Goal: Task Accomplishment & Management: Manage account settings

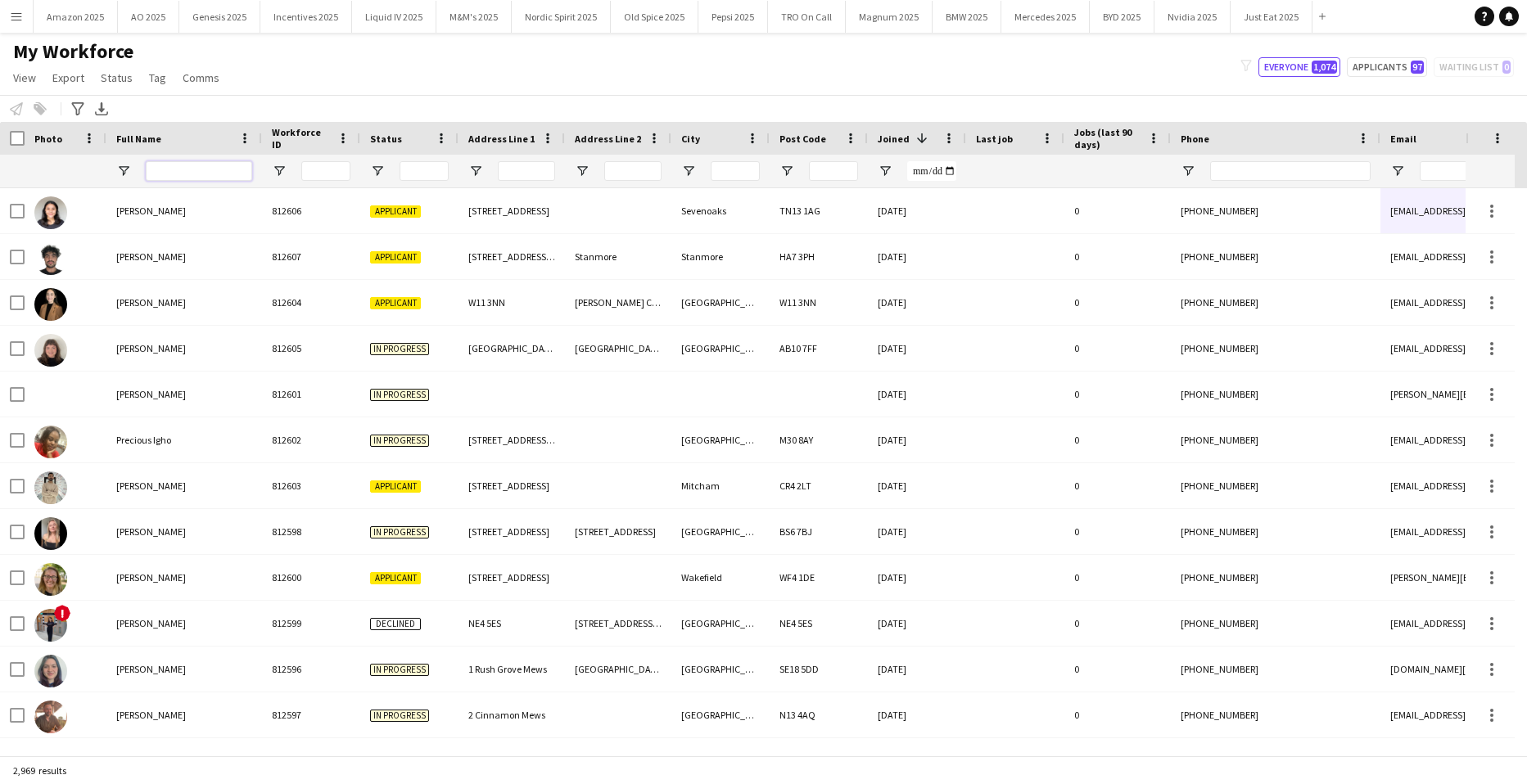
click at [227, 166] on input "Full Name Filter Input" at bounding box center [198, 171] width 106 height 20
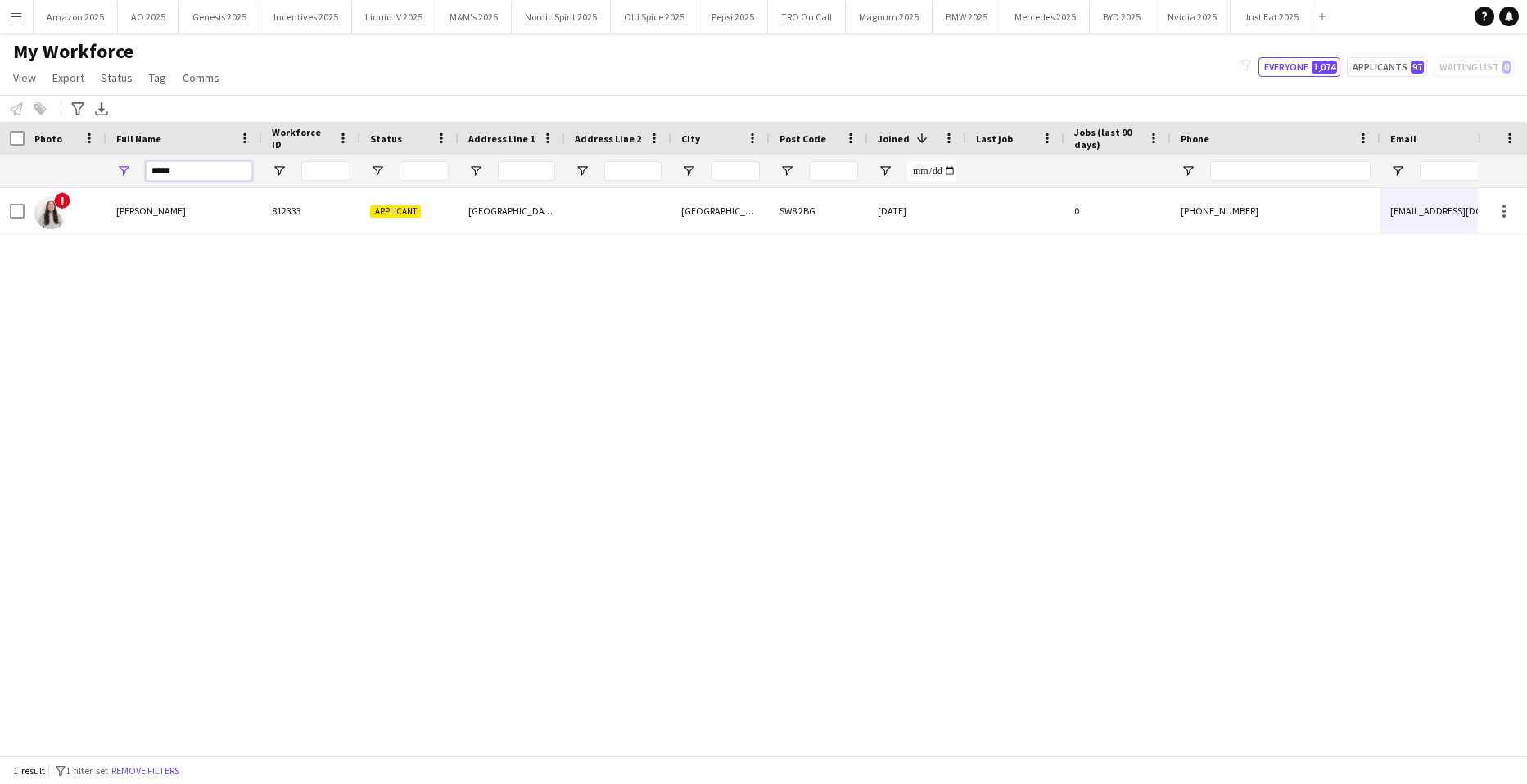
drag, startPoint x: 191, startPoint y: 181, endPoint x: 9, endPoint y: 203, distance: 183.3
click at [22, 201] on div "Workforce Details Photo Full Name" at bounding box center [764, 438] width 1527 height 634
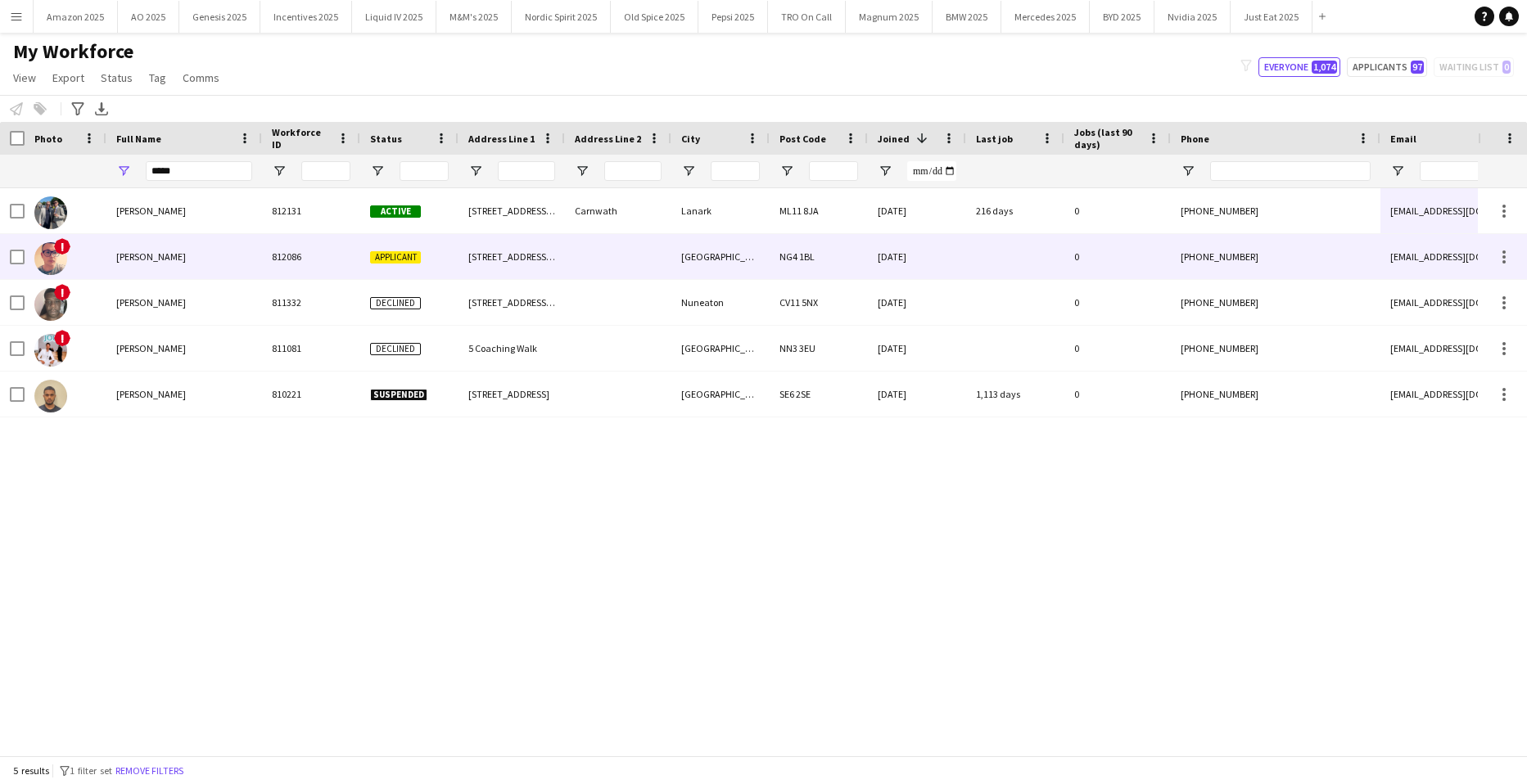
click at [139, 259] on span "[PERSON_NAME]" at bounding box center [151, 256] width 70 height 12
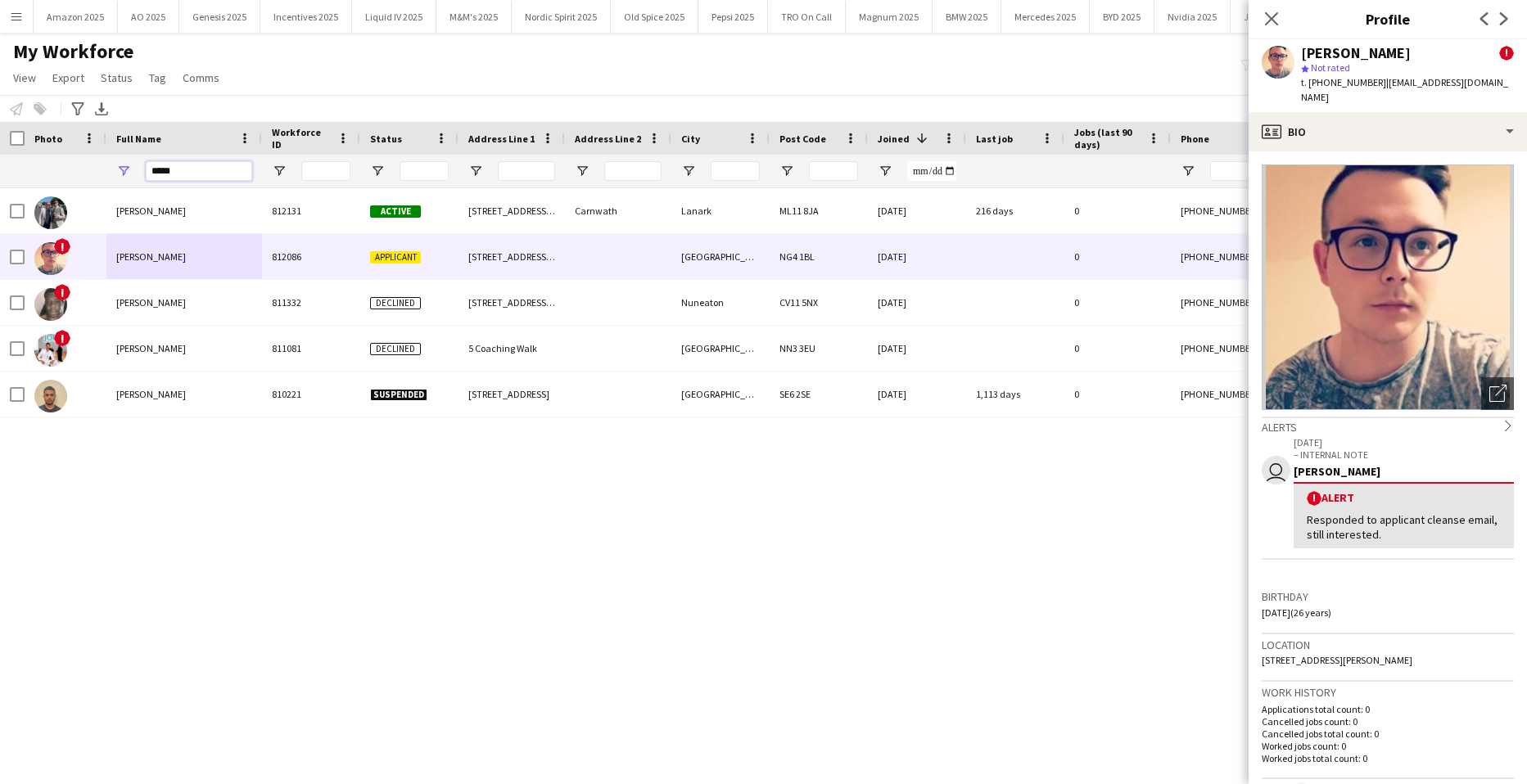
drag, startPoint x: 192, startPoint y: 179, endPoint x: -41, endPoint y: 185, distance: 233.1
click at [0, 185] on html "Menu Boards Boards Boards All jobs Status Workforce Workforce My Workforce Recr…" at bounding box center [764, 392] width 1527 height 784
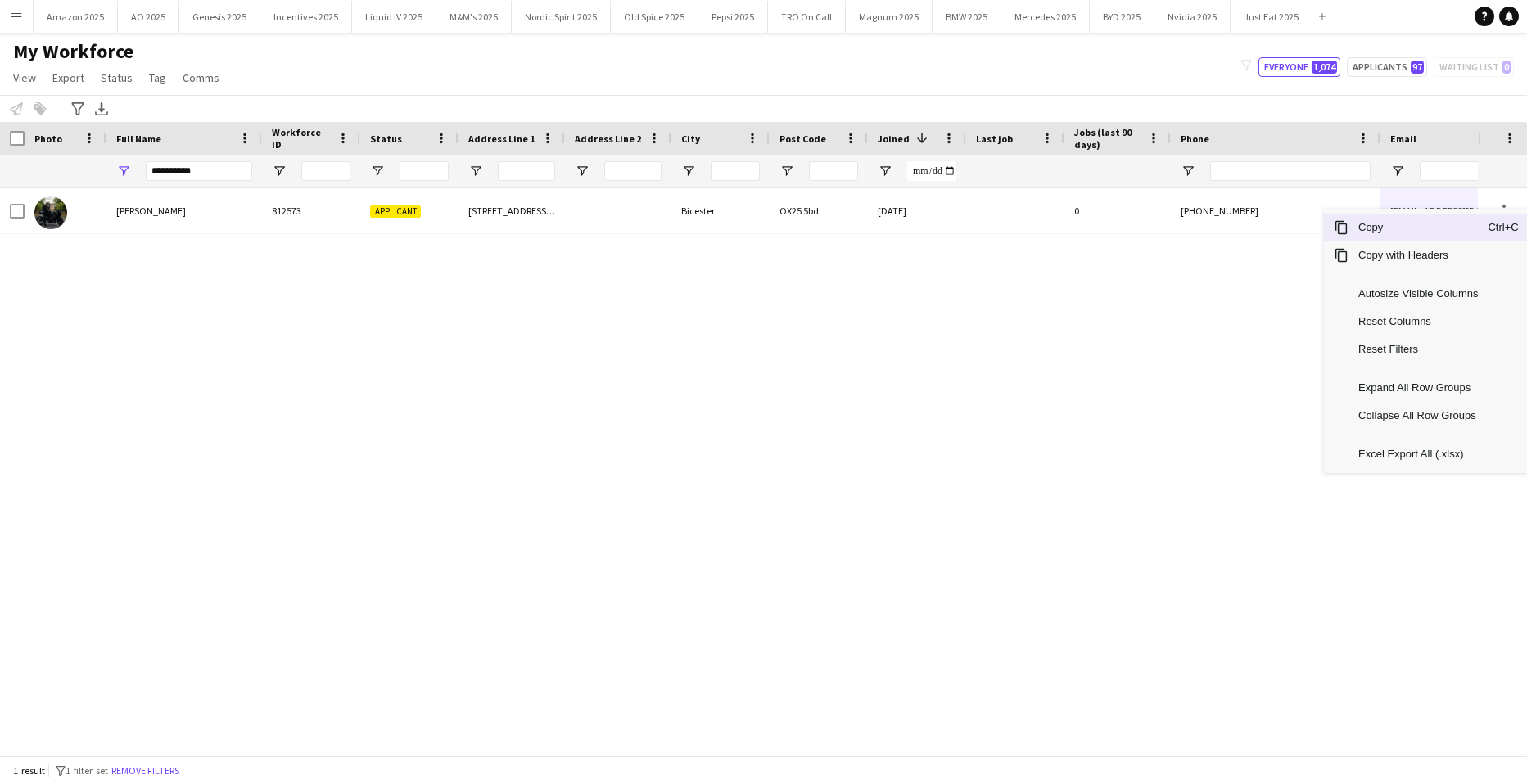
click at [1430, 238] on span "Copy" at bounding box center [1418, 228] width 139 height 28
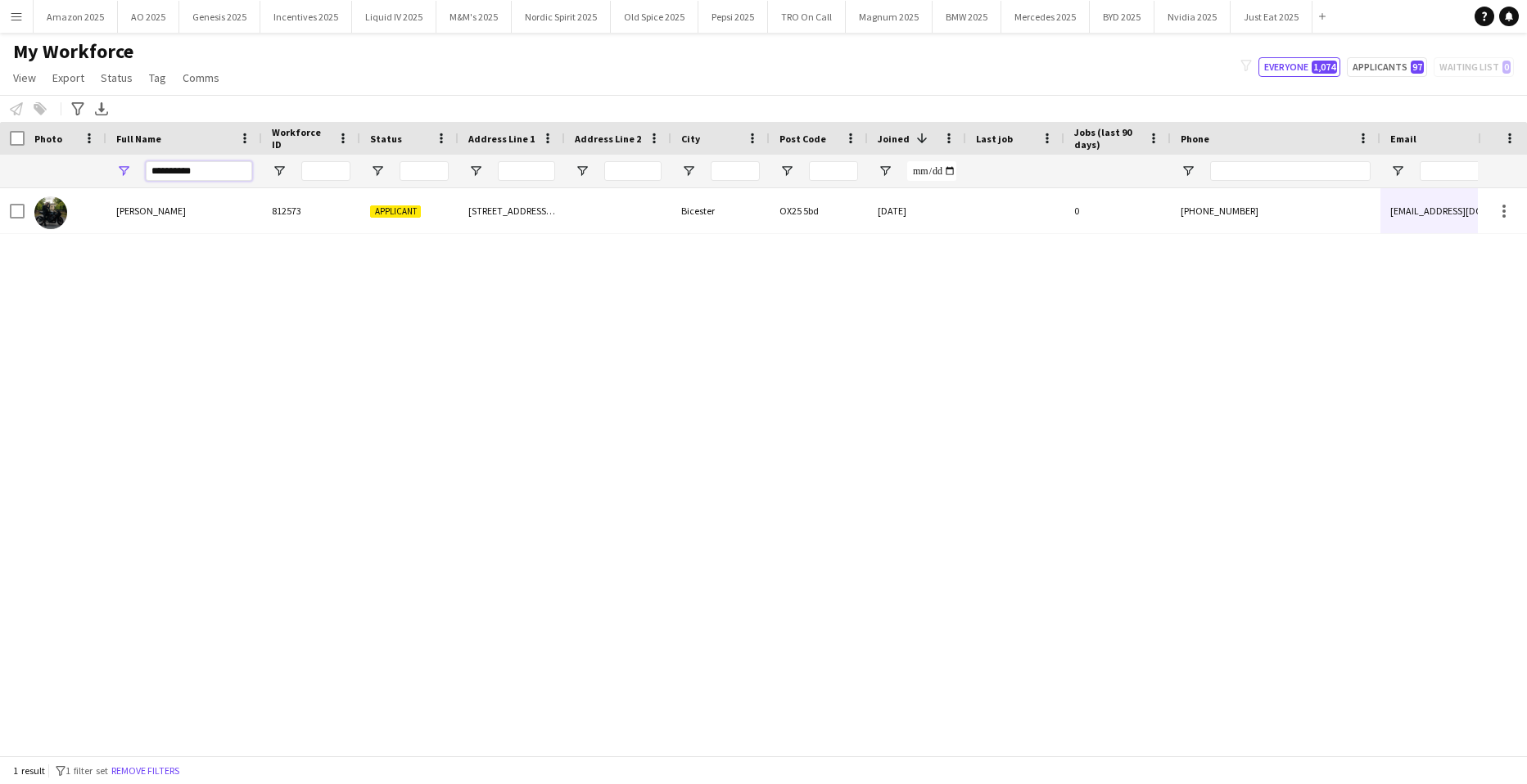
drag, startPoint x: 57, startPoint y: 169, endPoint x: -41, endPoint y: 216, distance: 108.7
click at [0, 216] on html "Menu Boards Boards Boards All jobs Status Workforce Workforce My Workforce Recr…" at bounding box center [764, 392] width 1527 height 784
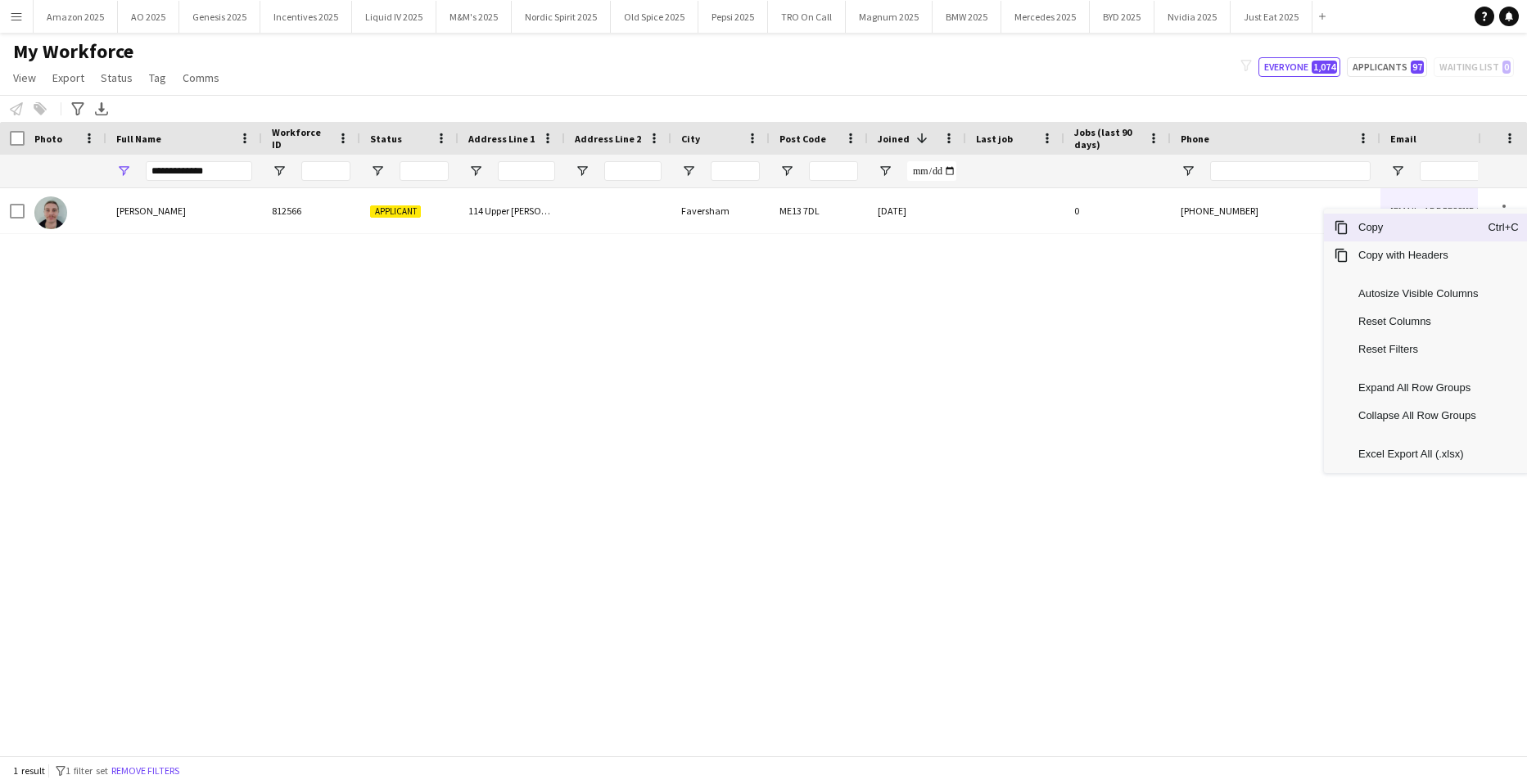
click at [1435, 235] on span "Copy" at bounding box center [1418, 228] width 139 height 28
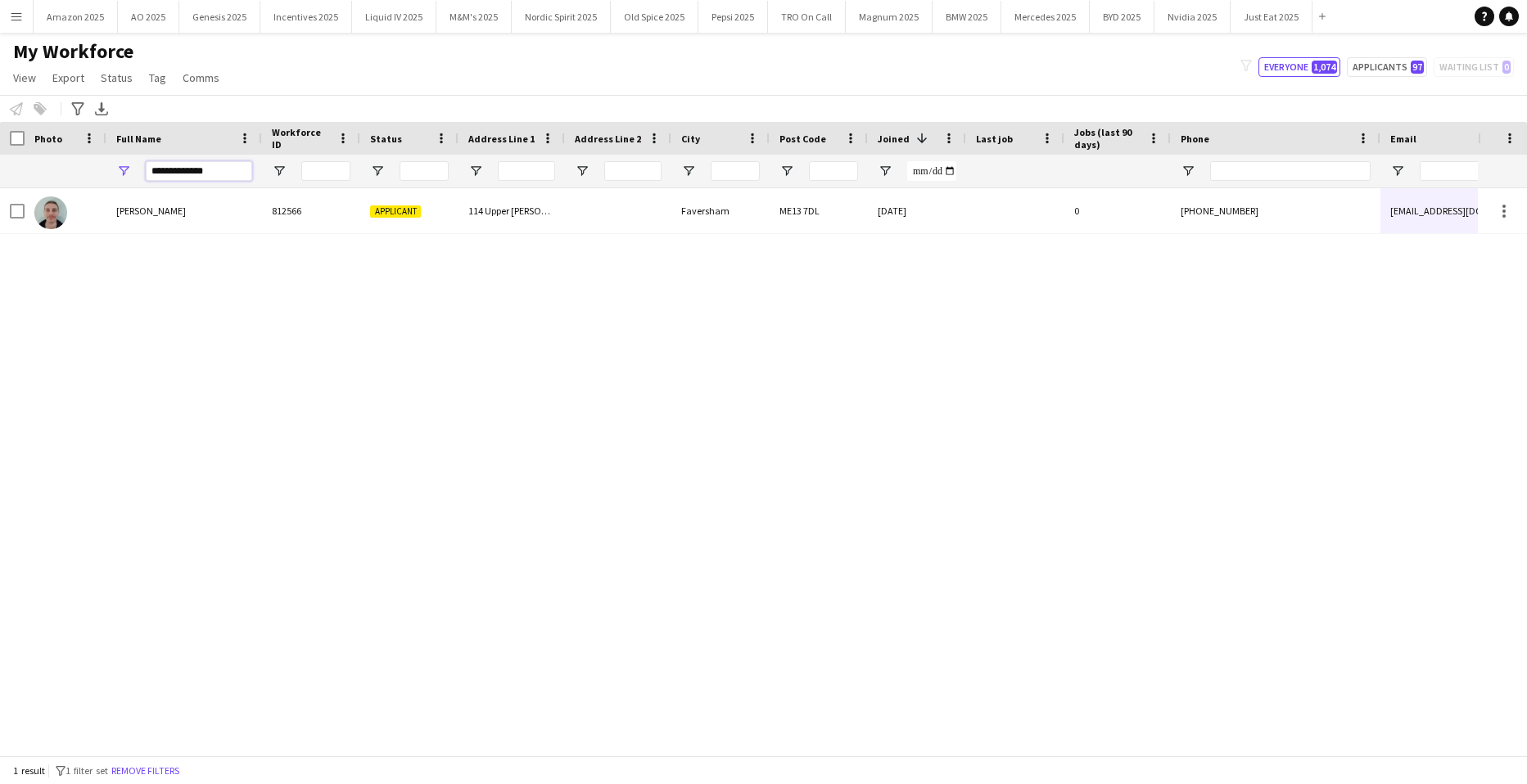
drag, startPoint x: 230, startPoint y: 170, endPoint x: -41, endPoint y: 179, distance: 271.1
click at [0, 179] on html "Menu Boards Boards Boards All jobs Status Workforce Workforce My Workforce Recr…" at bounding box center [764, 392] width 1527 height 784
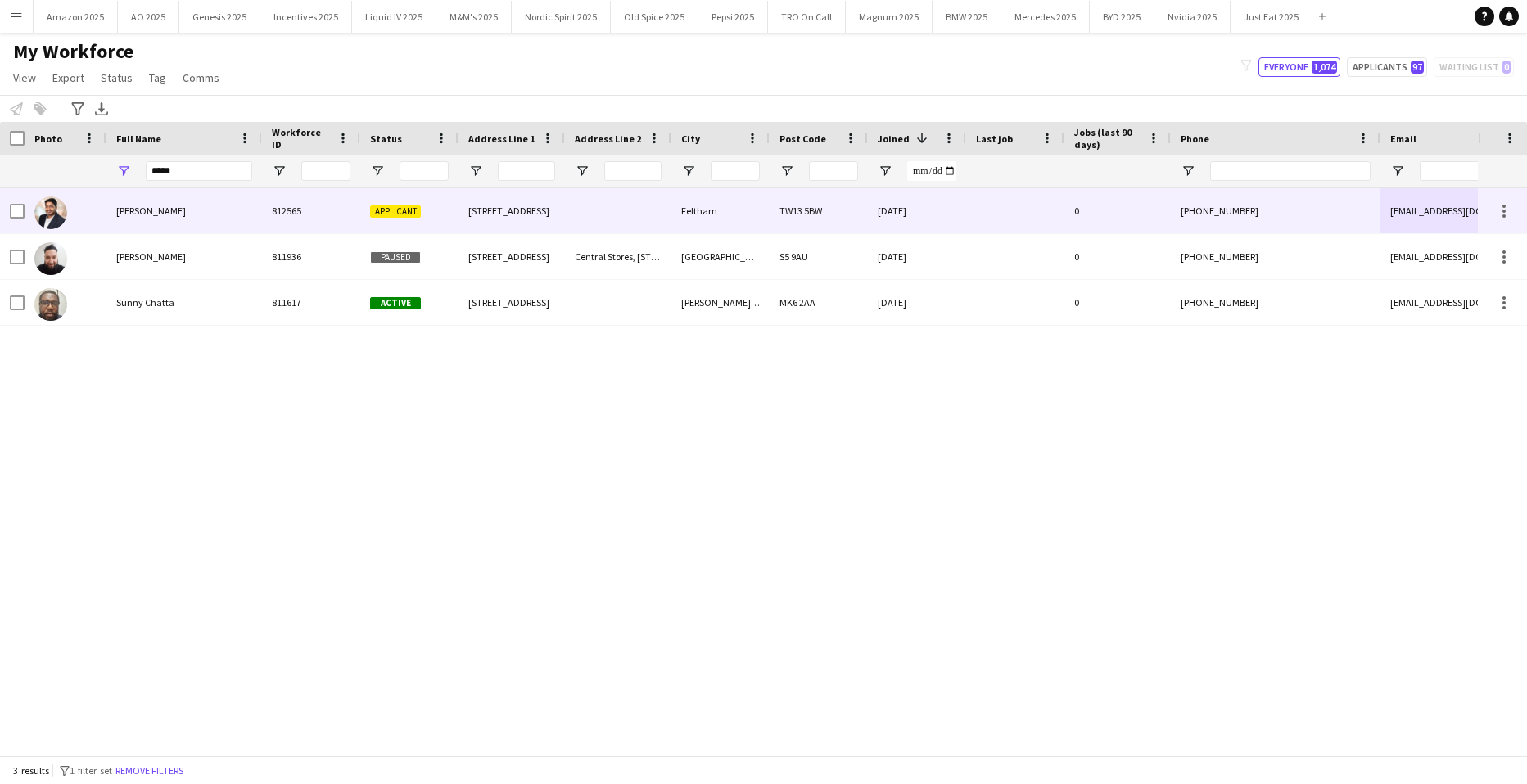
click at [141, 198] on div "[PERSON_NAME]" at bounding box center [184, 210] width 155 height 45
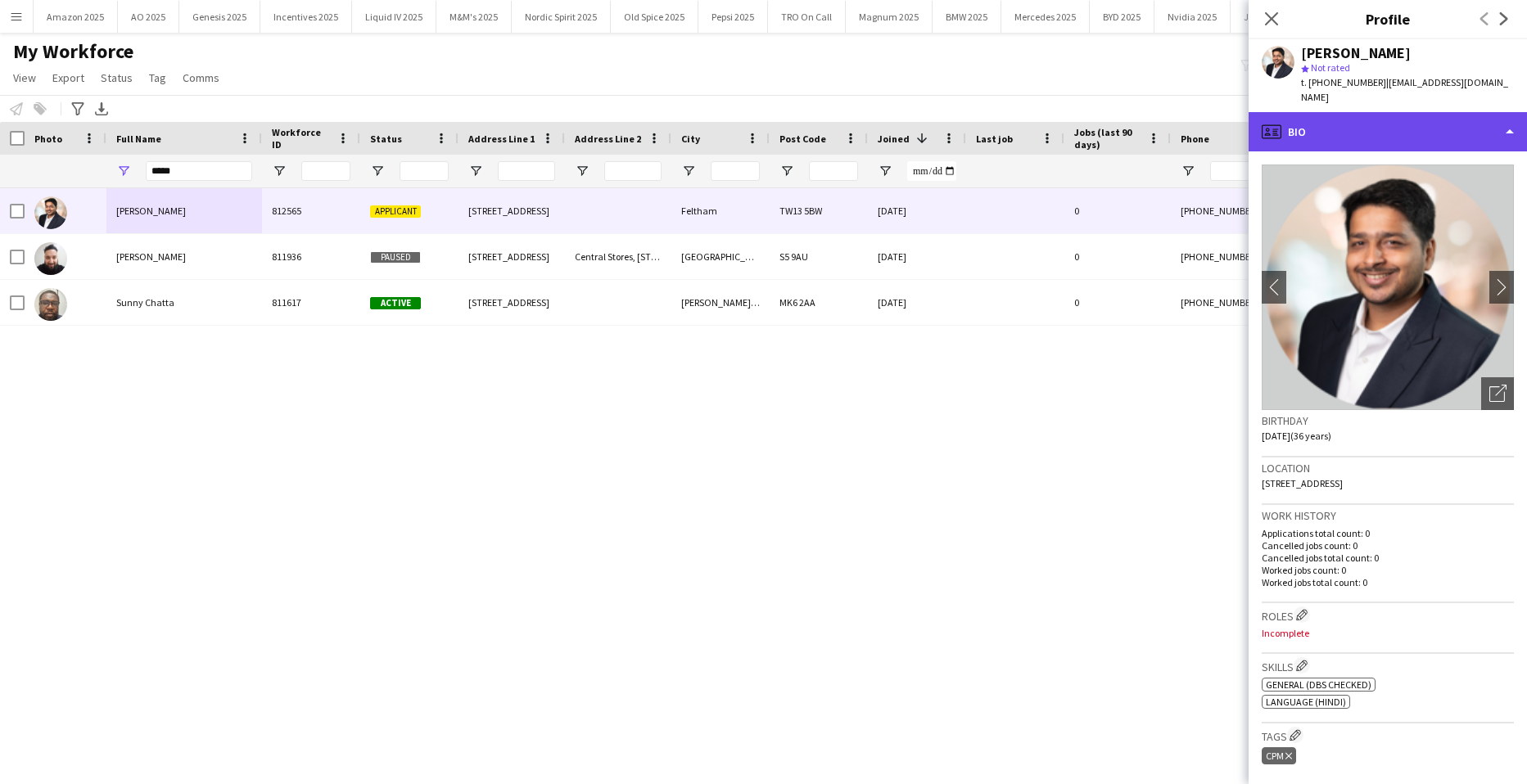
click at [1470, 112] on div "profile Bio" at bounding box center [1388, 132] width 279 height 40
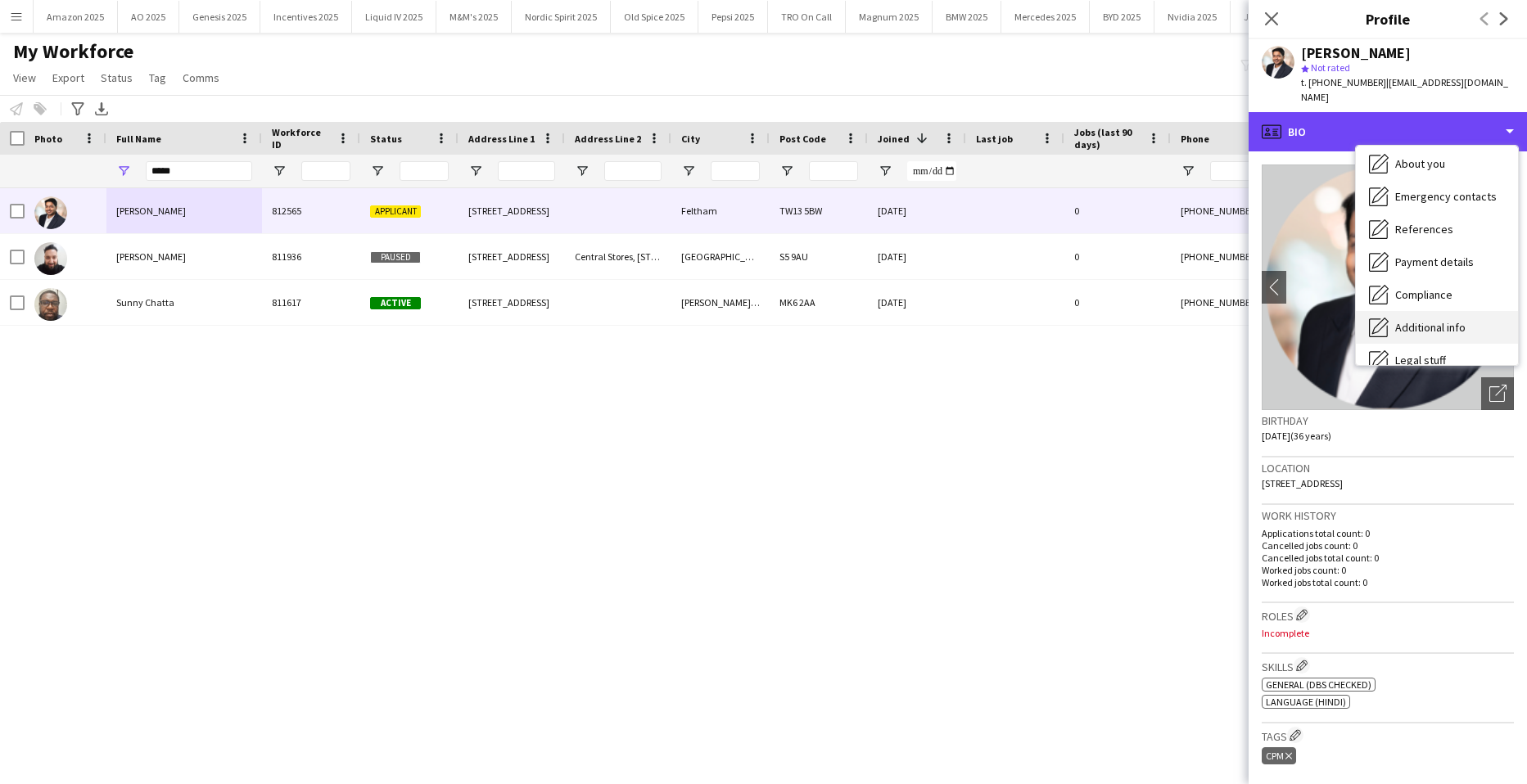
scroll to position [219, 0]
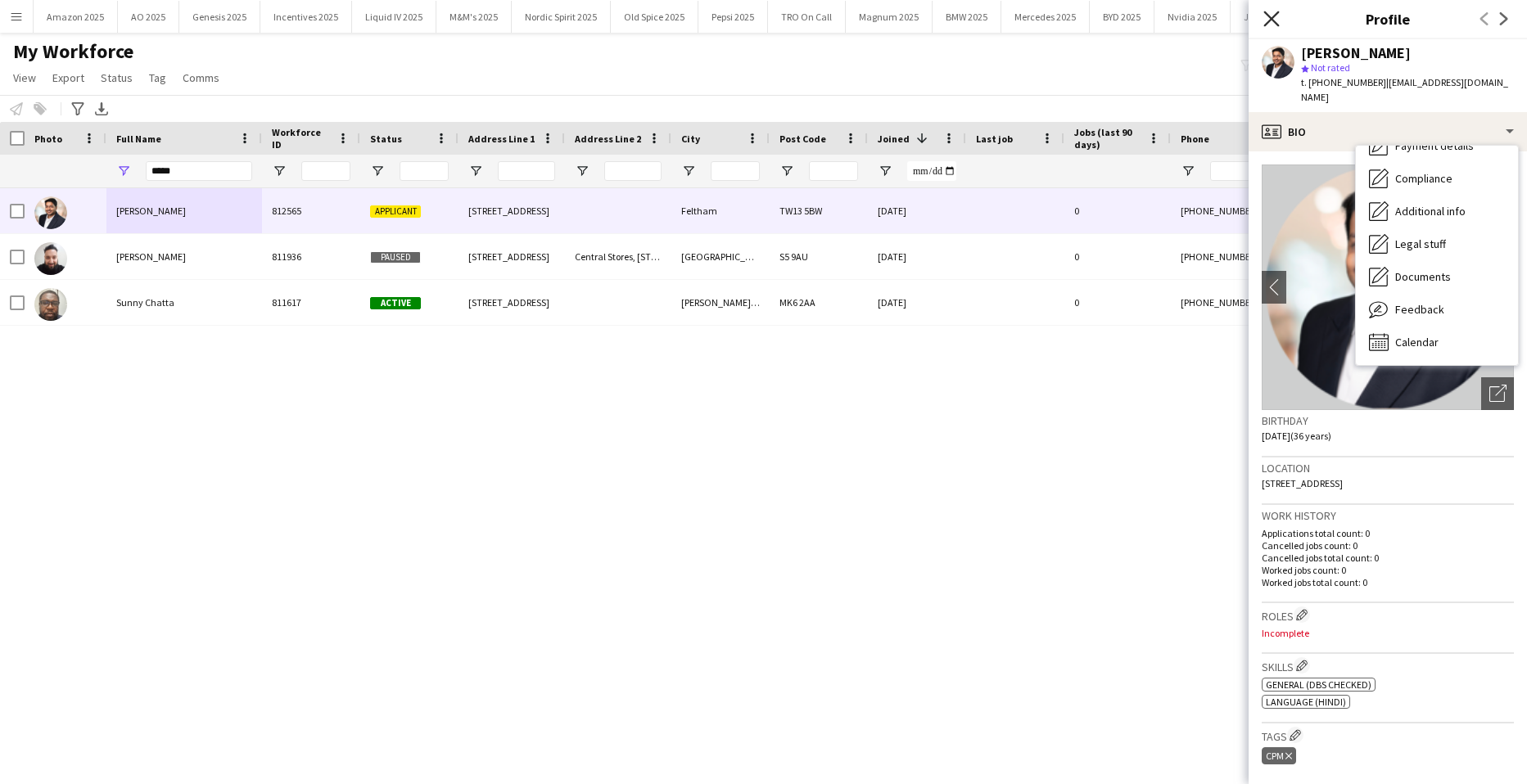
click at [1269, 13] on icon "Close pop-in" at bounding box center [1272, 18] width 16 height 16
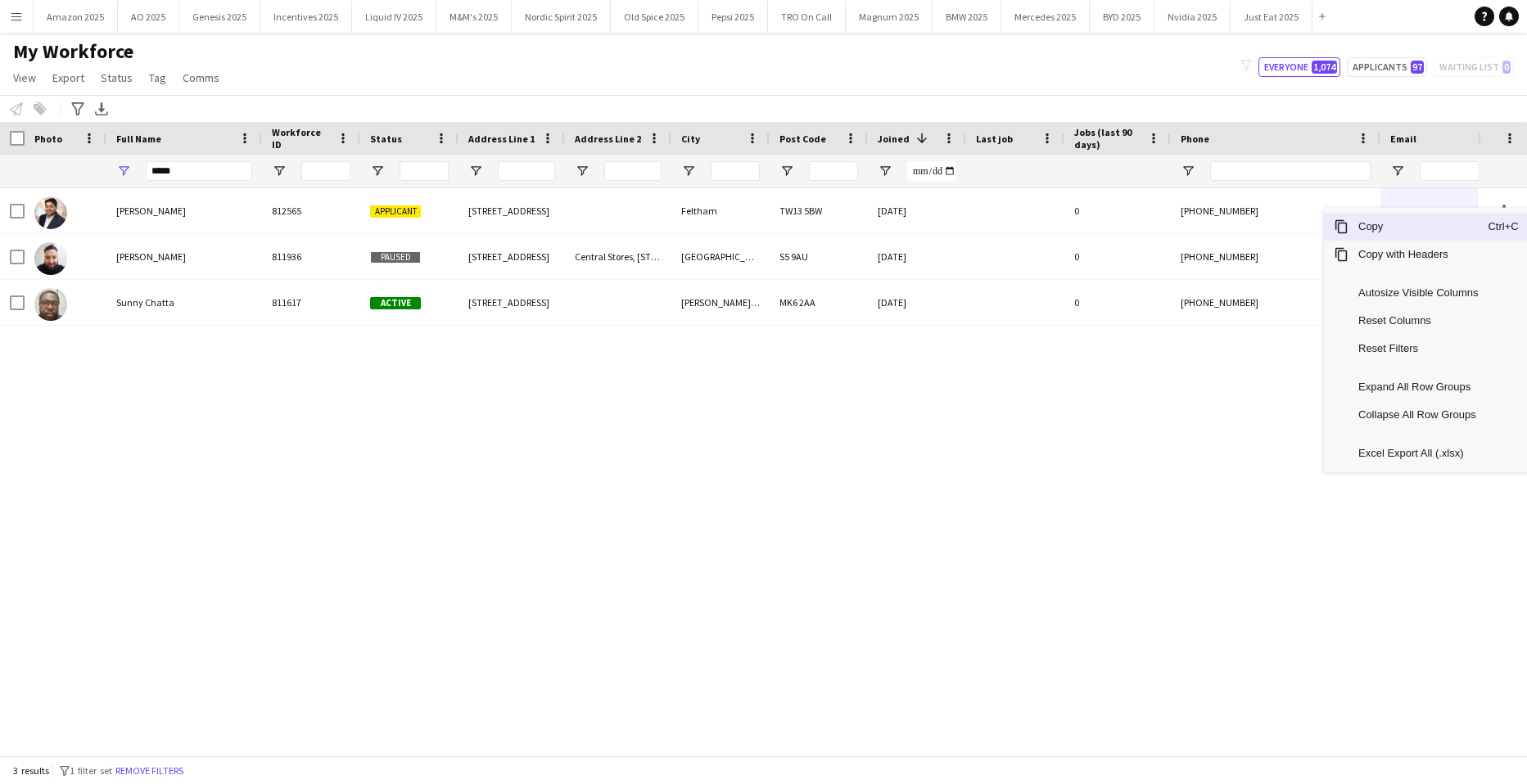
click at [1415, 229] on span "Copy" at bounding box center [1418, 227] width 139 height 28
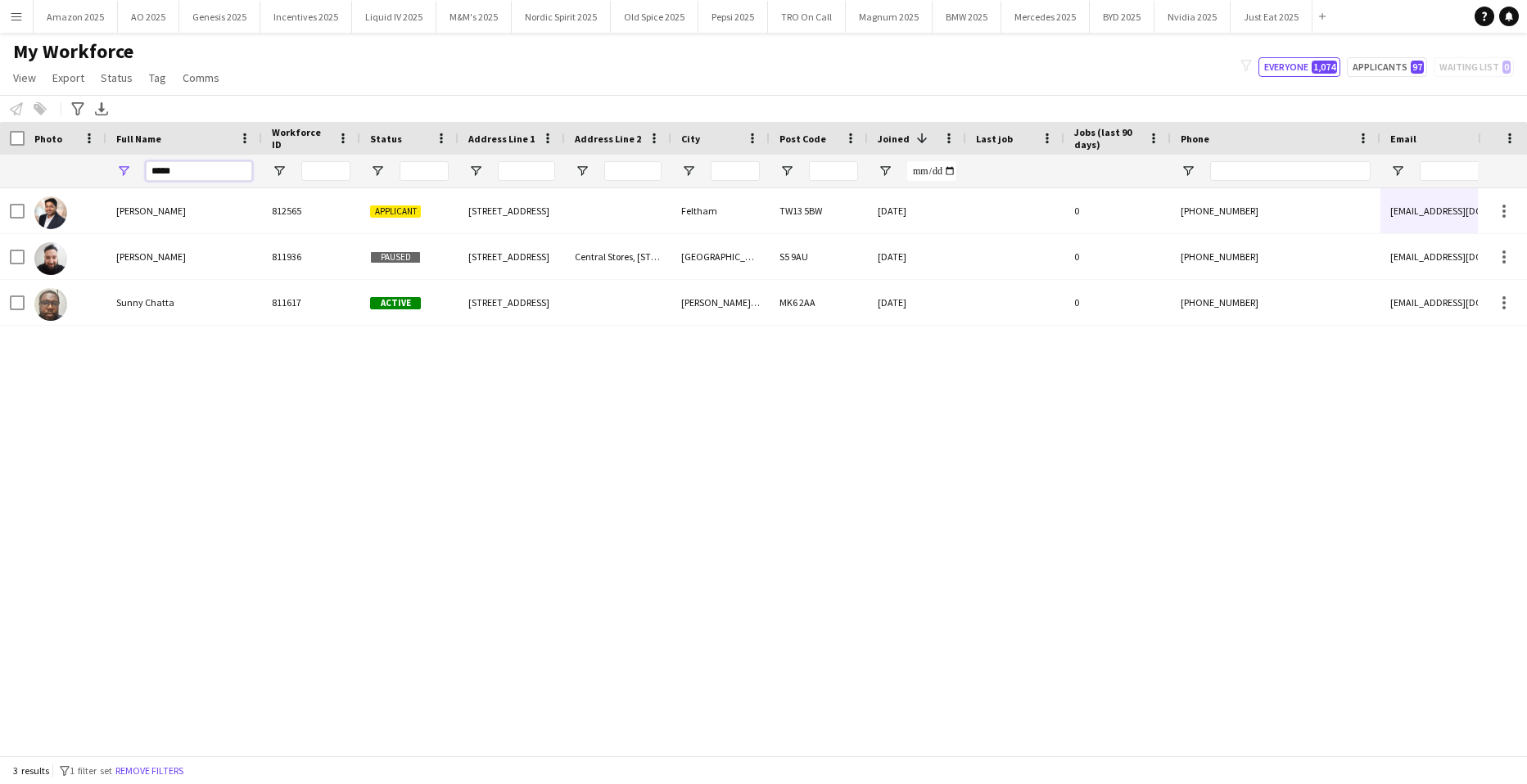
drag, startPoint x: 183, startPoint y: 165, endPoint x: -41, endPoint y: 208, distance: 228.1
click at [0, 208] on html "Menu Boards Boards Boards All jobs Status Workforce Workforce My Workforce Recr…" at bounding box center [764, 392] width 1527 height 784
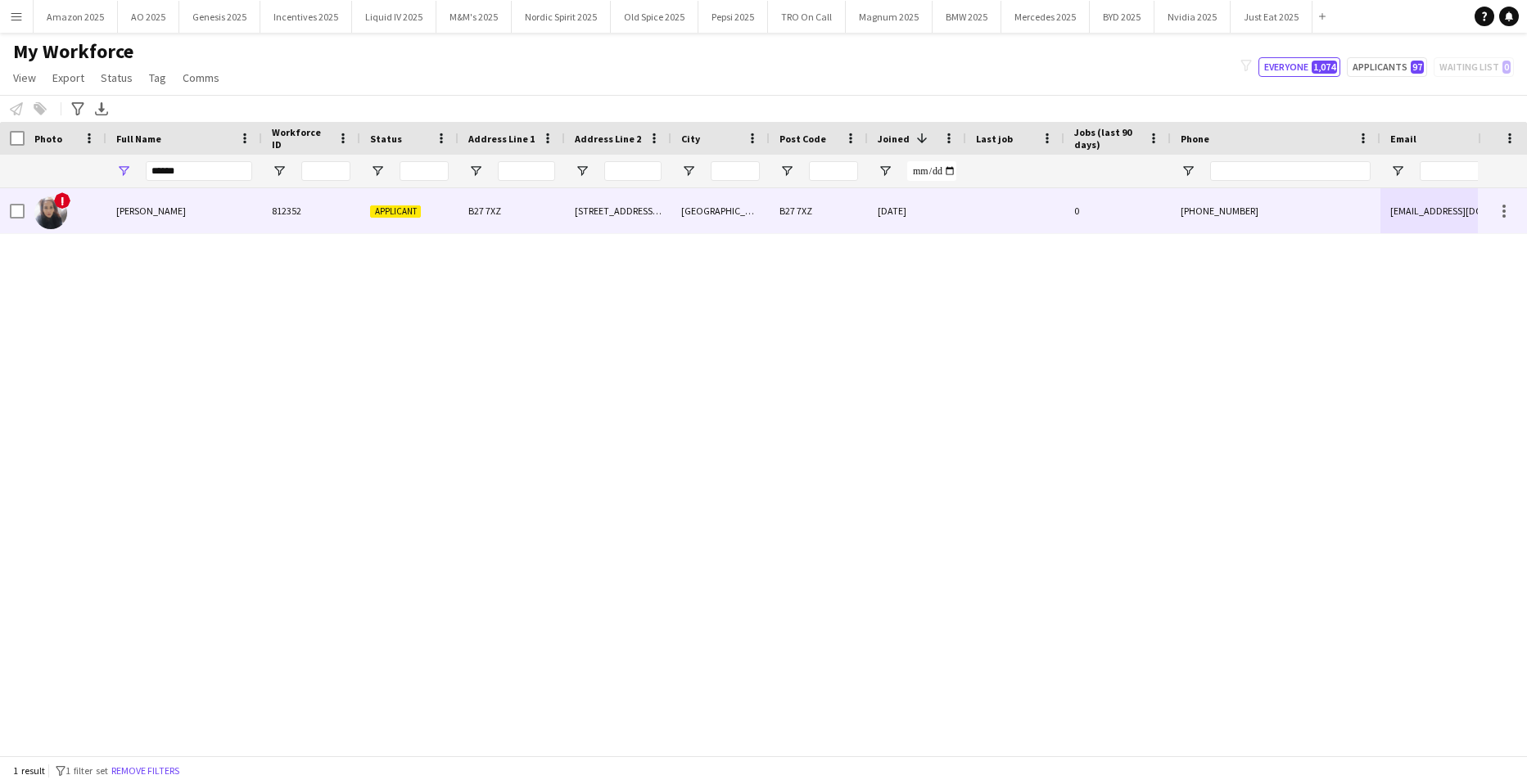
click at [128, 217] on span "[PERSON_NAME]" at bounding box center [151, 210] width 70 height 12
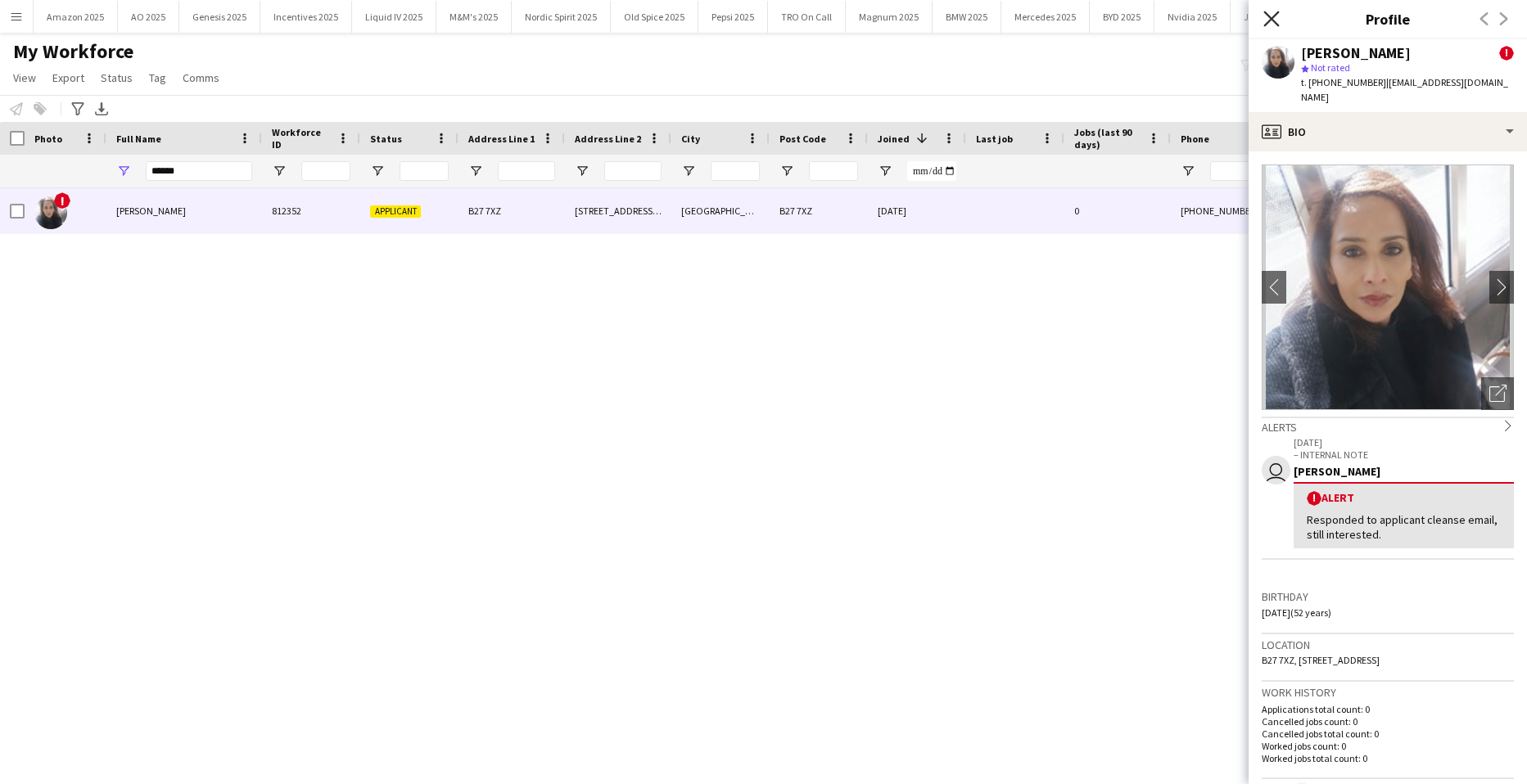
click at [1275, 24] on icon "Close pop-in" at bounding box center [1272, 18] width 16 height 16
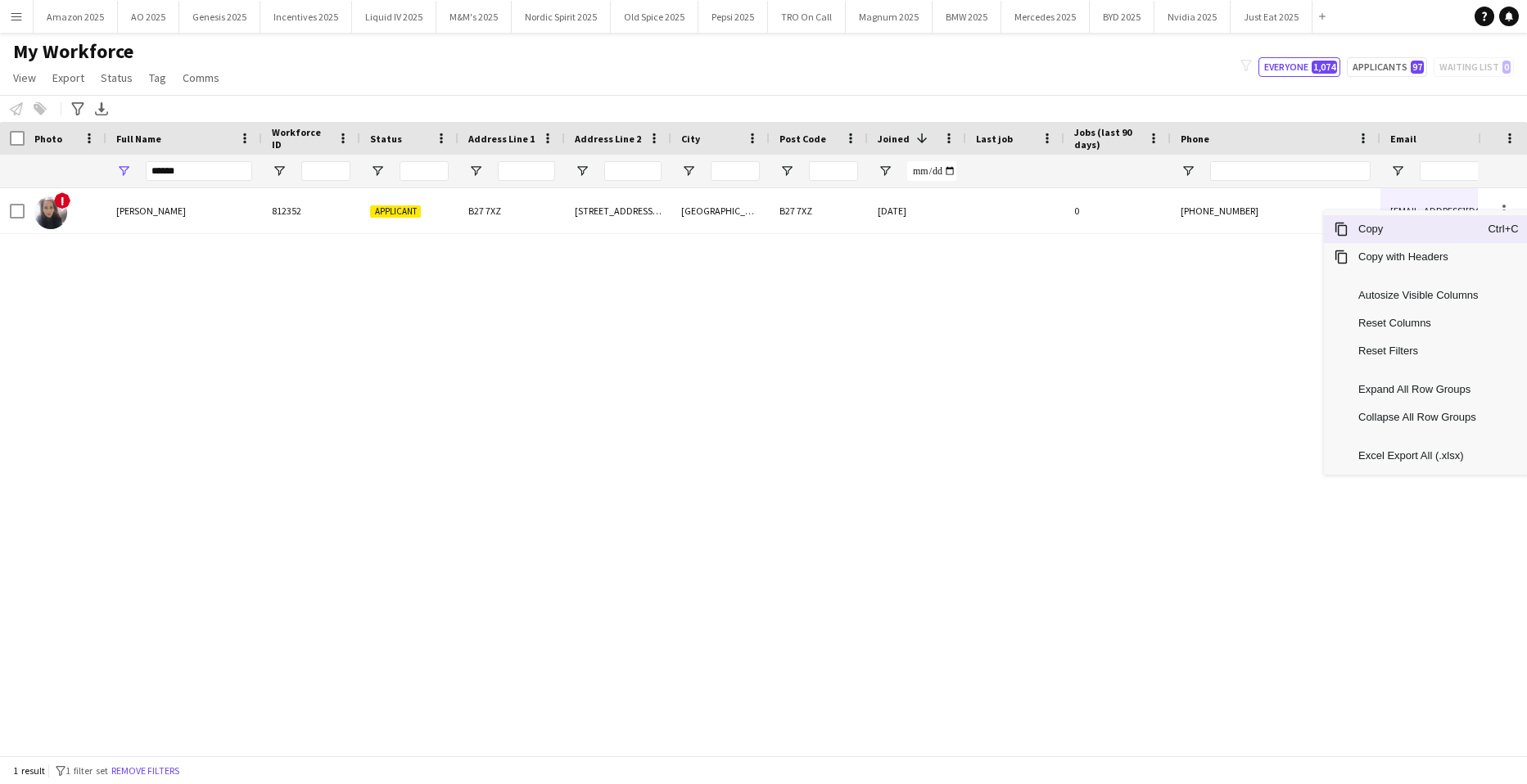
click at [1407, 234] on span "Copy" at bounding box center [1418, 229] width 139 height 28
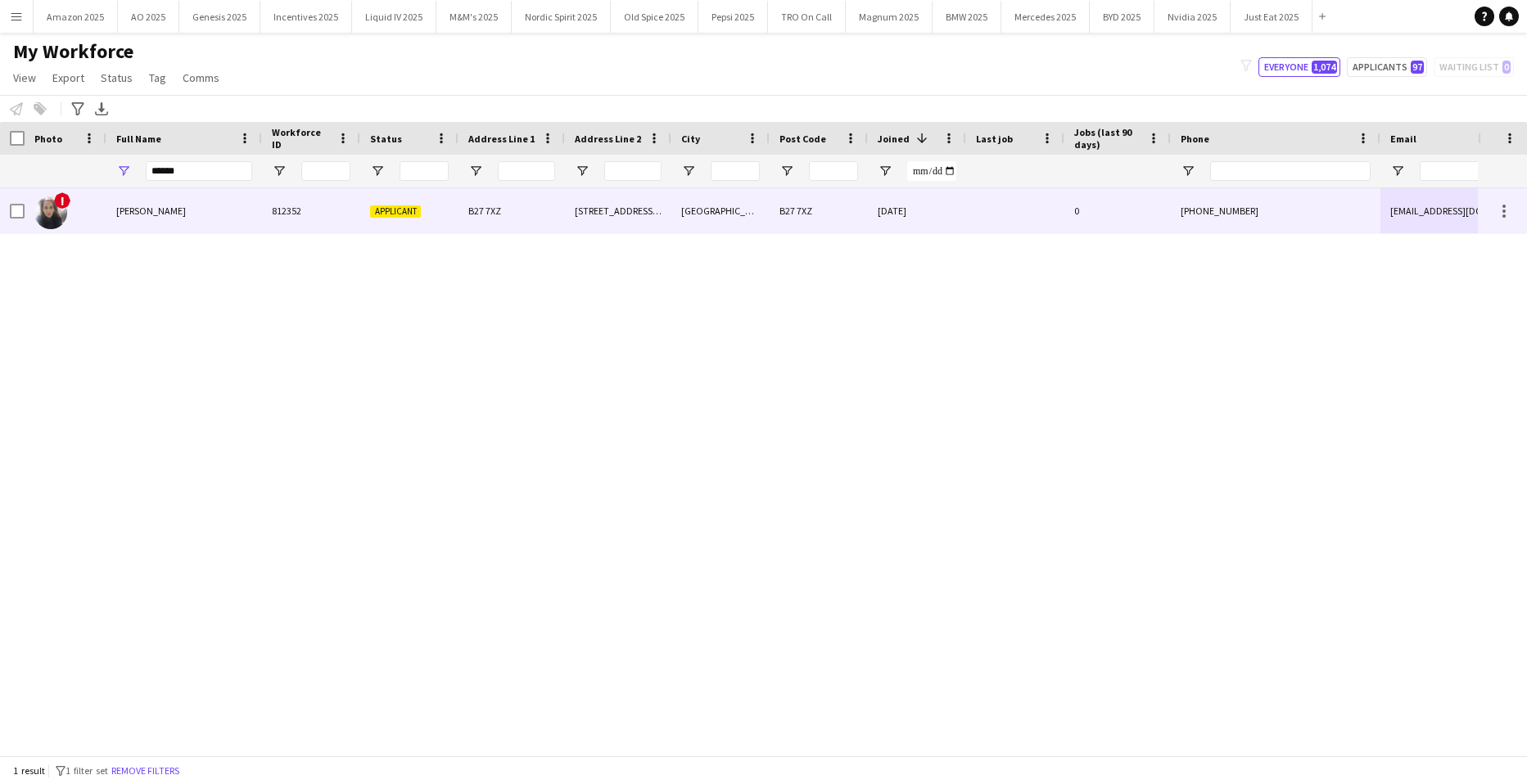
drag, startPoint x: 113, startPoint y: 212, endPoint x: 121, endPoint y: 210, distance: 8.2
click at [113, 212] on div "[PERSON_NAME]" at bounding box center [184, 210] width 155 height 45
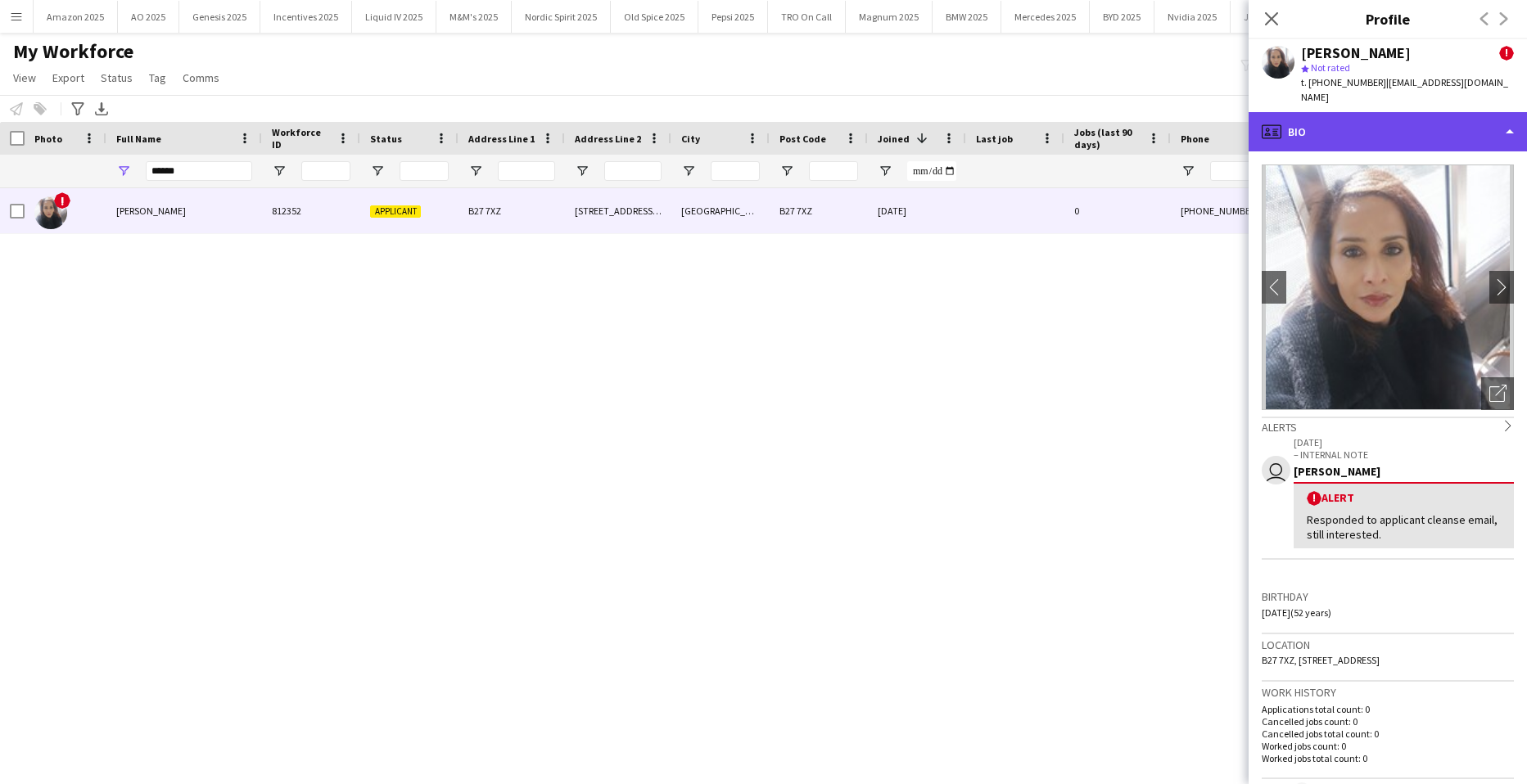
click at [1408, 114] on div "profile Bio" at bounding box center [1388, 132] width 279 height 40
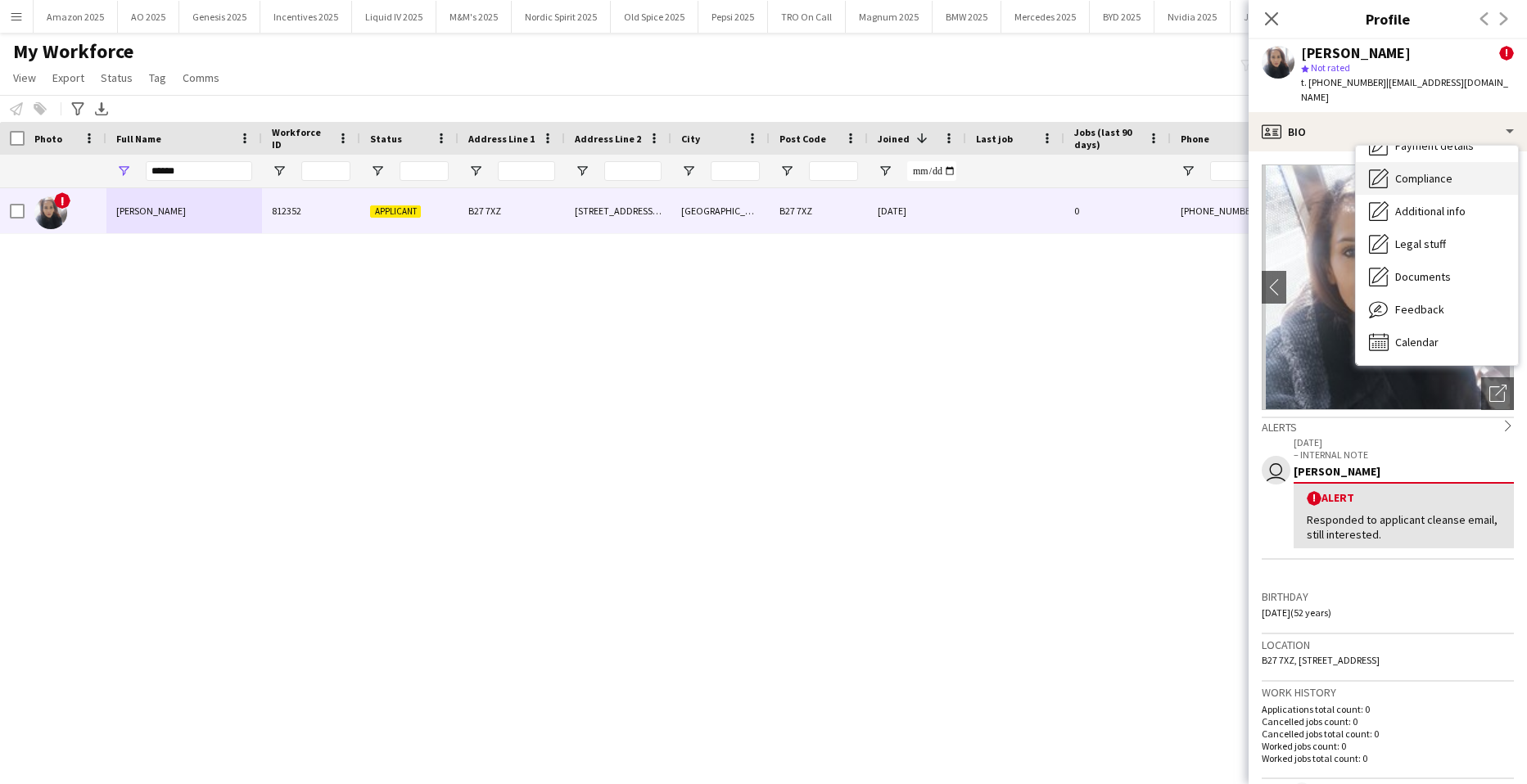
click at [1429, 171] on span "Compliance" at bounding box center [1424, 178] width 57 height 15
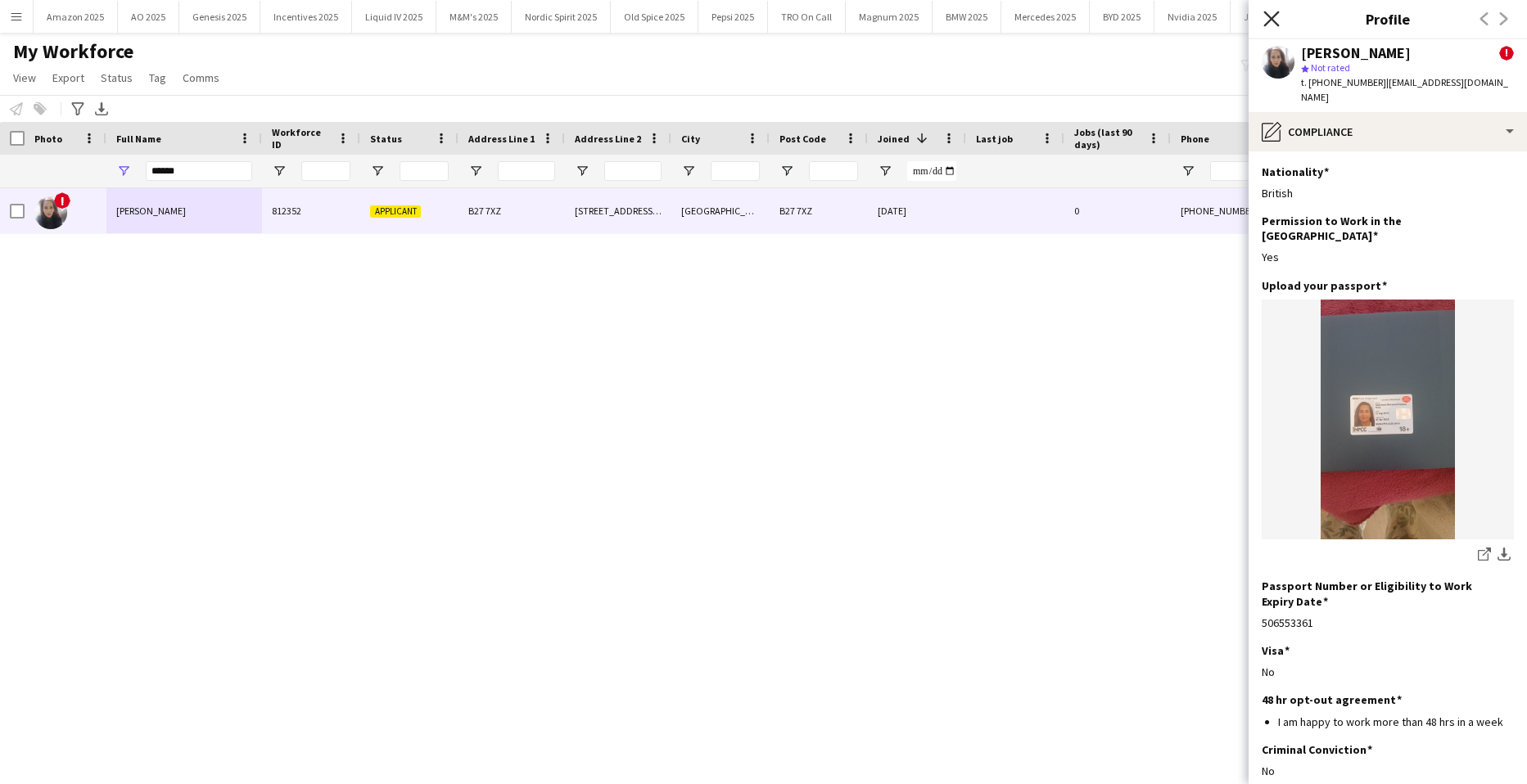
drag, startPoint x: 1285, startPoint y: 7, endPoint x: 1270, endPoint y: 20, distance: 19.8
click at [1285, 7] on div "Close pop-in" at bounding box center [1272, 19] width 46 height 38
click at [1270, 20] on icon at bounding box center [1272, 18] width 16 height 16
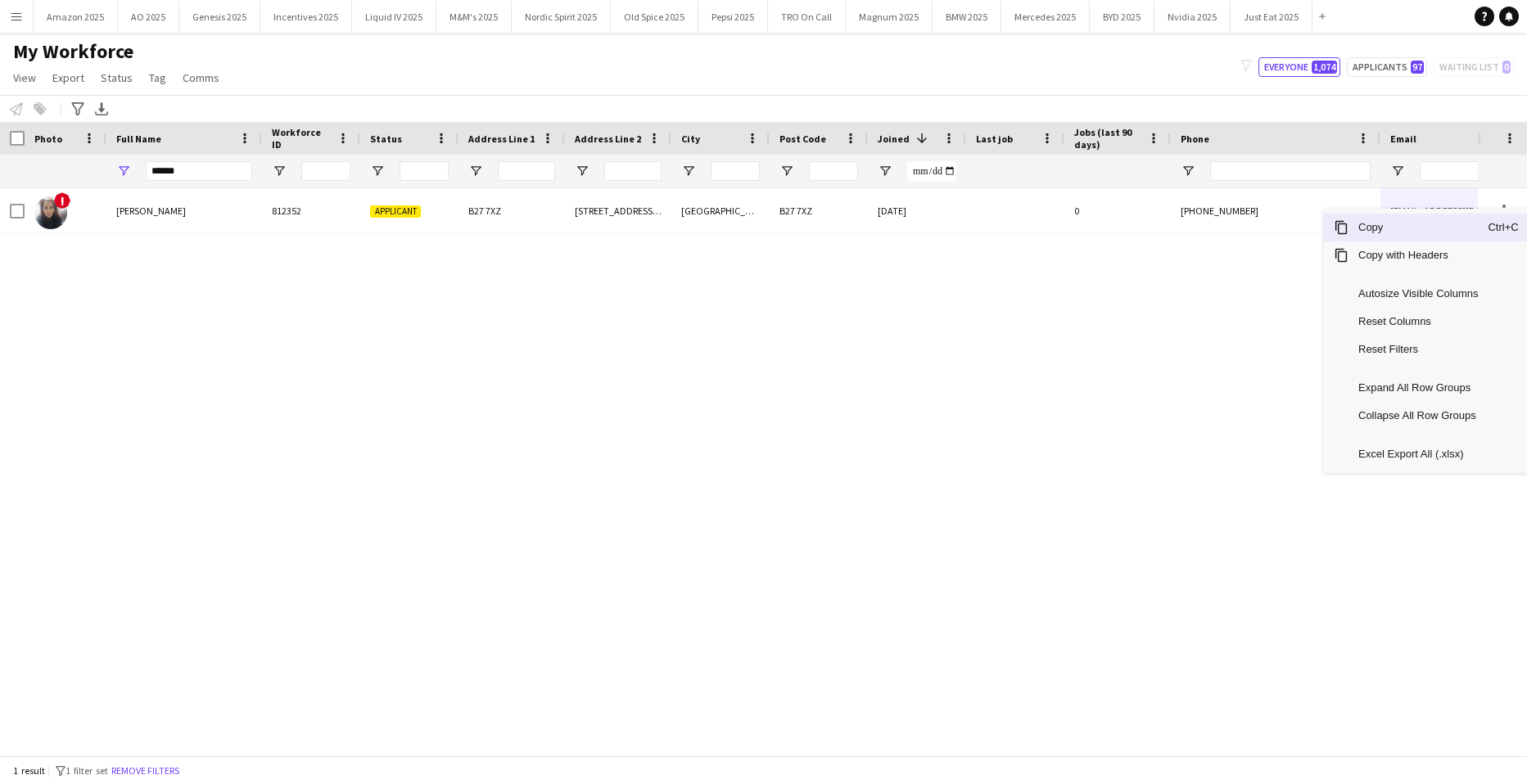
click at [1404, 228] on span "Copy" at bounding box center [1418, 228] width 139 height 28
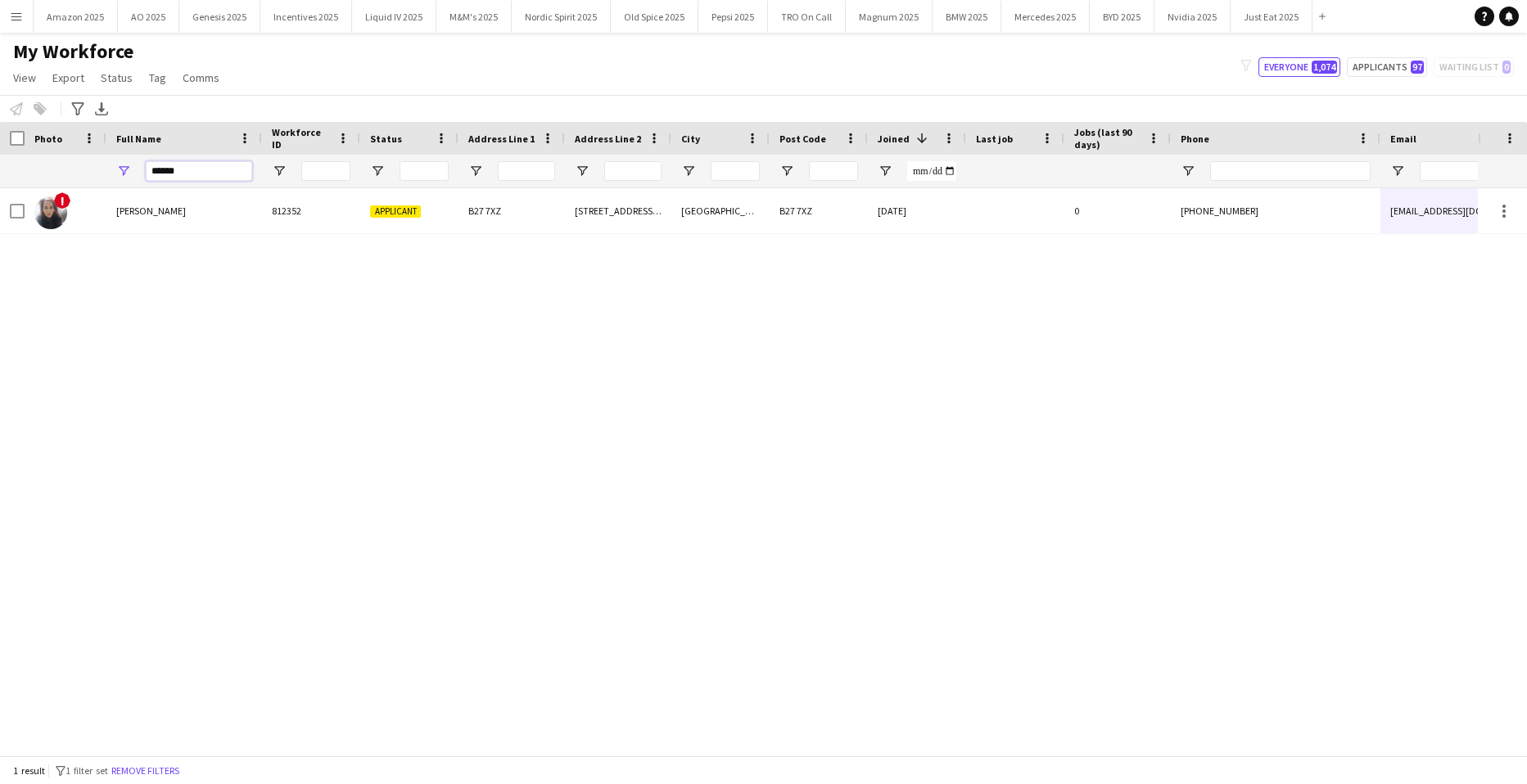
drag, startPoint x: 199, startPoint y: 173, endPoint x: -41, endPoint y: 232, distance: 247.1
click at [0, 232] on html "Menu Boards Boards Boards All jobs Status Workforce Workforce My Workforce Recr…" at bounding box center [764, 392] width 1527 height 784
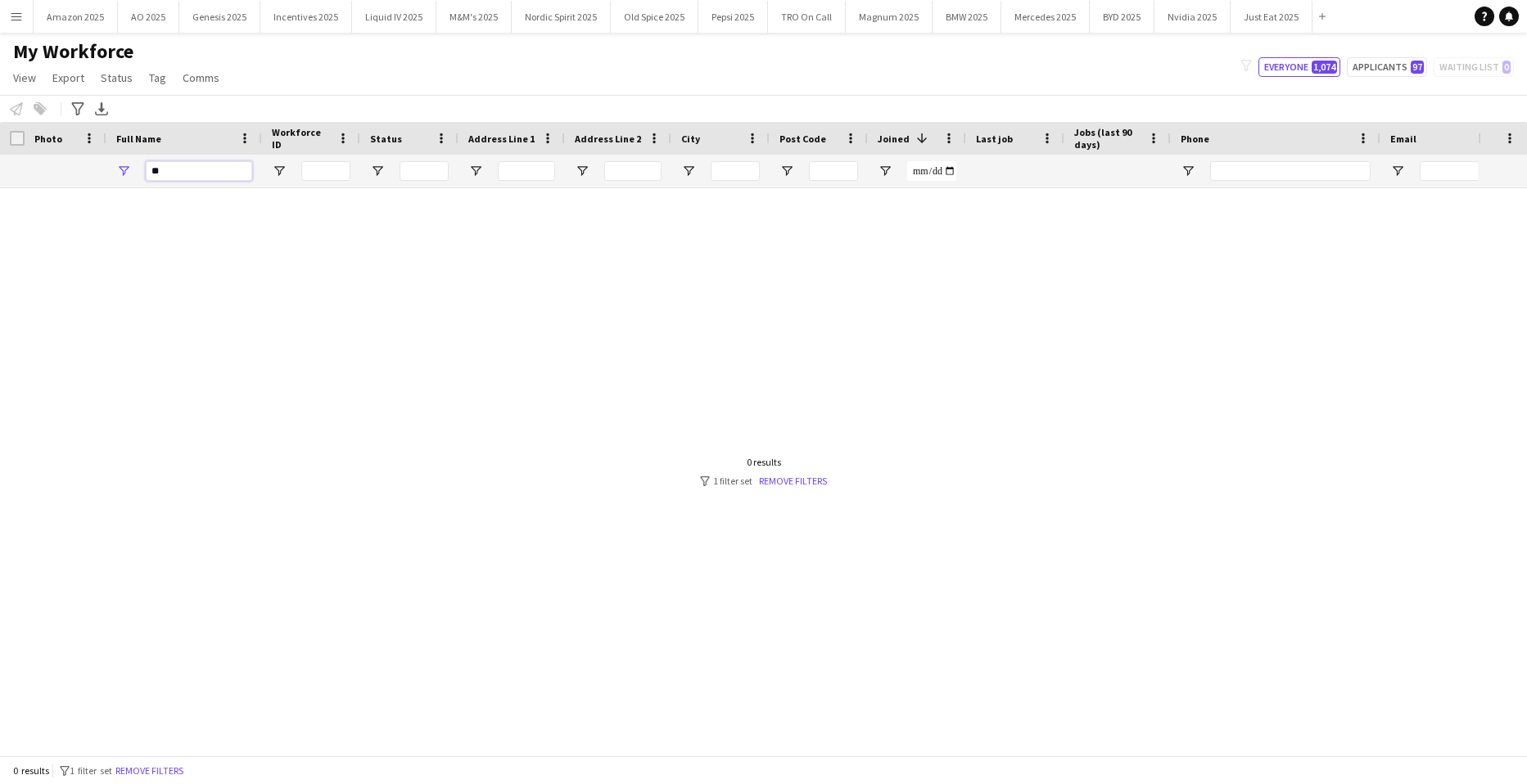
type input "*"
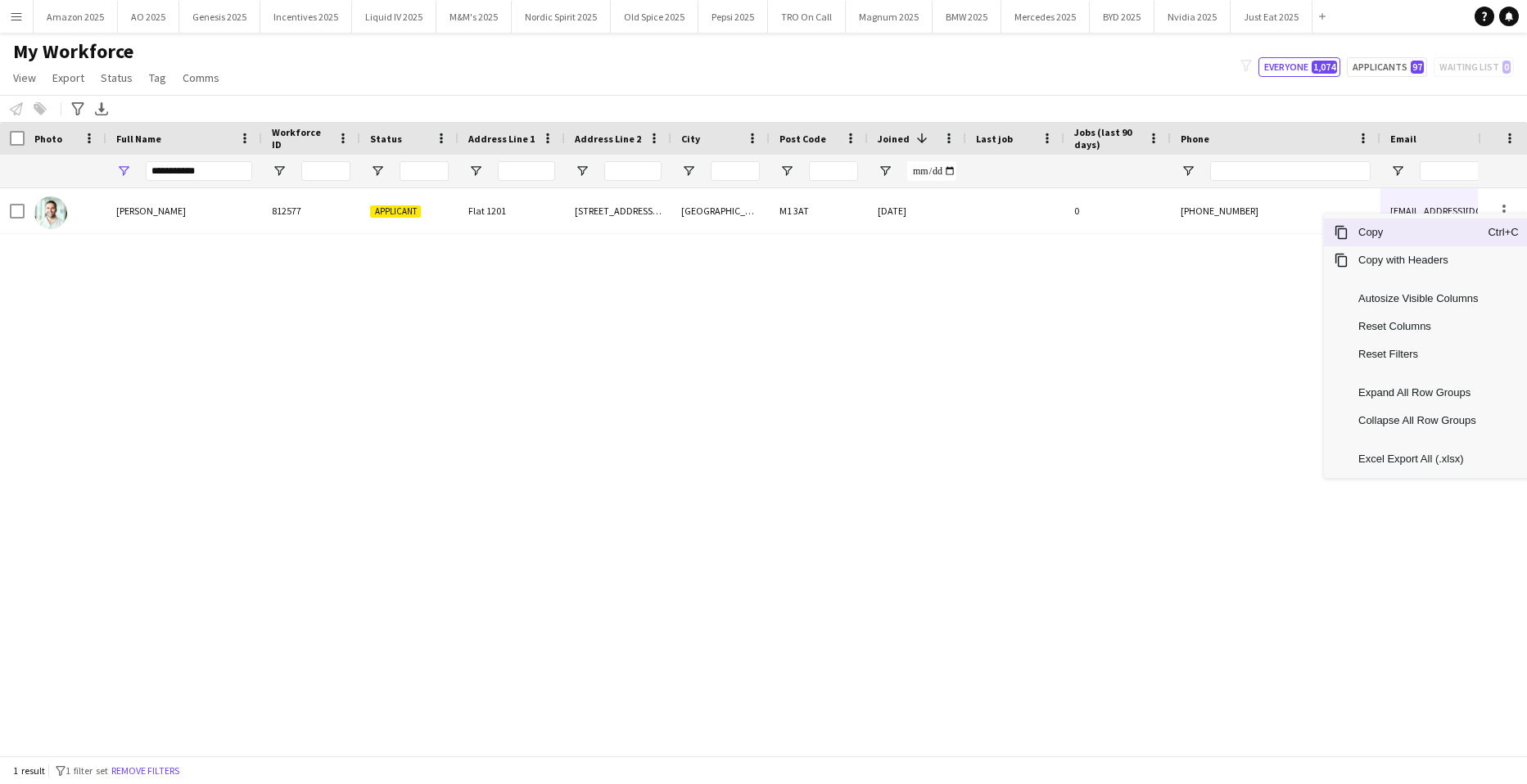
click at [1416, 223] on span "Copy" at bounding box center [1418, 232] width 139 height 28
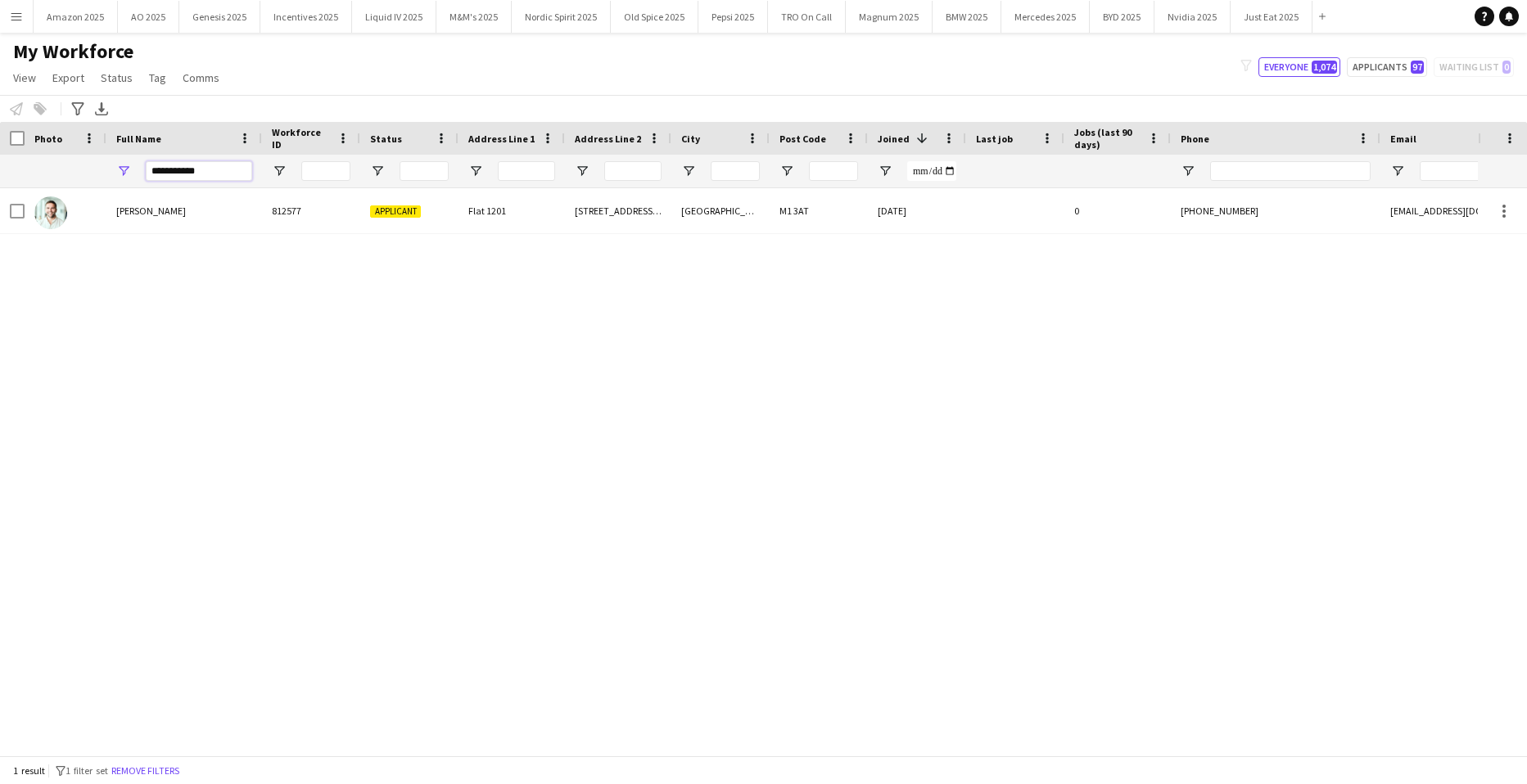
drag, startPoint x: 224, startPoint y: 171, endPoint x: -38, endPoint y: 193, distance: 262.9
click at [0, 193] on html "Menu Boards Boards Boards All jobs Status Workforce Workforce My Workforce Recr…" at bounding box center [764, 392] width 1527 height 784
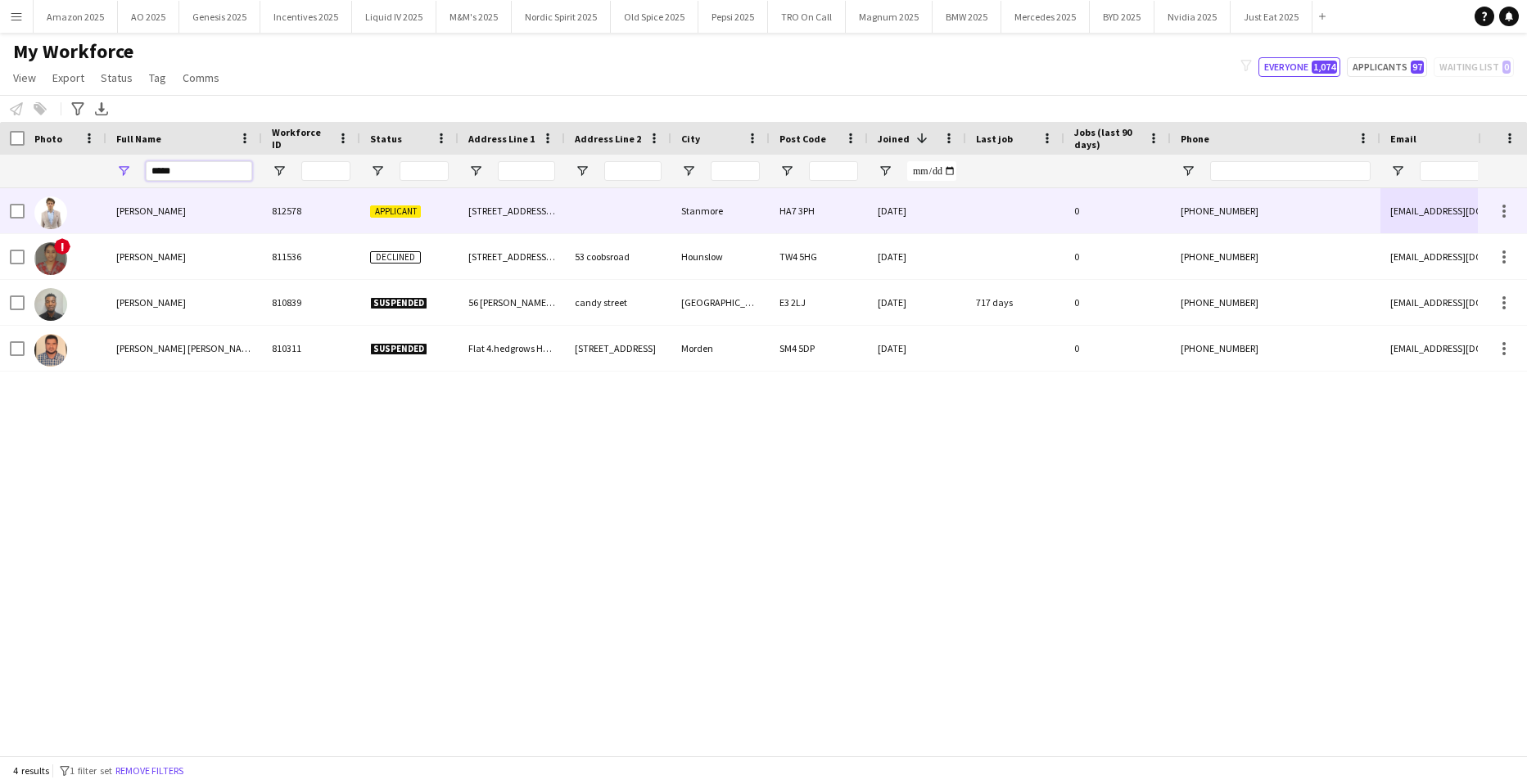
type input "*****"
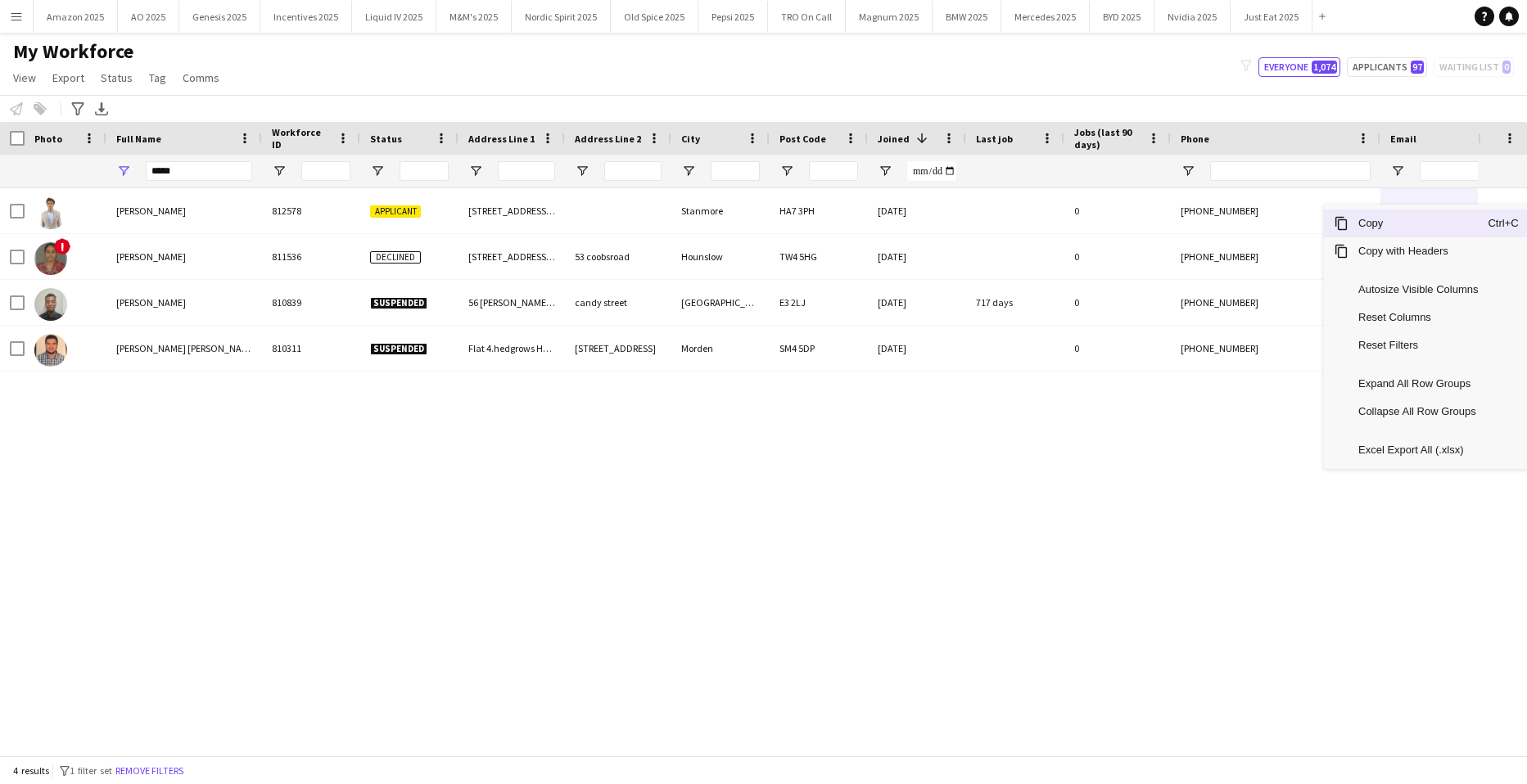
click at [1418, 229] on span "Copy" at bounding box center [1418, 223] width 139 height 28
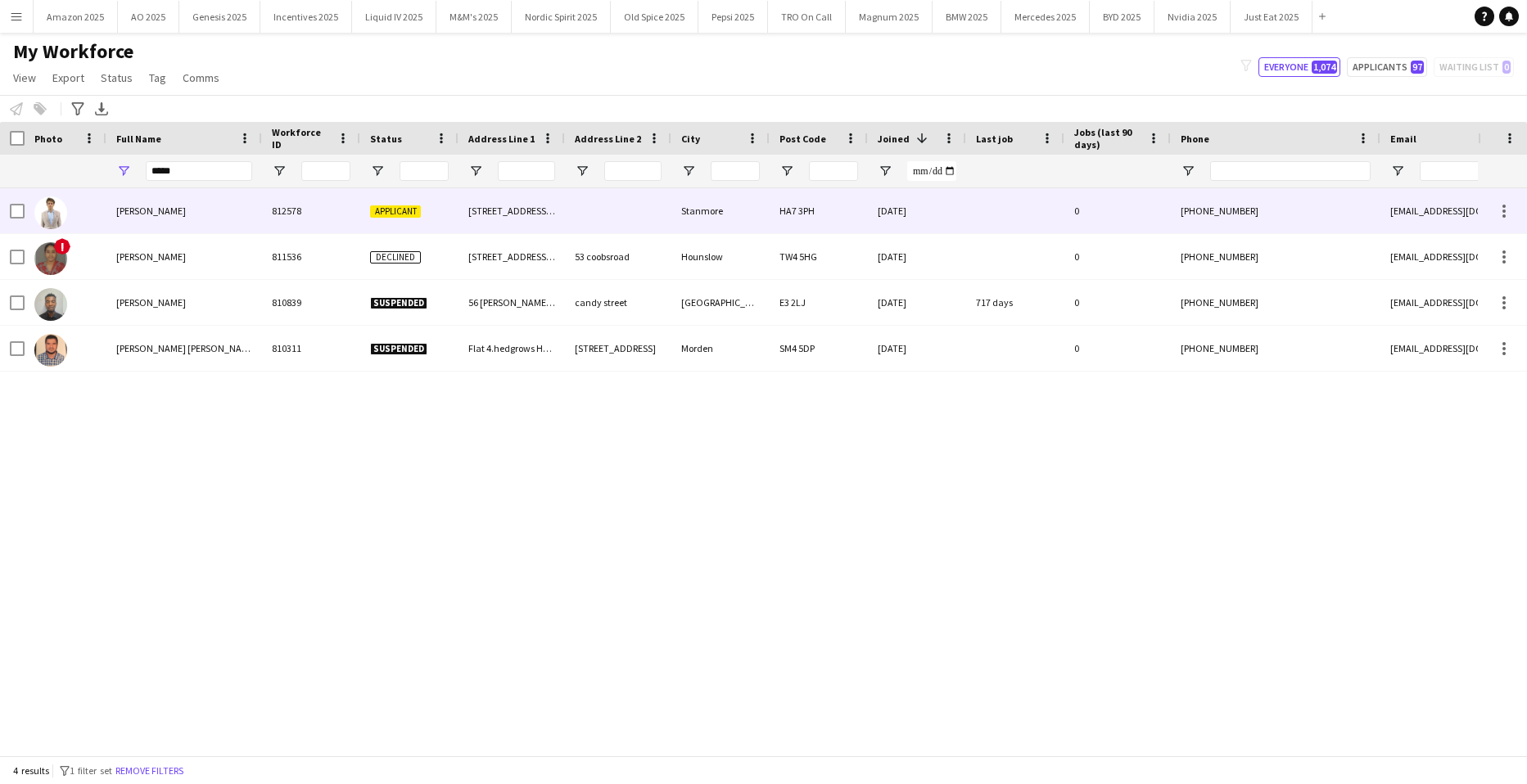
click at [150, 206] on span "[PERSON_NAME]" at bounding box center [151, 210] width 70 height 12
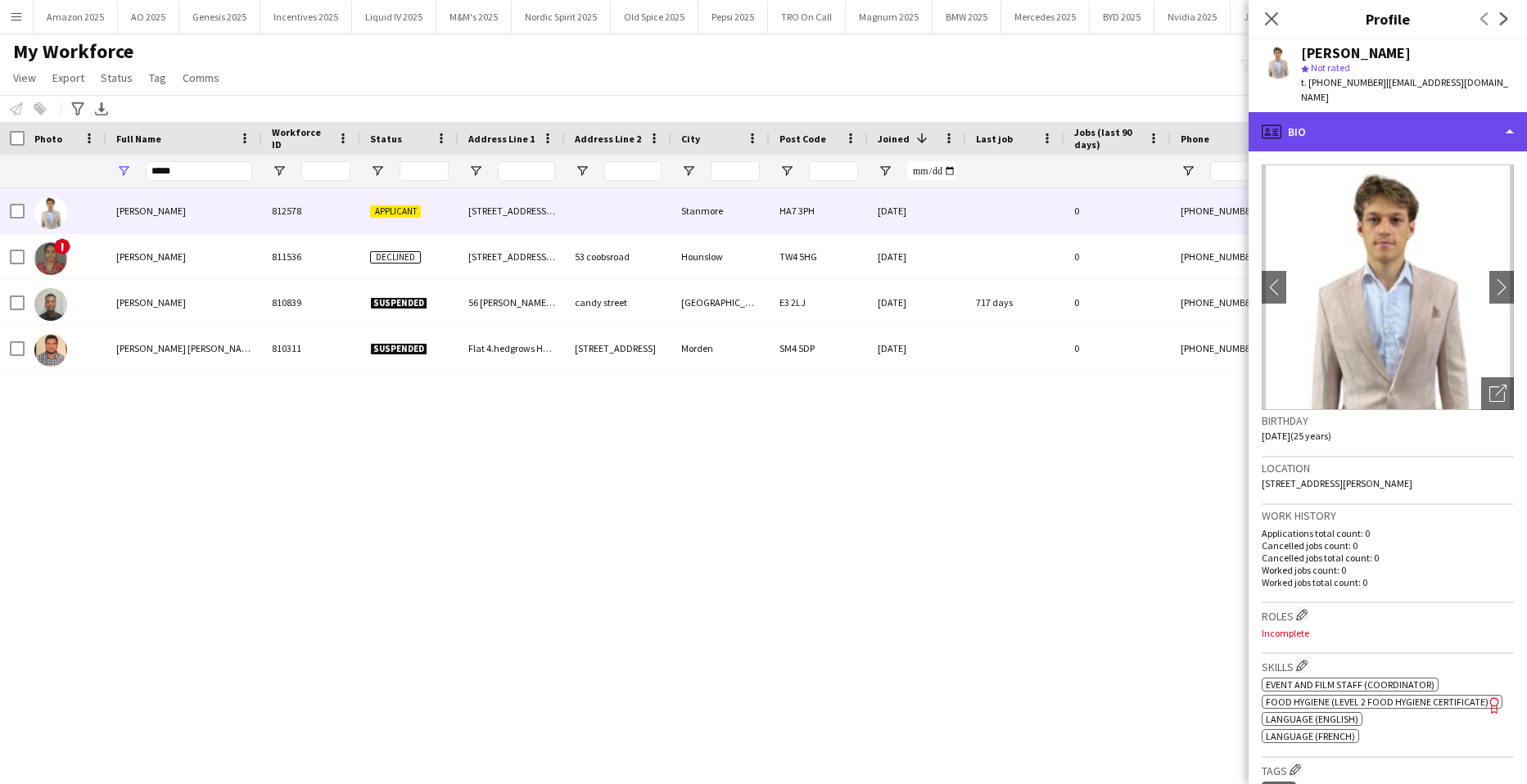
click at [1423, 124] on div "profile Bio" at bounding box center [1388, 132] width 279 height 40
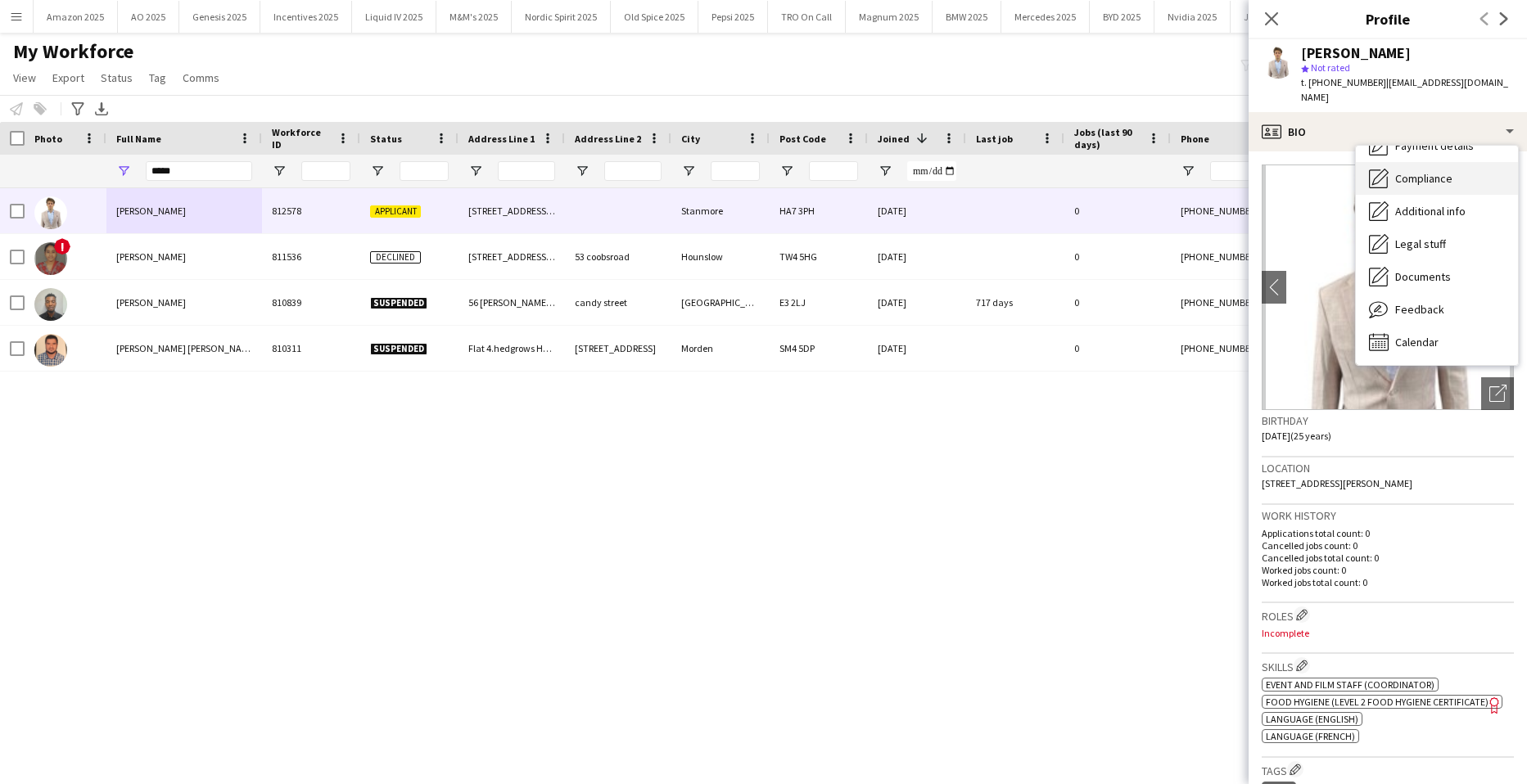
click at [1435, 171] on span "Compliance" at bounding box center [1424, 178] width 57 height 15
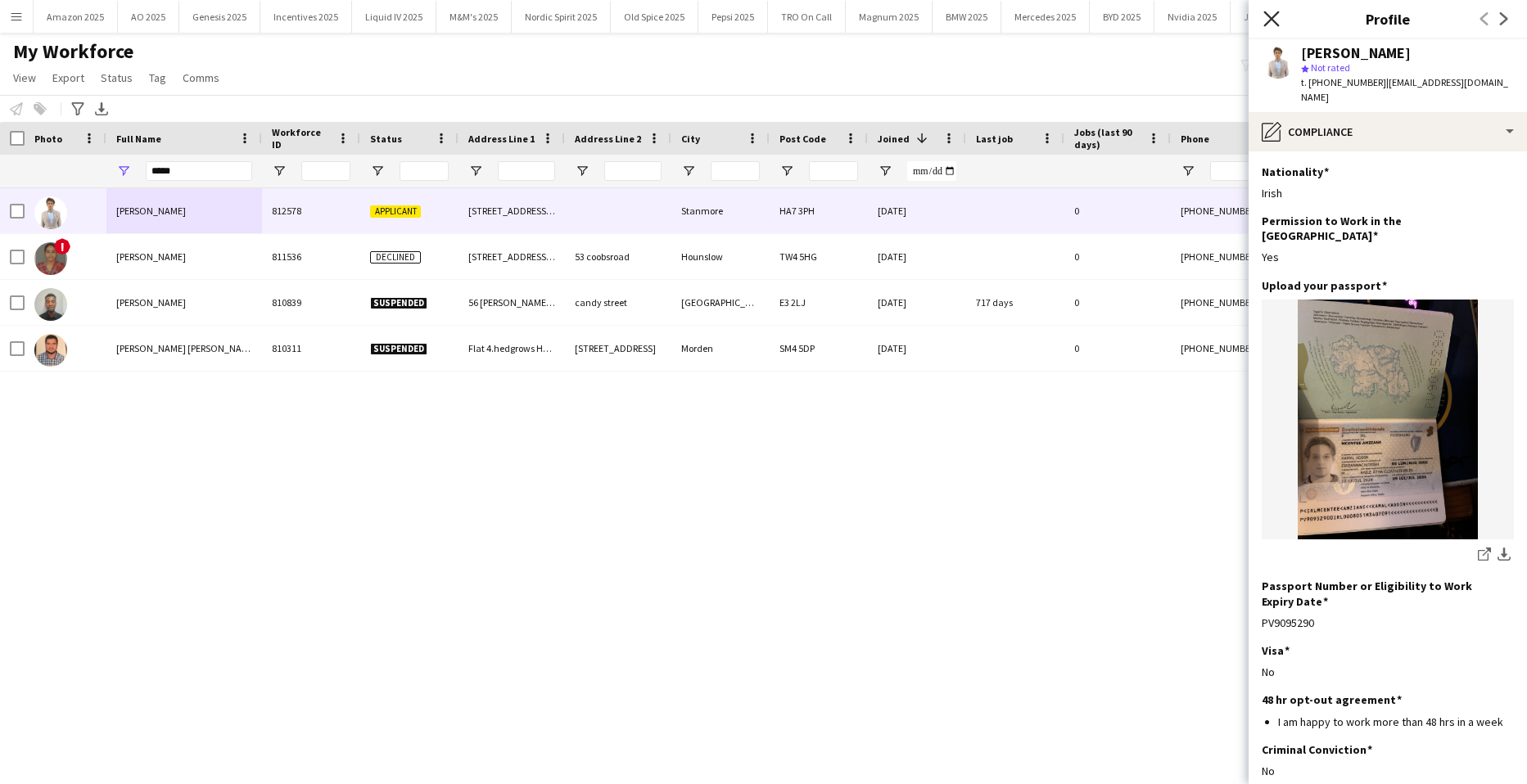
click at [1274, 24] on icon "Close pop-in" at bounding box center [1272, 18] width 16 height 16
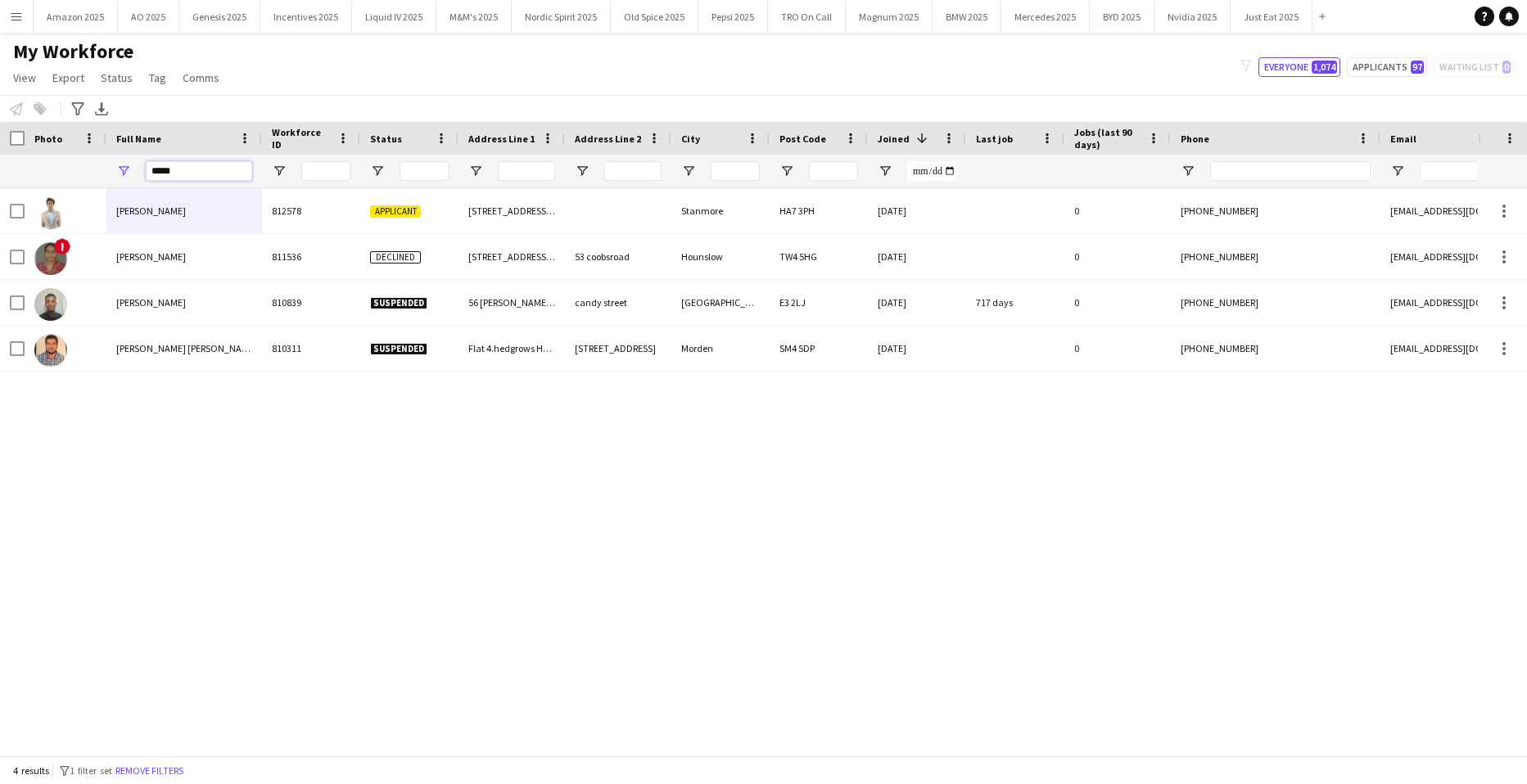
drag, startPoint x: 188, startPoint y: 179, endPoint x: -41, endPoint y: 257, distance: 241.9
click at [0, 257] on html "Menu Boards Boards Boards All jobs Status Workforce Workforce My Workforce Recr…" at bounding box center [764, 392] width 1527 height 784
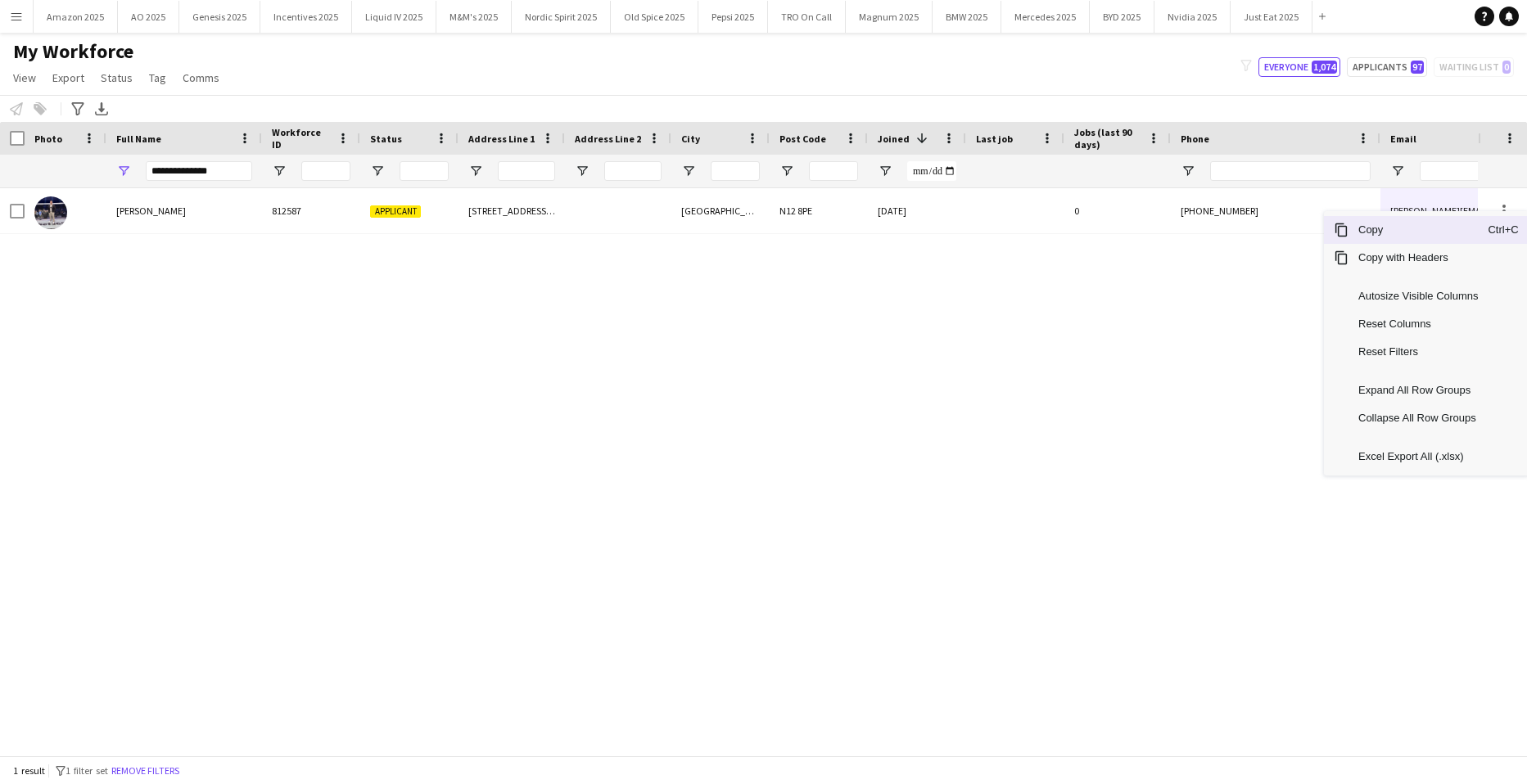
click at [1417, 225] on span "Copy" at bounding box center [1418, 230] width 139 height 28
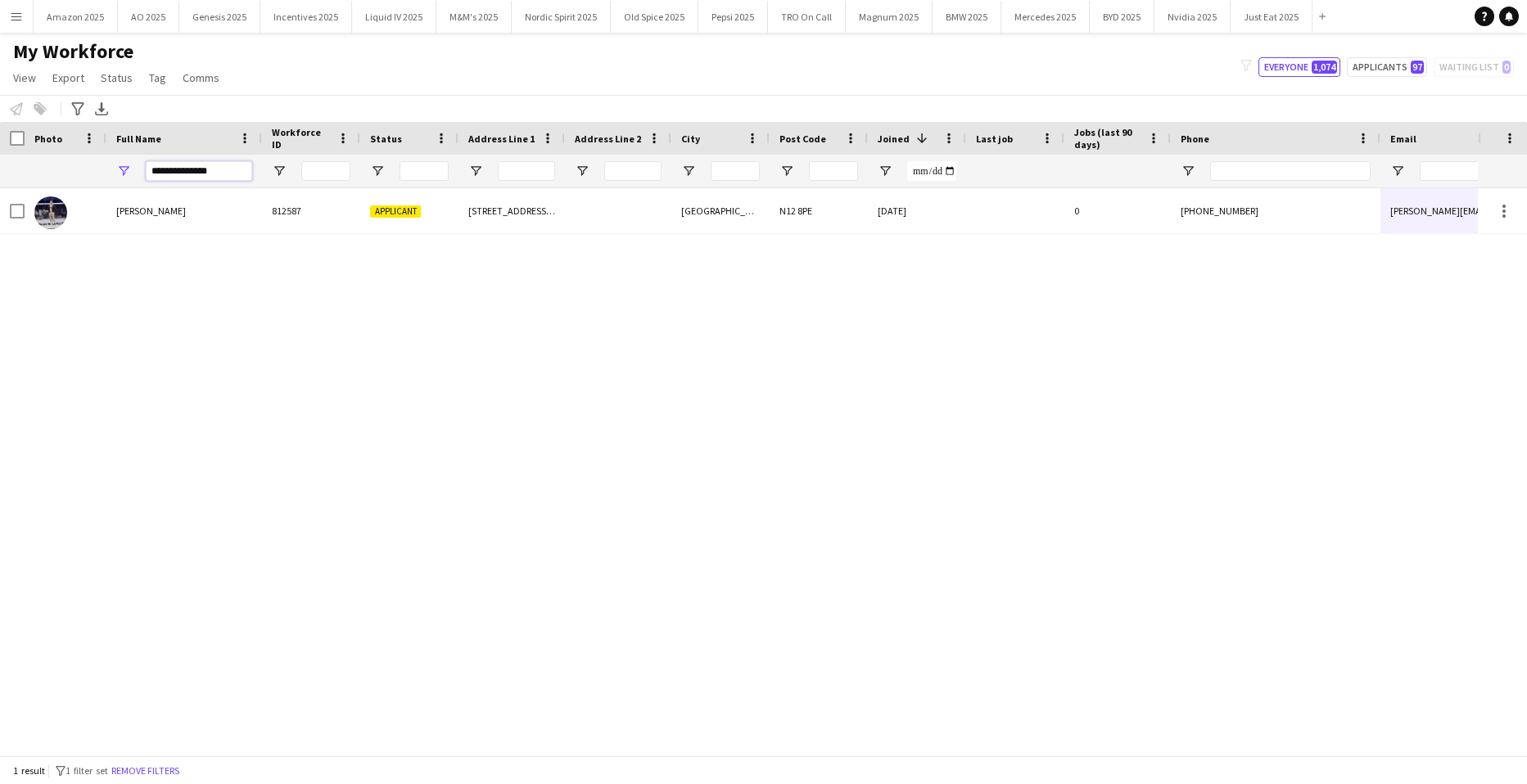
drag, startPoint x: 225, startPoint y: 172, endPoint x: -41, endPoint y: 229, distance: 272.0
click at [0, 229] on html "Menu Boards Boards Boards All jobs Status Workforce Workforce My Workforce Recr…" at bounding box center [764, 392] width 1527 height 784
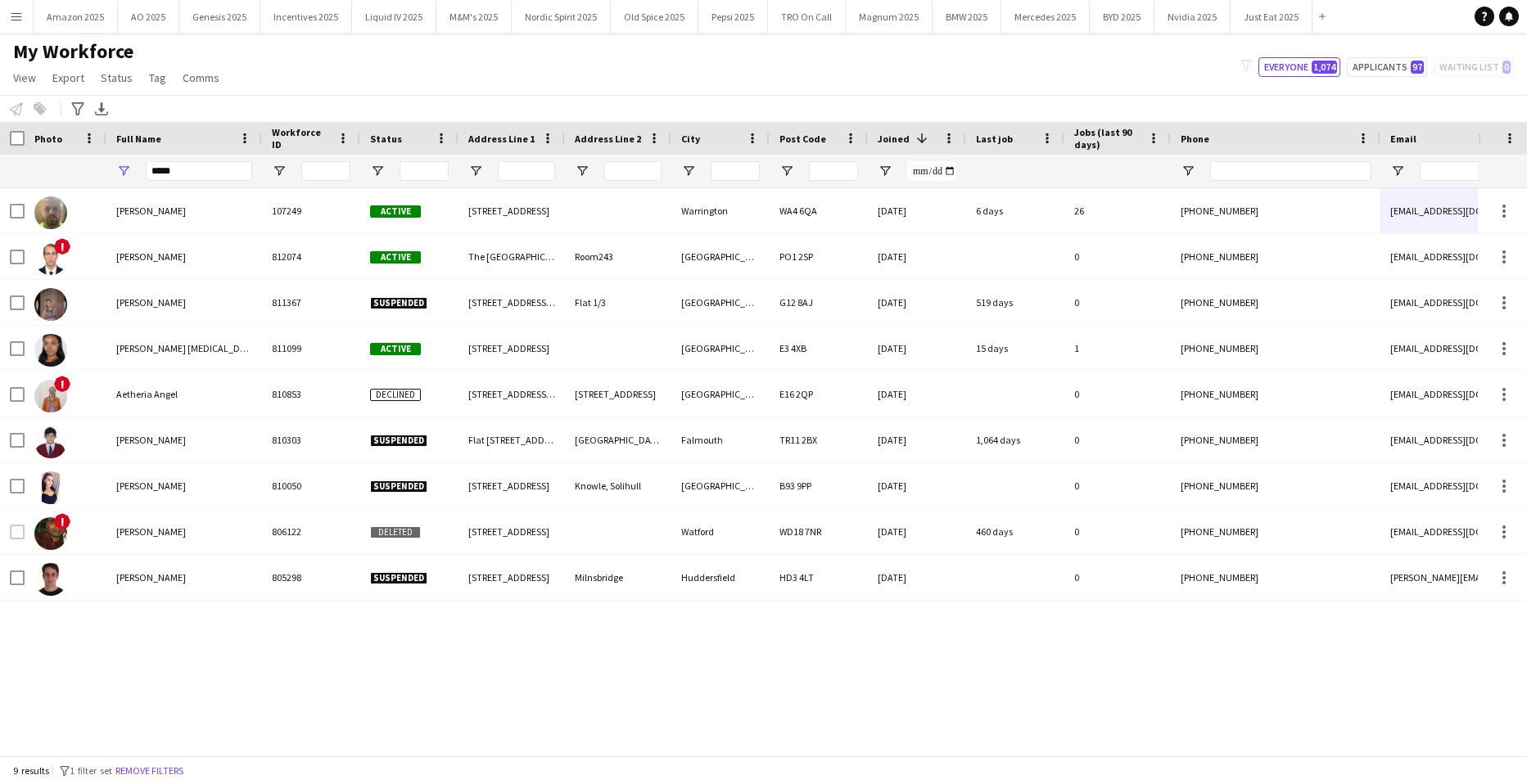
drag, startPoint x: 223, startPoint y: 658, endPoint x: 190, endPoint y: 621, distance: 49.6
click at [223, 661] on div "[PERSON_NAME] 107249 Active [STREET_ADDRESS] [DATE] 6 days 26 [PHONE_NUMBER] [E…" at bounding box center [738, 466] width 1478 height 555
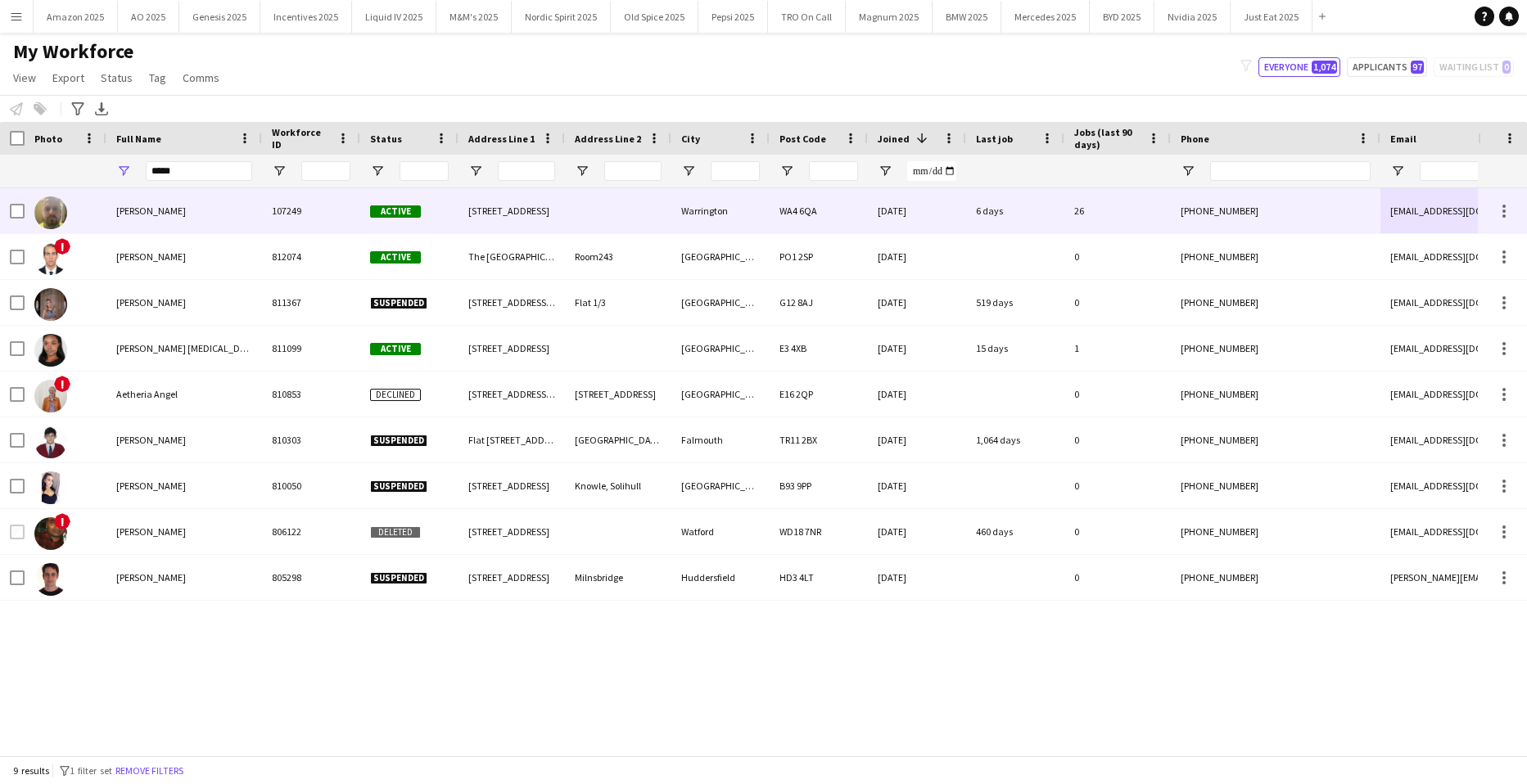
click at [129, 211] on span "[PERSON_NAME]" at bounding box center [151, 210] width 70 height 12
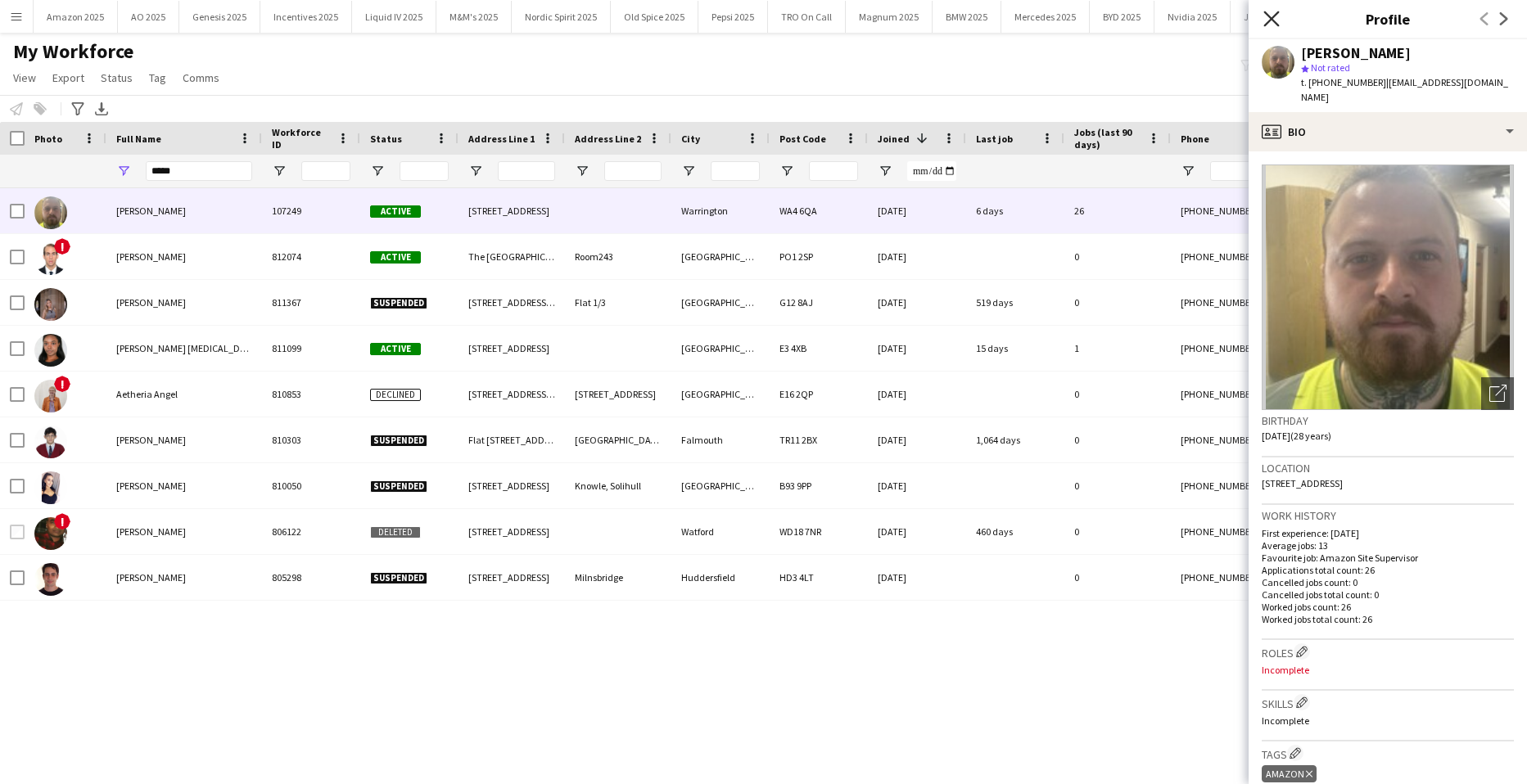
click at [1279, 22] on icon "Close pop-in" at bounding box center [1272, 18] width 16 height 16
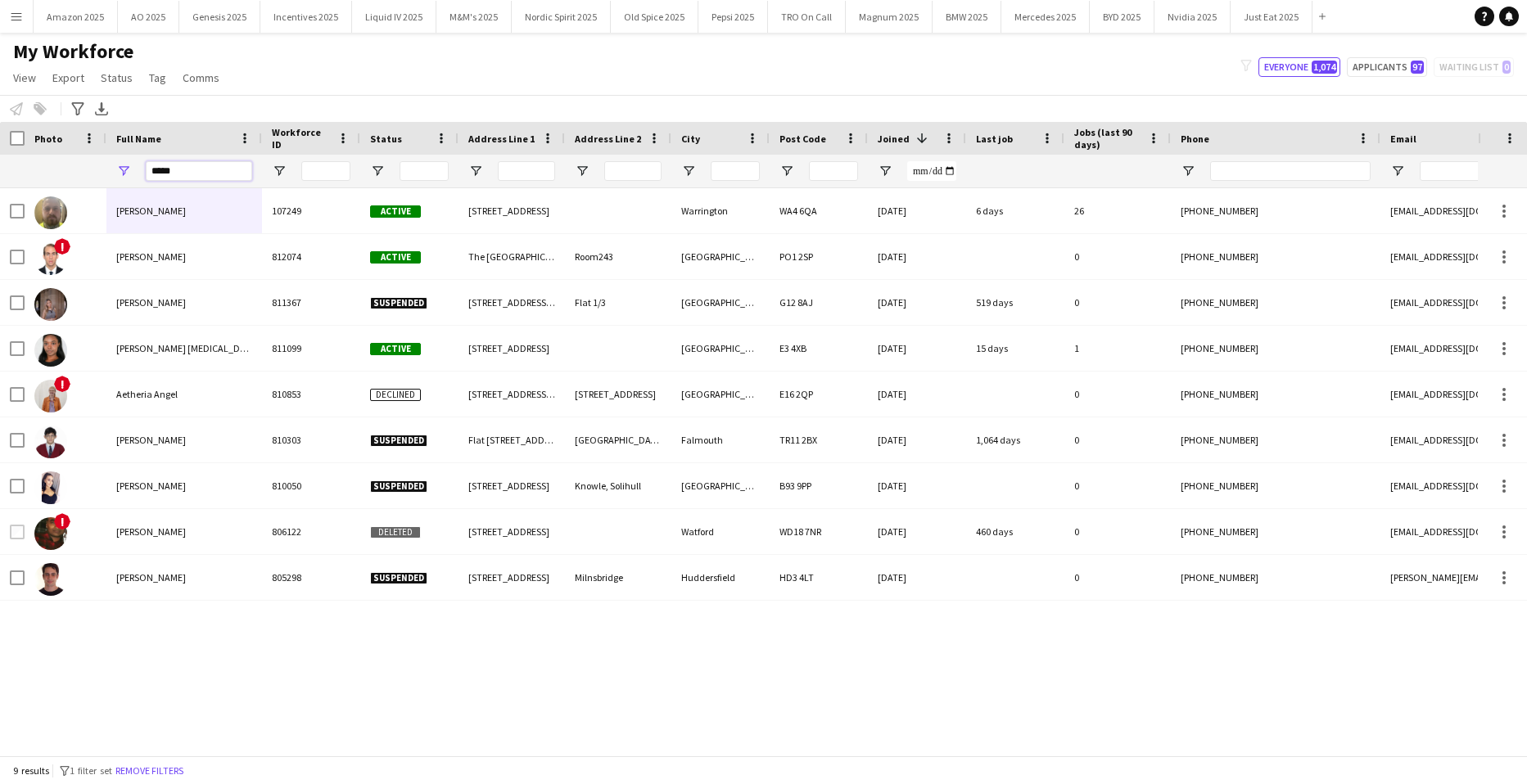
drag, startPoint x: 250, startPoint y: 172, endPoint x: 53, endPoint y: 187, distance: 197.6
click at [61, 174] on div "*****" at bounding box center [1071, 171] width 2144 height 33
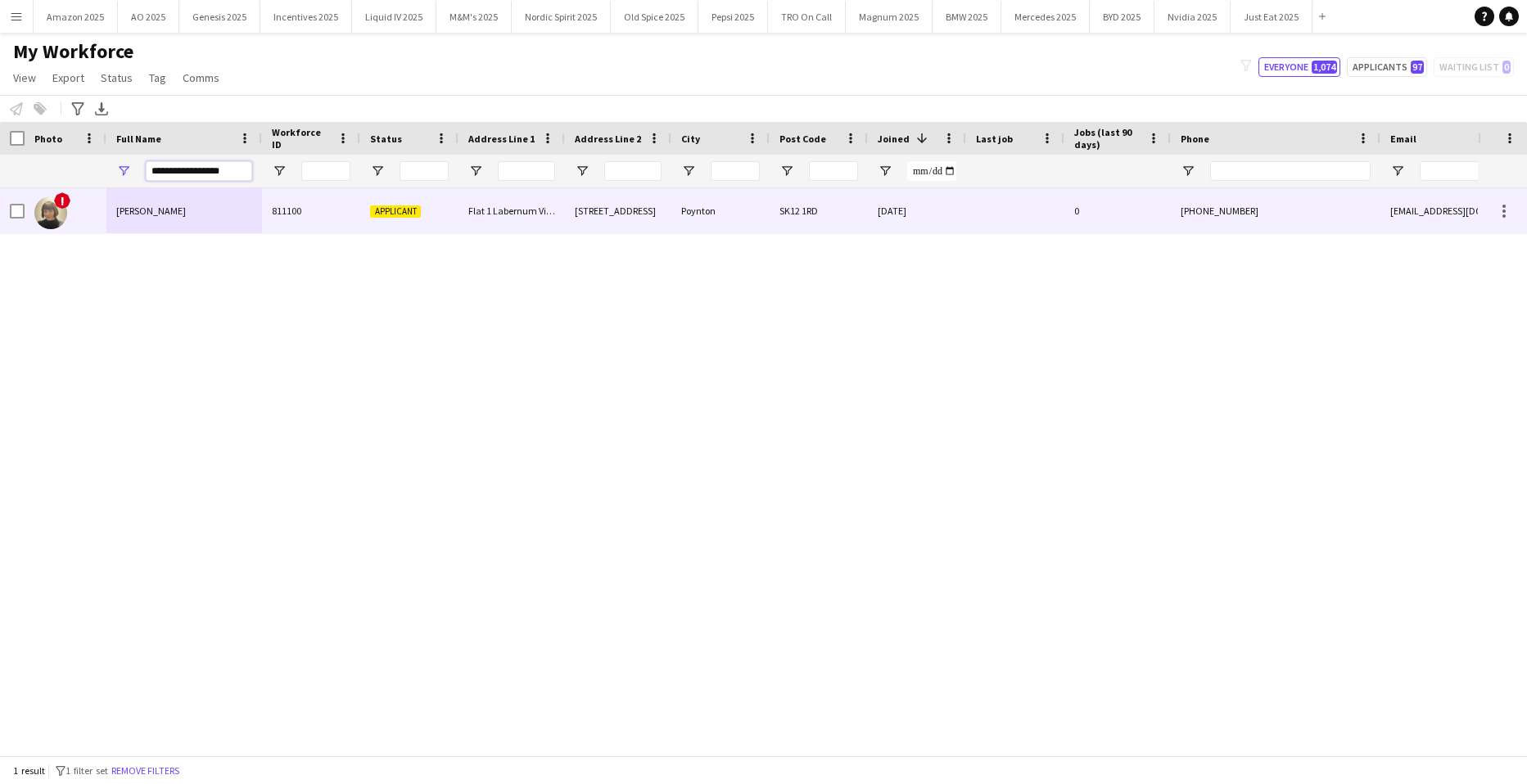
type input "**********"
click at [1405, 205] on div "[EMAIL_ADDRESS][DOMAIN_NAME]" at bounding box center [1545, 210] width 328 height 45
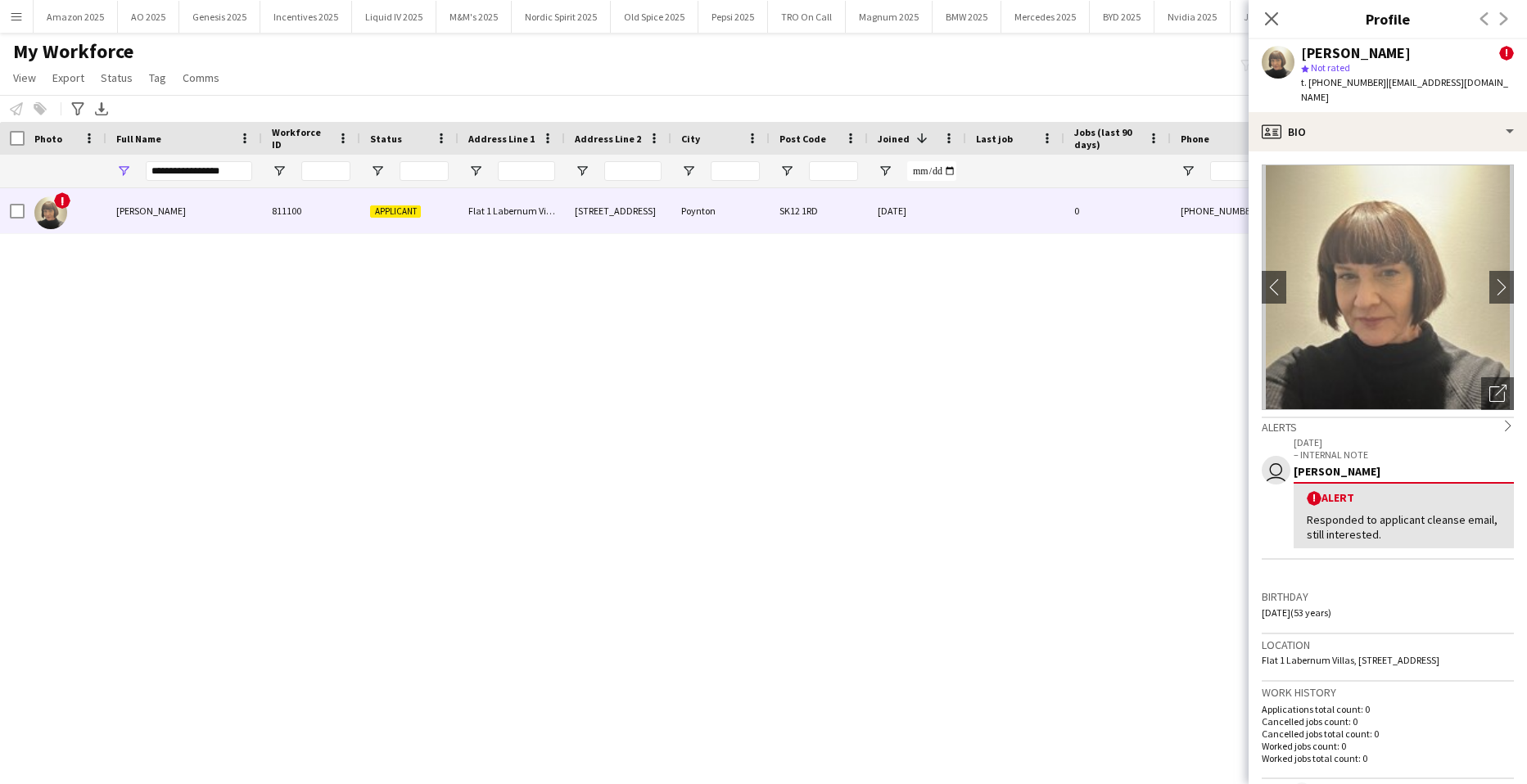
scroll to position [164, 0]
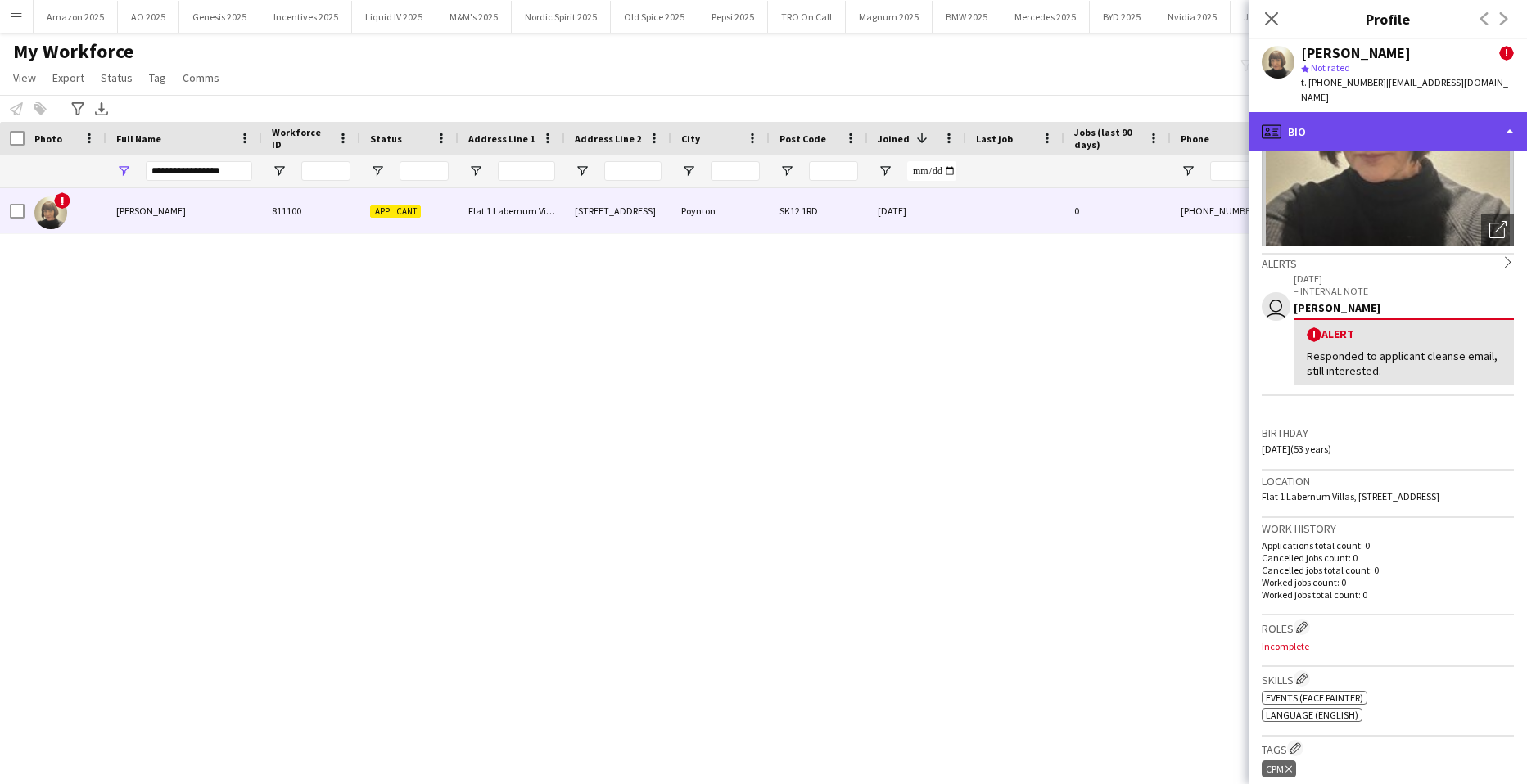
click at [1459, 119] on div "profile Bio" at bounding box center [1388, 132] width 279 height 40
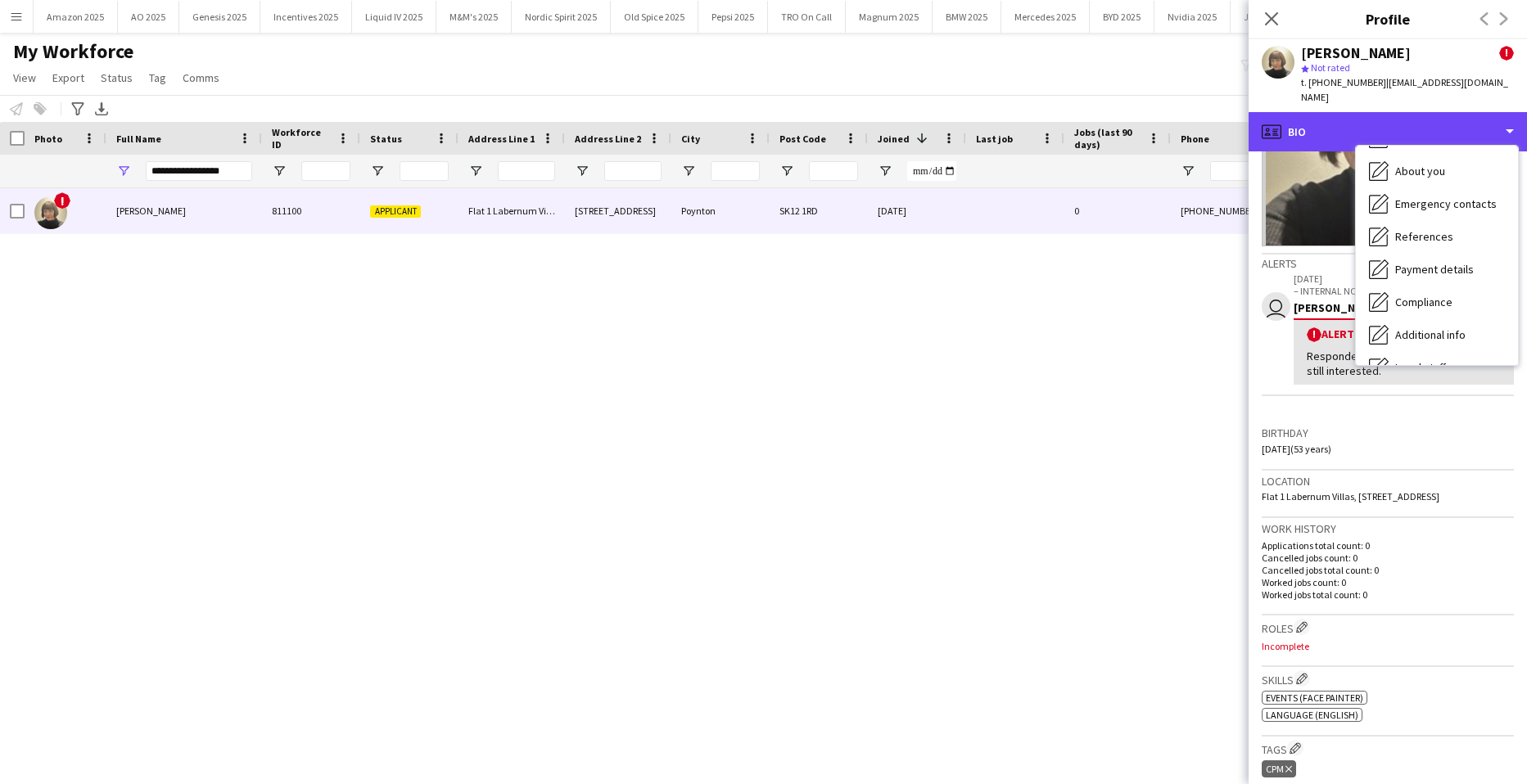
scroll to position [219, 0]
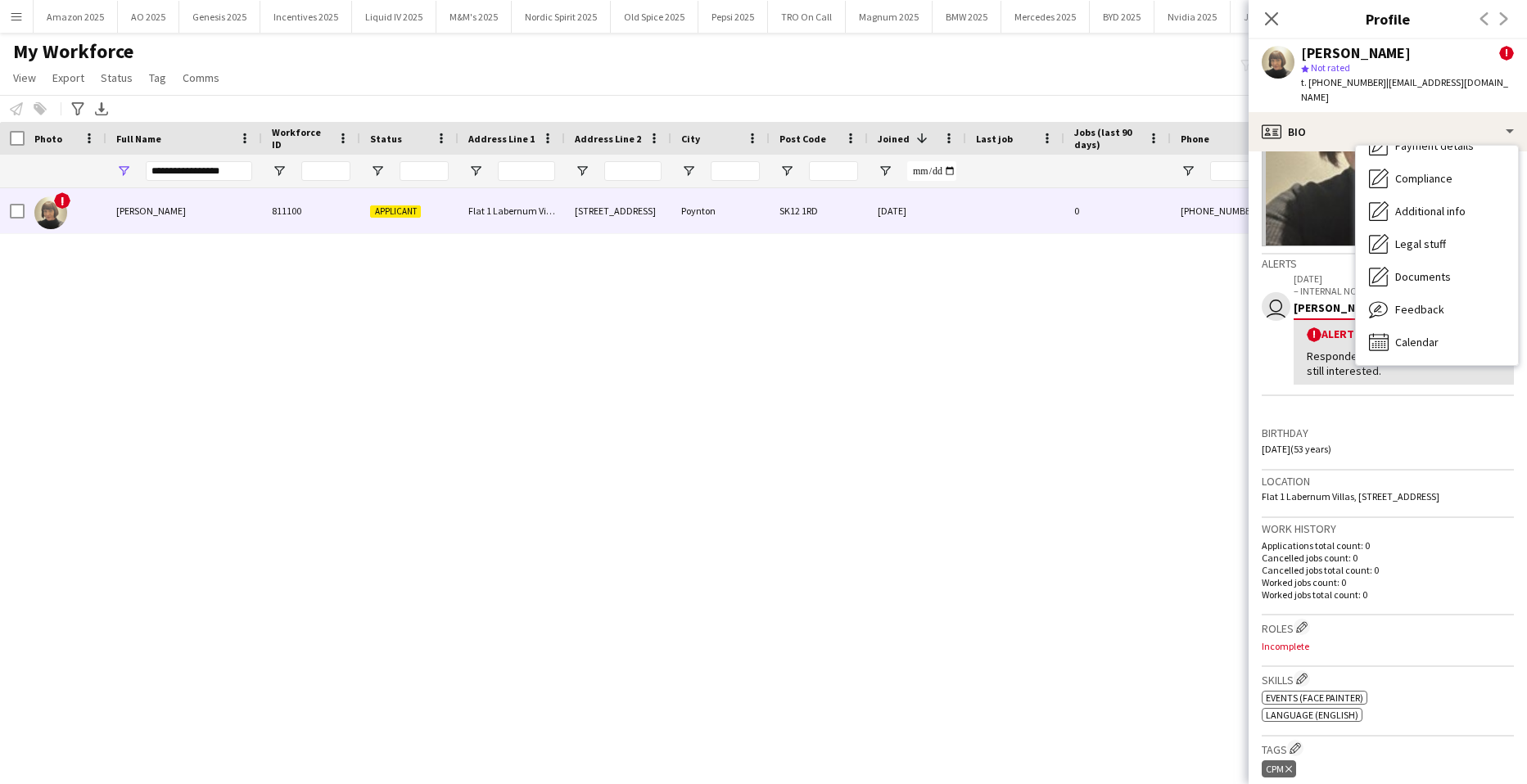
click at [1155, 351] on div "! [PERSON_NAME] 811100 Applicant Flat 1 Labernum Villas [STREET_ADDRESS][PERSON…" at bounding box center [738, 466] width 1478 height 555
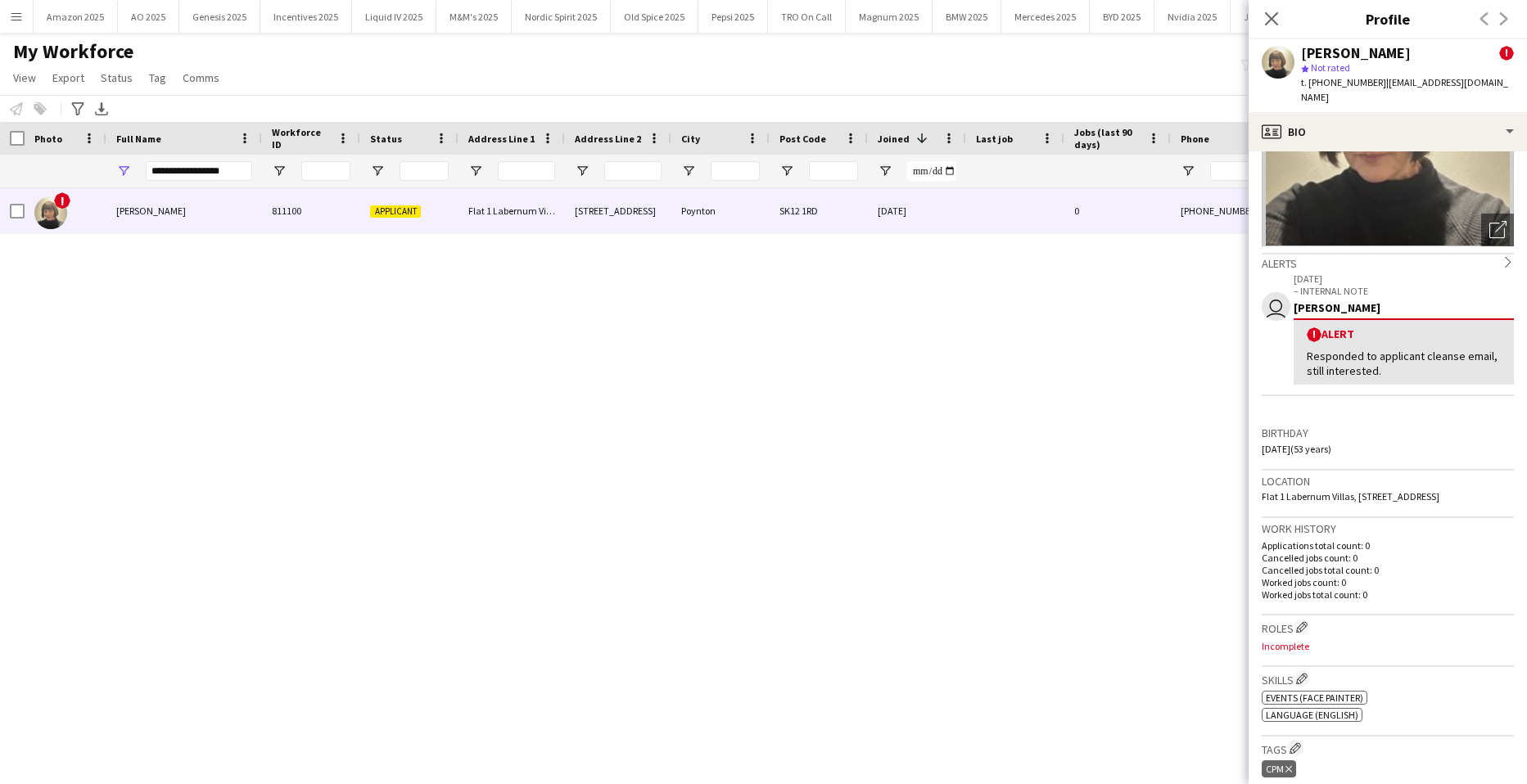
scroll to position [0, 0]
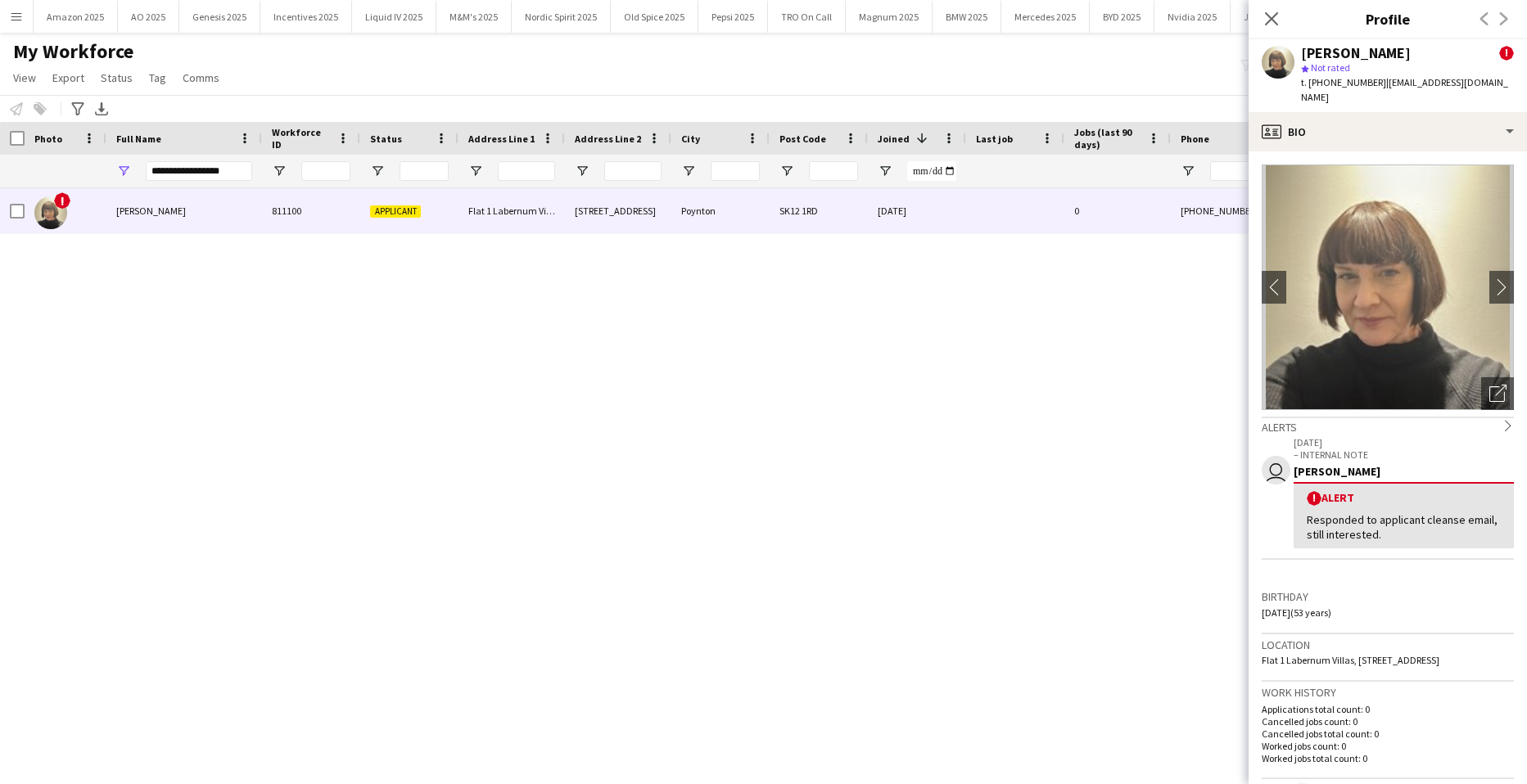
click at [1284, 42] on div "[PERSON_NAME] ! star Not rated t. [PHONE_NUMBER] | [EMAIL_ADDRESS][DOMAIN_NAME]" at bounding box center [1388, 76] width 279 height 72
drag, startPoint x: 244, startPoint y: 165, endPoint x: -41, endPoint y: 223, distance: 290.8
click at [0, 223] on html "Menu Boards Boards Boards All jobs Status Workforce Workforce My Workforce Recr…" at bounding box center [764, 392] width 1527 height 784
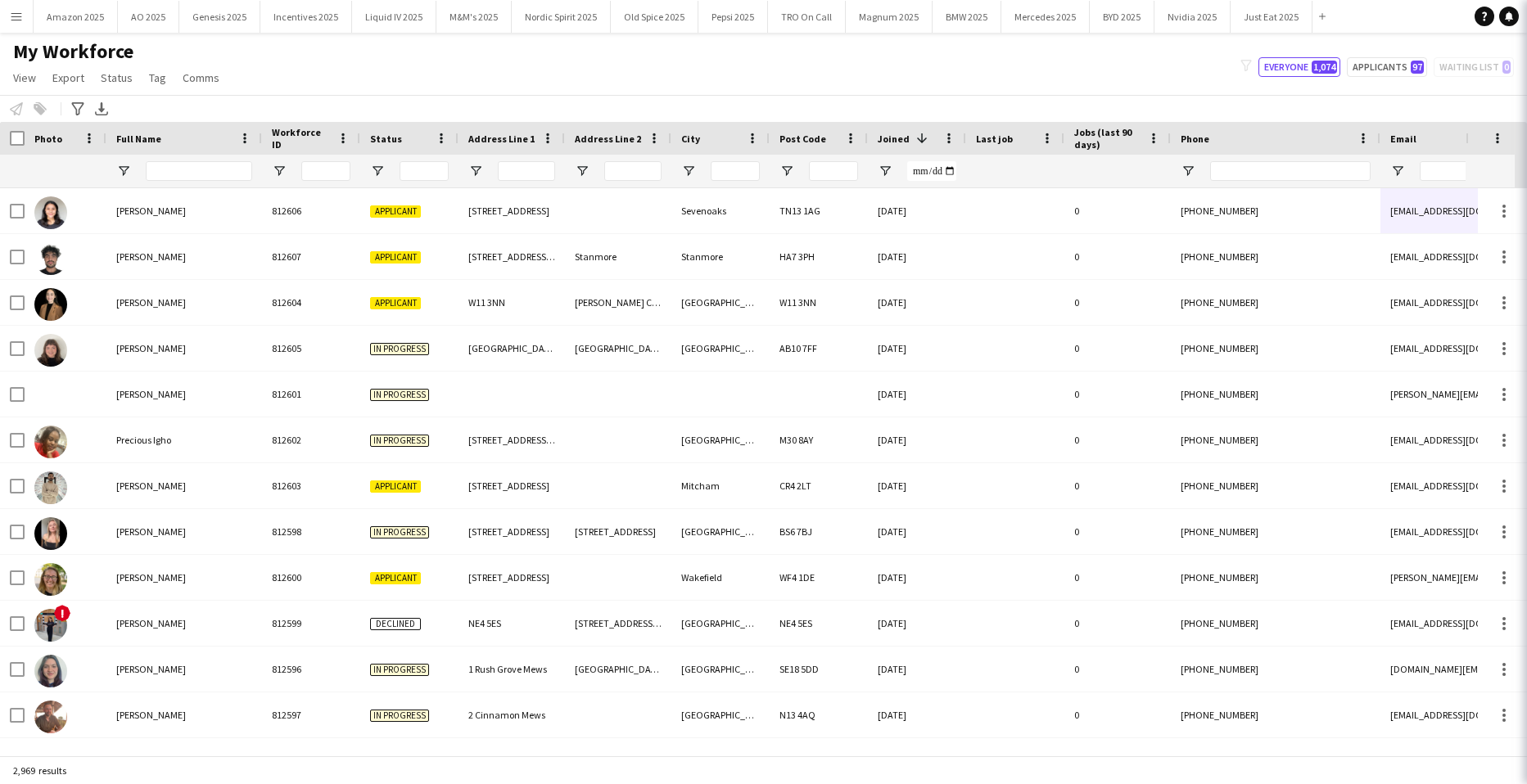
click at [1272, 9] on body "Menu Boards Boards Boards All jobs Status Workforce Workforce My Workforce Recr…" at bounding box center [764, 392] width 1527 height 784
click at [198, 176] on input "Full Name Filter Input" at bounding box center [198, 171] width 106 height 20
type input "*"
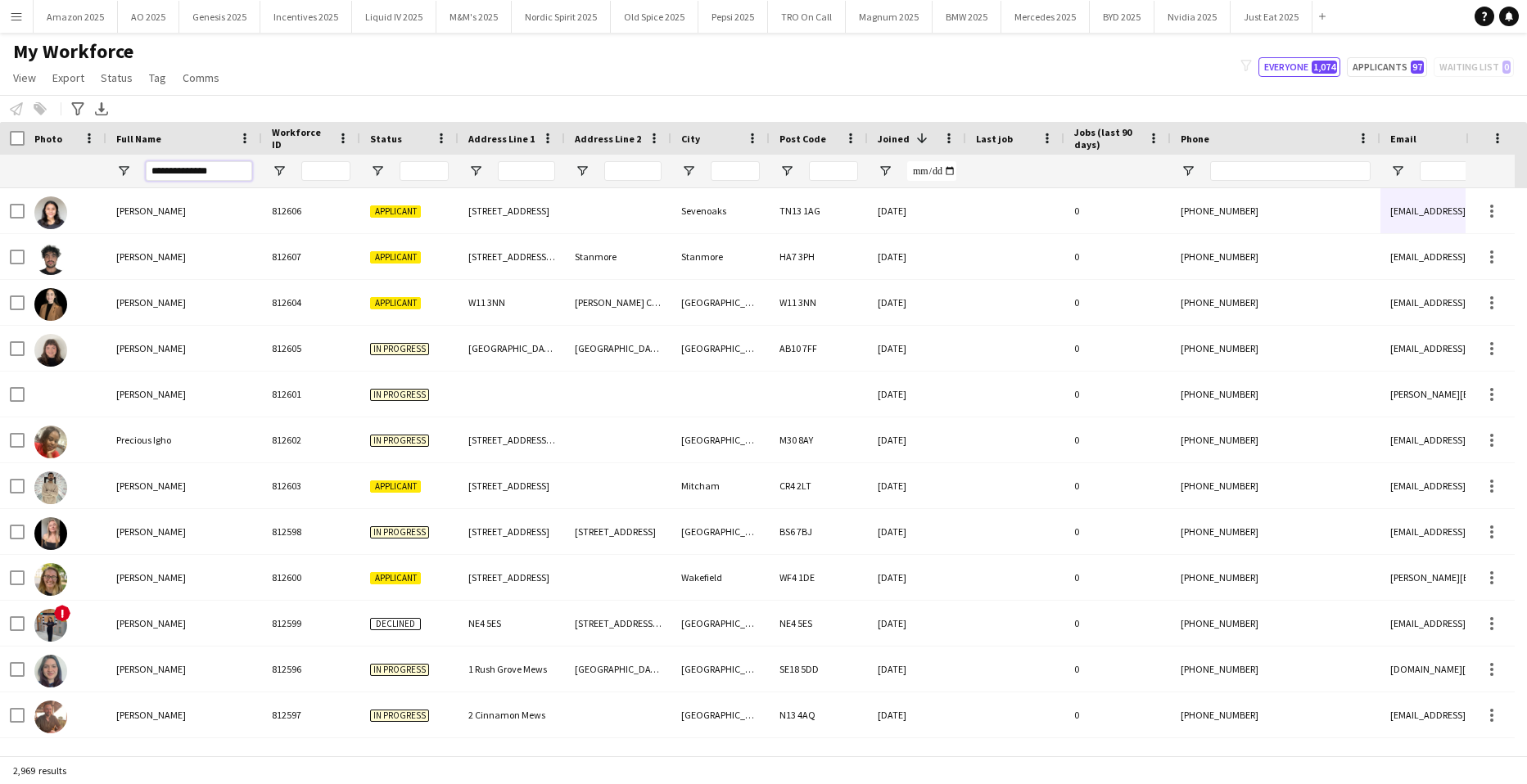
type input "**********"
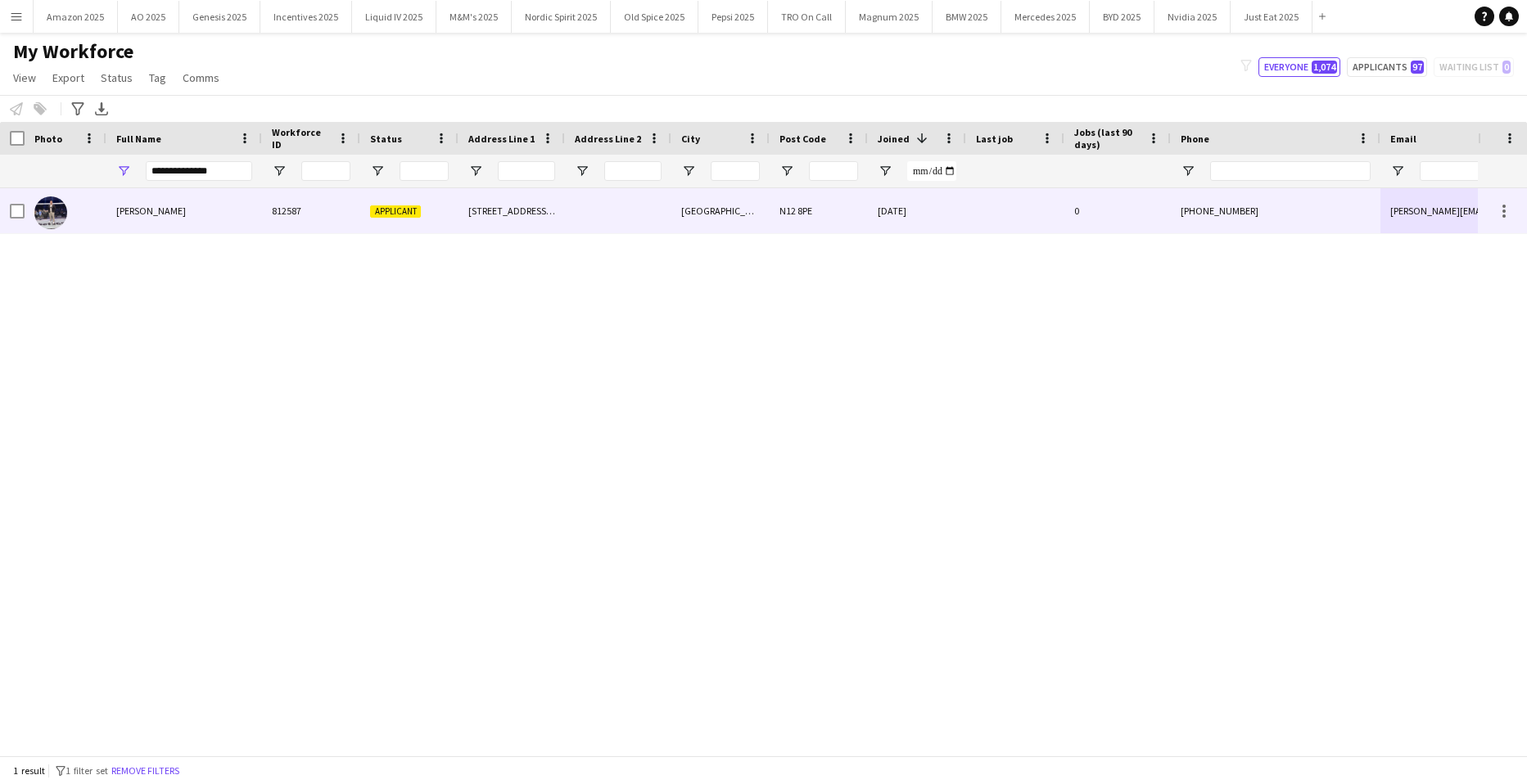
click at [126, 215] on span "[PERSON_NAME]" at bounding box center [151, 210] width 70 height 12
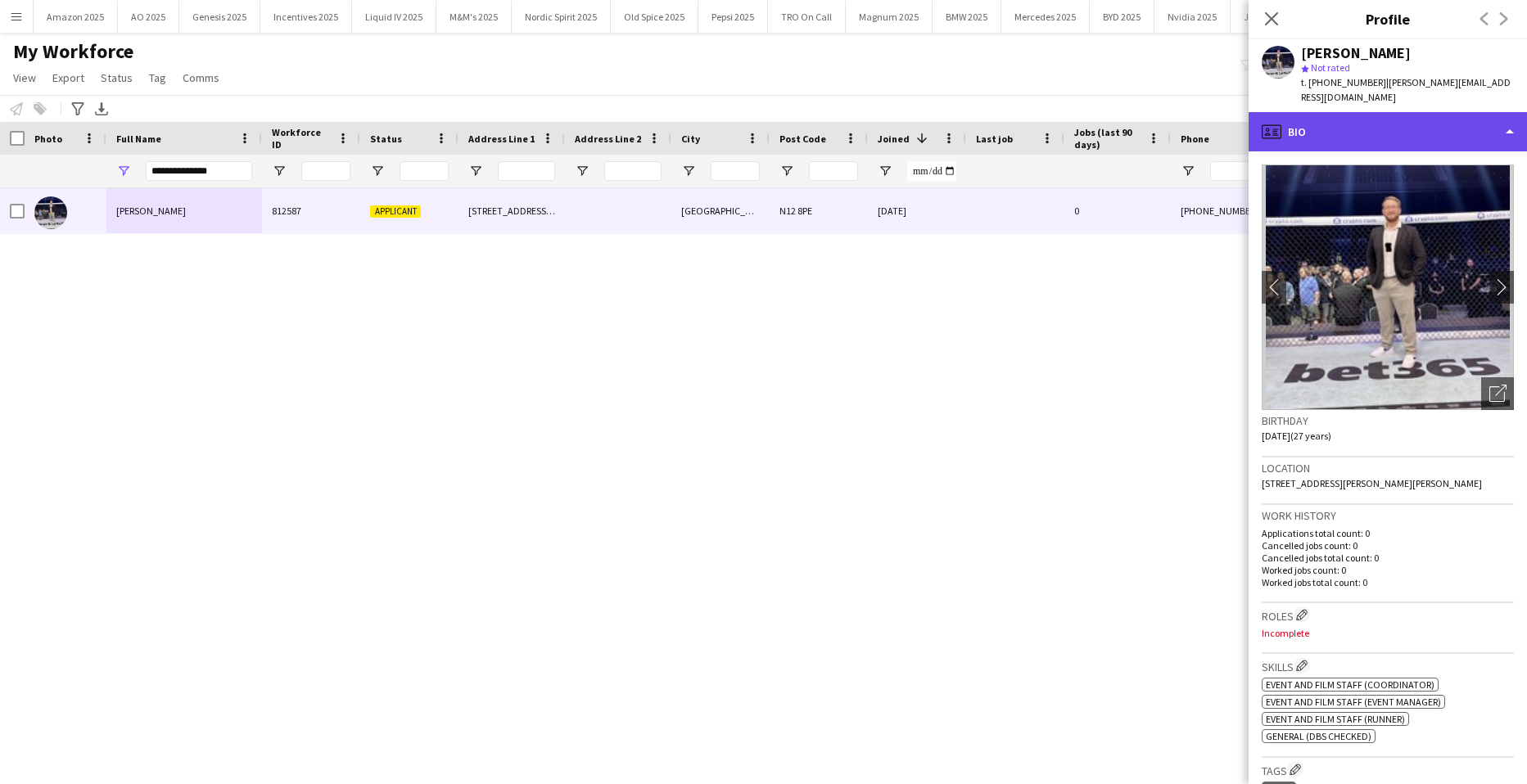
click at [1435, 127] on div "profile Bio" at bounding box center [1388, 132] width 279 height 40
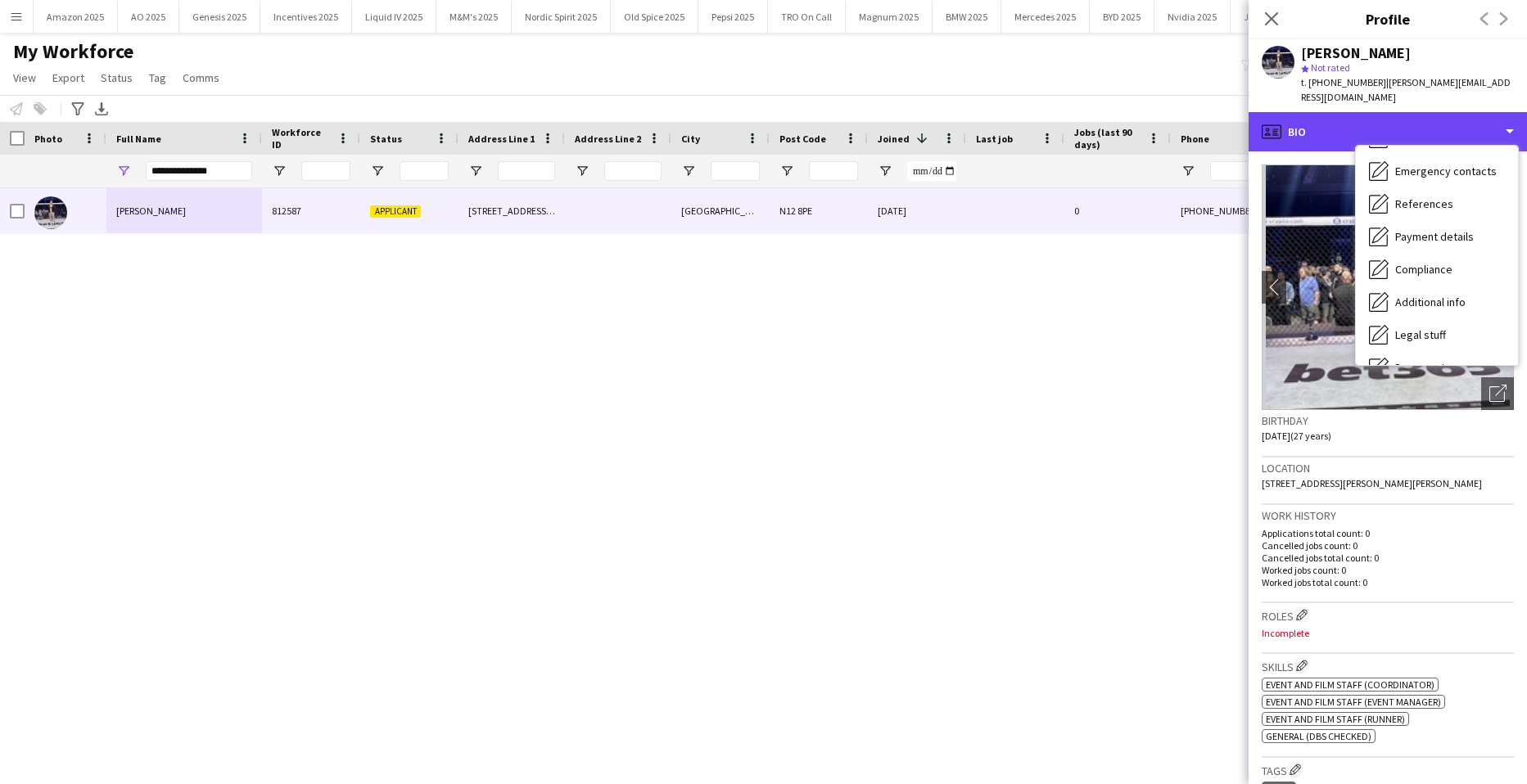
scroll to position [219, 0]
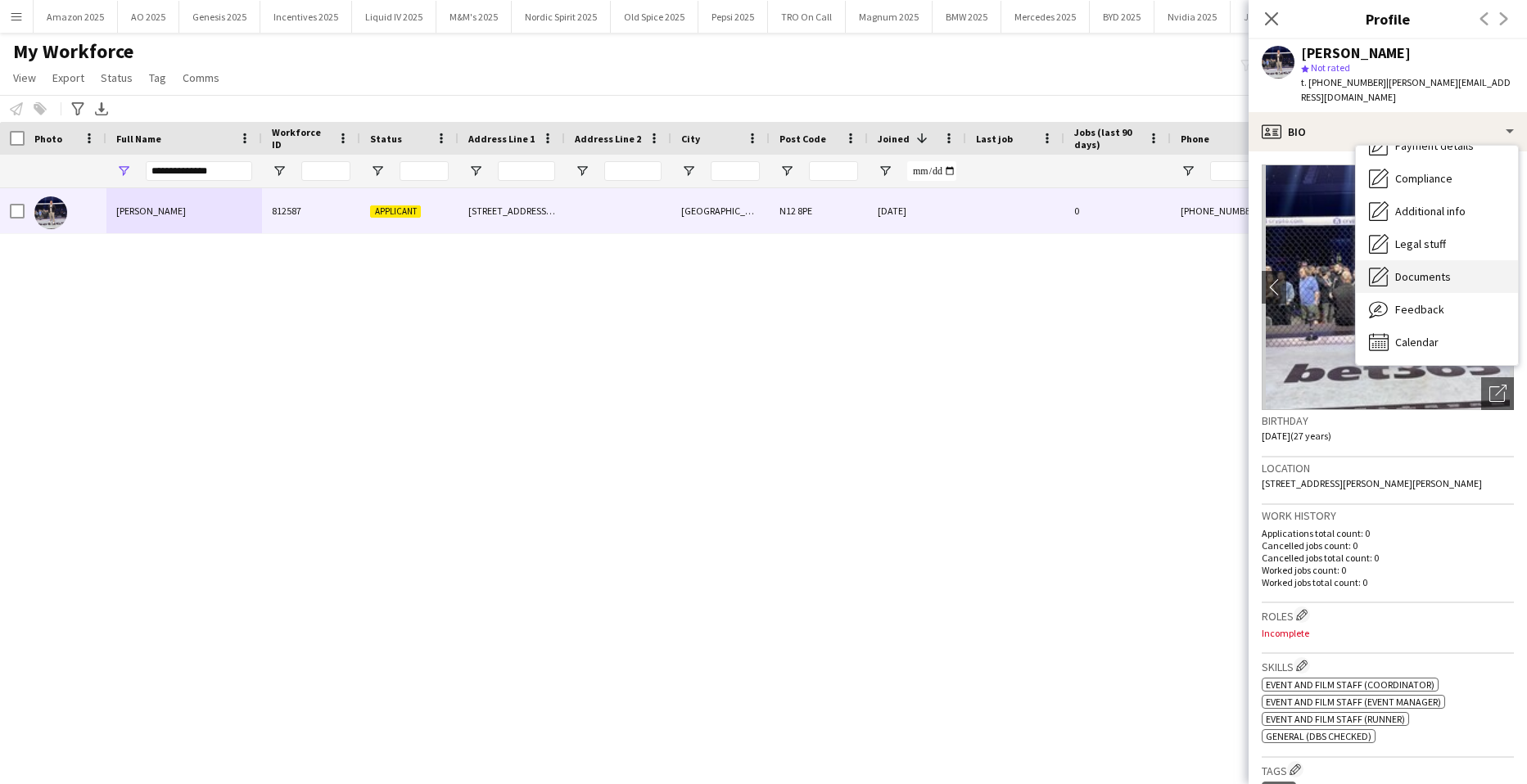
click at [1423, 269] on span "Documents" at bounding box center [1423, 276] width 56 height 15
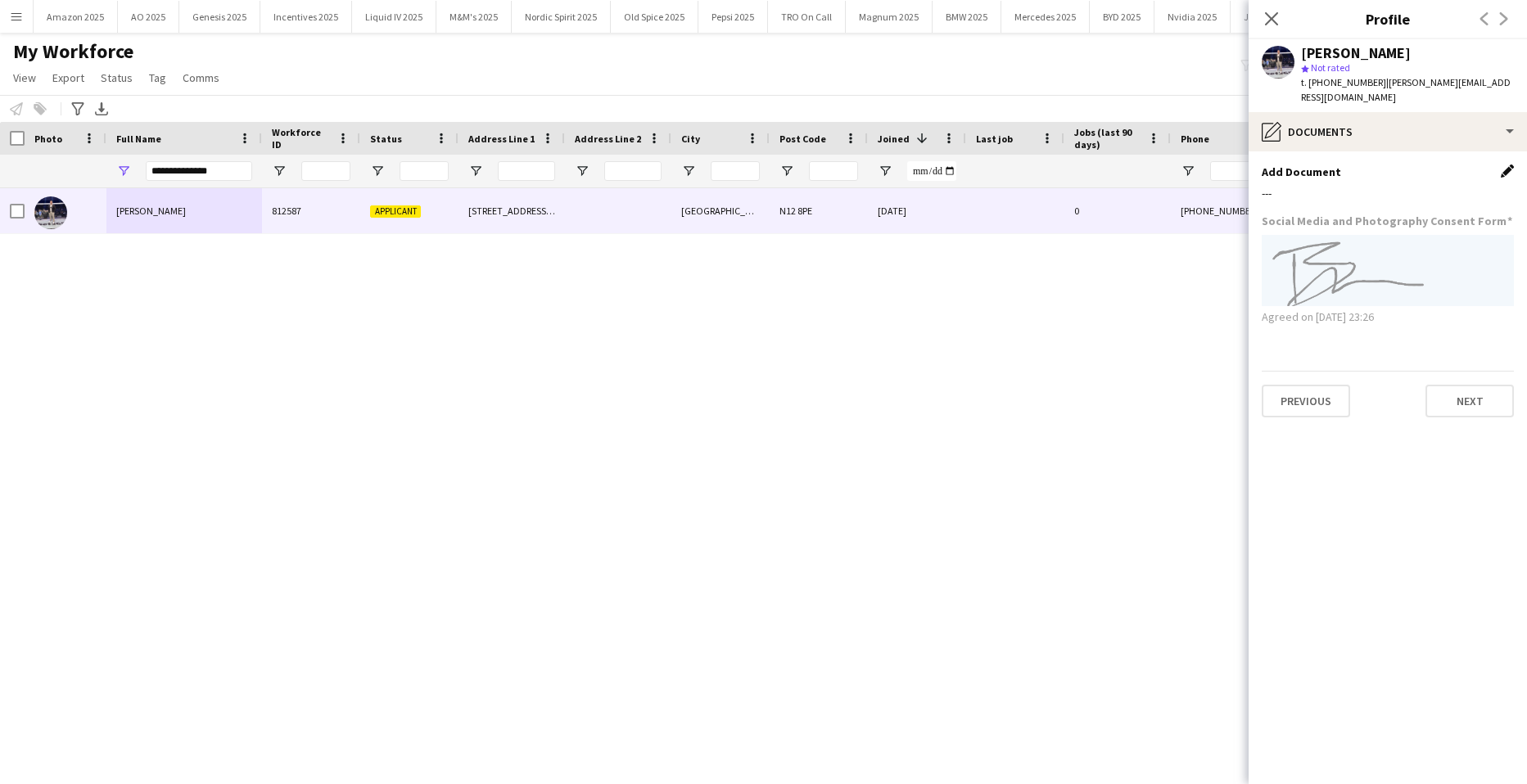
click at [1513, 165] on app-icon "Edit this field" at bounding box center [1507, 171] width 13 height 13
click at [1472, 185] on button "Upload new file" at bounding box center [1463, 198] width 103 height 26
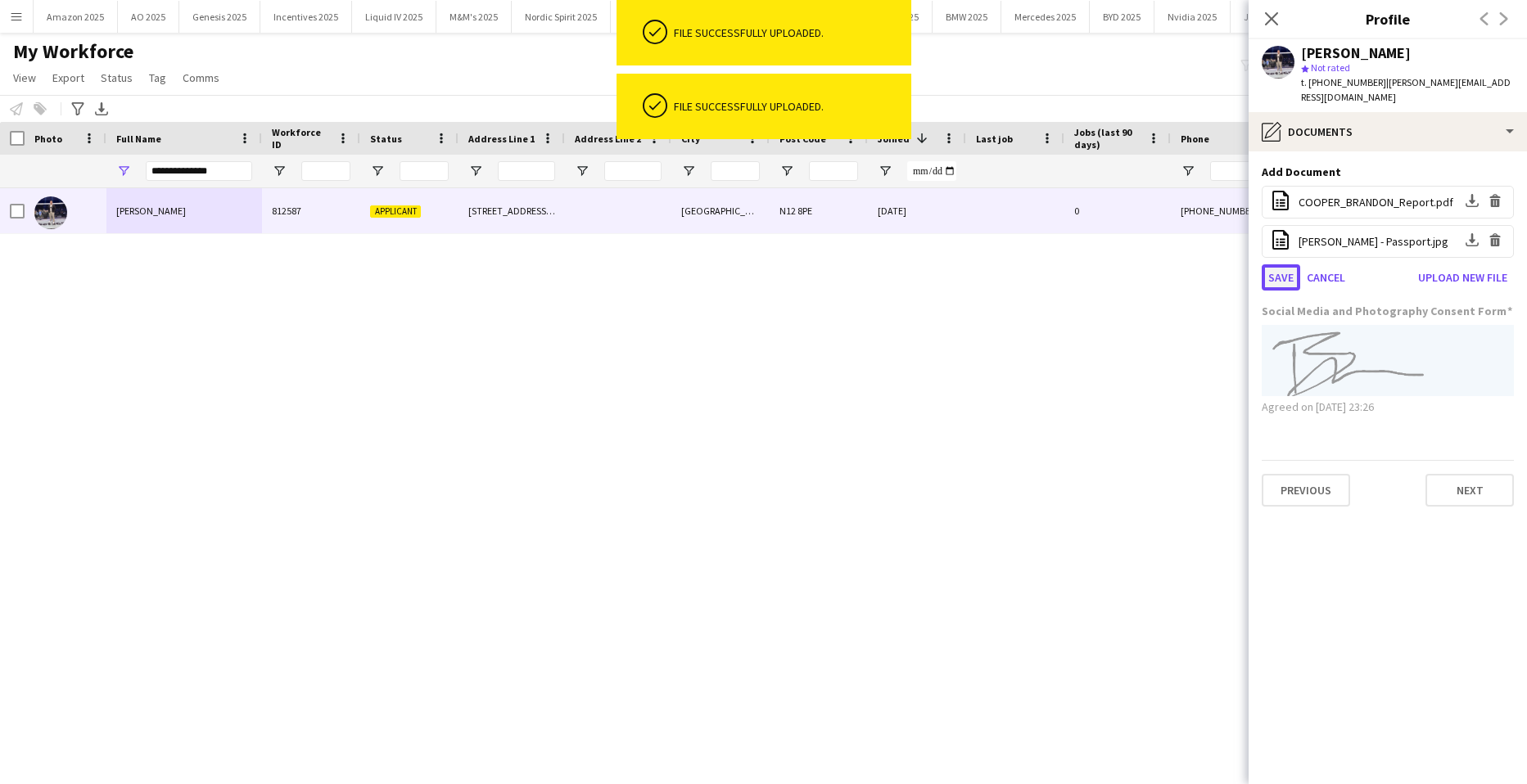
click at [1279, 266] on button "Save" at bounding box center [1281, 278] width 39 height 26
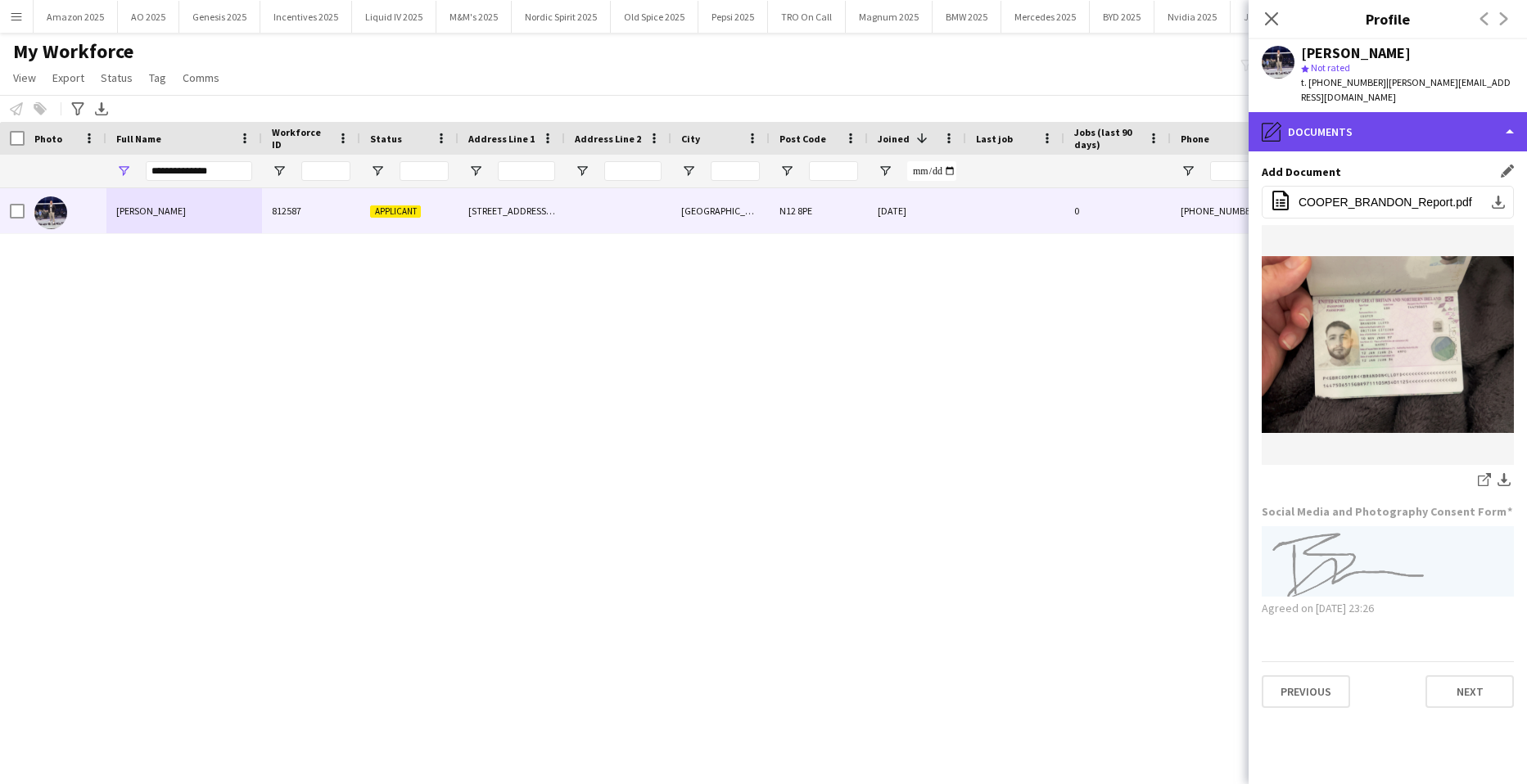
drag, startPoint x: 1449, startPoint y: 110, endPoint x: 1448, endPoint y: 122, distance: 12.0
click at [1451, 112] on div "pencil4 Documents" at bounding box center [1388, 132] width 279 height 40
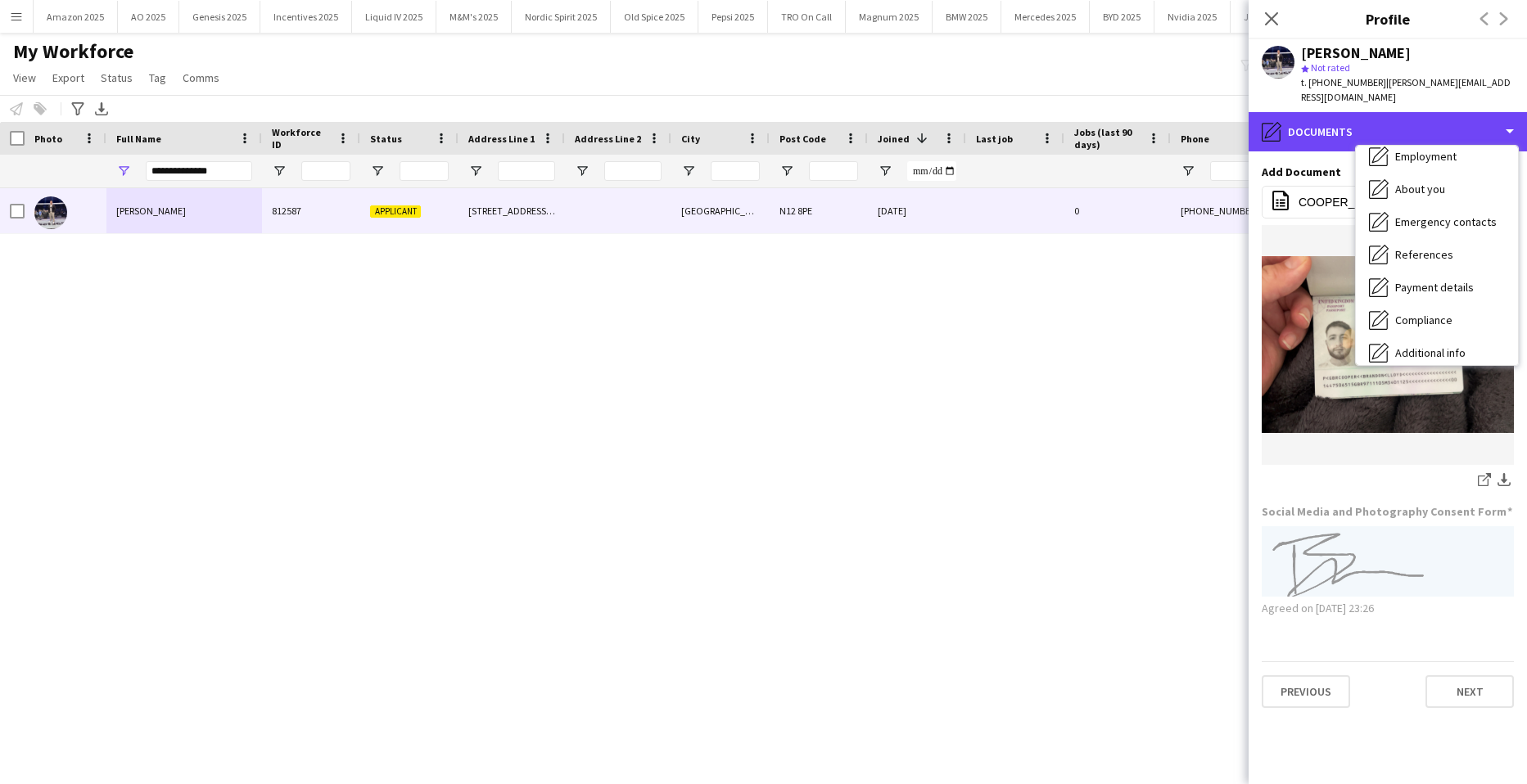
scroll to position [0, 0]
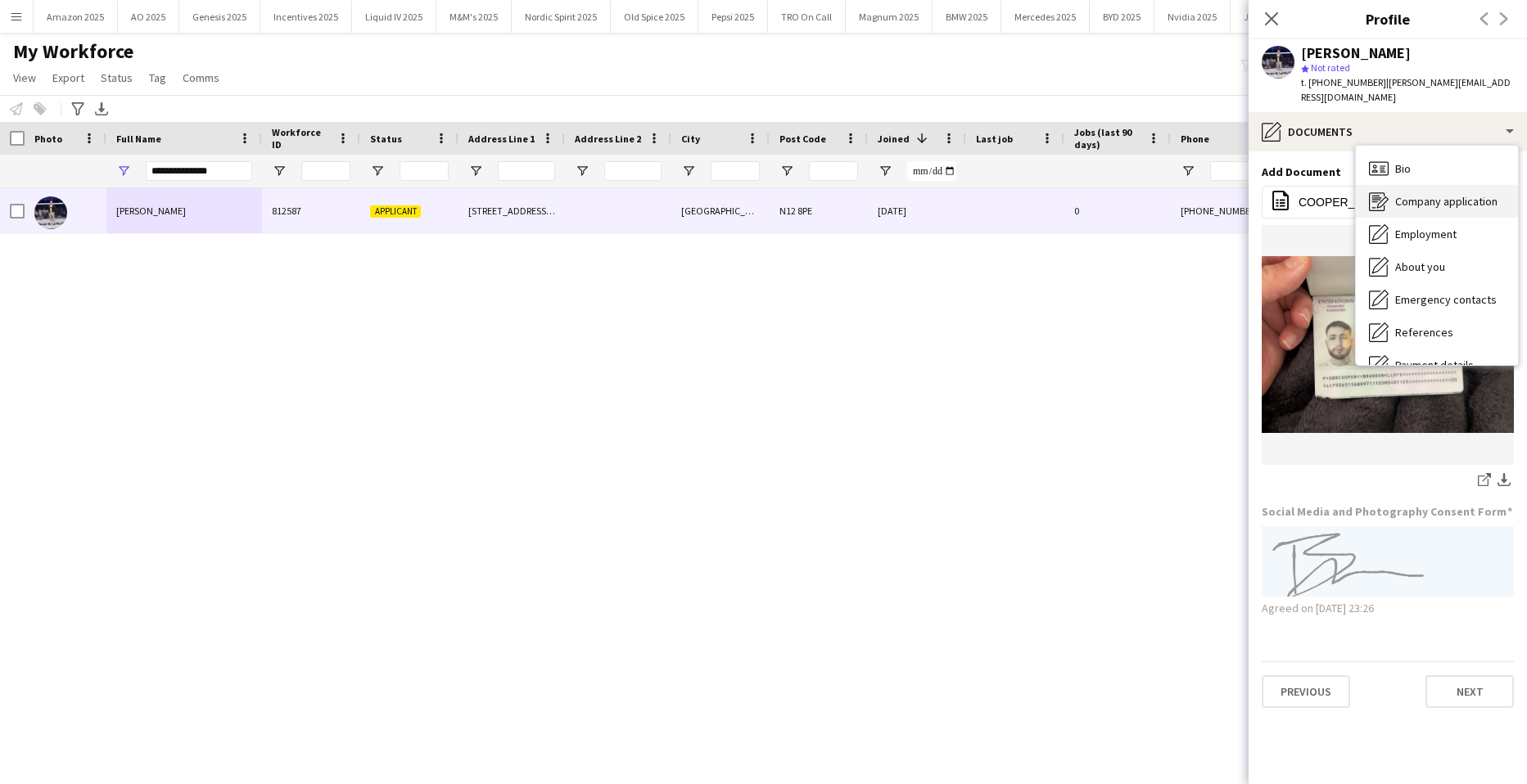
click at [1431, 194] on span "Company application" at bounding box center [1447, 201] width 103 height 15
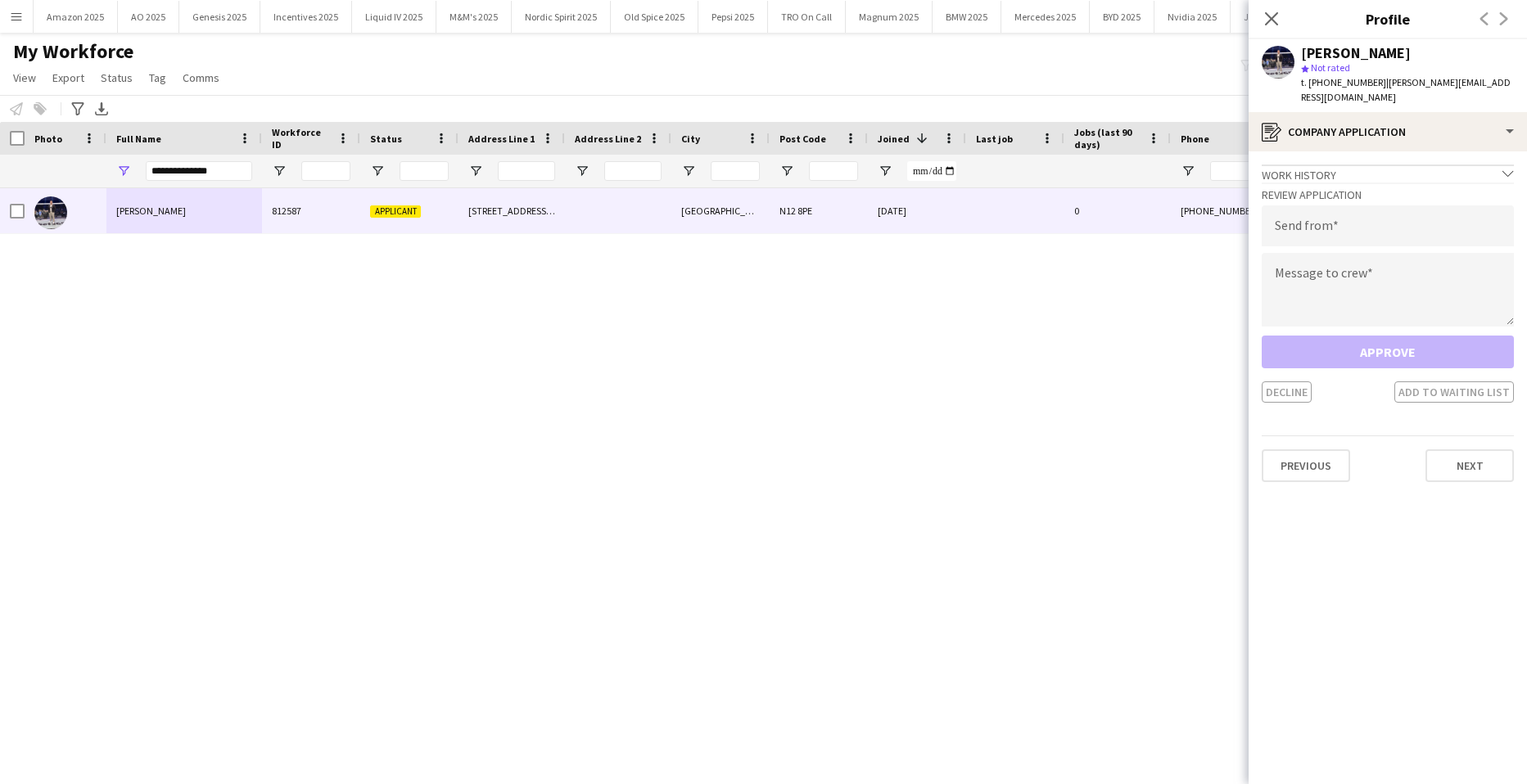
click at [1389, 91] on div "[PERSON_NAME] star Not rated t. [PHONE_NUMBER] | [PERSON_NAME][EMAIL_ADDRESS][D…" at bounding box center [1388, 76] width 279 height 72
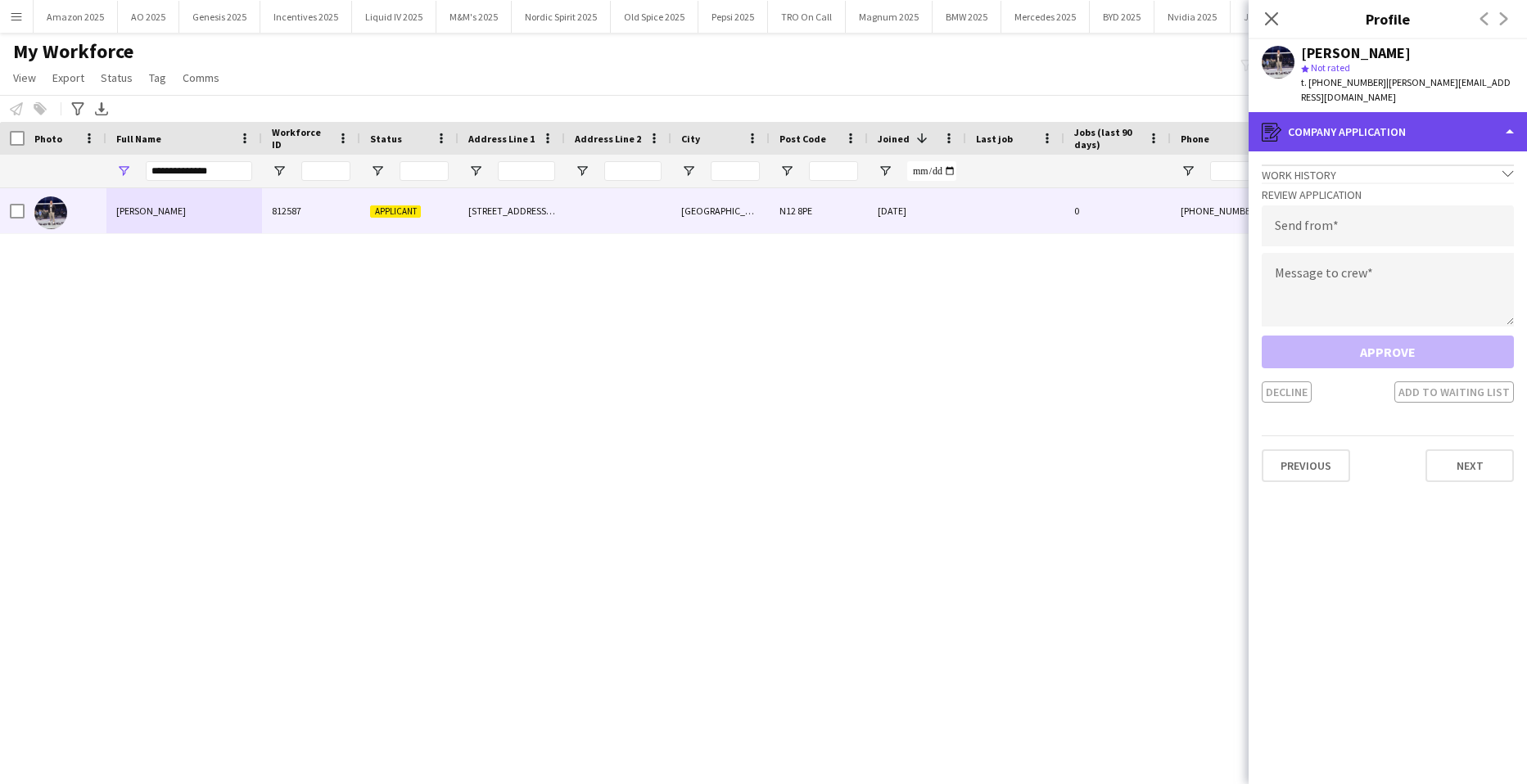
click at [1385, 112] on div "register Company application" at bounding box center [1388, 132] width 279 height 40
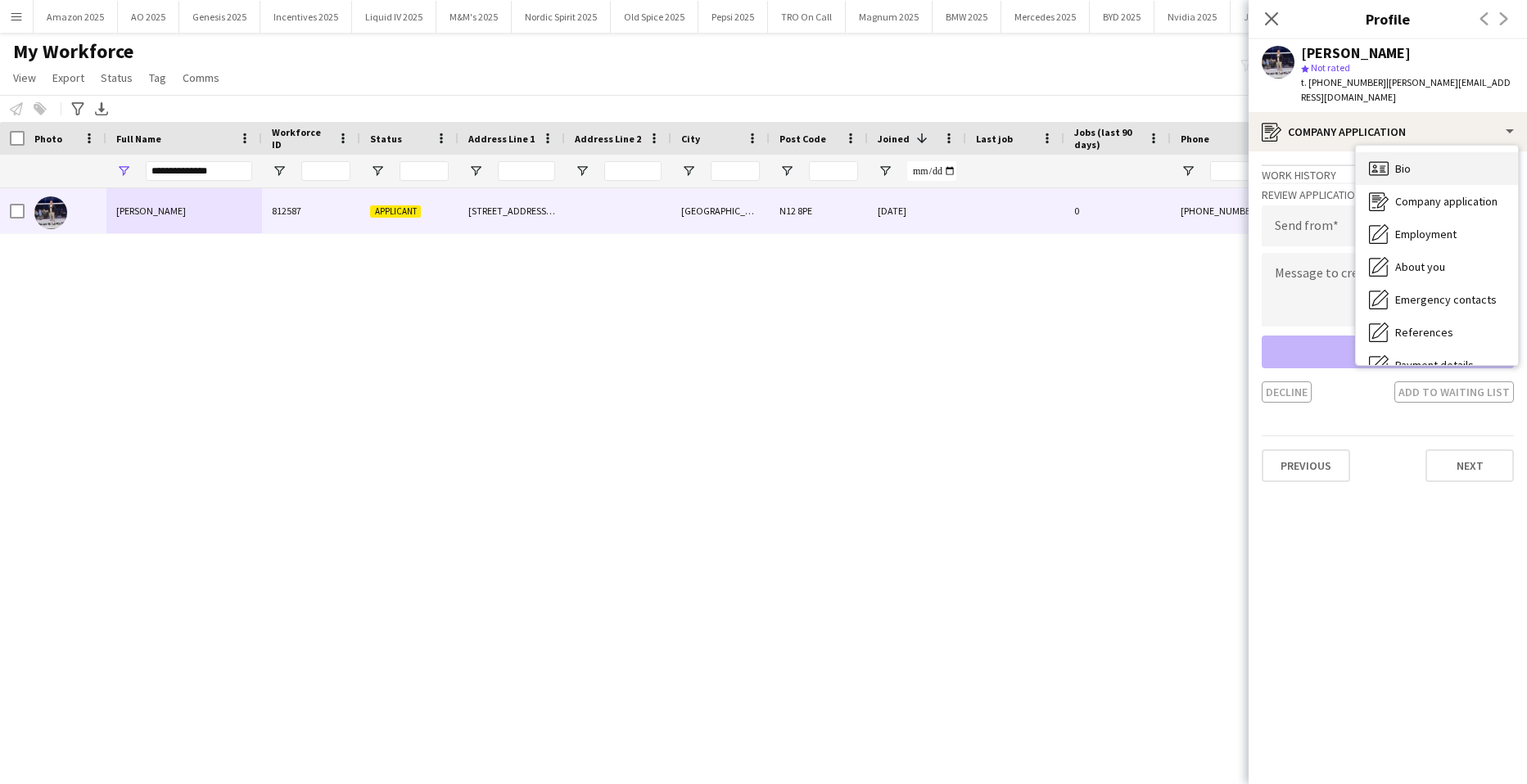
click at [1375, 153] on div "Bio Bio" at bounding box center [1437, 169] width 162 height 33
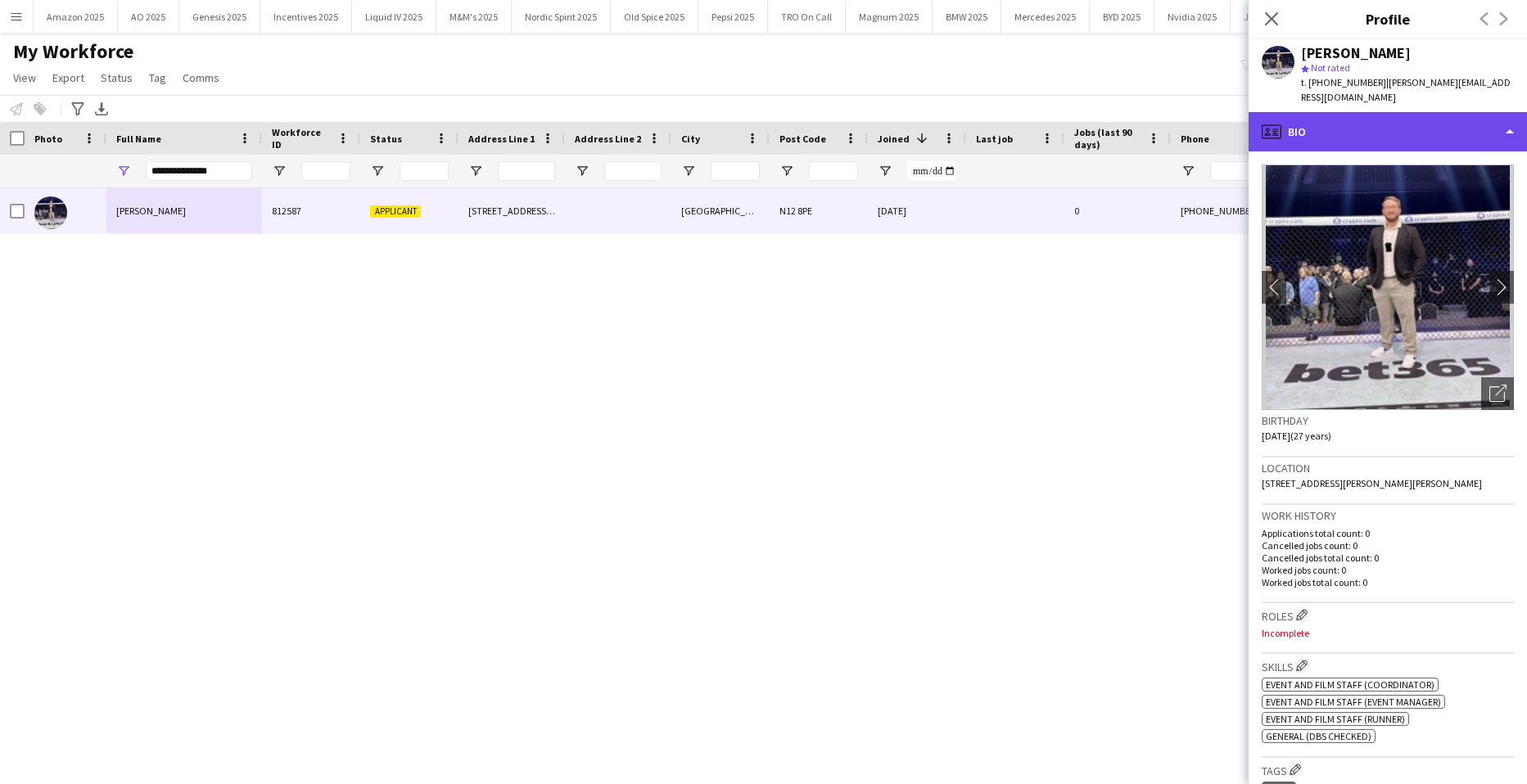
click at [1379, 112] on div "profile Bio" at bounding box center [1388, 132] width 279 height 40
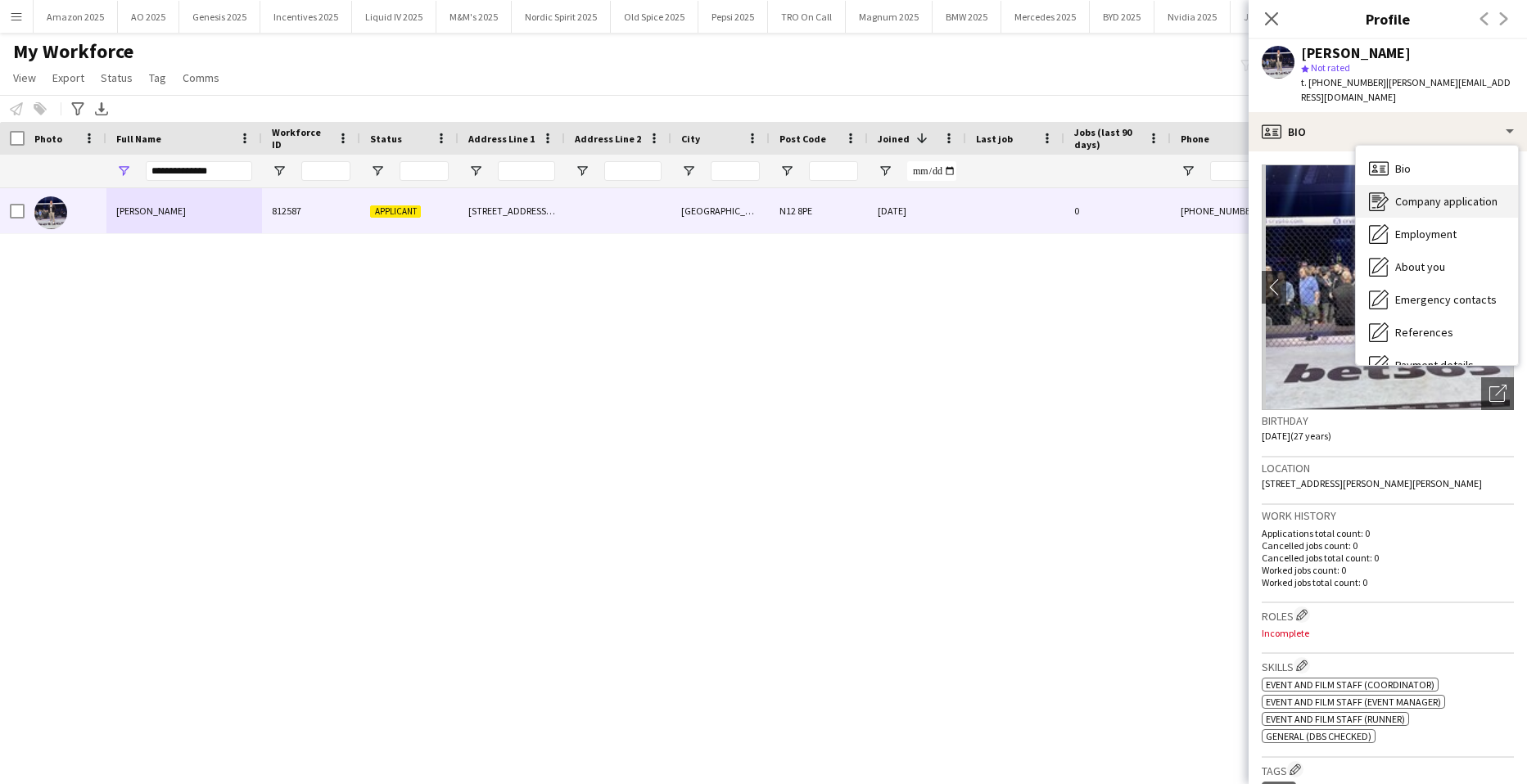
click at [1398, 194] on span "Company application" at bounding box center [1447, 201] width 103 height 15
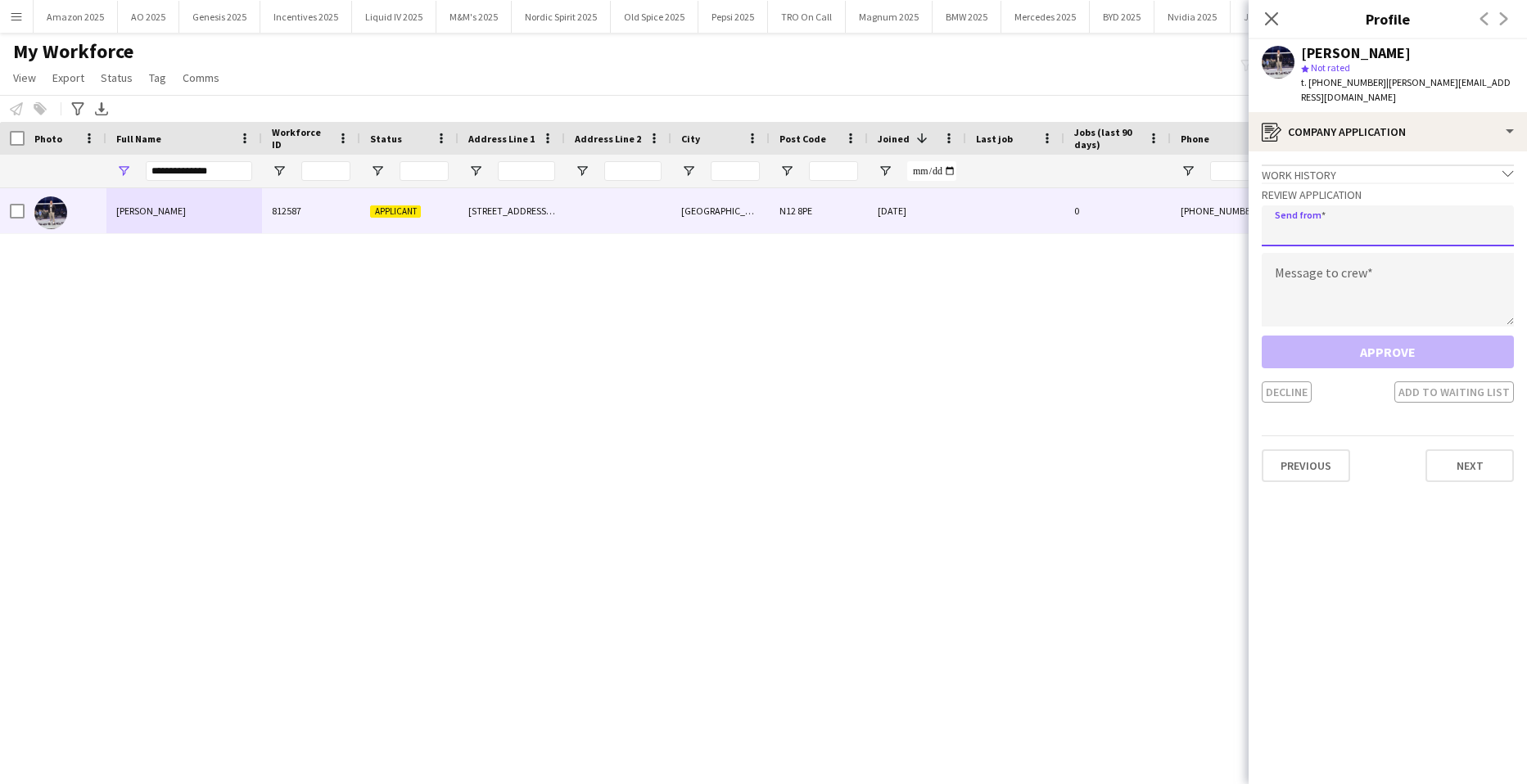
click at [1379, 205] on input "email" at bounding box center [1388, 225] width 252 height 41
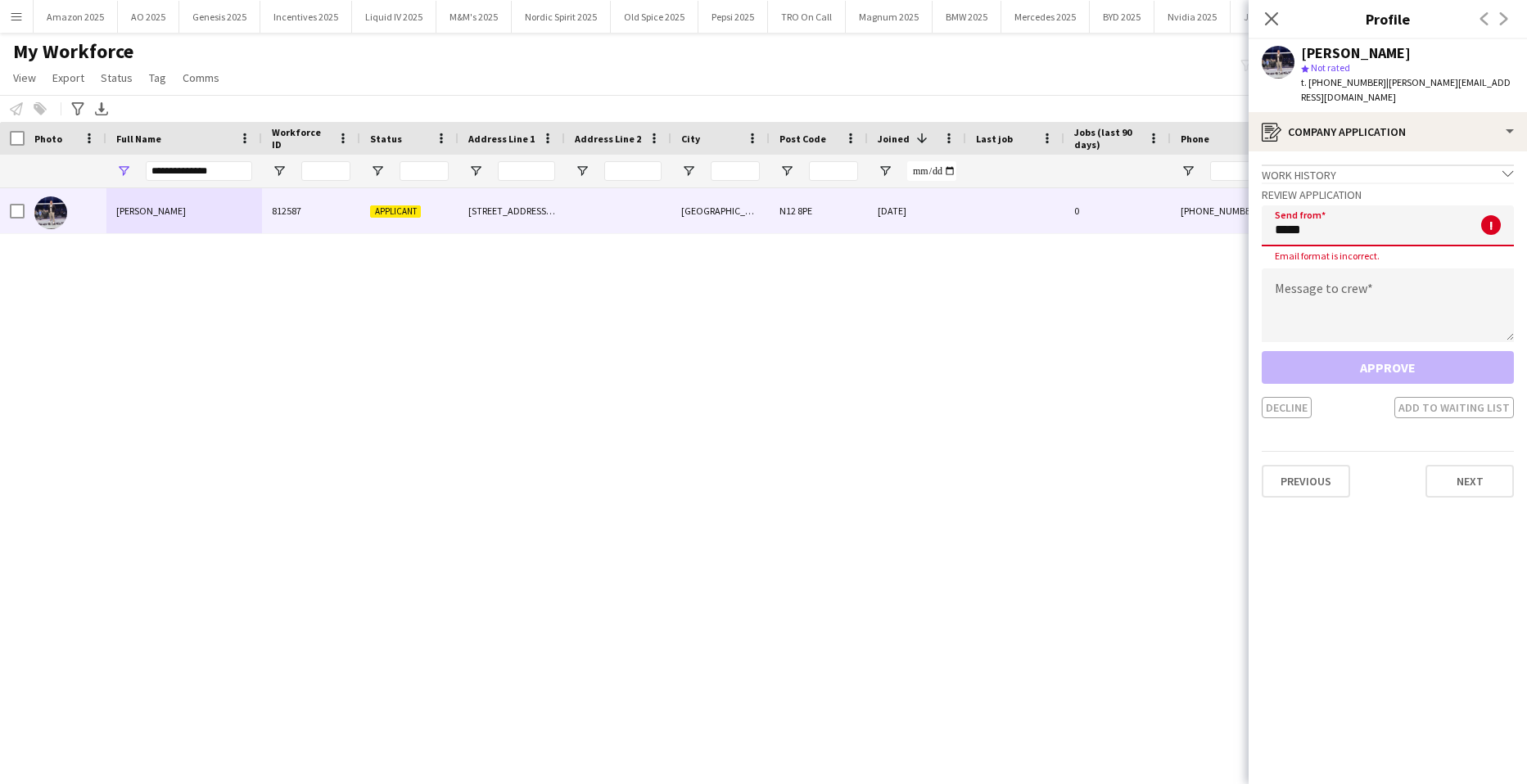
click at [1355, 219] on input "*****" at bounding box center [1388, 225] width 252 height 41
type input "**********"
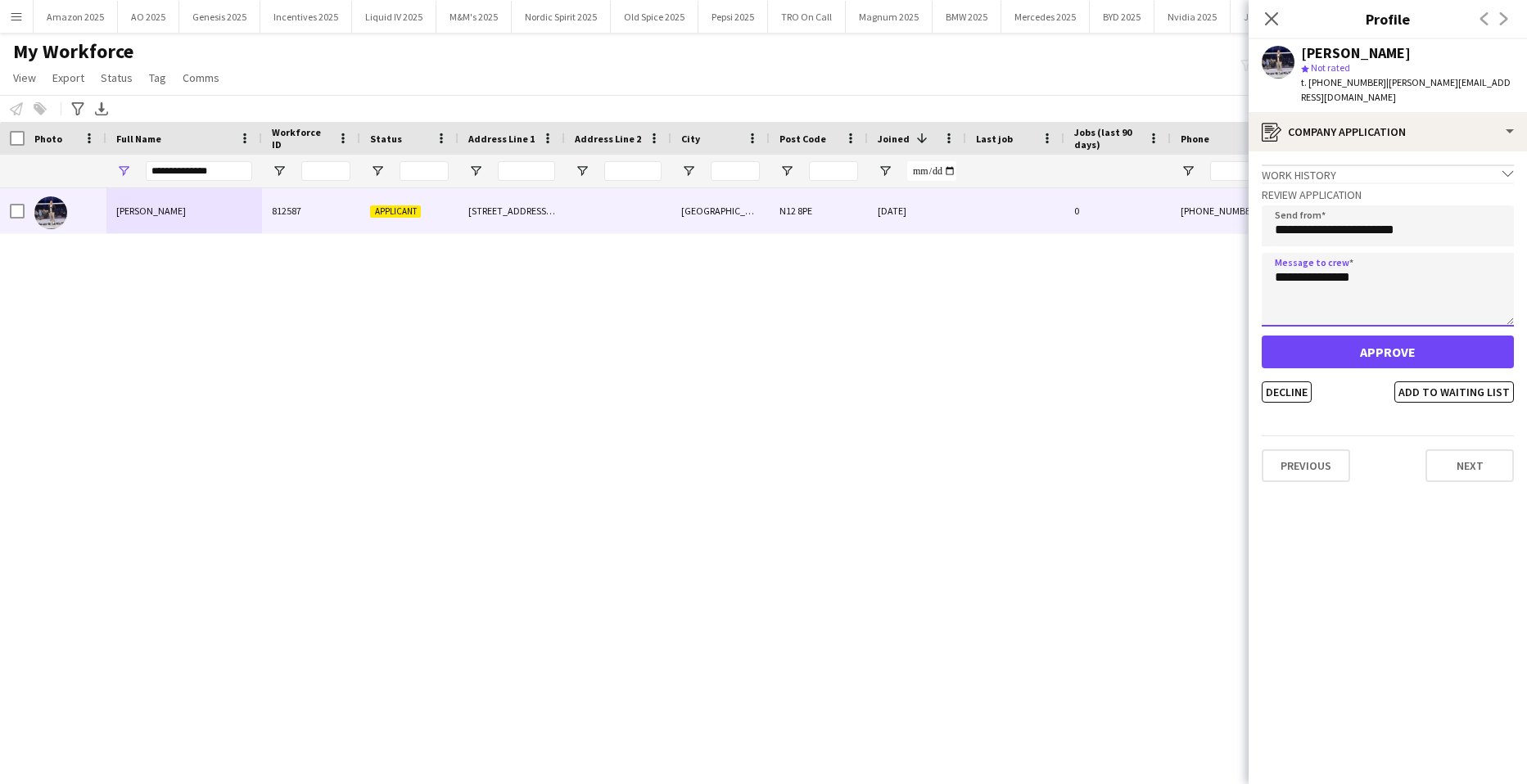
type textarea "**********"
click at [1395, 345] on button "Approve" at bounding box center [1388, 352] width 252 height 33
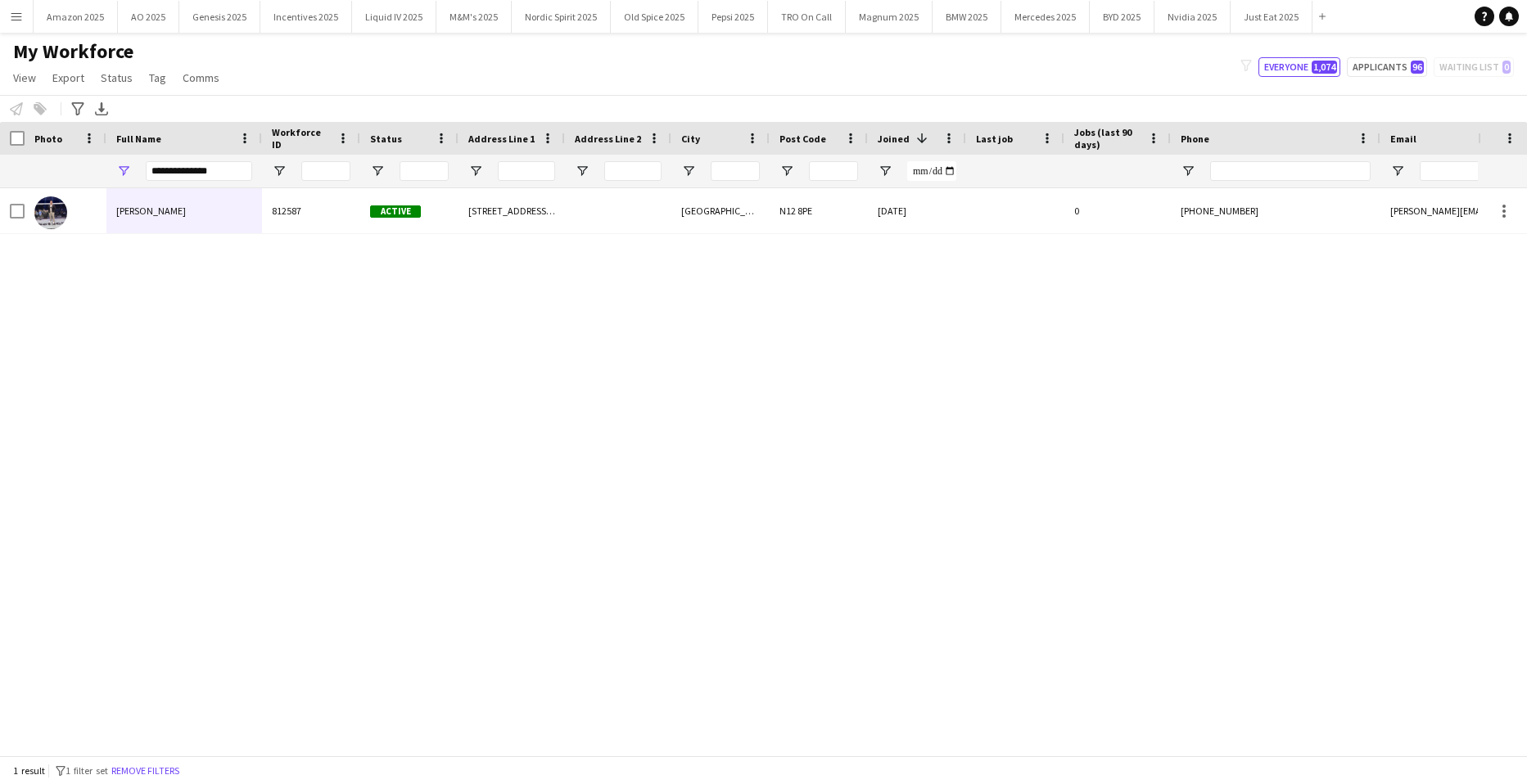
click at [810, 572] on div "[PERSON_NAME] 812587 Active [STREET_ADDRESS][PERSON_NAME][PERSON_NAME] [DATE] 0…" at bounding box center [738, 466] width 1478 height 555
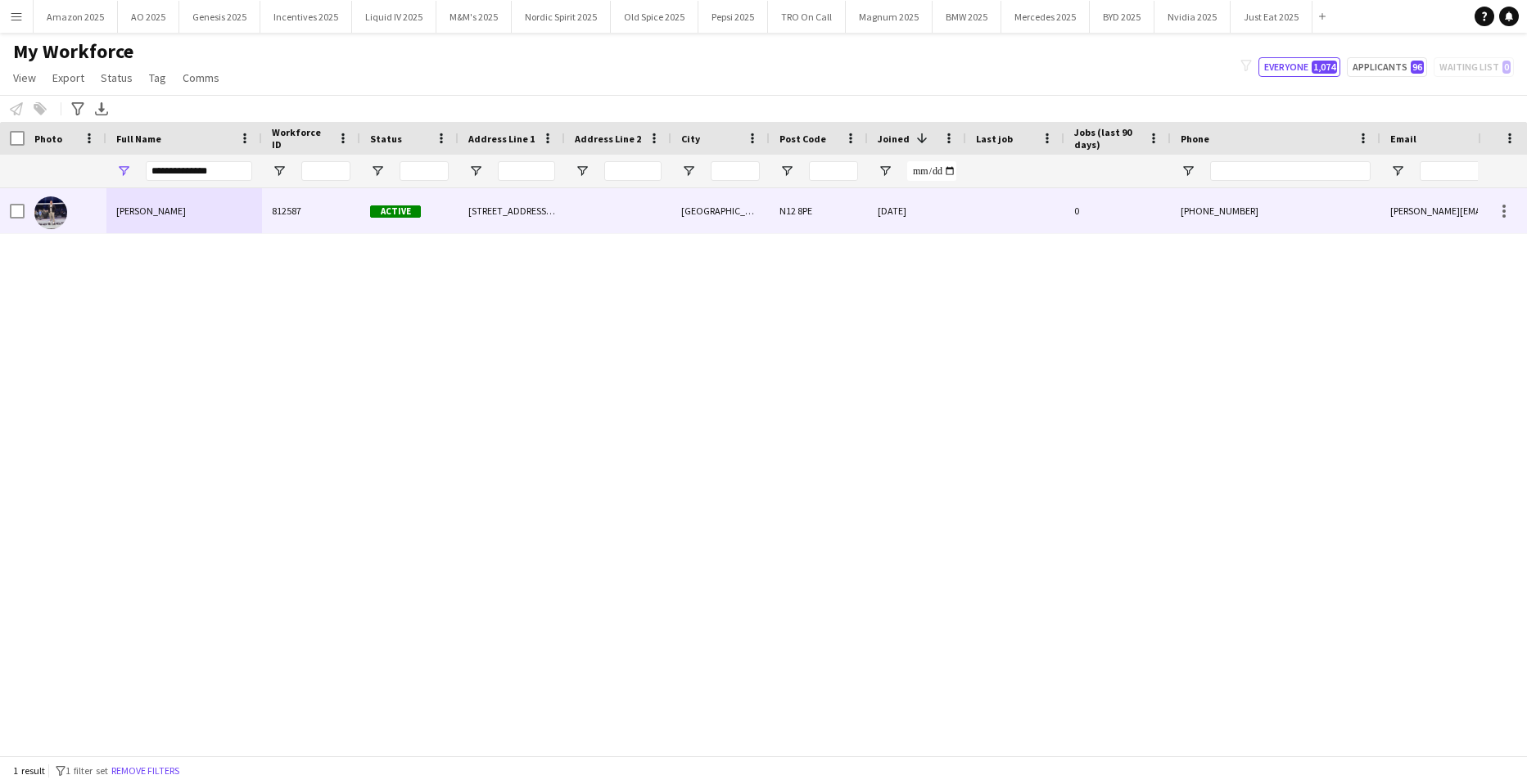
click at [242, 206] on div "[PERSON_NAME]" at bounding box center [184, 210] width 155 height 45
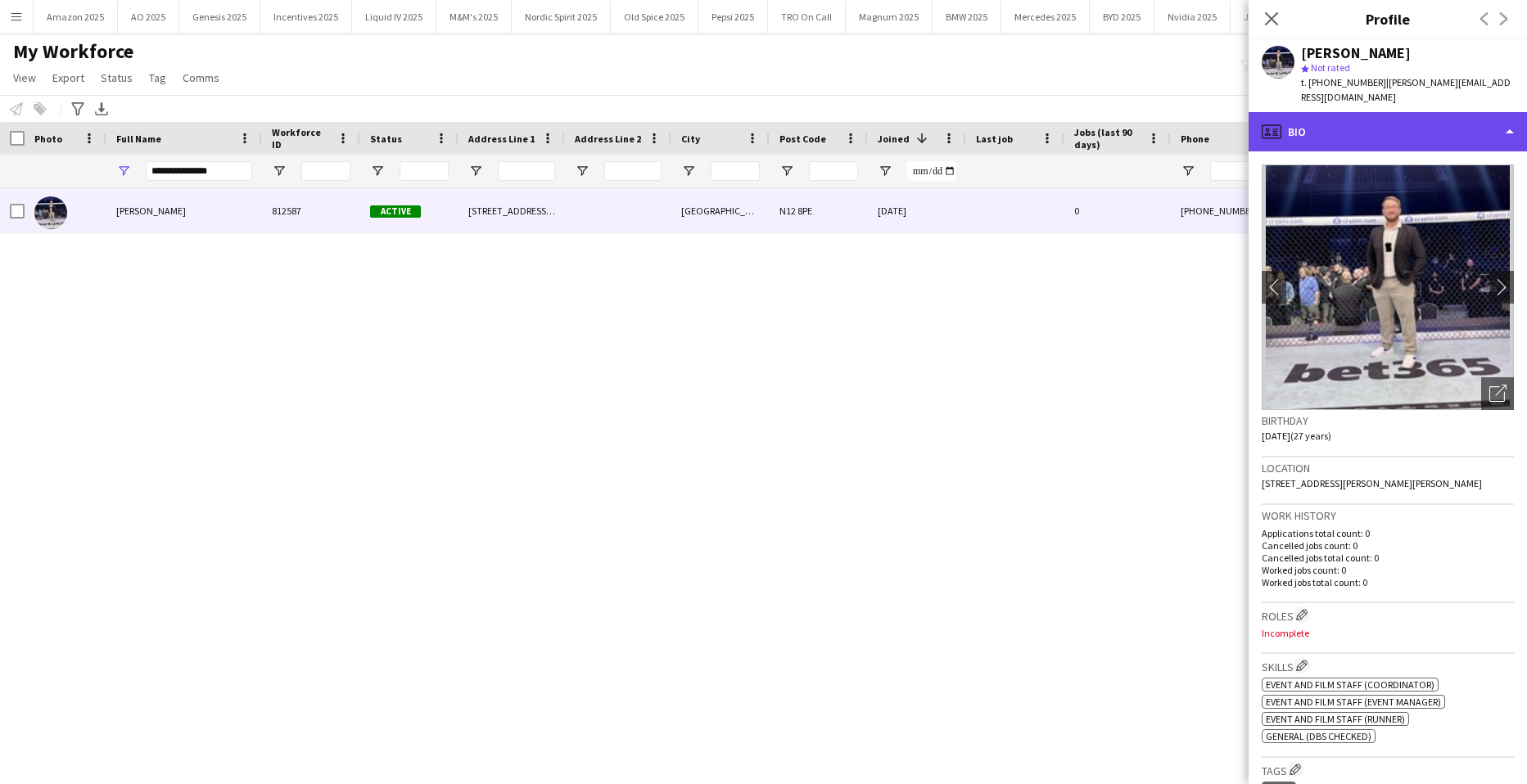
click at [1451, 125] on div "profile Bio" at bounding box center [1388, 132] width 279 height 40
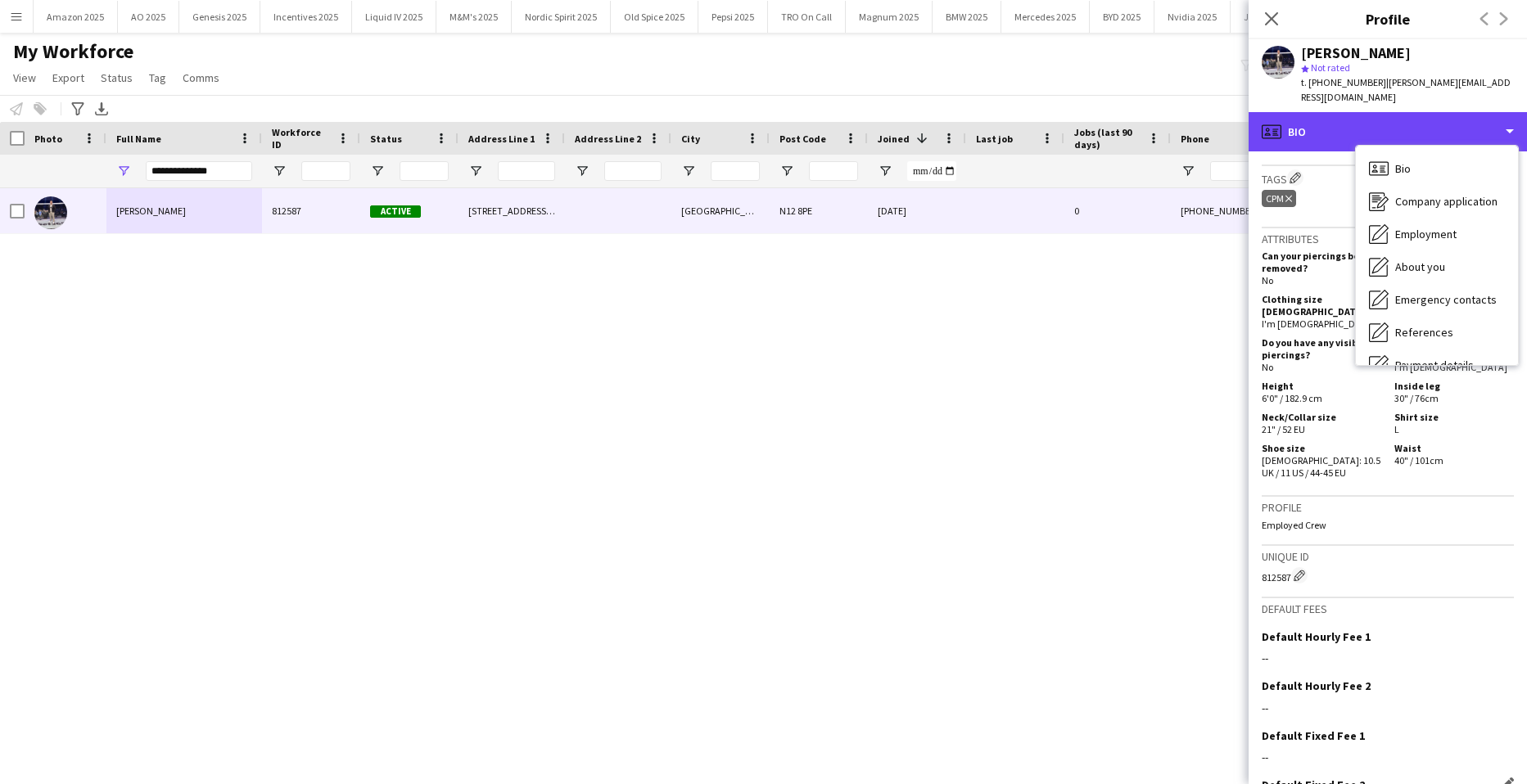
scroll to position [668, 0]
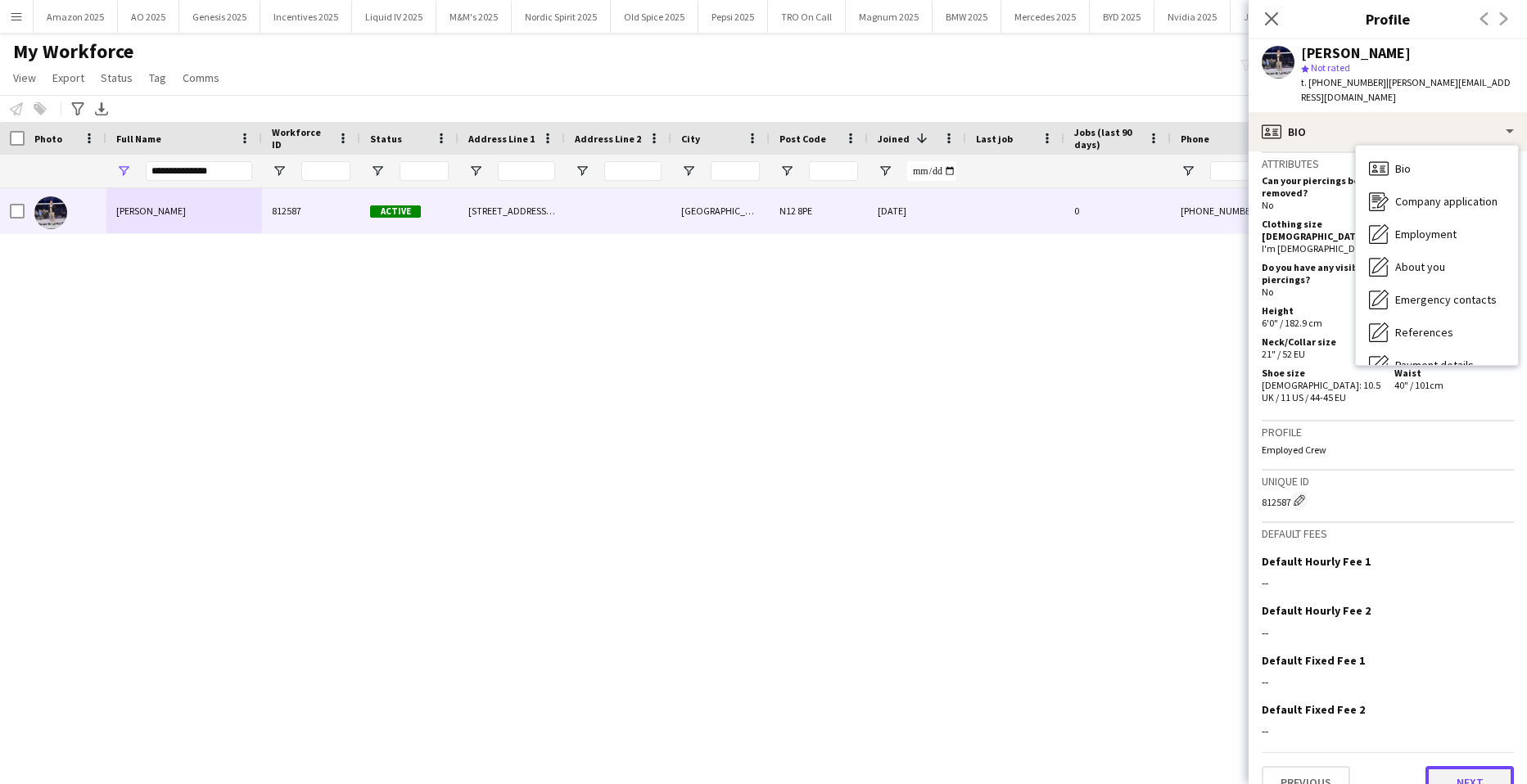
click at [1464, 767] on button "Next" at bounding box center [1470, 783] width 89 height 33
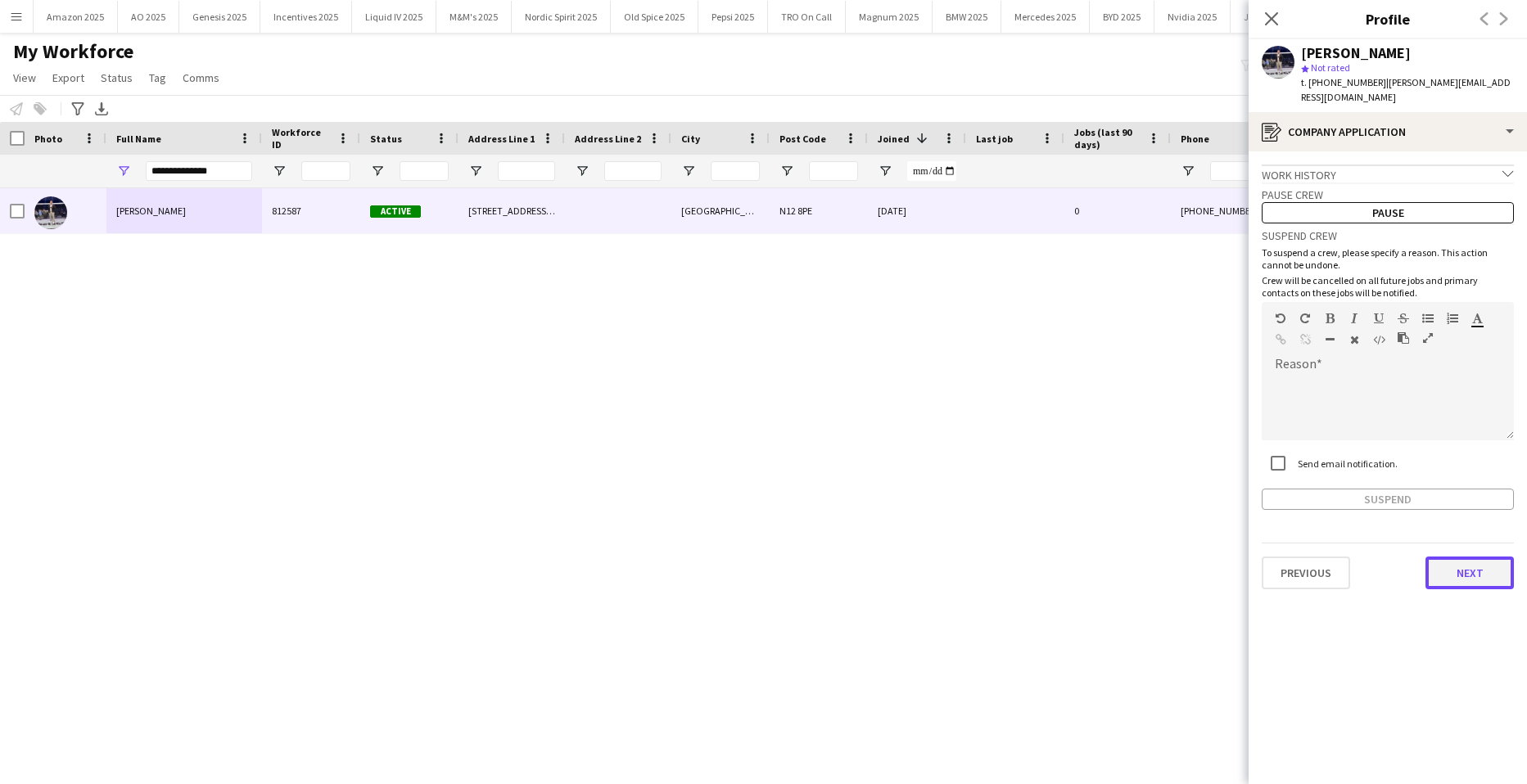
click at [1494, 557] on button "Next" at bounding box center [1470, 574] width 89 height 33
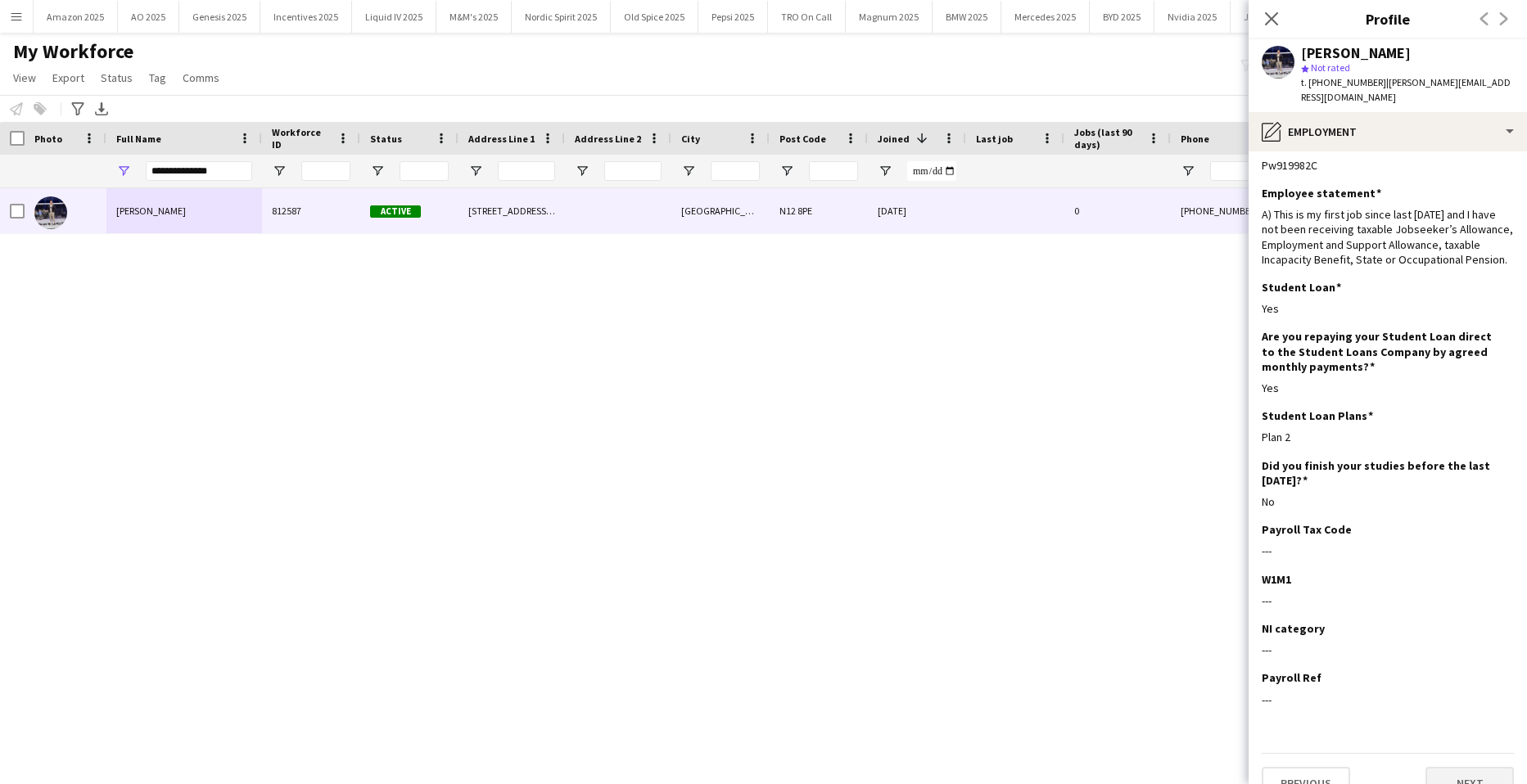
scroll to position [41, 0]
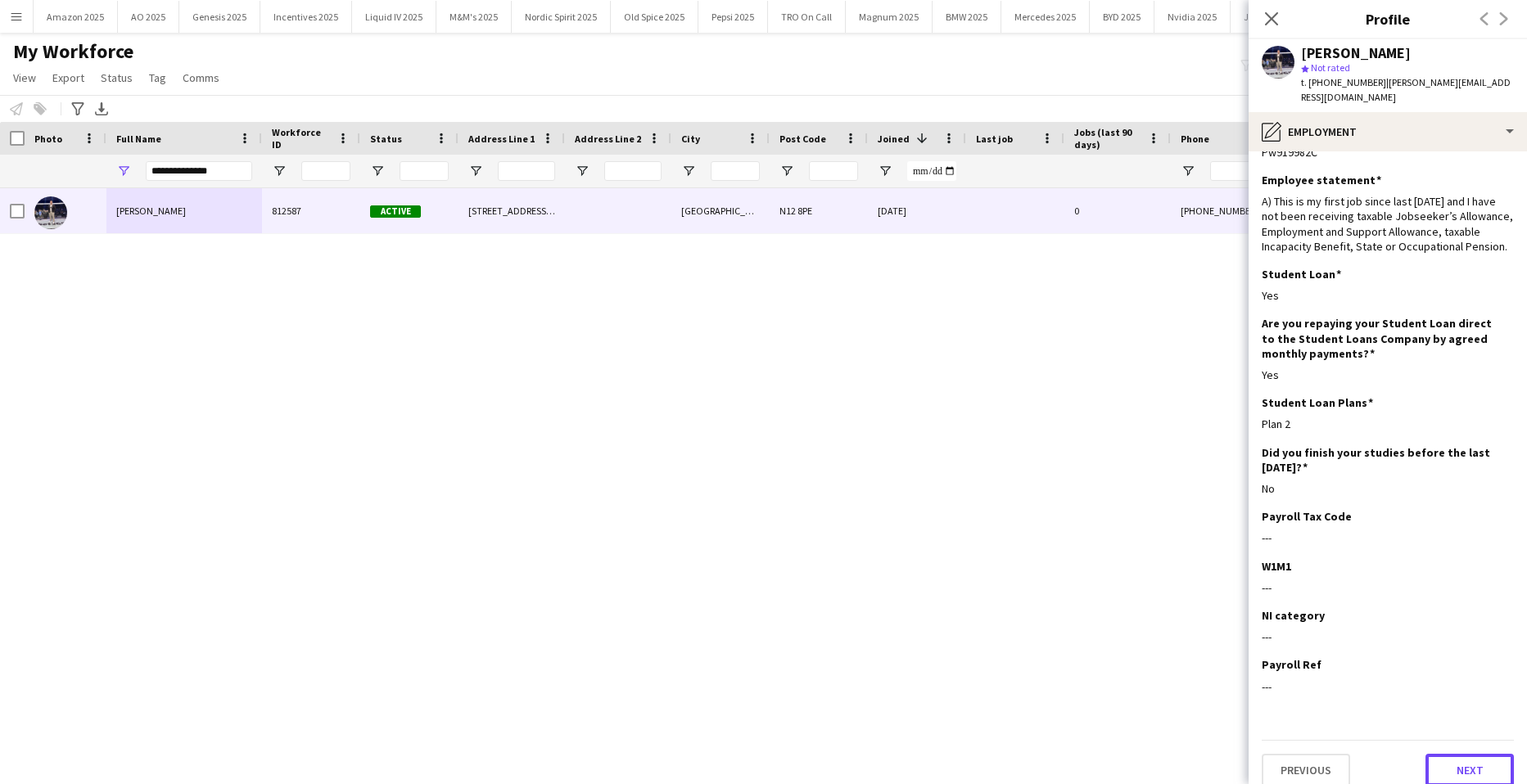
click at [1448, 761] on button "Next" at bounding box center [1470, 770] width 89 height 33
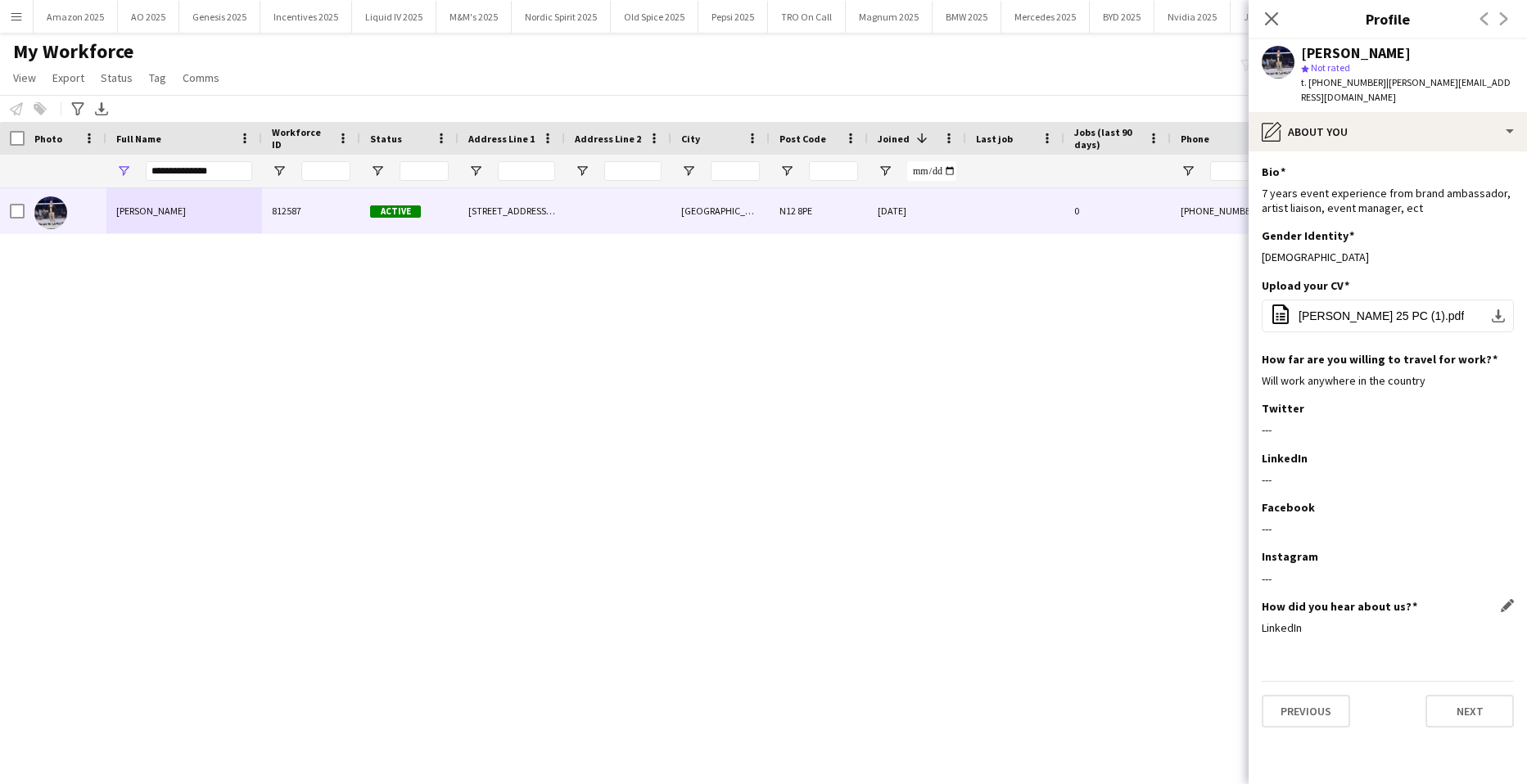
scroll to position [0, 0]
click at [1479, 701] on button "Next" at bounding box center [1470, 712] width 89 height 33
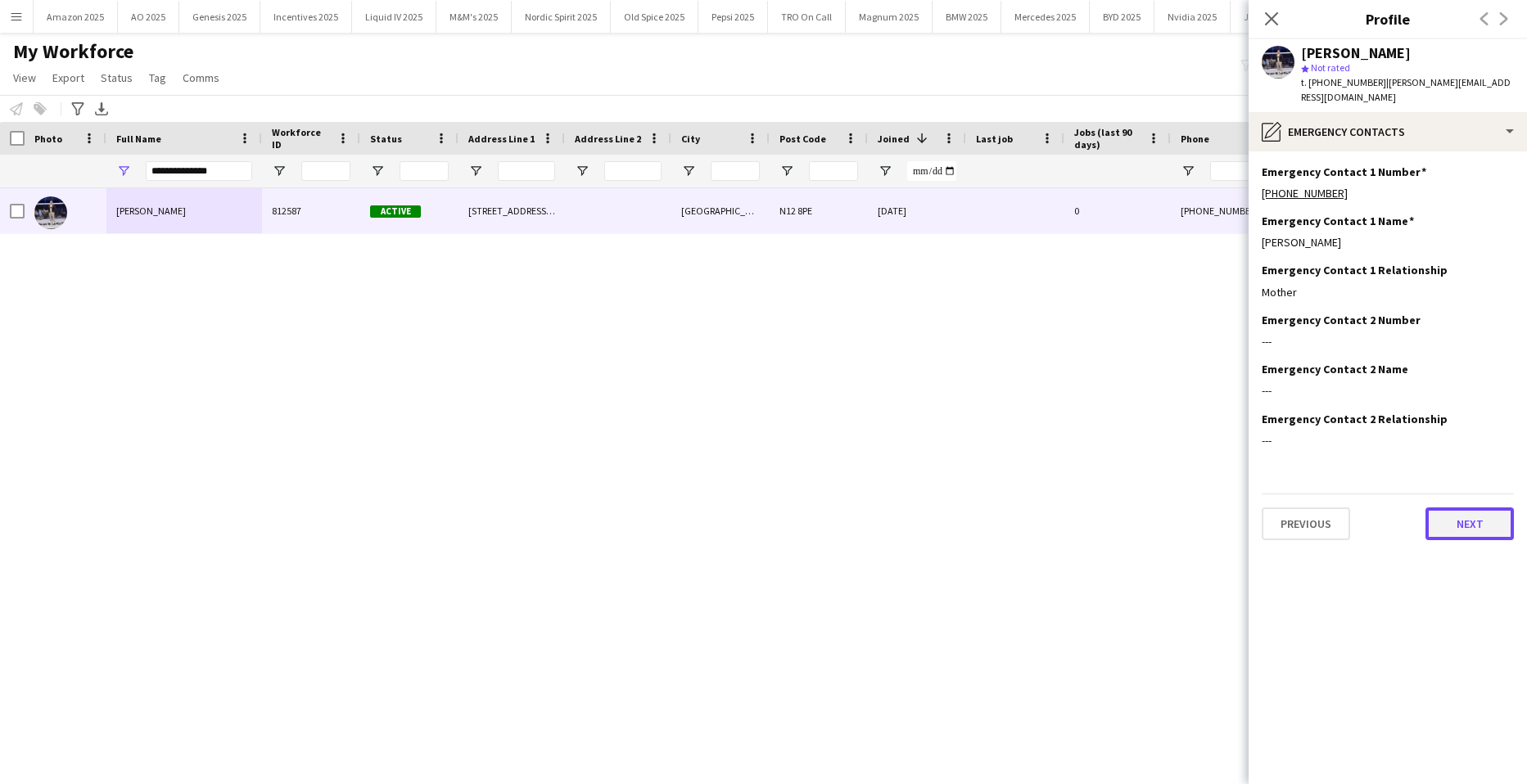
click at [1471, 511] on button "Next" at bounding box center [1470, 524] width 89 height 33
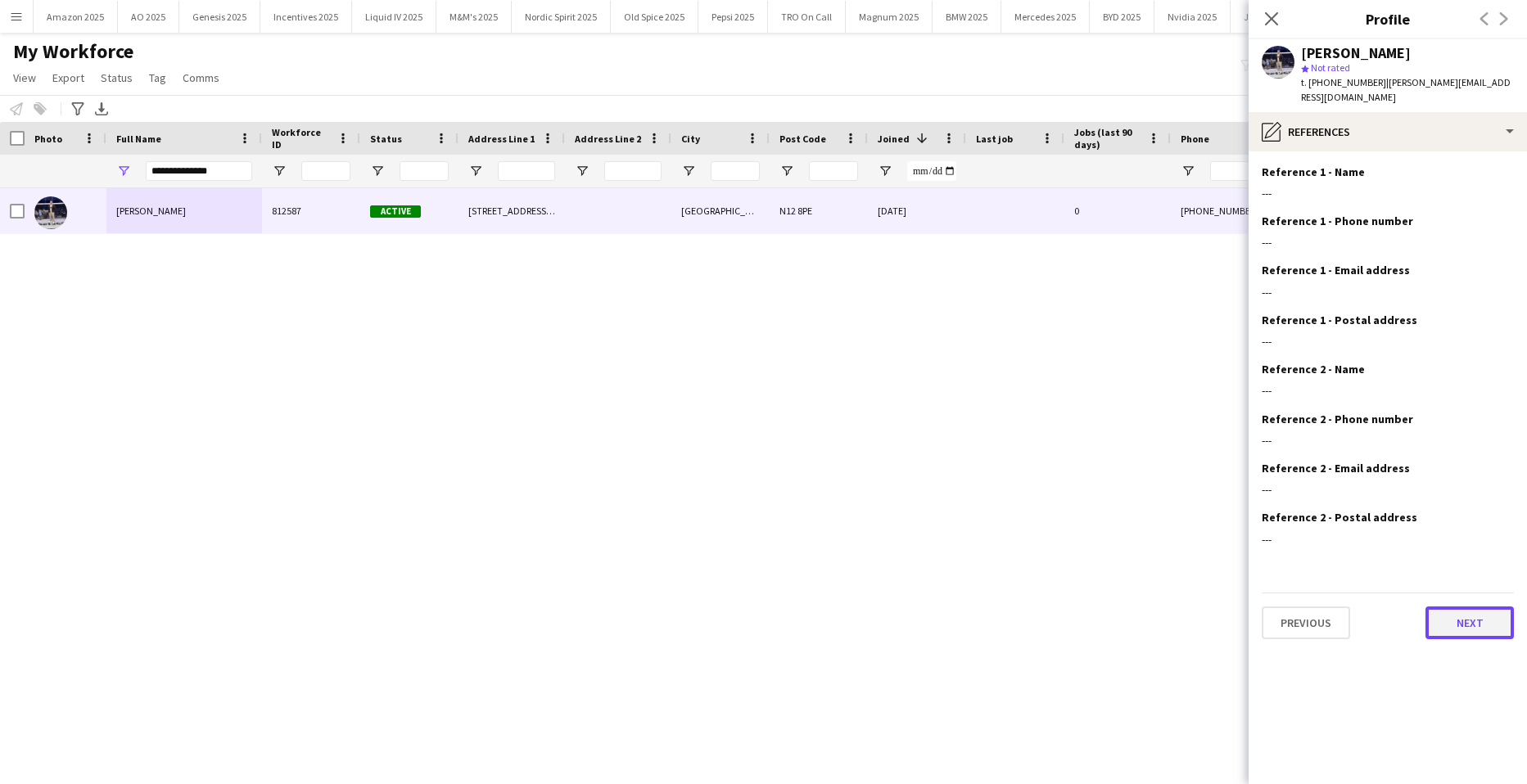
click at [1476, 608] on button "Next" at bounding box center [1470, 623] width 89 height 33
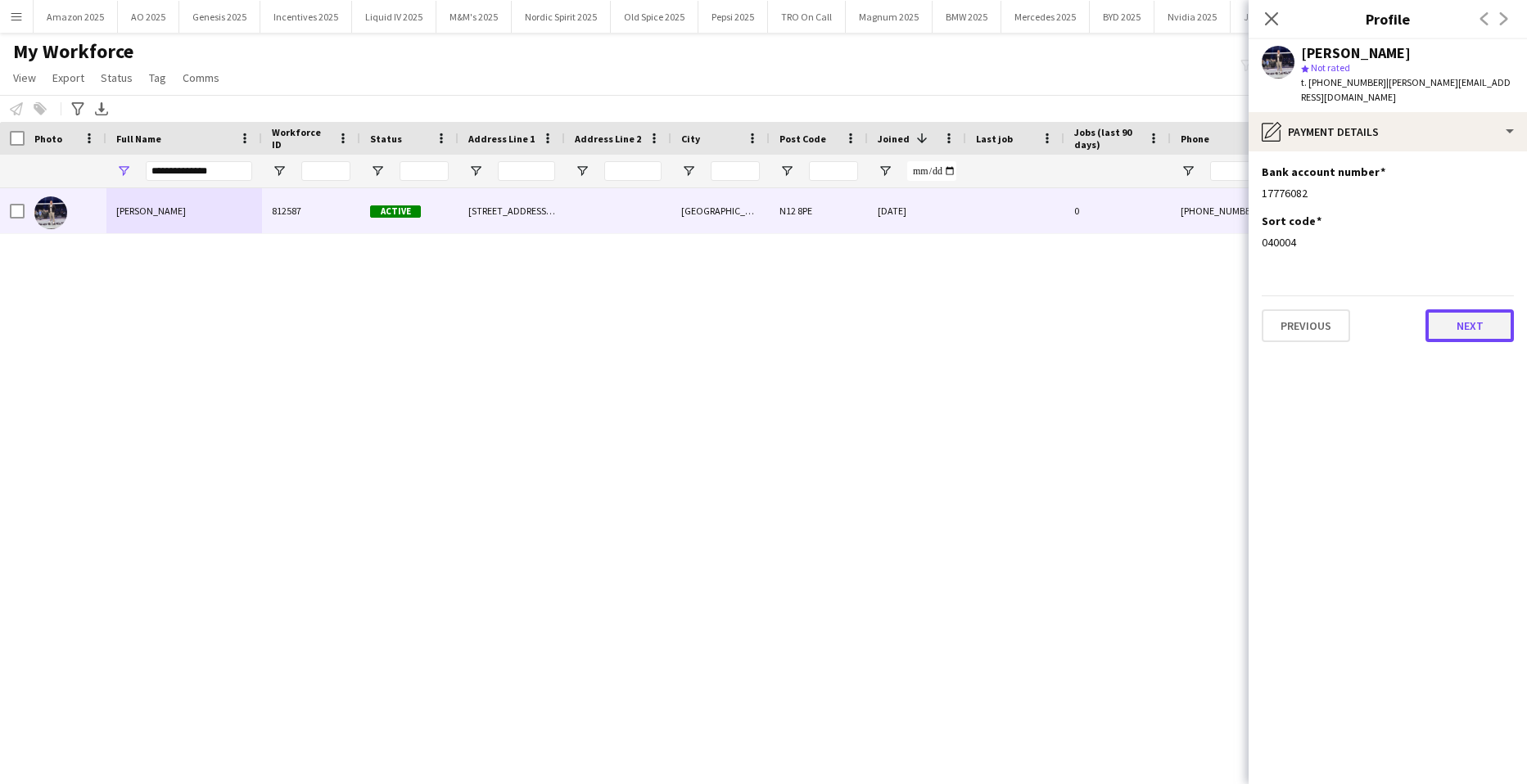
click at [1460, 310] on button "Next" at bounding box center [1470, 326] width 89 height 33
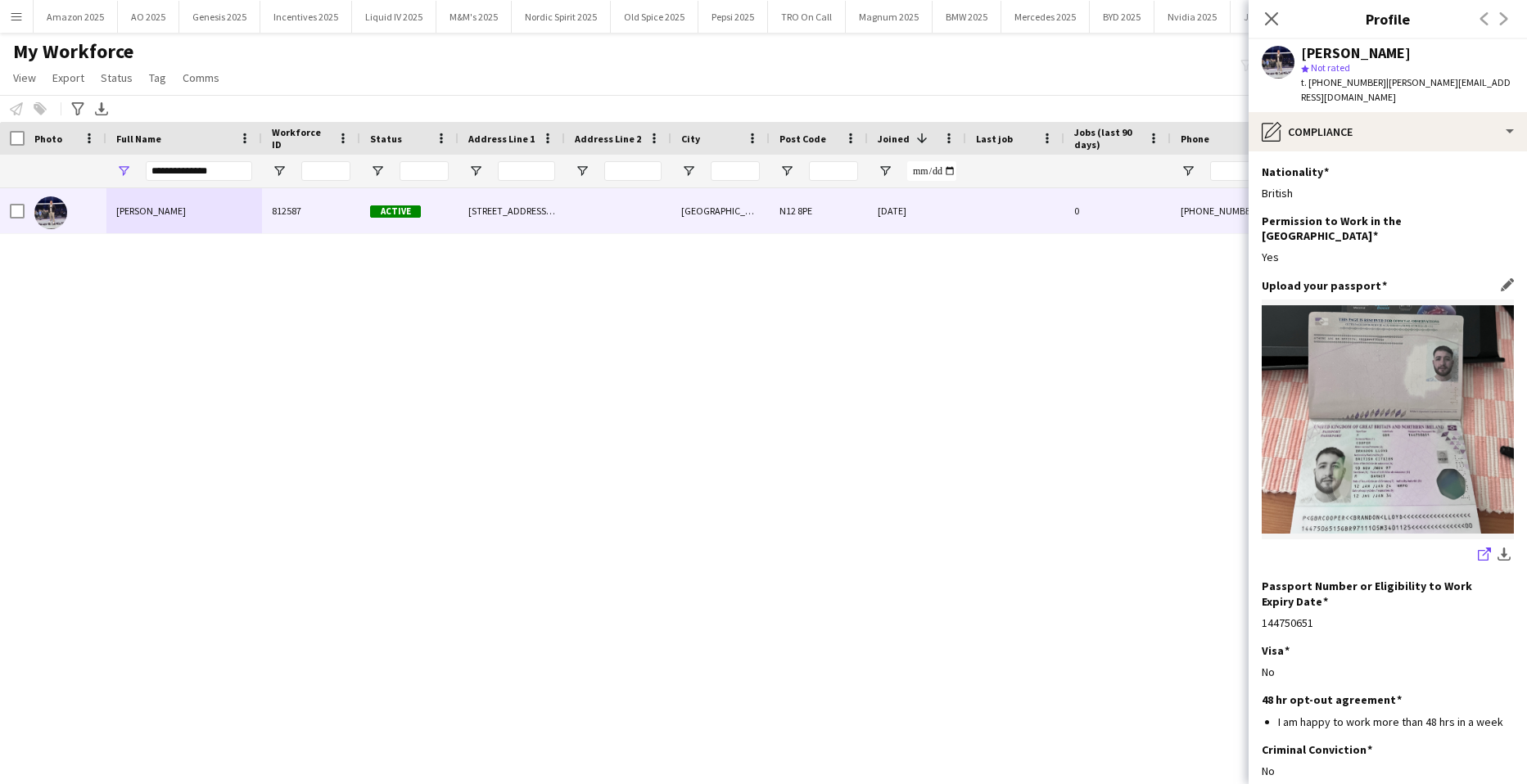
click at [1478, 548] on icon "share-external-link-1" at bounding box center [1484, 554] width 13 height 13
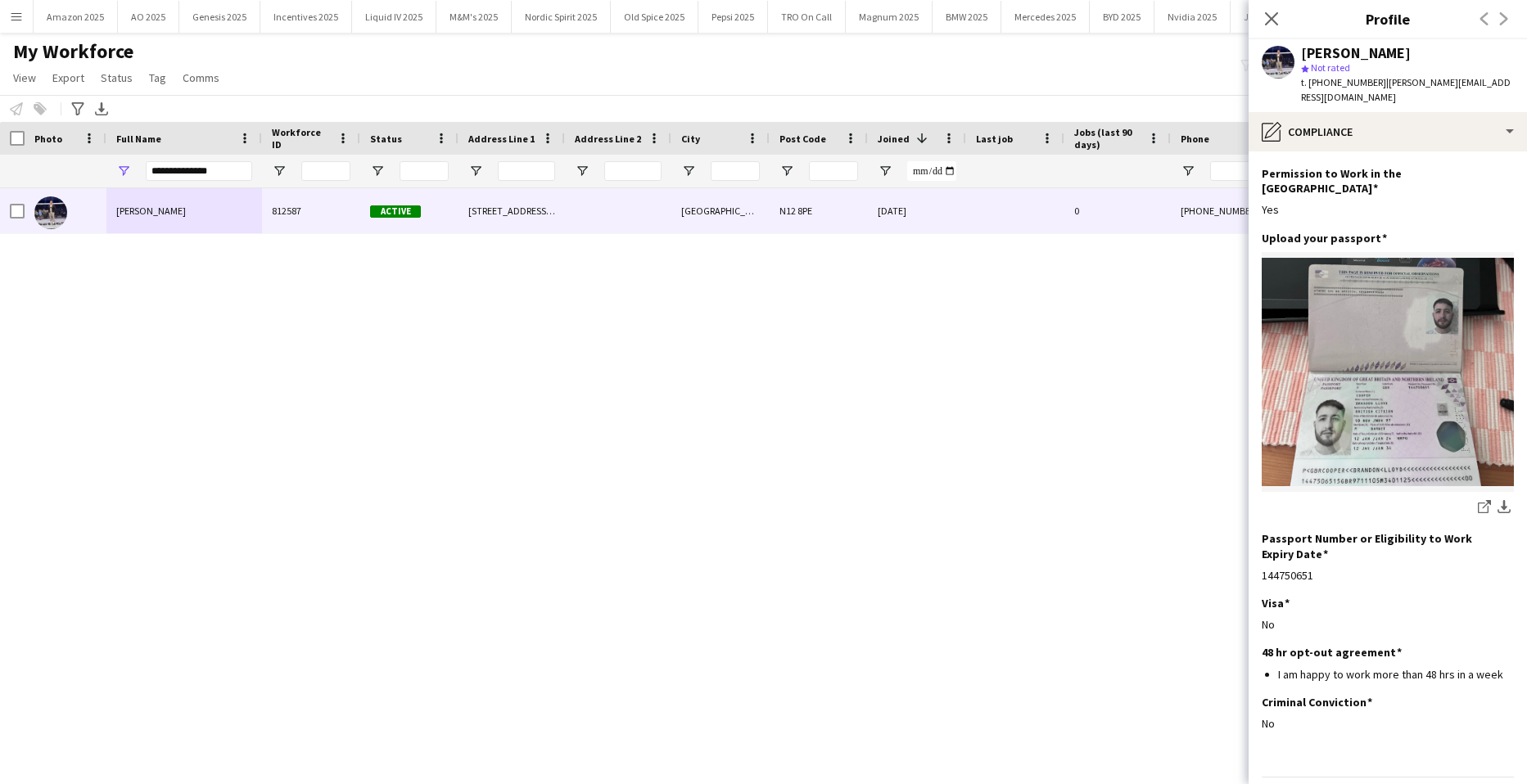
scroll to position [70, 0]
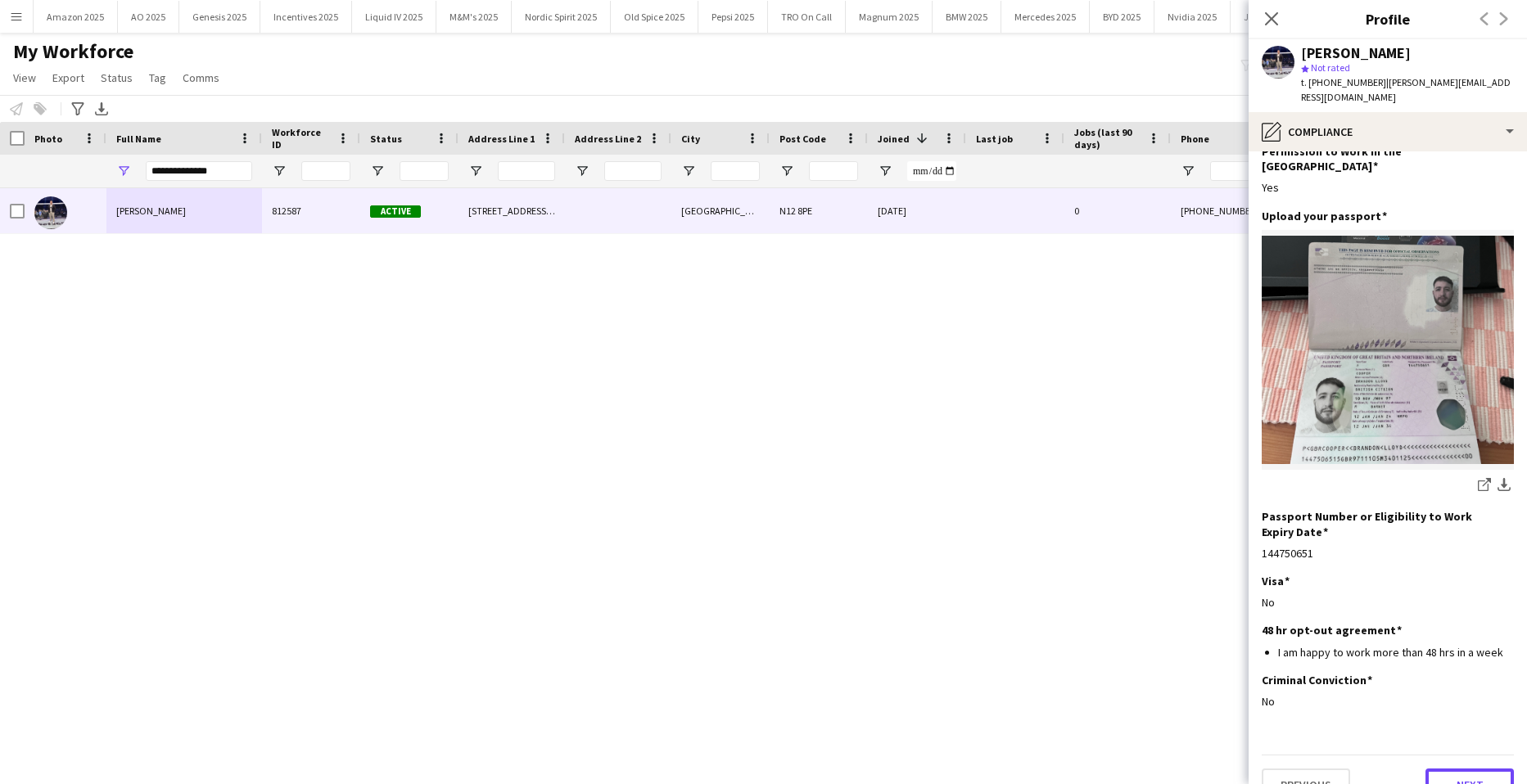
click at [1478, 768] on button "Next" at bounding box center [1470, 785] width 89 height 33
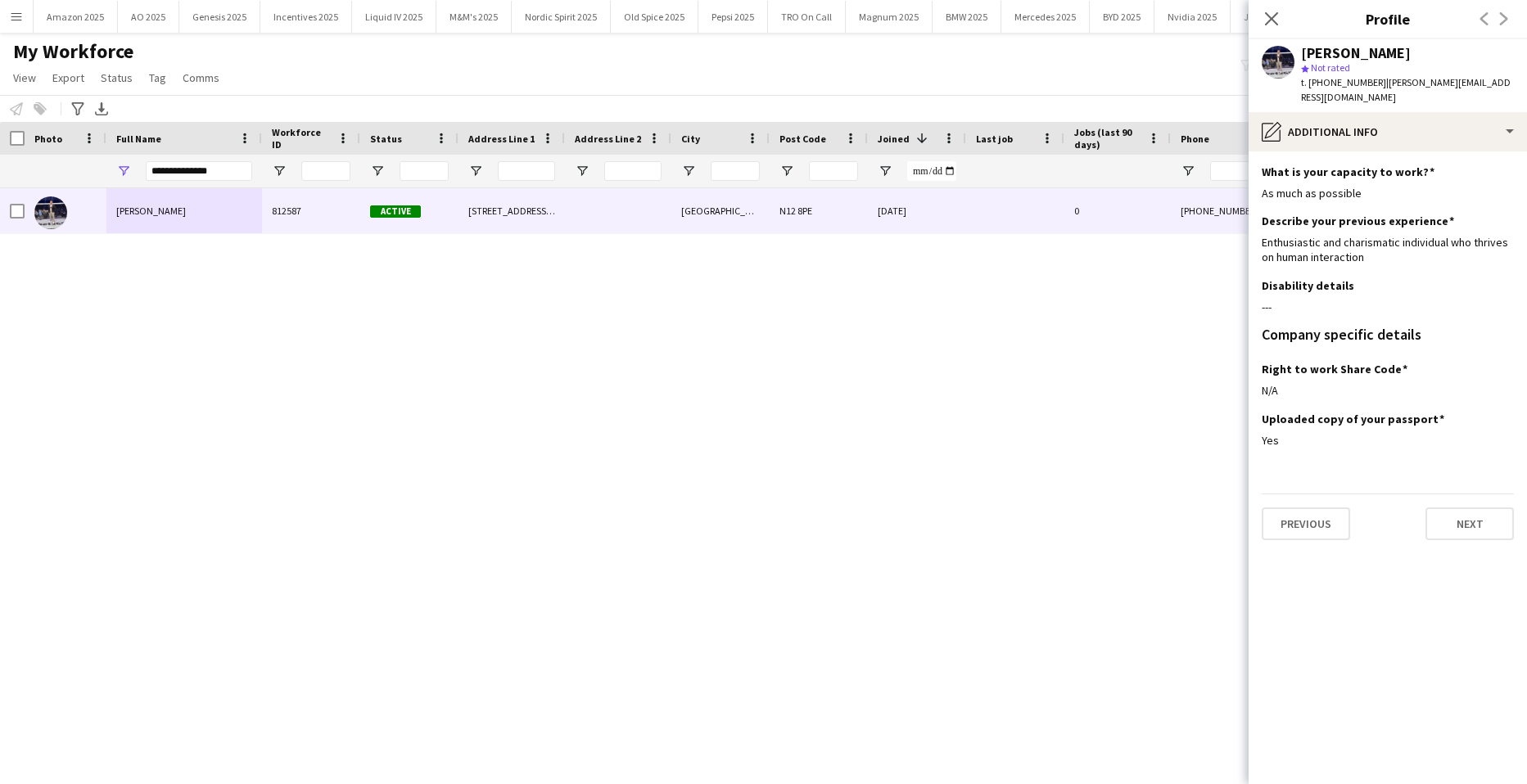
scroll to position [0, 0]
click at [1462, 508] on button "Next" at bounding box center [1470, 524] width 89 height 33
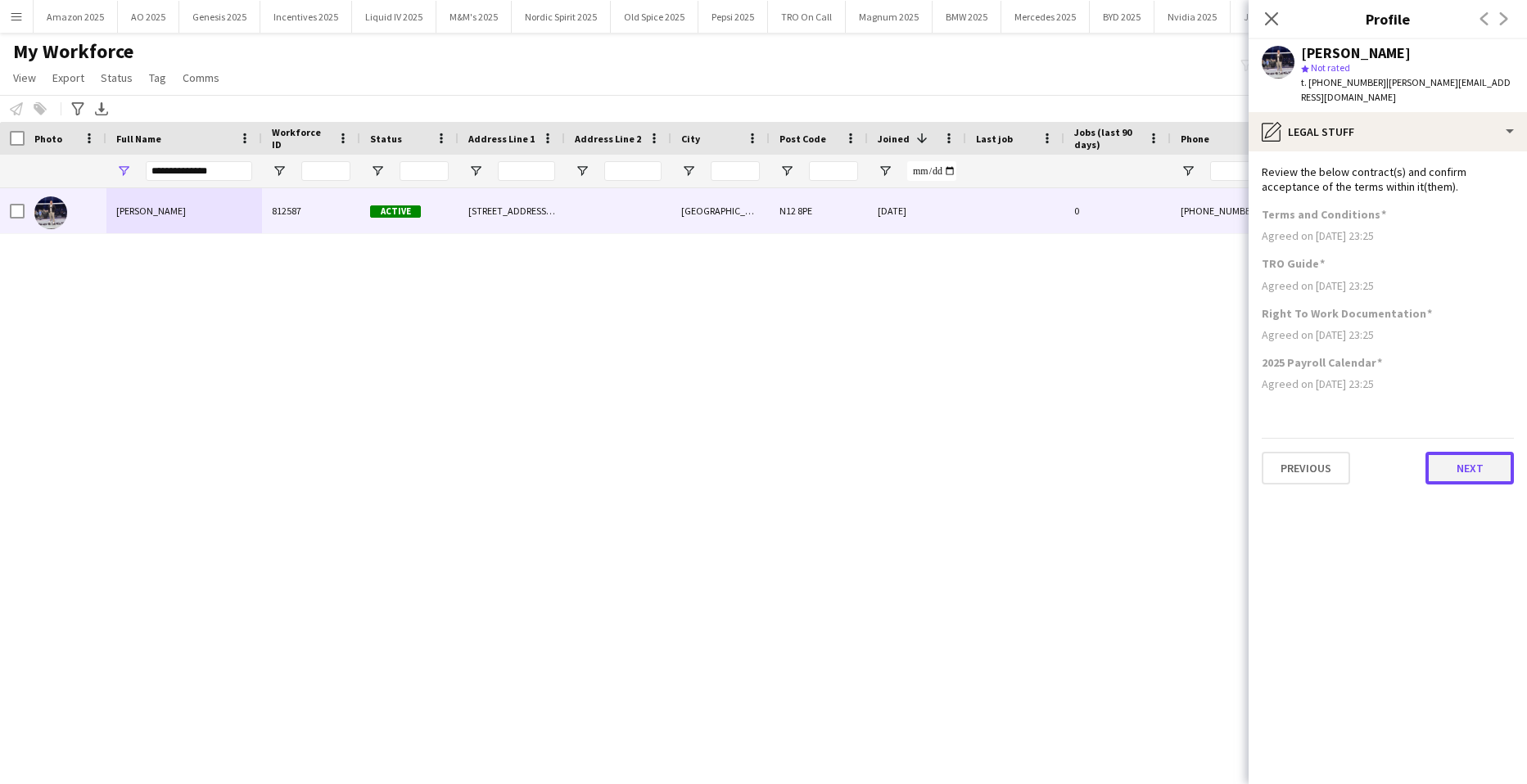
click at [1473, 452] on button "Next" at bounding box center [1470, 468] width 89 height 33
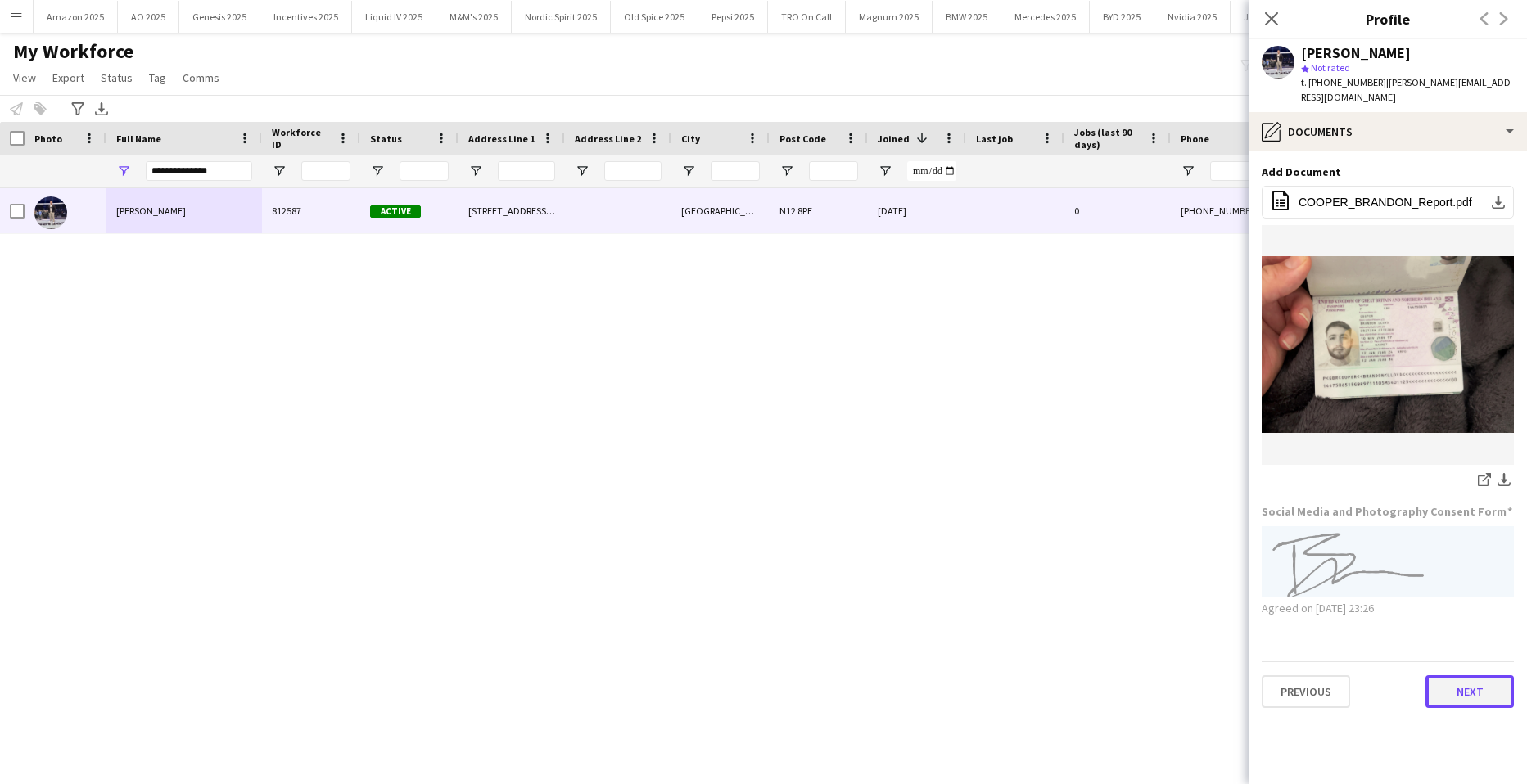
click at [1466, 675] on button "Next" at bounding box center [1470, 692] width 89 height 33
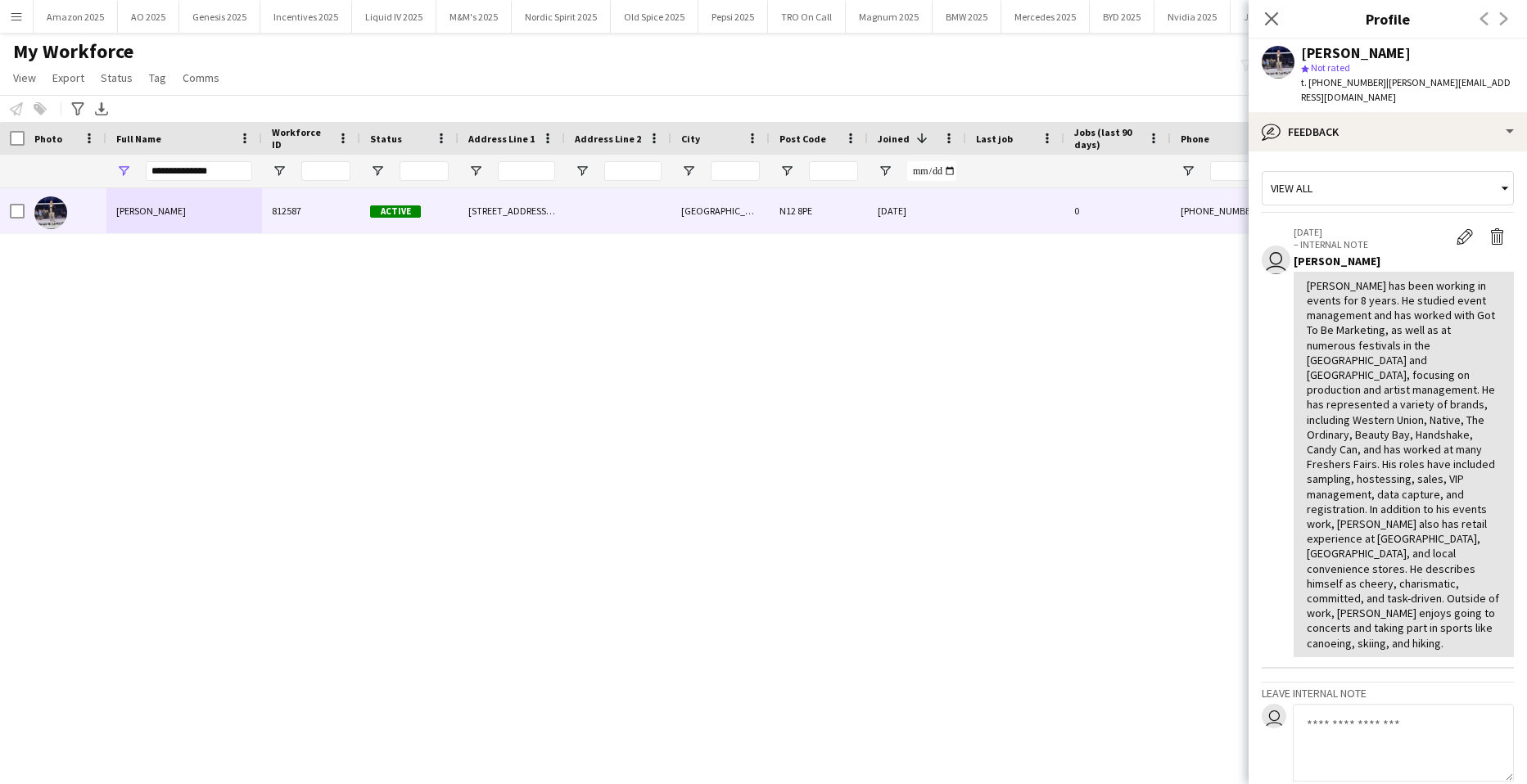
click at [1496, 589] on div "[PERSON_NAME] has been working in events for 8 years. He studied event manageme…" at bounding box center [1404, 464] width 220 height 386
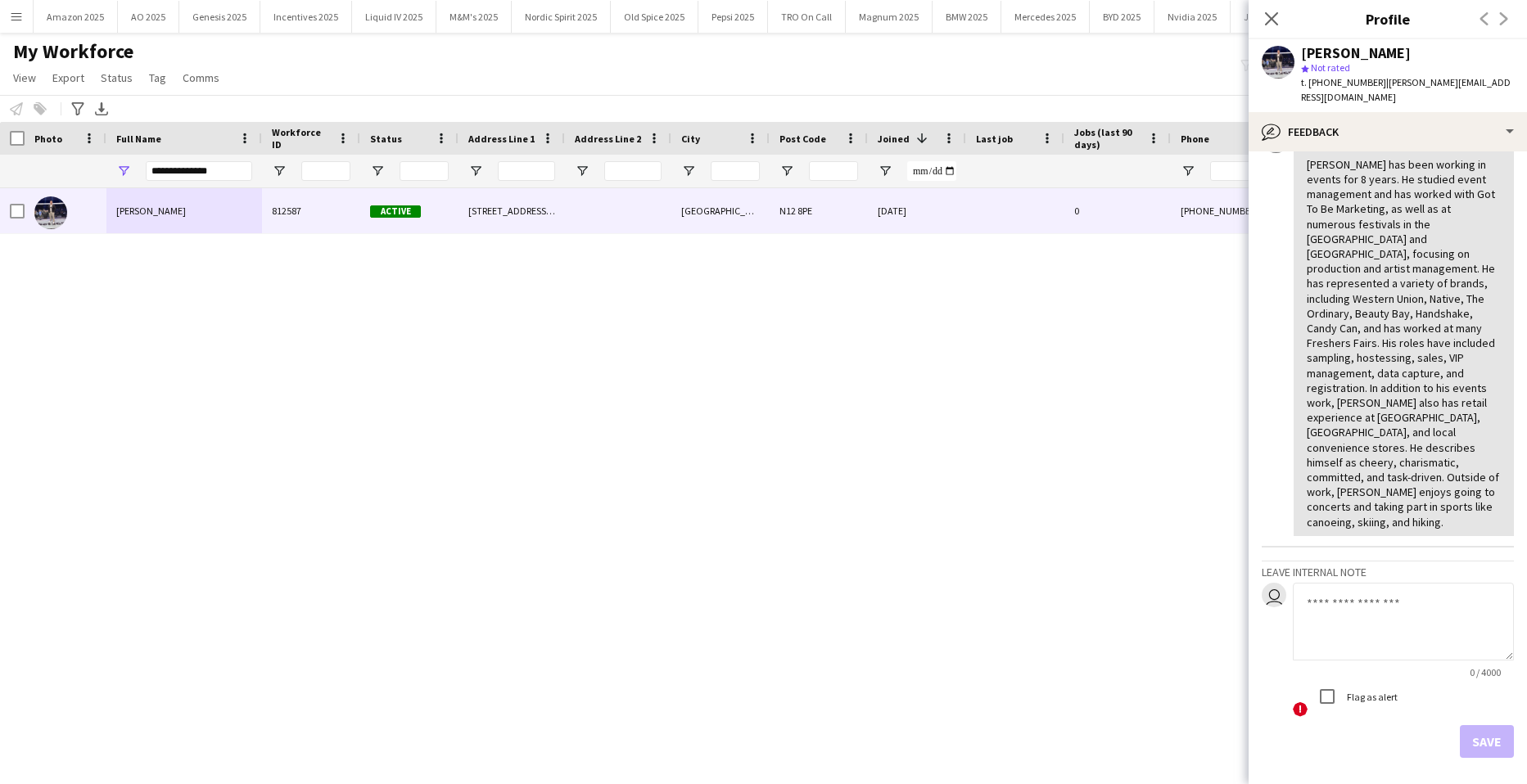
scroll to position [142, 0]
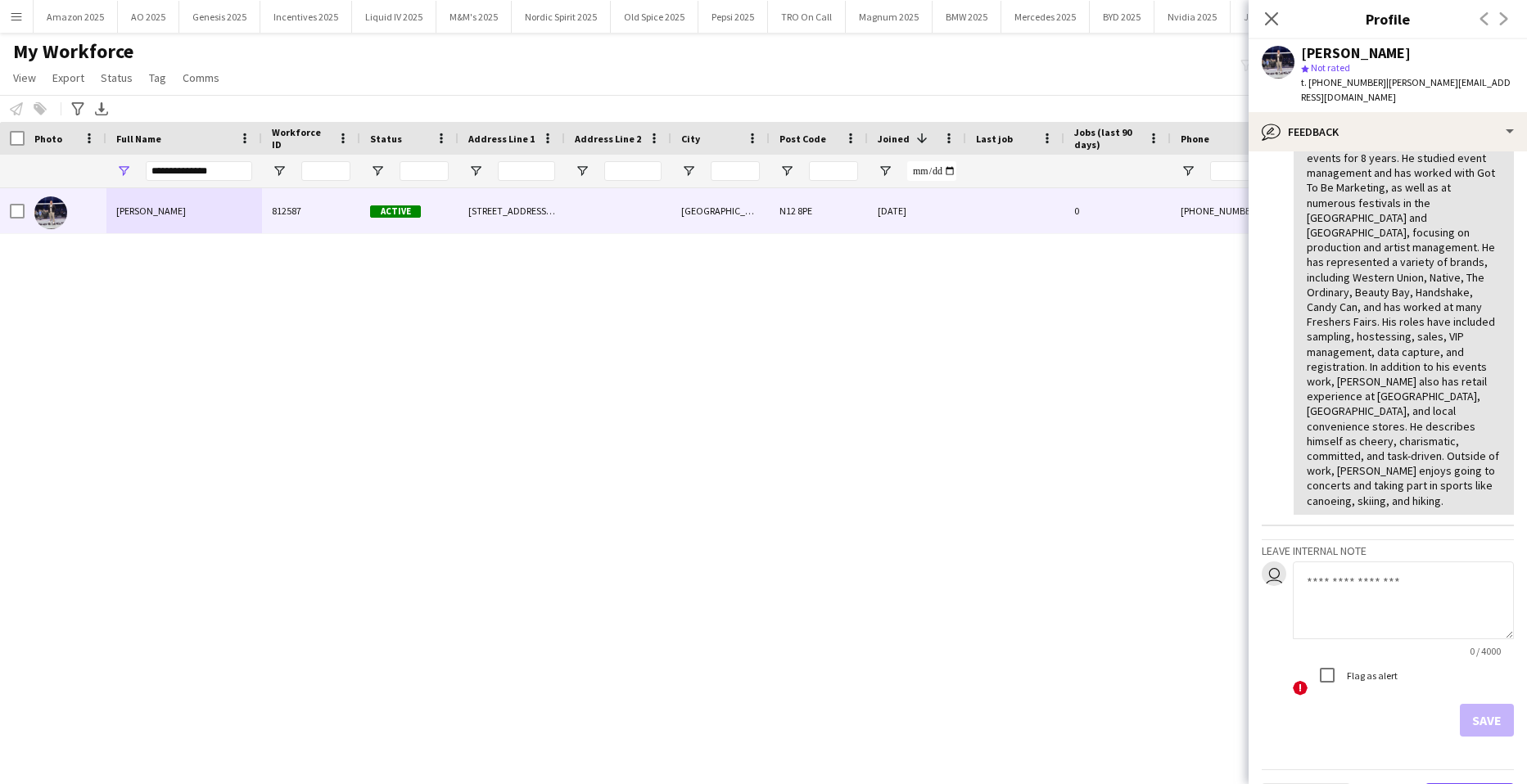
click at [1458, 783] on button "Next" at bounding box center [1470, 800] width 89 height 33
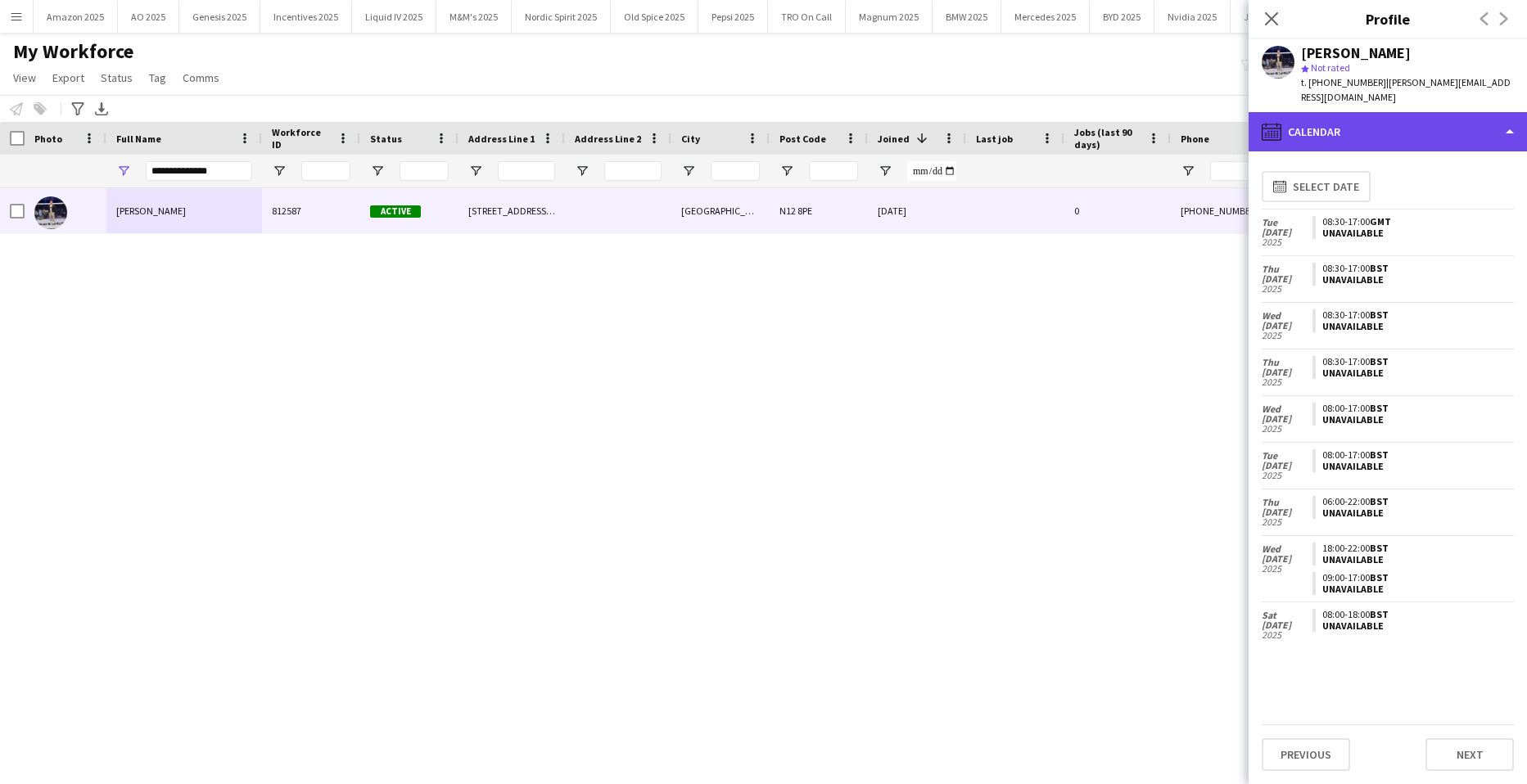
click at [1474, 121] on div "calendar-full Calendar" at bounding box center [1388, 132] width 279 height 40
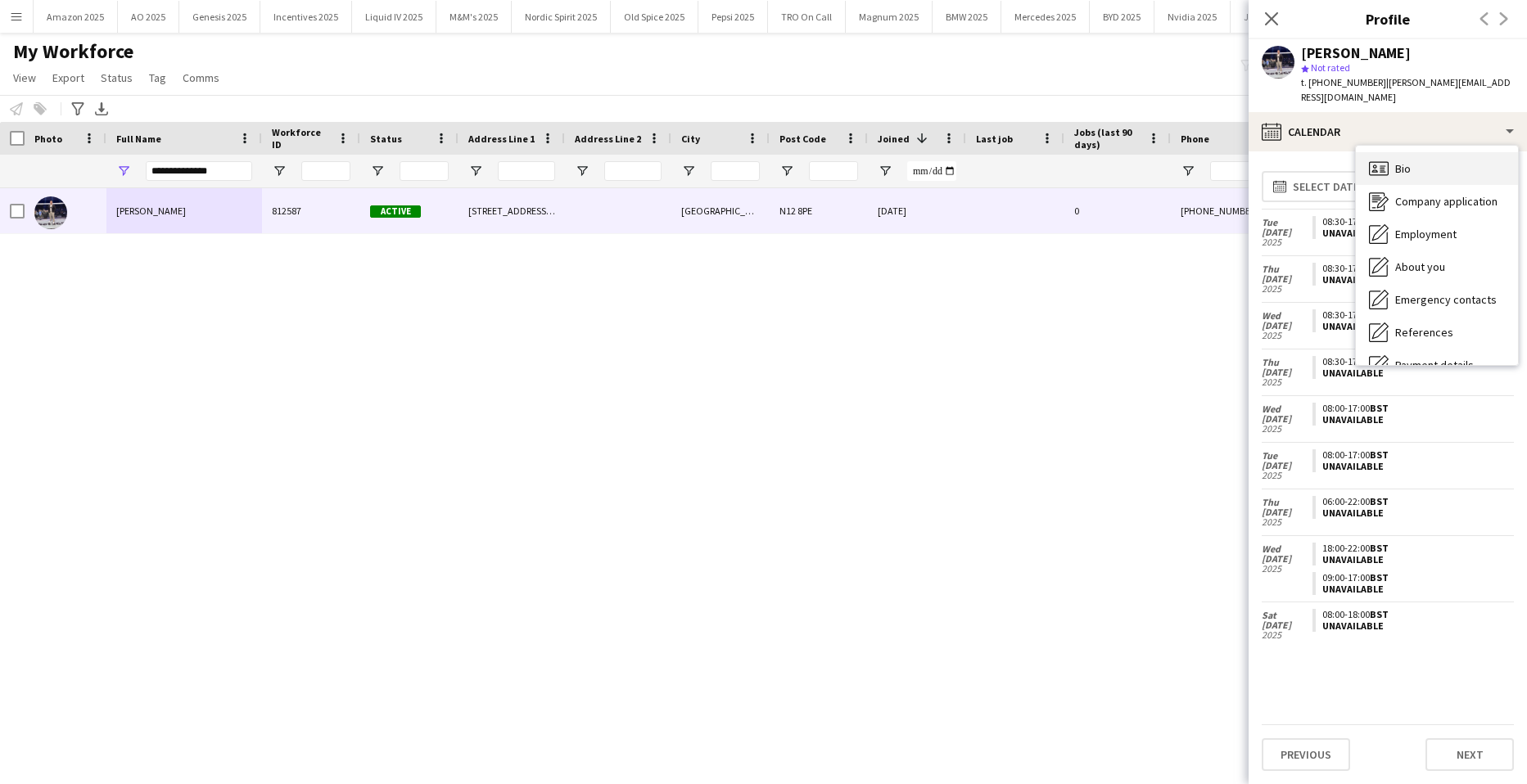
click at [1455, 154] on div "Bio Bio" at bounding box center [1437, 169] width 162 height 33
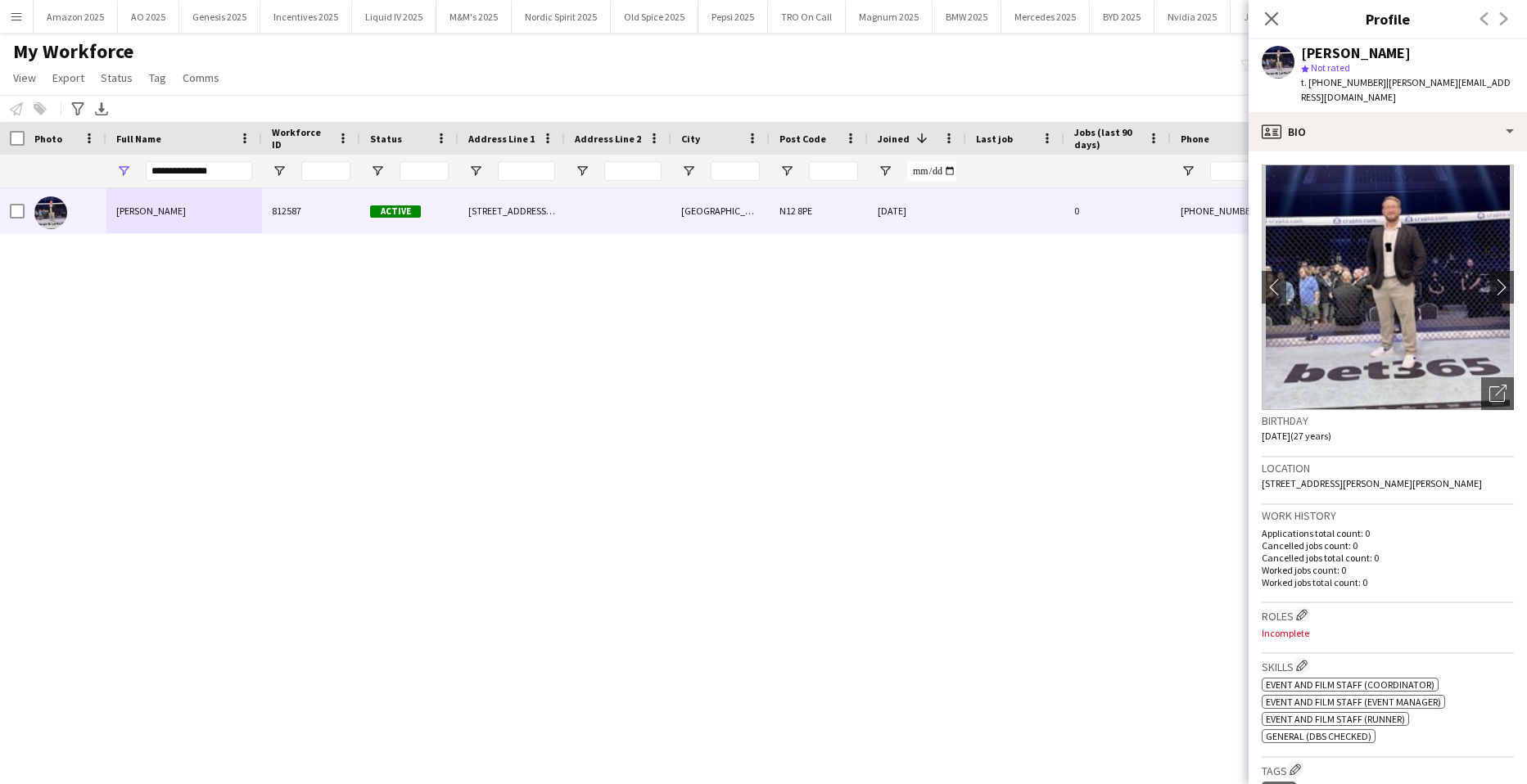
drag, startPoint x: 1272, startPoint y: 22, endPoint x: 1268, endPoint y: 33, distance: 11.7
click at [1272, 22] on icon "Close pop-in" at bounding box center [1272, 18] width 13 height 13
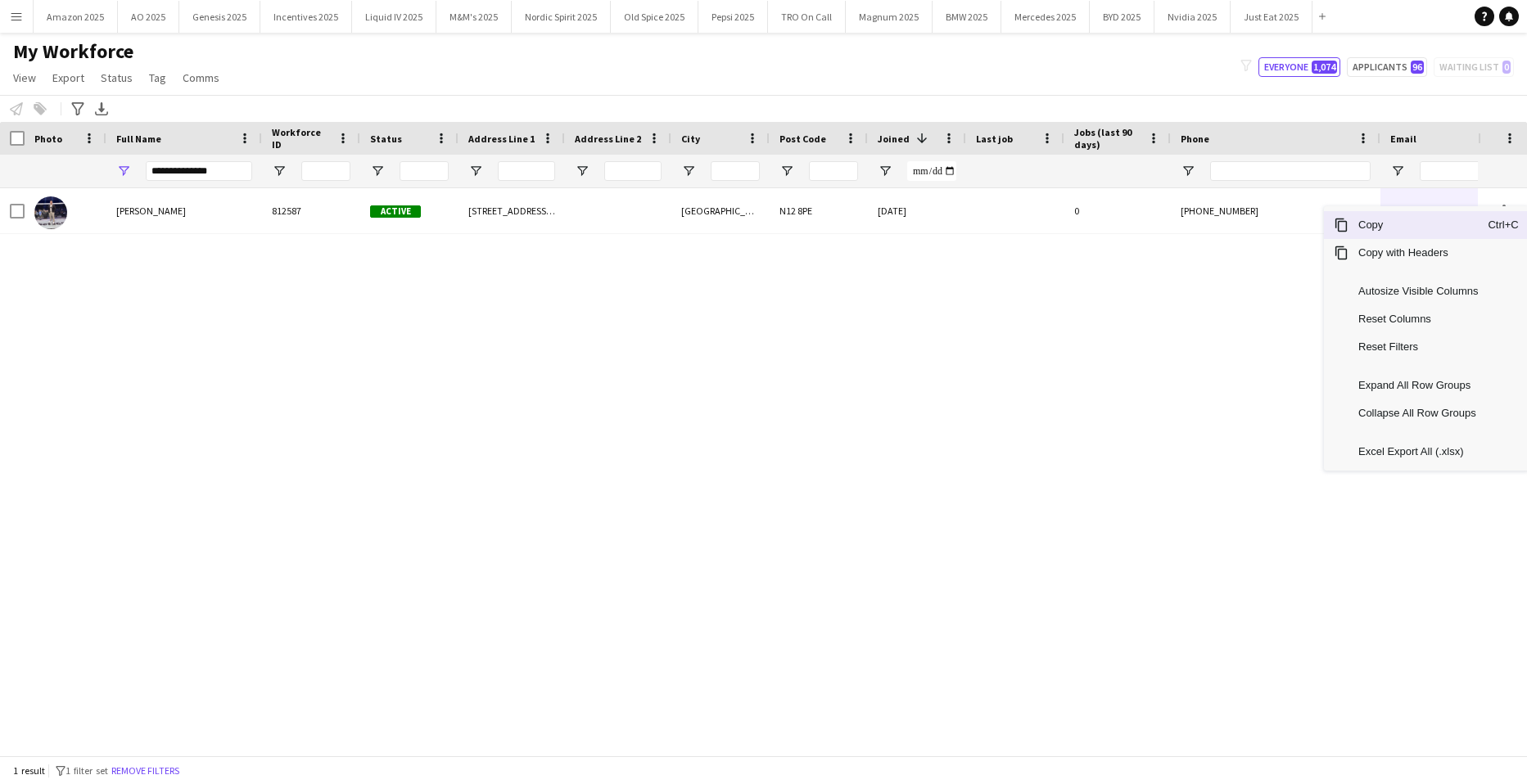
click at [1431, 236] on span "Copy" at bounding box center [1418, 225] width 139 height 28
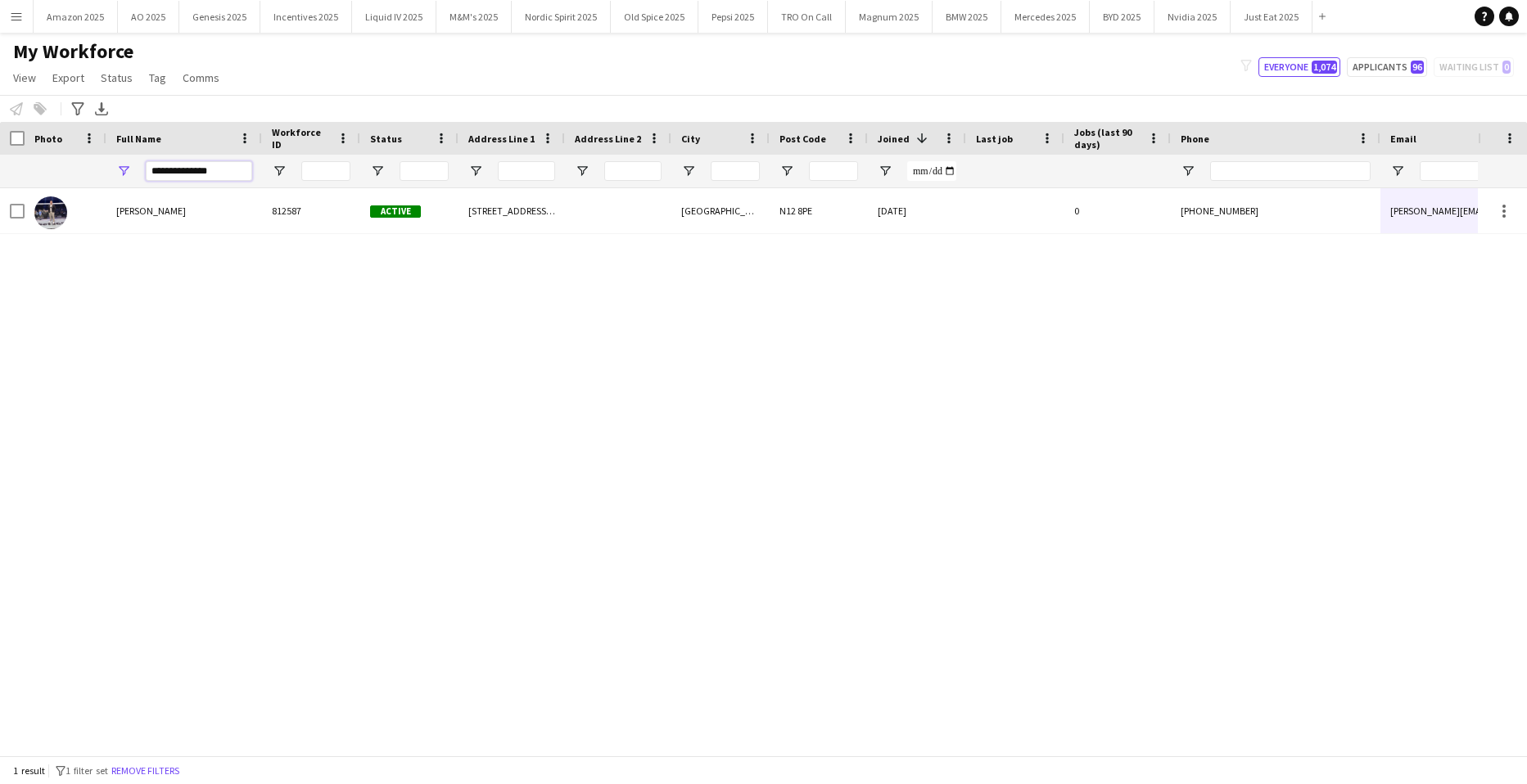
drag, startPoint x: 202, startPoint y: 166, endPoint x: -41, endPoint y: 187, distance: 243.9
click at [0, 187] on html "Menu Boards Boards Boards All jobs Status Workforce Workforce My Workforce Recr…" at bounding box center [764, 392] width 1527 height 784
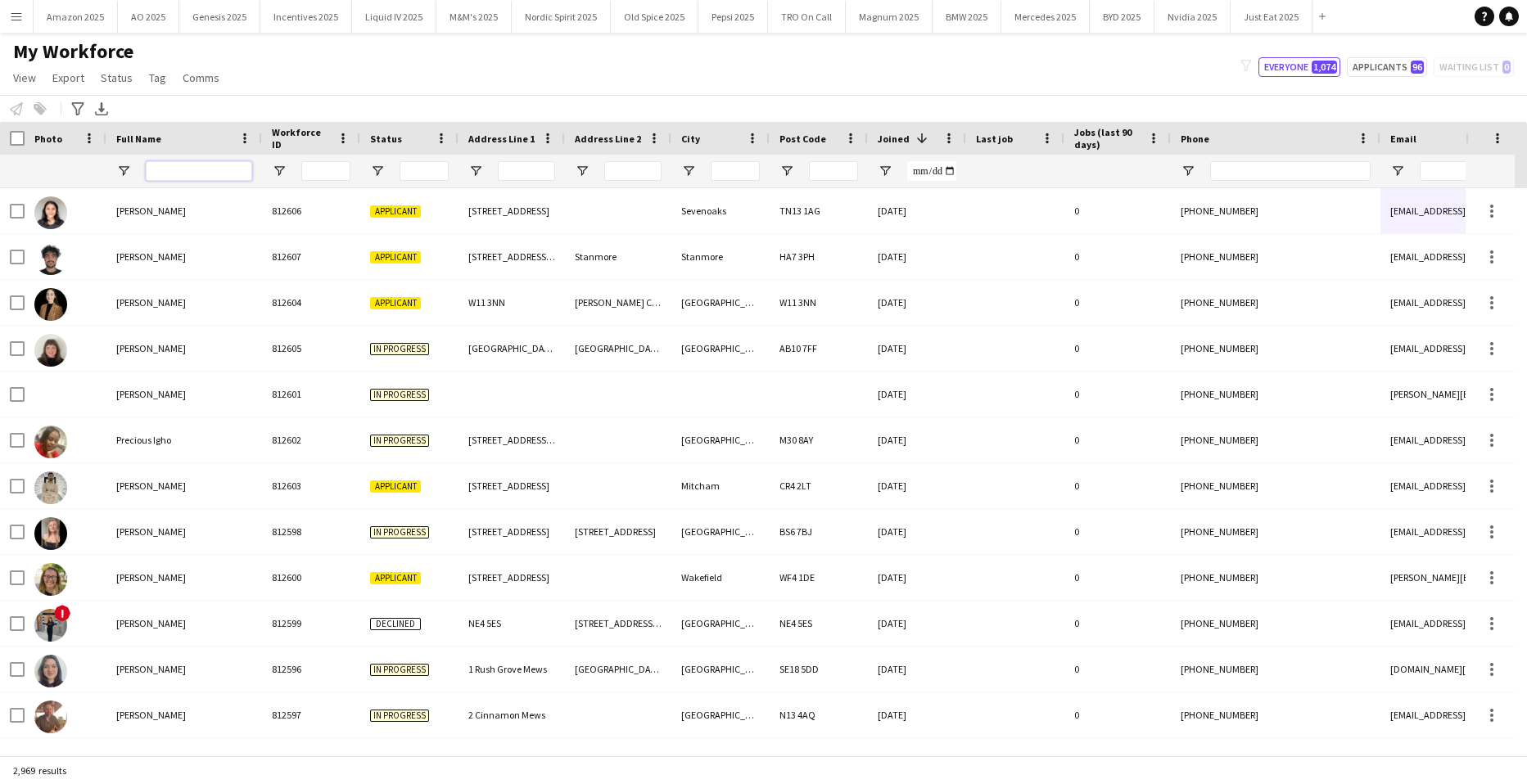
click at [228, 177] on input "Full Name Filter Input" at bounding box center [198, 171] width 106 height 20
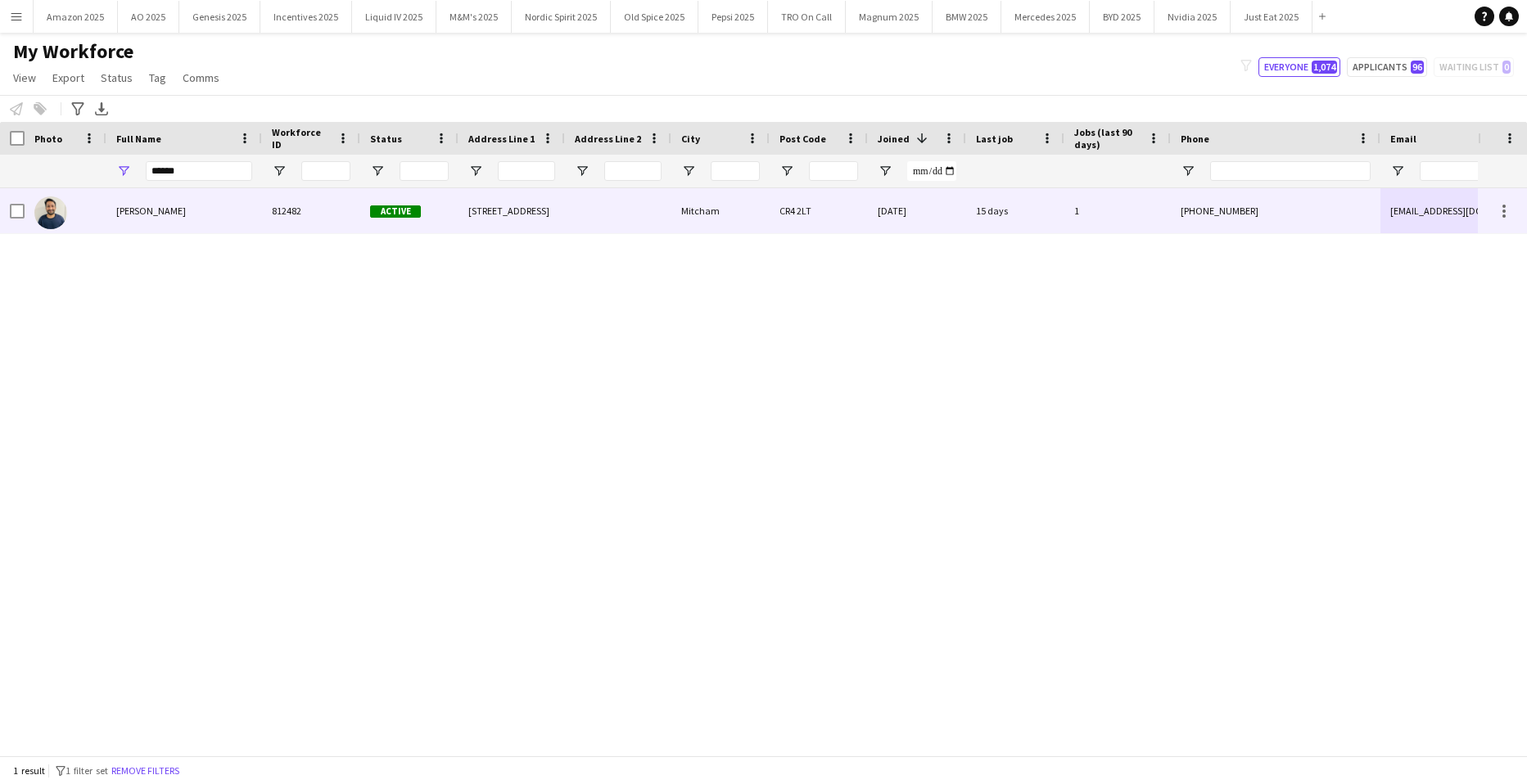
click at [162, 223] on div "[PERSON_NAME]" at bounding box center [184, 210] width 155 height 45
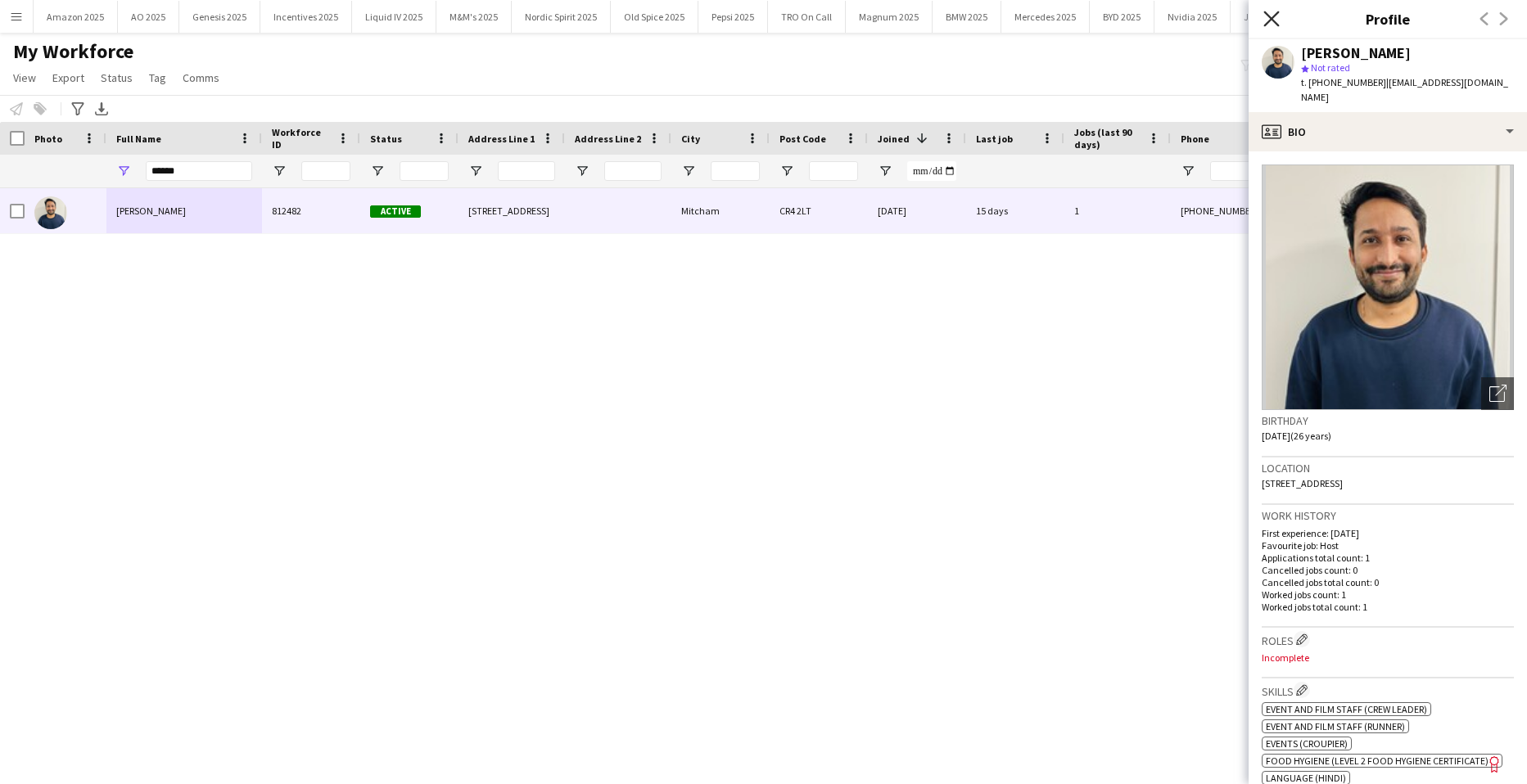
click at [1271, 23] on icon "Close pop-in" at bounding box center [1272, 18] width 16 height 16
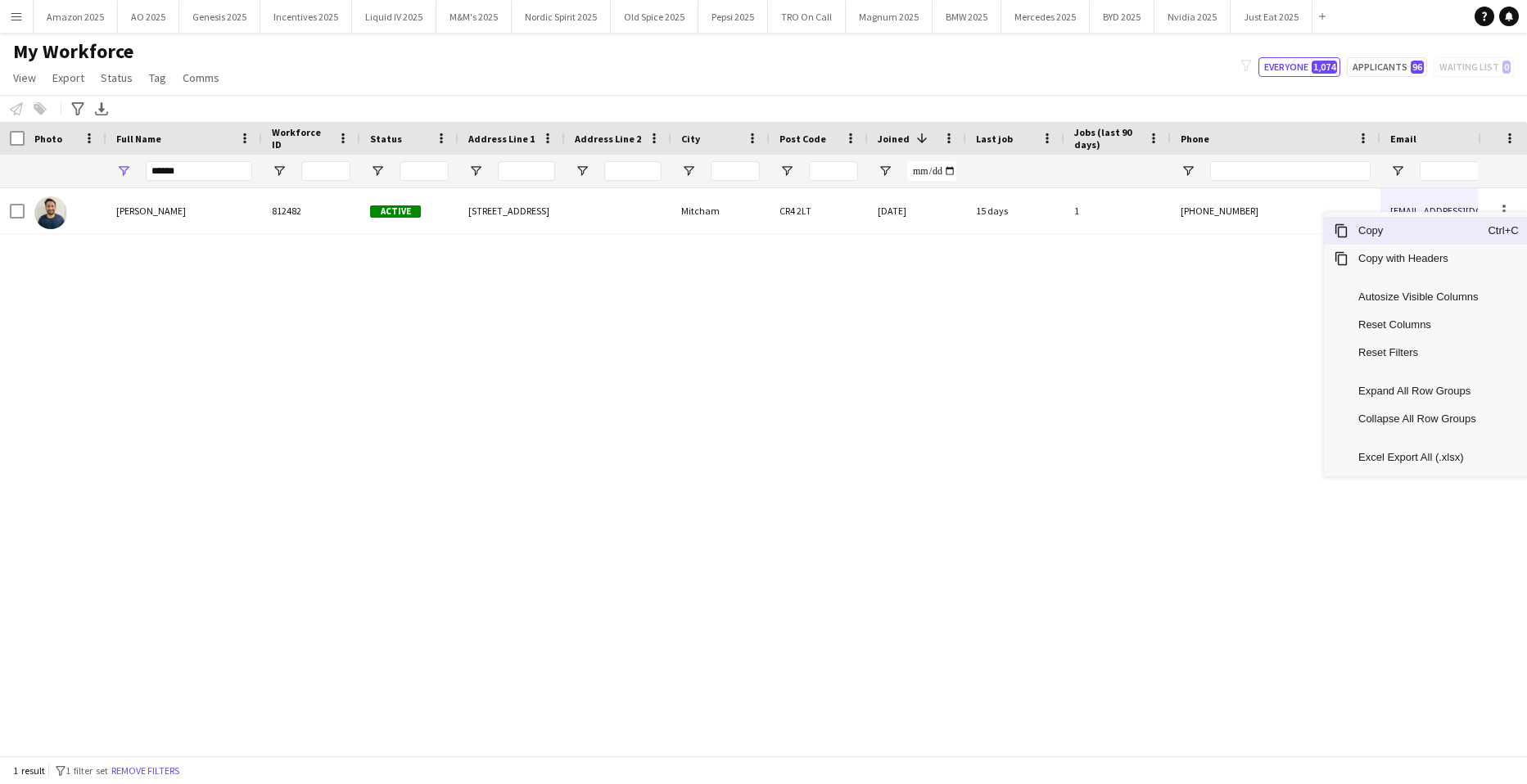
click at [1438, 235] on span "Copy" at bounding box center [1418, 231] width 139 height 28
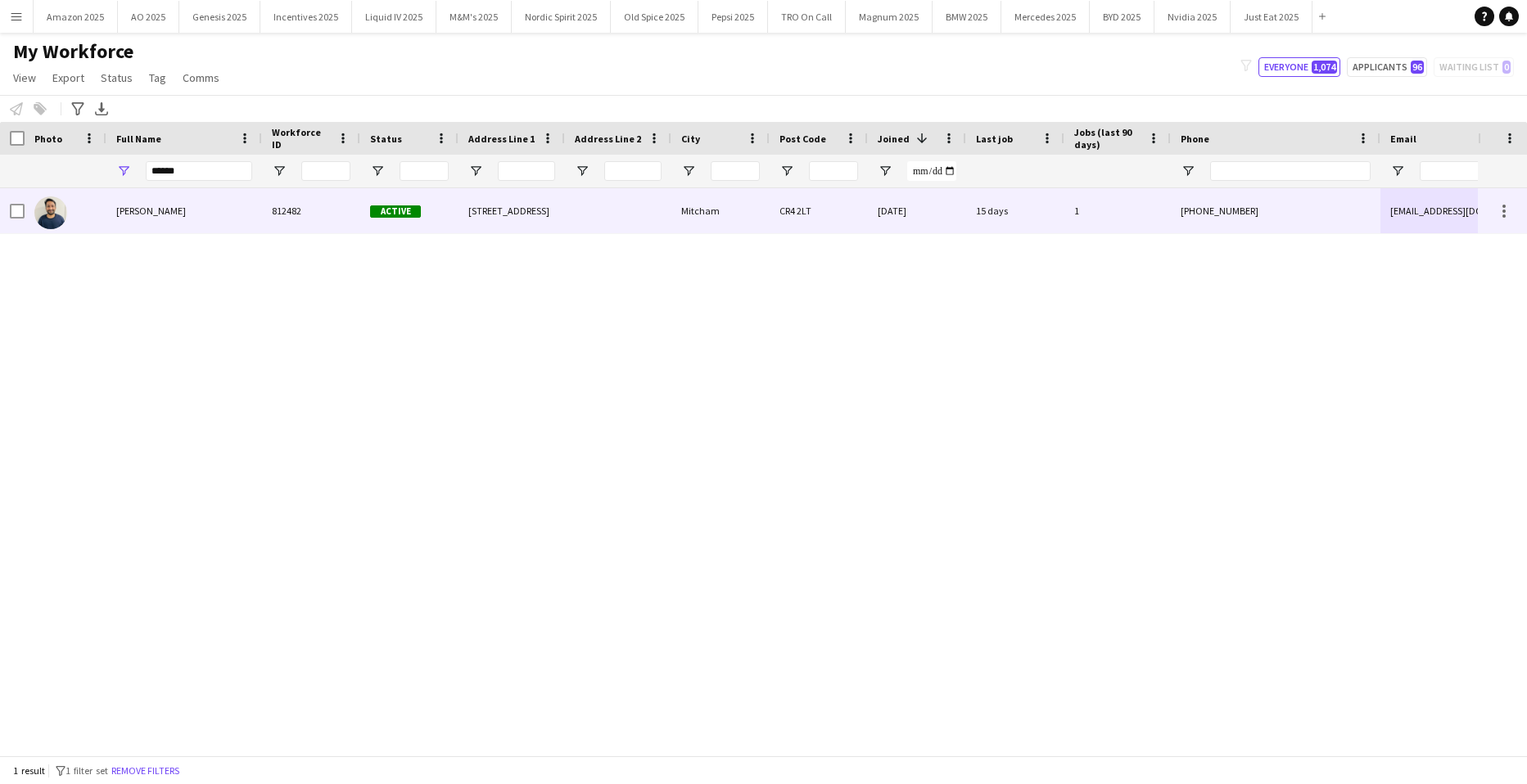
click at [136, 206] on span "[PERSON_NAME]" at bounding box center [151, 210] width 70 height 12
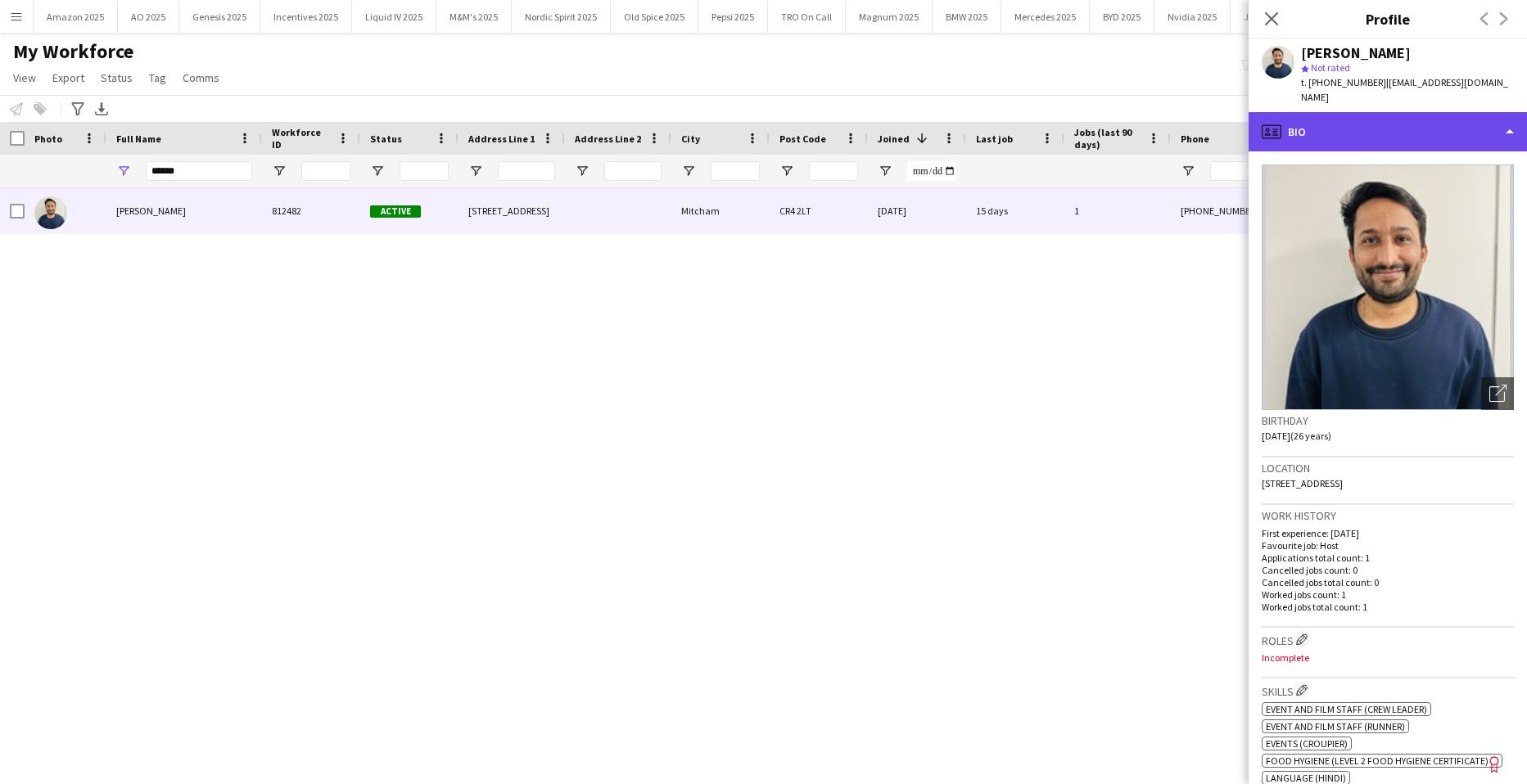
click at [1445, 125] on div "profile Bio" at bounding box center [1388, 132] width 279 height 40
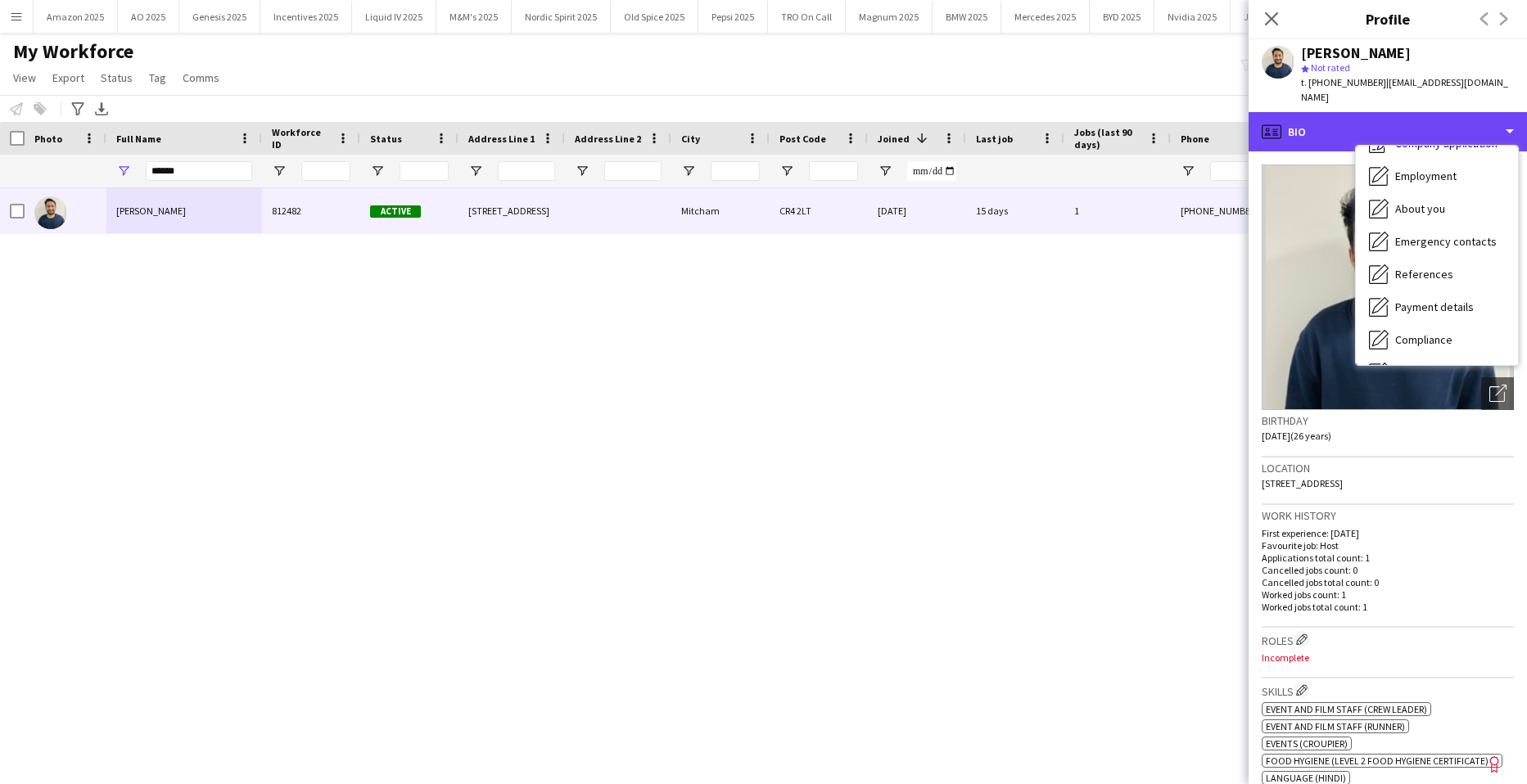
scroll to position [219, 0]
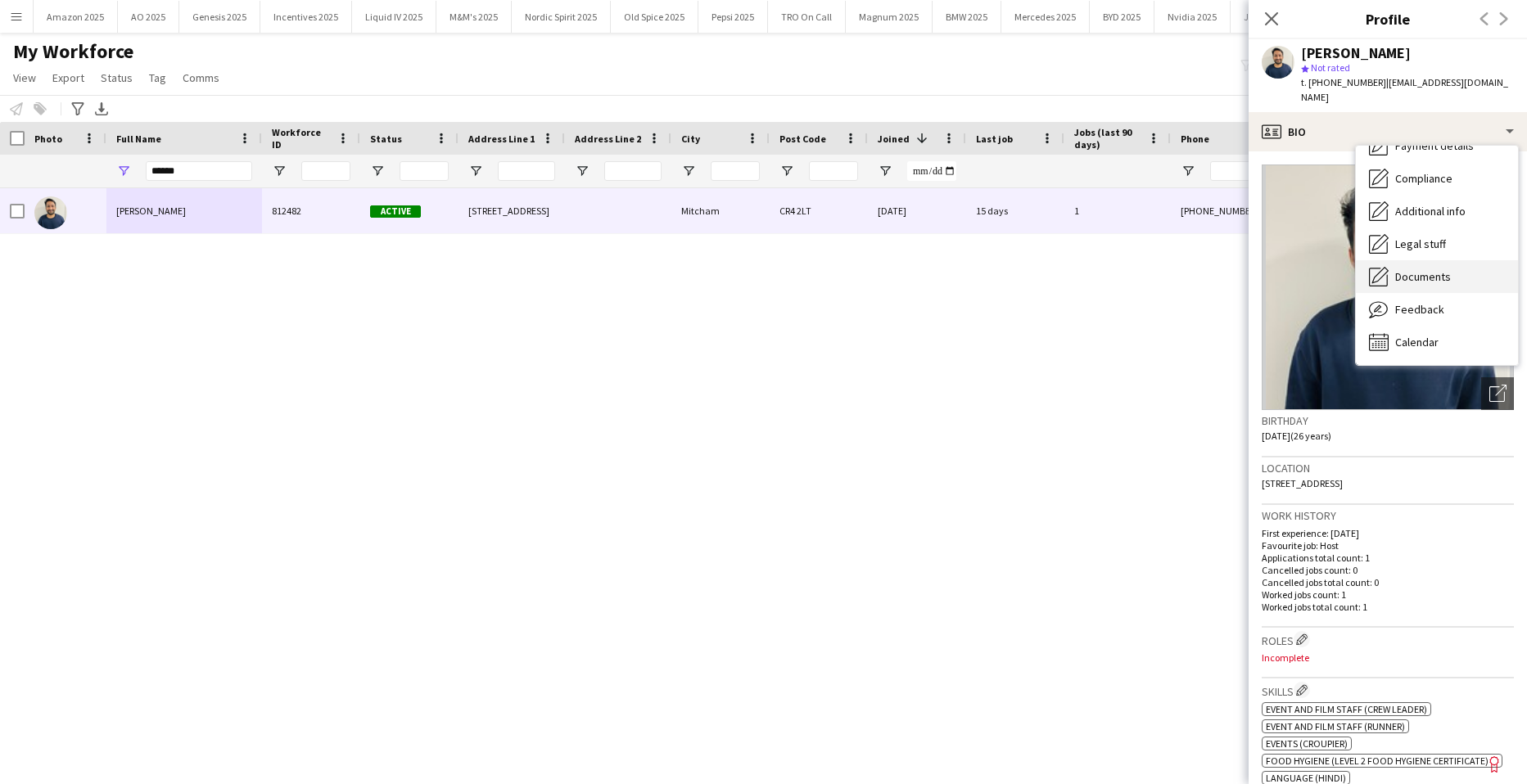
click at [1435, 271] on div "Documents Documents" at bounding box center [1437, 277] width 162 height 33
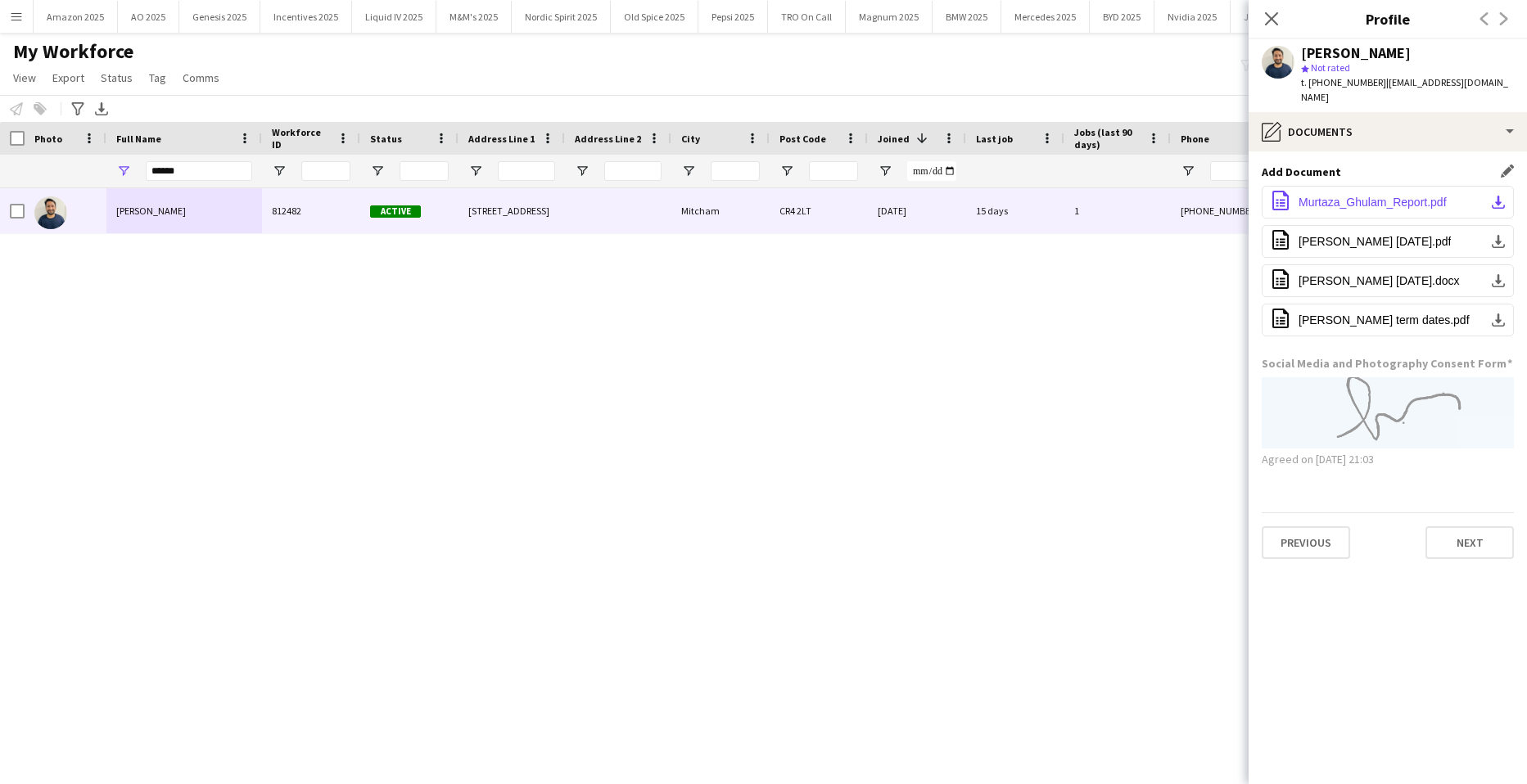
click at [1429, 196] on span "Murtaza_Ghulam_Report.pdf" at bounding box center [1373, 202] width 148 height 13
click at [1349, 274] on span "[PERSON_NAME] [DATE].docx" at bounding box center [1379, 280] width 161 height 13
click at [865, 384] on div "[PERSON_NAME] 812482 Active [STREET_ADDRESS] [DATE] 15 days 1 [PHONE_NUMBER] [E…" at bounding box center [738, 466] width 1478 height 555
drag, startPoint x: 1282, startPoint y: 15, endPoint x: 1268, endPoint y: 20, distance: 14.9
click at [1280, 16] on div "Close pop-in" at bounding box center [1272, 19] width 46 height 38
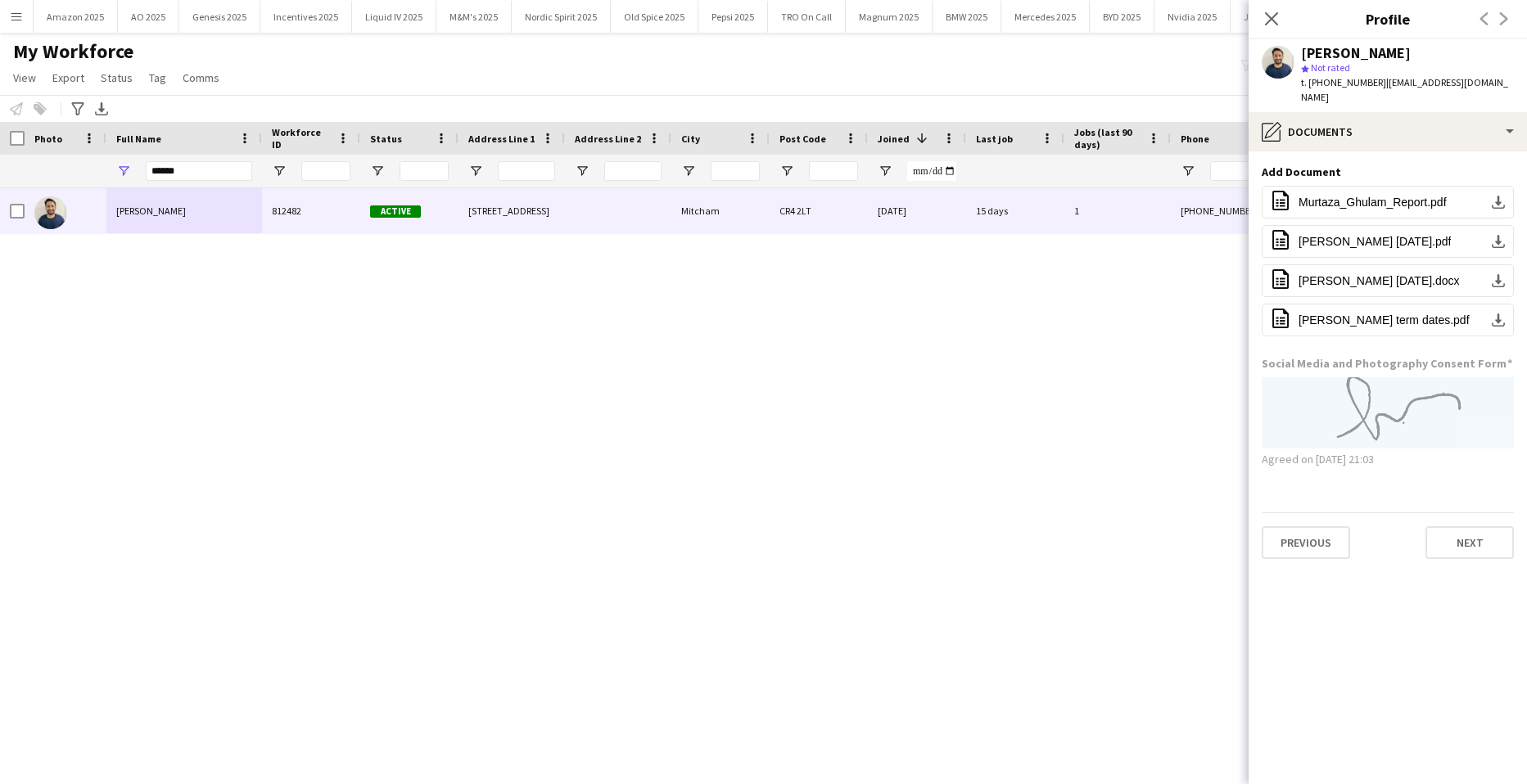
click at [1261, 16] on div "Close pop-in" at bounding box center [1272, 19] width 46 height 38
click at [1273, 12] on icon "Close pop-in" at bounding box center [1272, 18] width 16 height 16
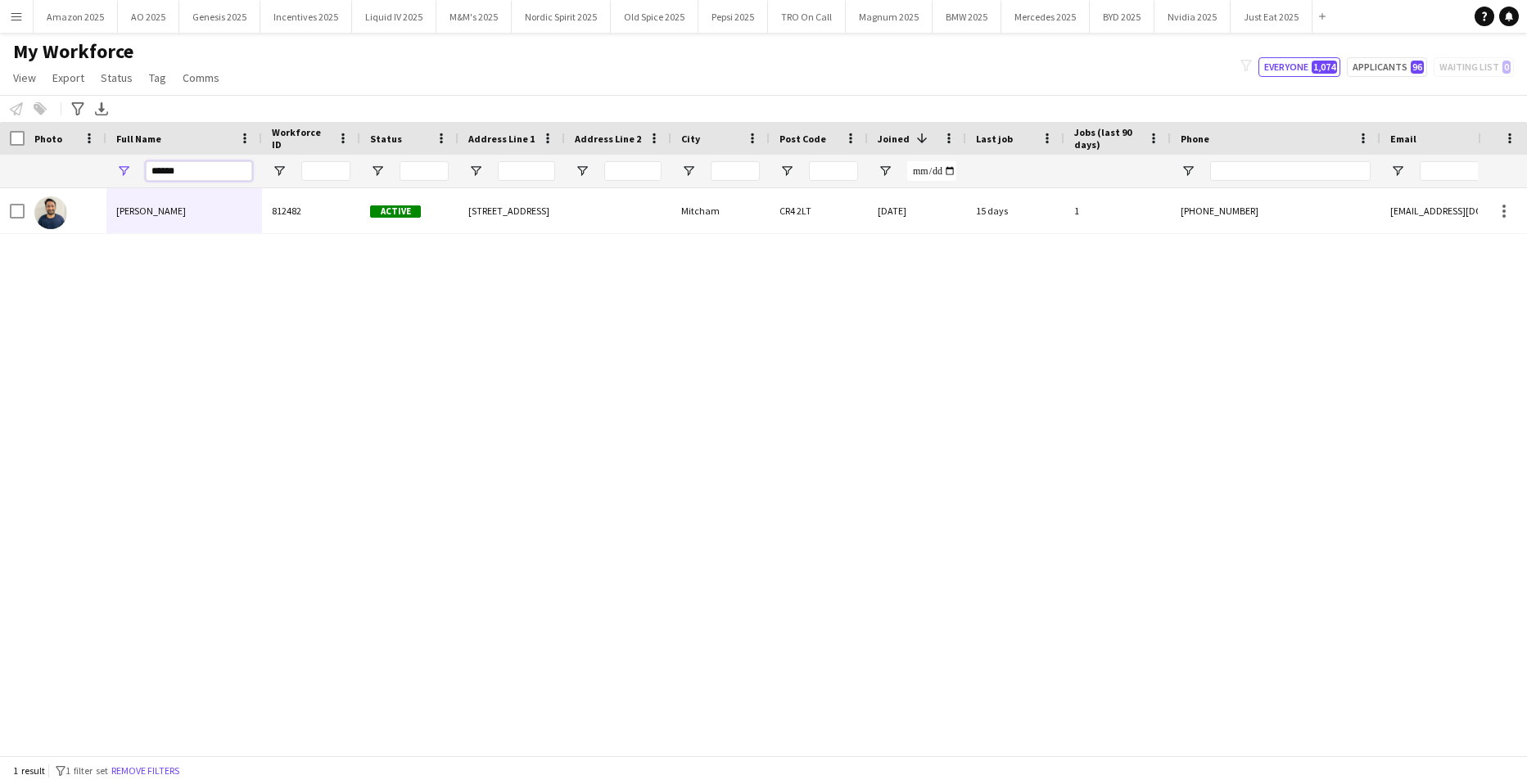
drag, startPoint x: 191, startPoint y: 175, endPoint x: -41, endPoint y: 186, distance: 232.3
click at [0, 186] on html "Menu Boards Boards Boards All jobs Status Workforce Workforce My Workforce Recr…" at bounding box center [764, 392] width 1527 height 784
type input "******"
drag, startPoint x: 179, startPoint y: 176, endPoint x: -41, endPoint y: 206, distance: 222.0
click at [0, 206] on html "Menu Boards Boards Boards All jobs Status Workforce Workforce My Workforce Recr…" at bounding box center [764, 392] width 1527 height 784
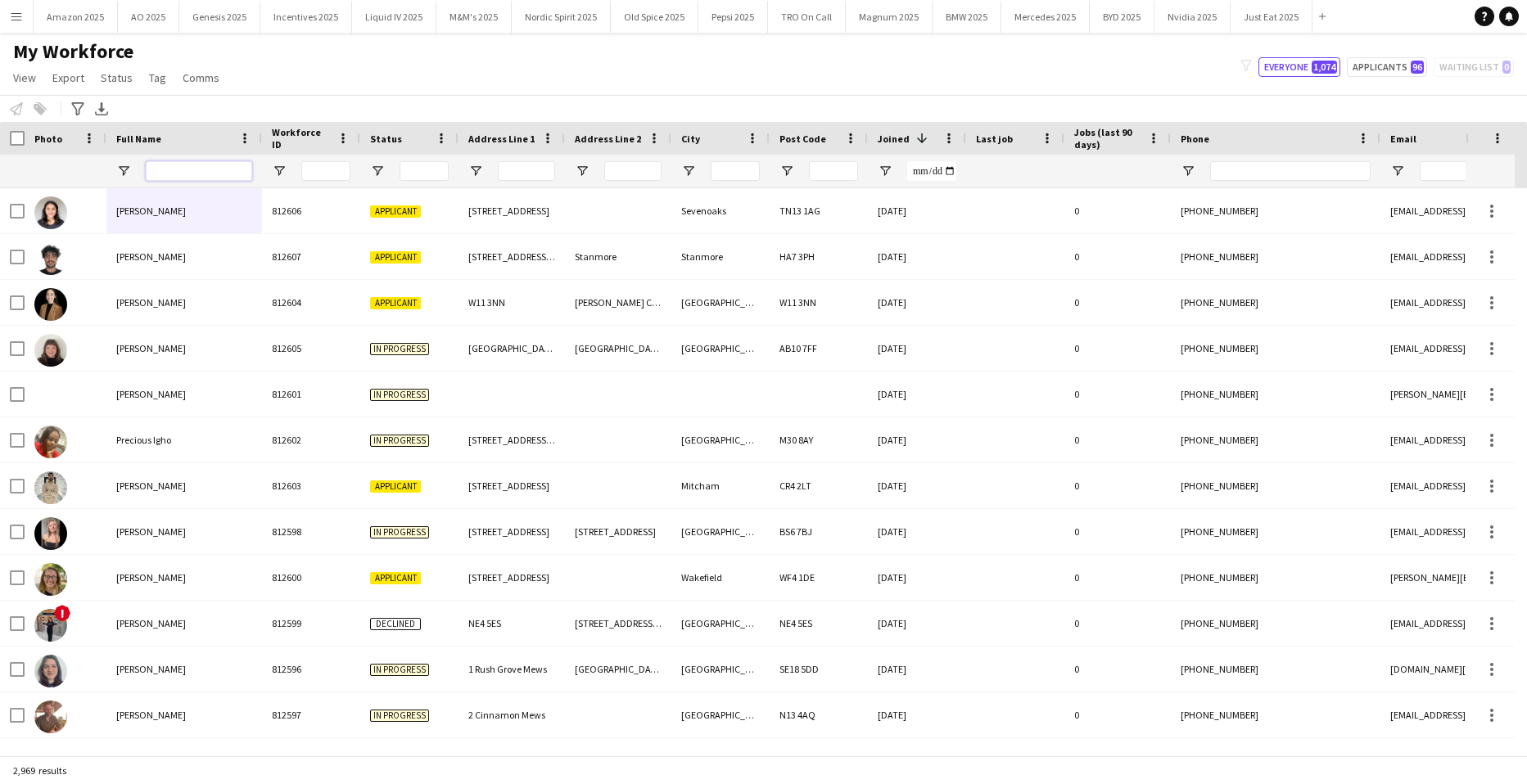
click at [217, 170] on input "Full Name Filter Input" at bounding box center [198, 171] width 106 height 20
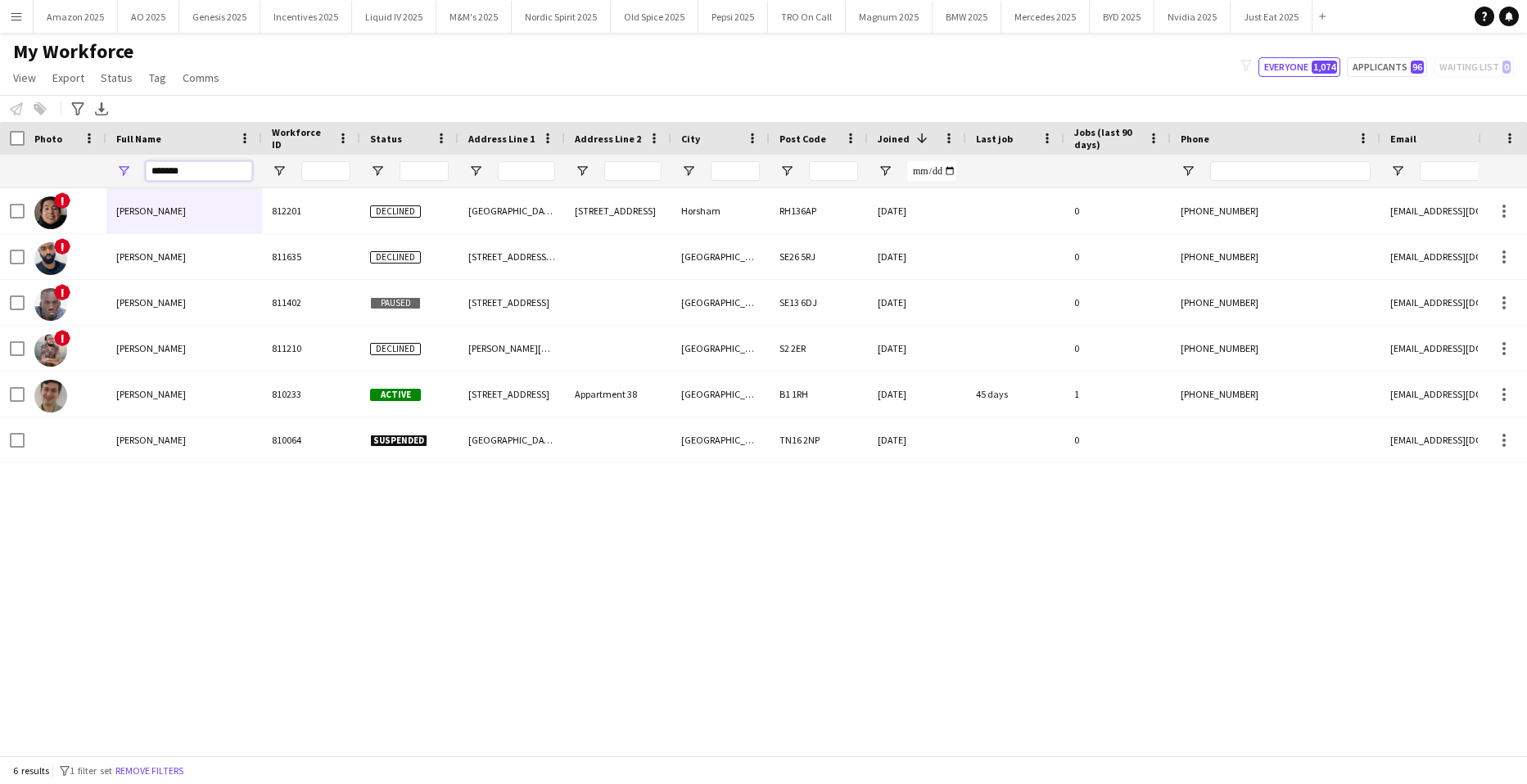
type input "*******"
click at [239, 740] on div "! [PERSON_NAME] 812201 Declined [GEOGRAPHIC_DATA][PERSON_NAME][STREET_ADDRESS] …" at bounding box center [738, 466] width 1478 height 555
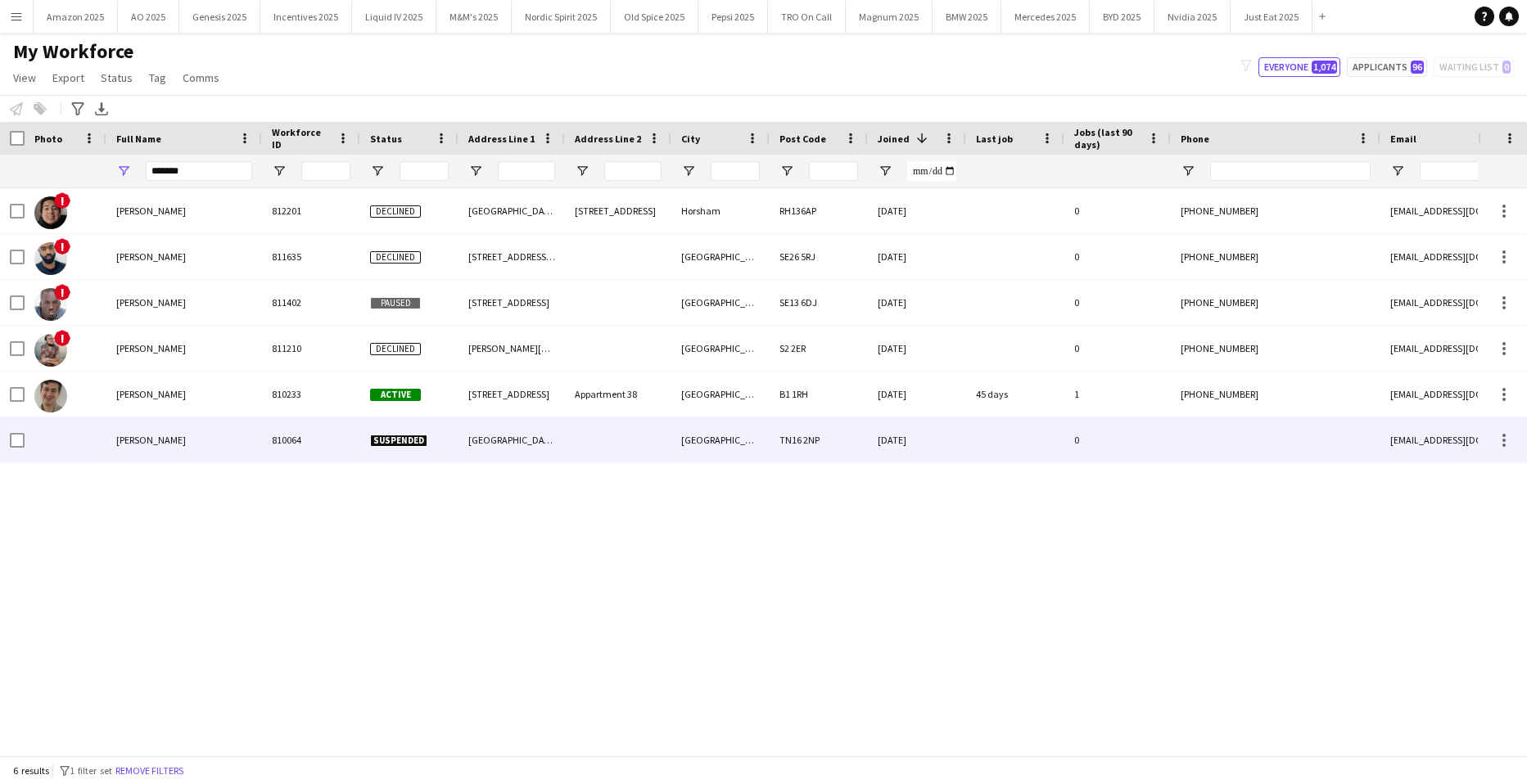
click at [155, 443] on span "[PERSON_NAME]" at bounding box center [151, 440] width 70 height 12
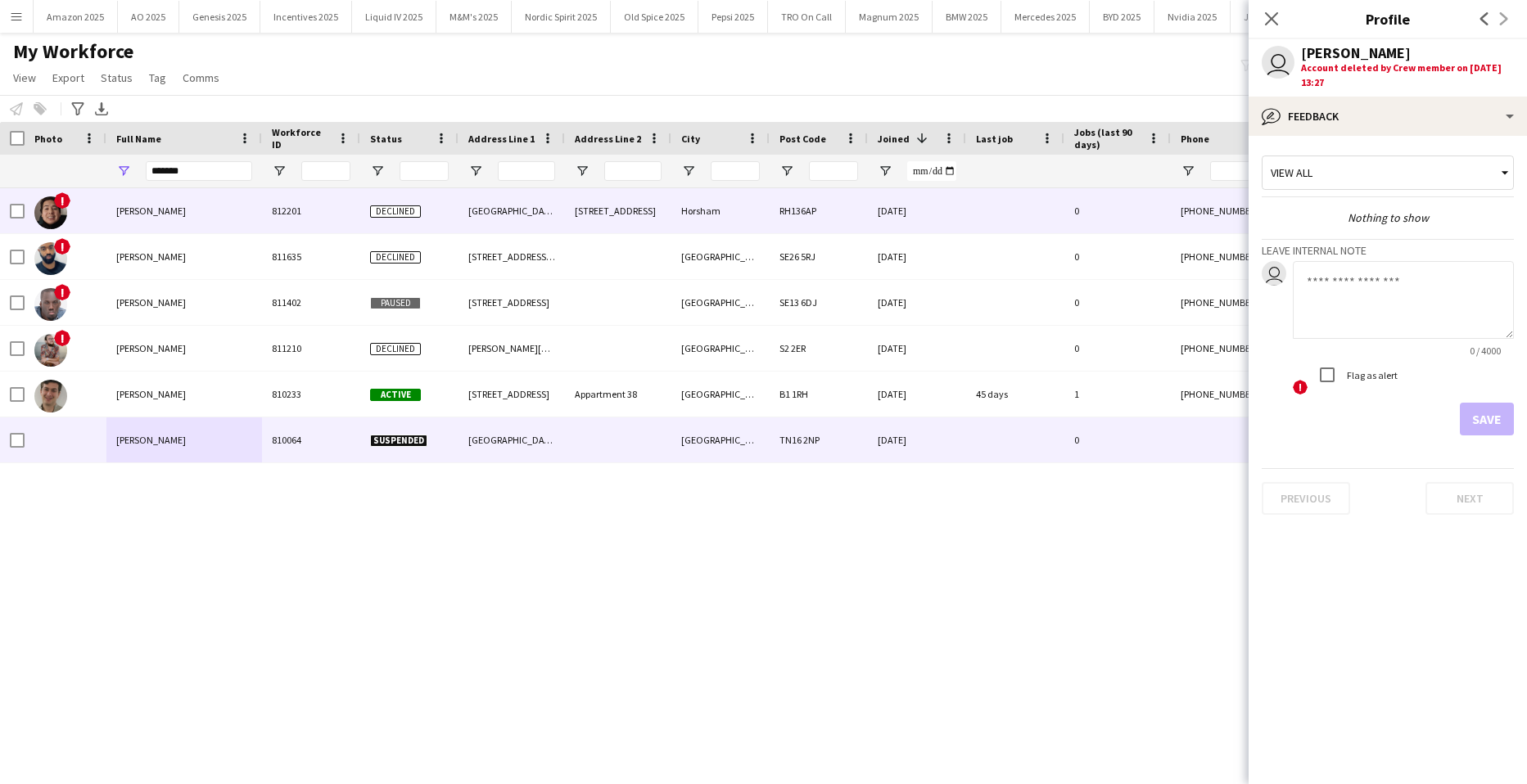
click at [129, 212] on span "[PERSON_NAME]" at bounding box center [151, 210] width 70 height 12
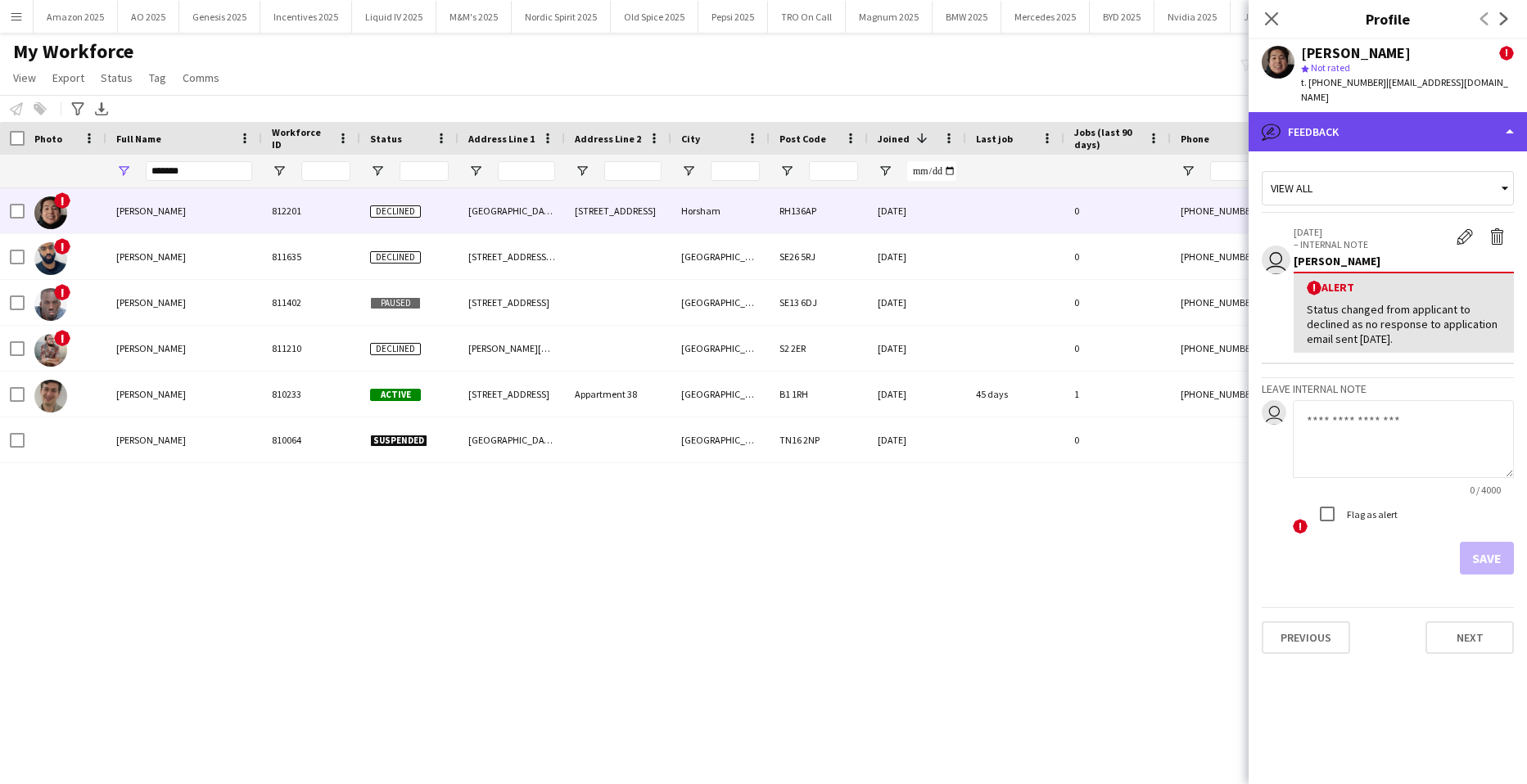
click at [1362, 115] on div "bubble-pencil Feedback" at bounding box center [1388, 132] width 279 height 40
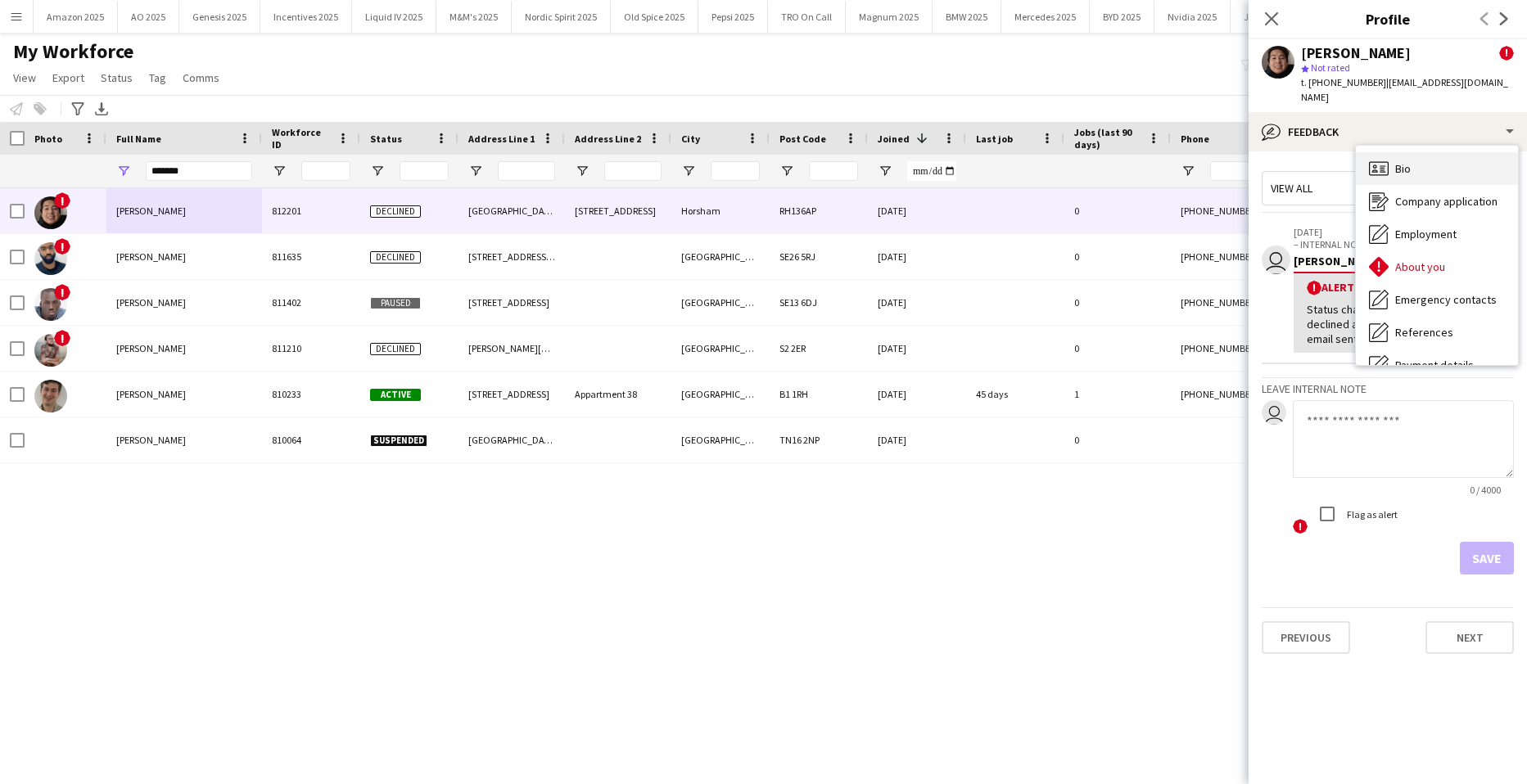
click at [1390, 157] on div "Bio Bio" at bounding box center [1437, 169] width 162 height 33
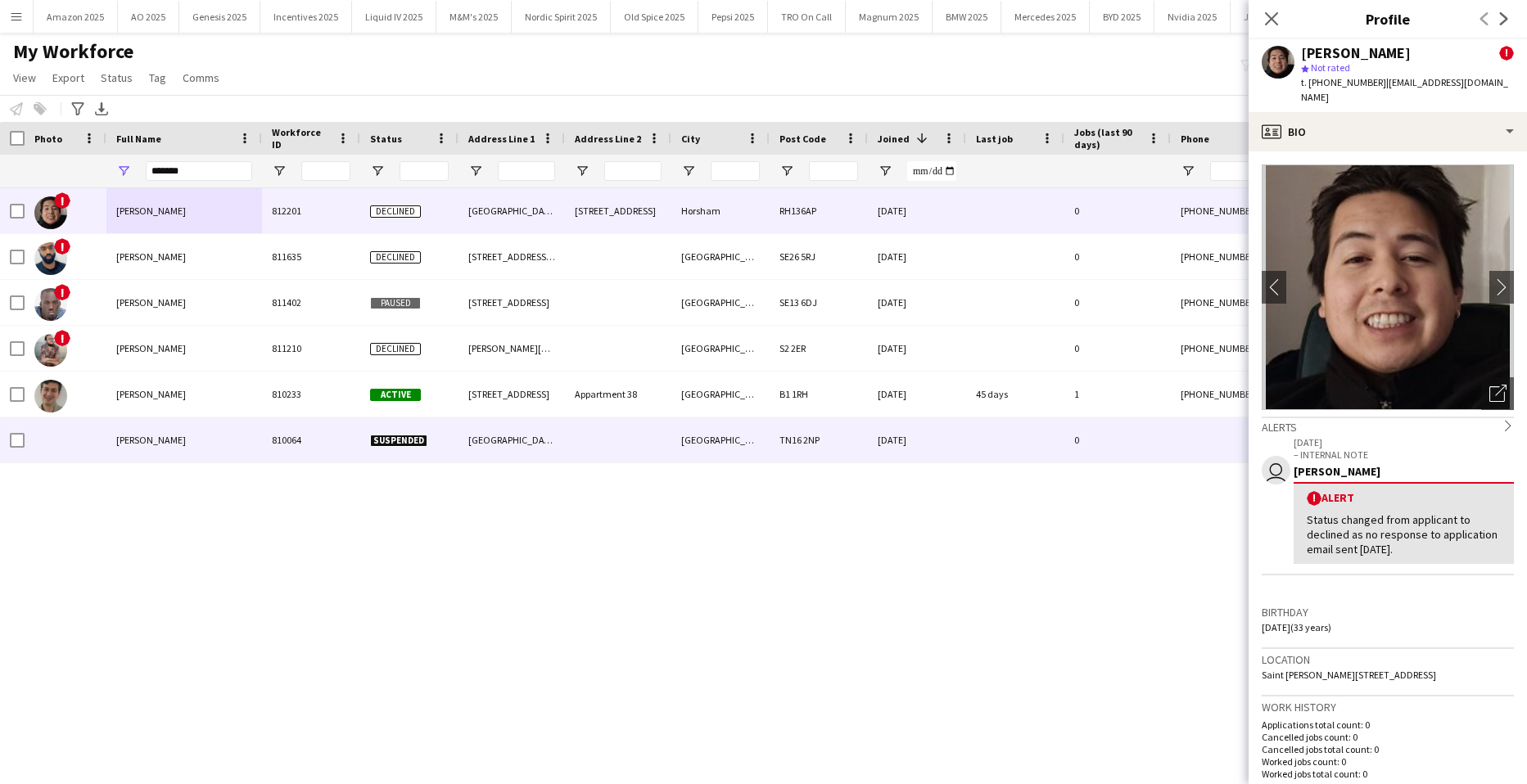
click at [198, 435] on div "[PERSON_NAME]" at bounding box center [184, 440] width 155 height 45
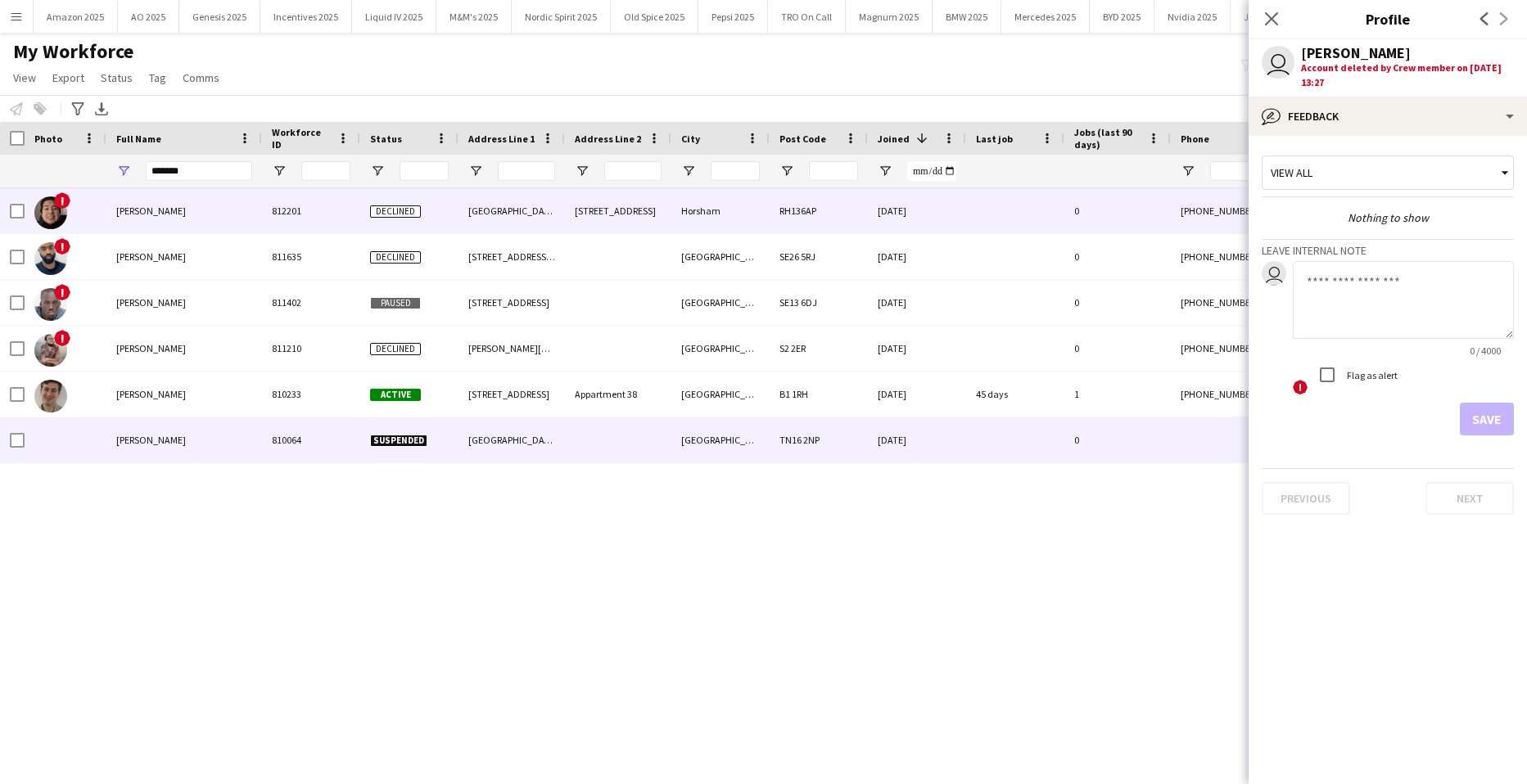
click at [140, 215] on span "[PERSON_NAME]" at bounding box center [151, 210] width 70 height 12
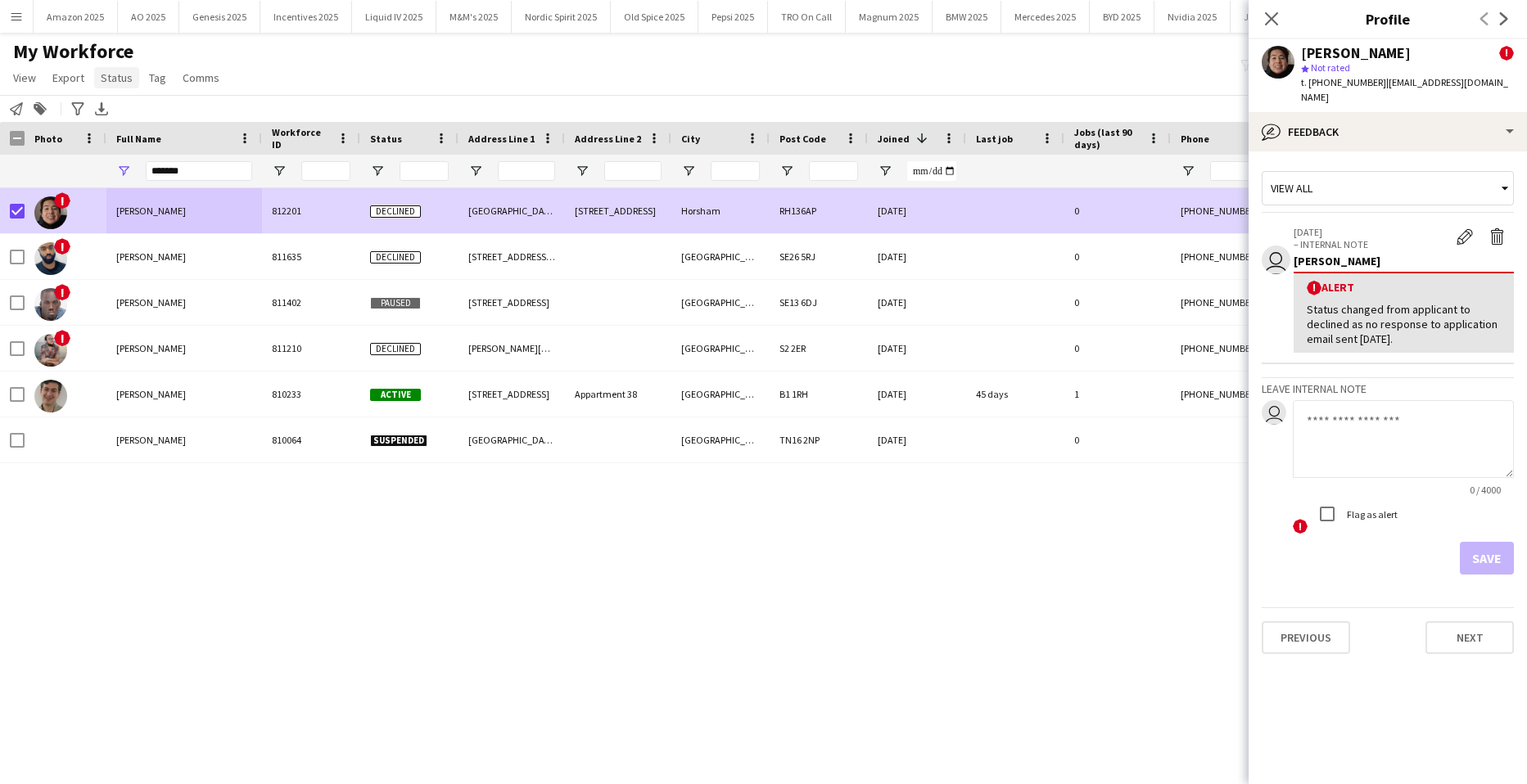
click at [133, 66] on app-page-menu "View Views Default view Compliance Log New view Update view Delete view Edit na…" at bounding box center [117, 79] width 236 height 31
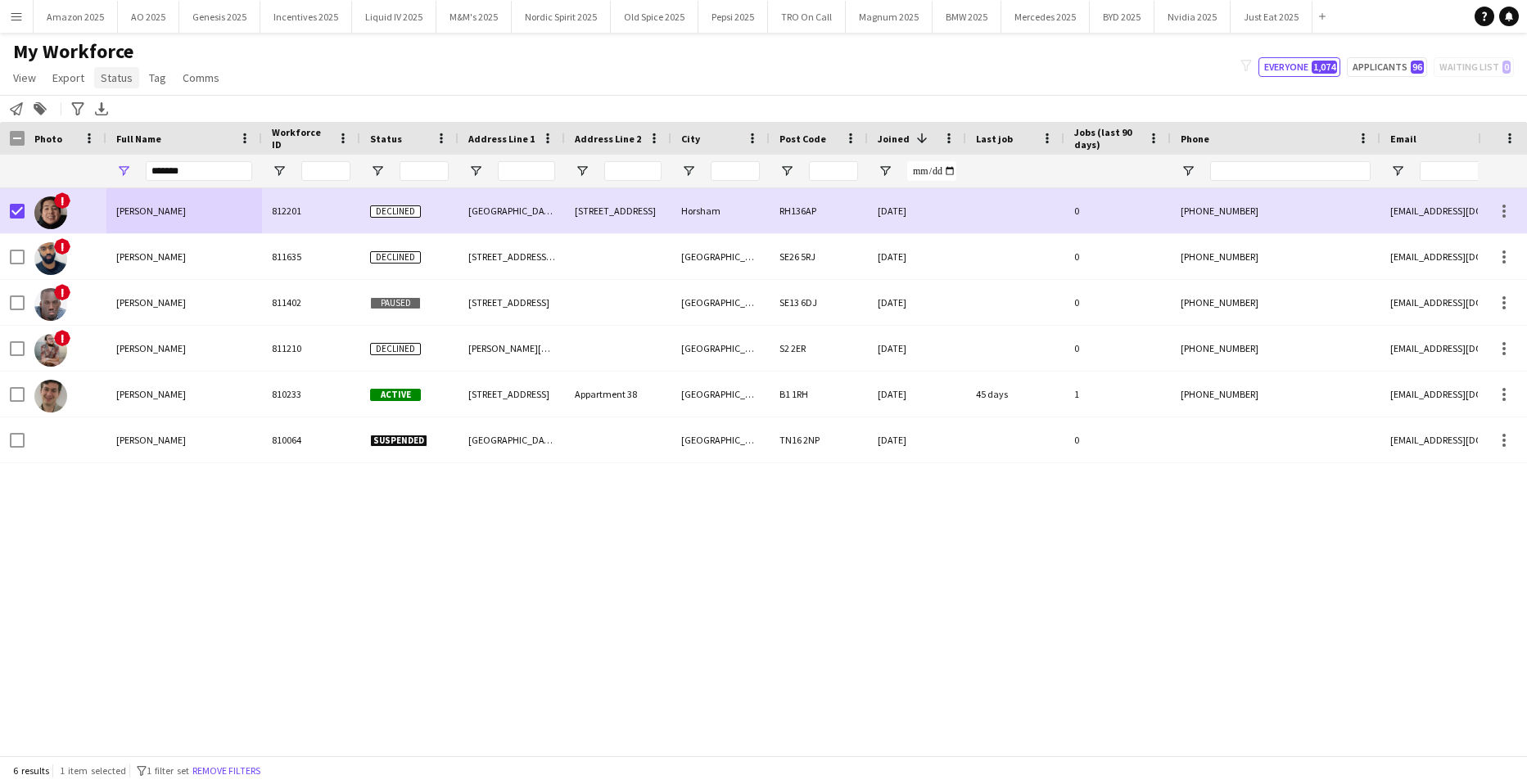
click at [121, 74] on span "Status" at bounding box center [116, 78] width 32 height 15
click at [123, 112] on span "Edit" at bounding box center [116, 112] width 19 height 15
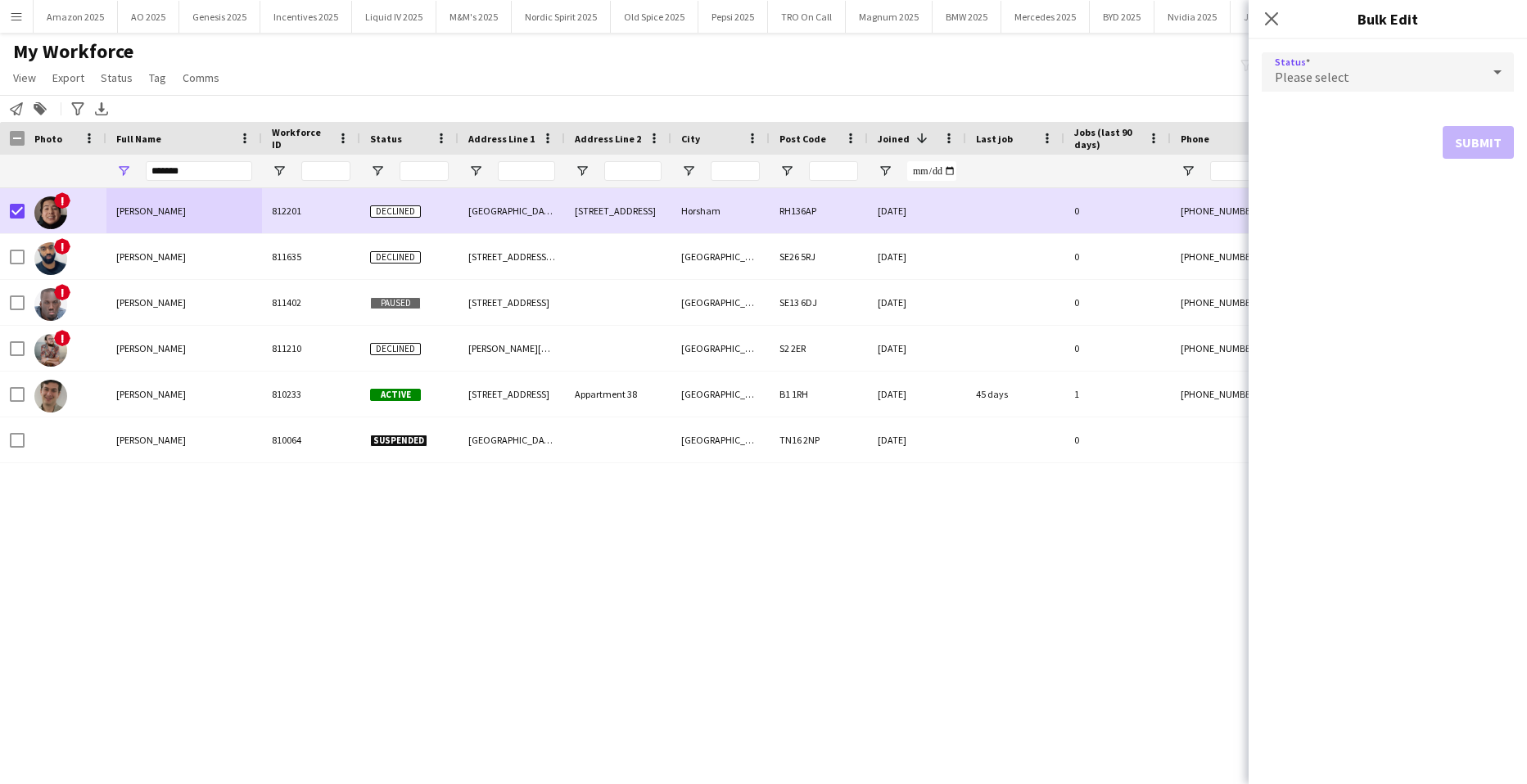
click at [1363, 82] on div "Please select" at bounding box center [1372, 72] width 219 height 40
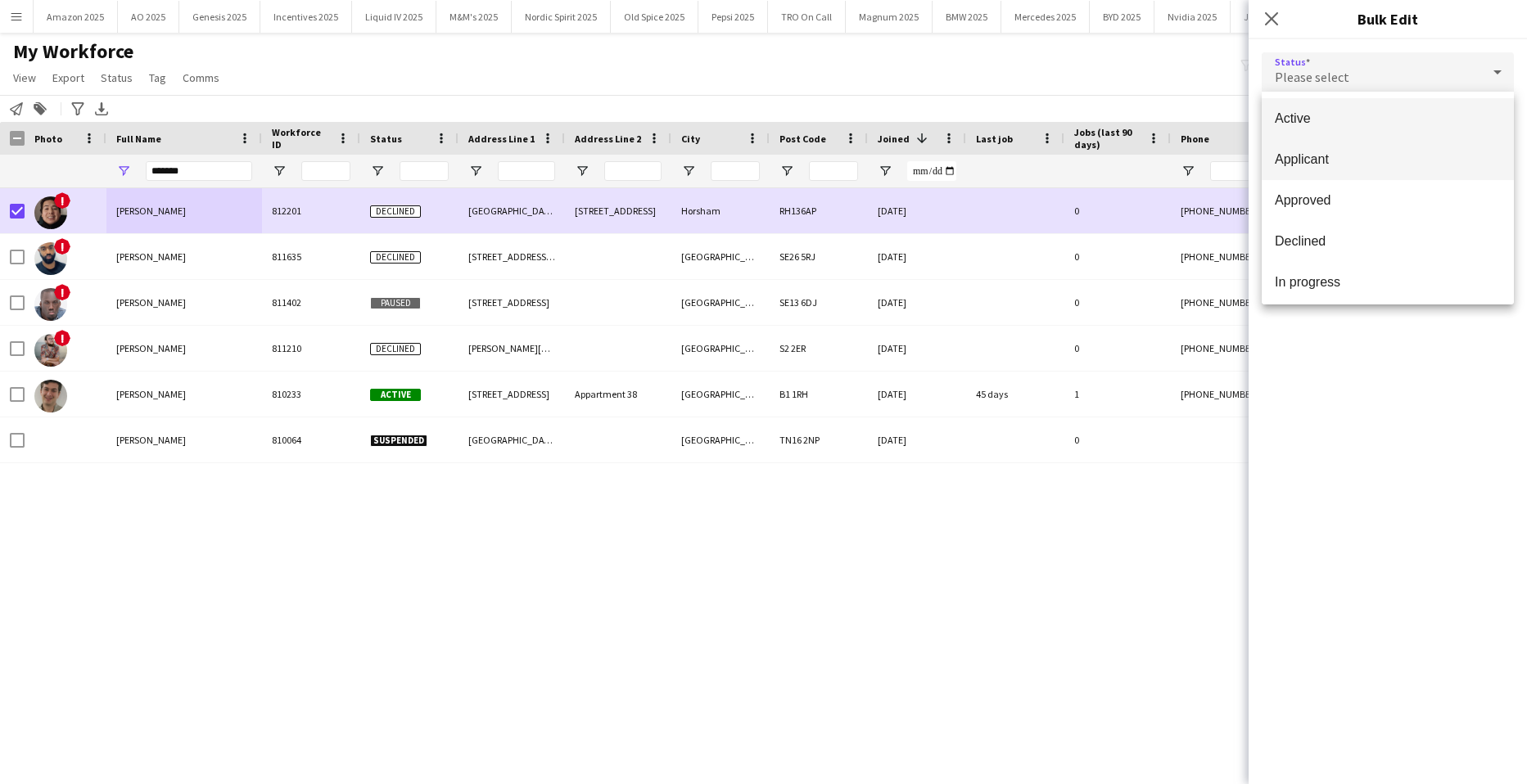
click at [1333, 169] on mat-option "Applicant" at bounding box center [1388, 159] width 252 height 41
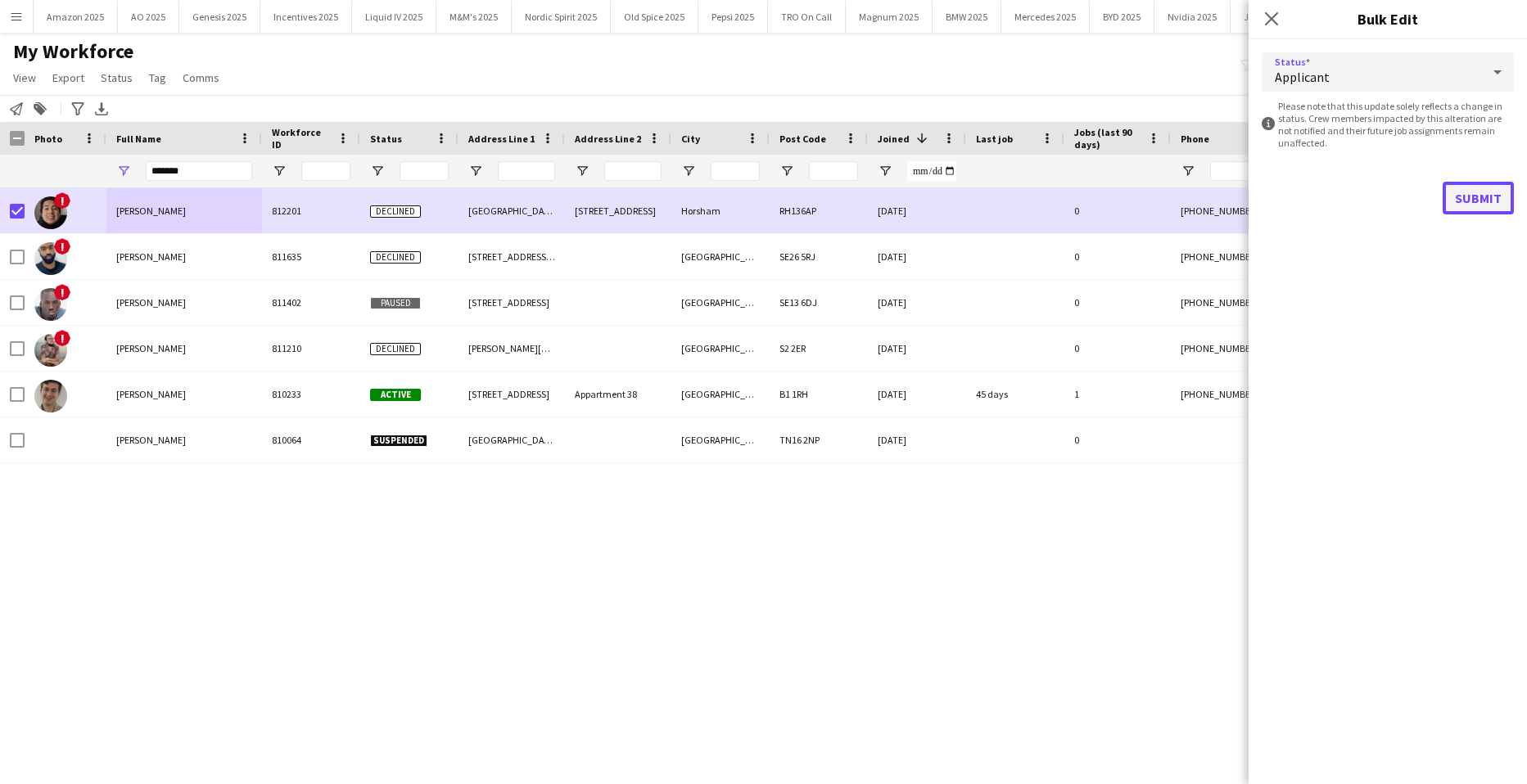
click at [1488, 192] on button "Submit" at bounding box center [1479, 198] width 72 height 33
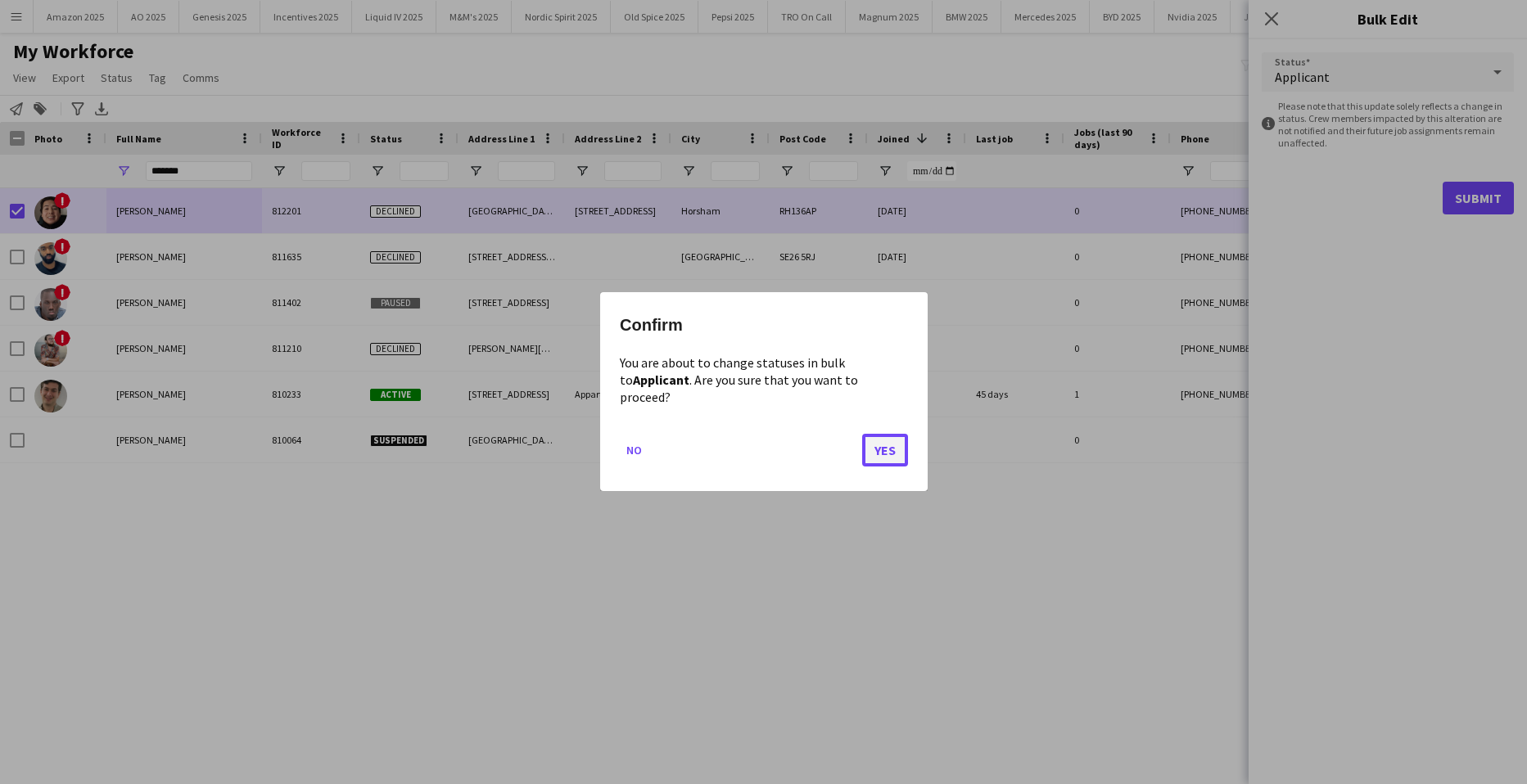
click at [879, 442] on button "Yes" at bounding box center [885, 451] width 46 height 33
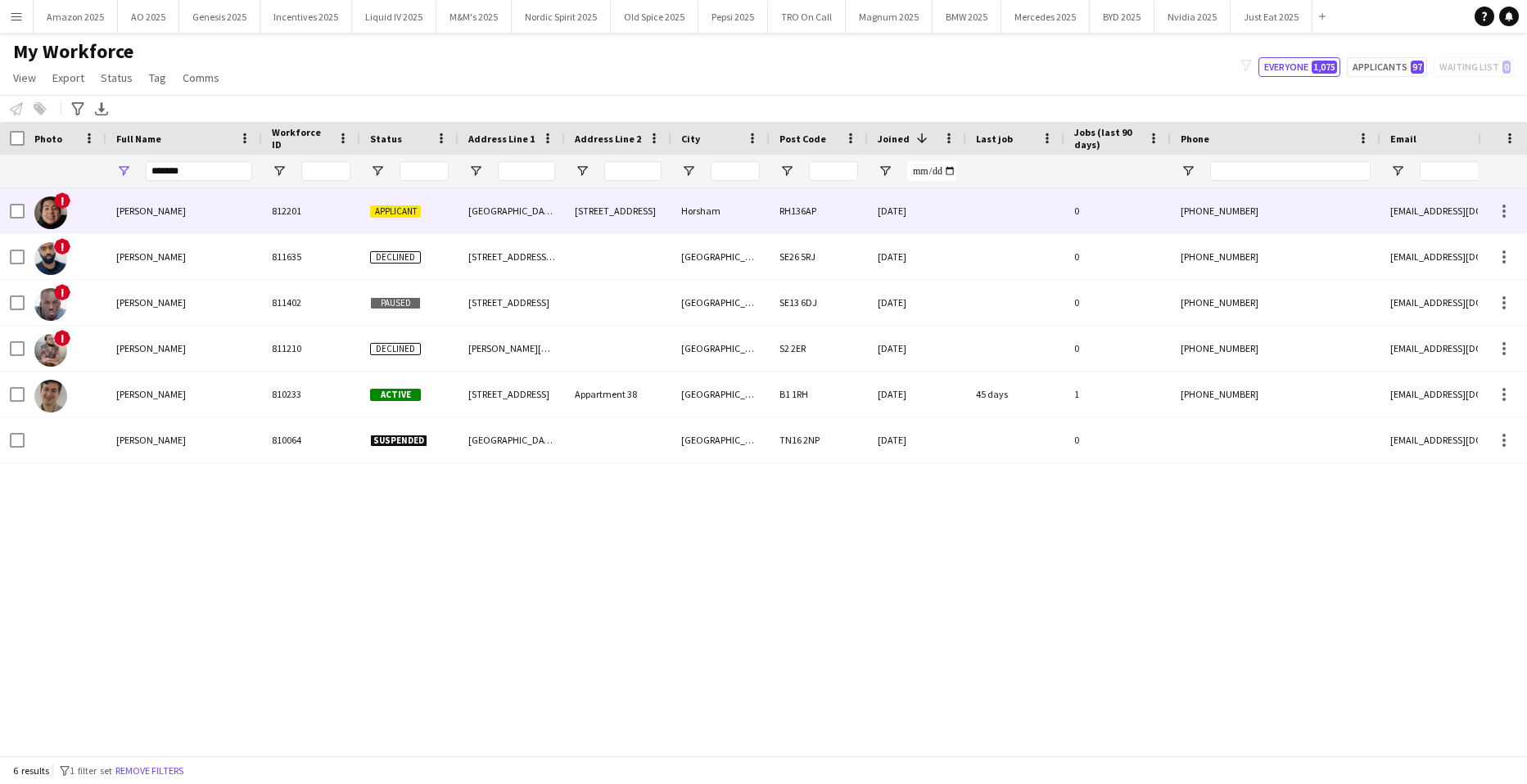
click at [169, 207] on span "[PERSON_NAME]" at bounding box center [151, 210] width 70 height 12
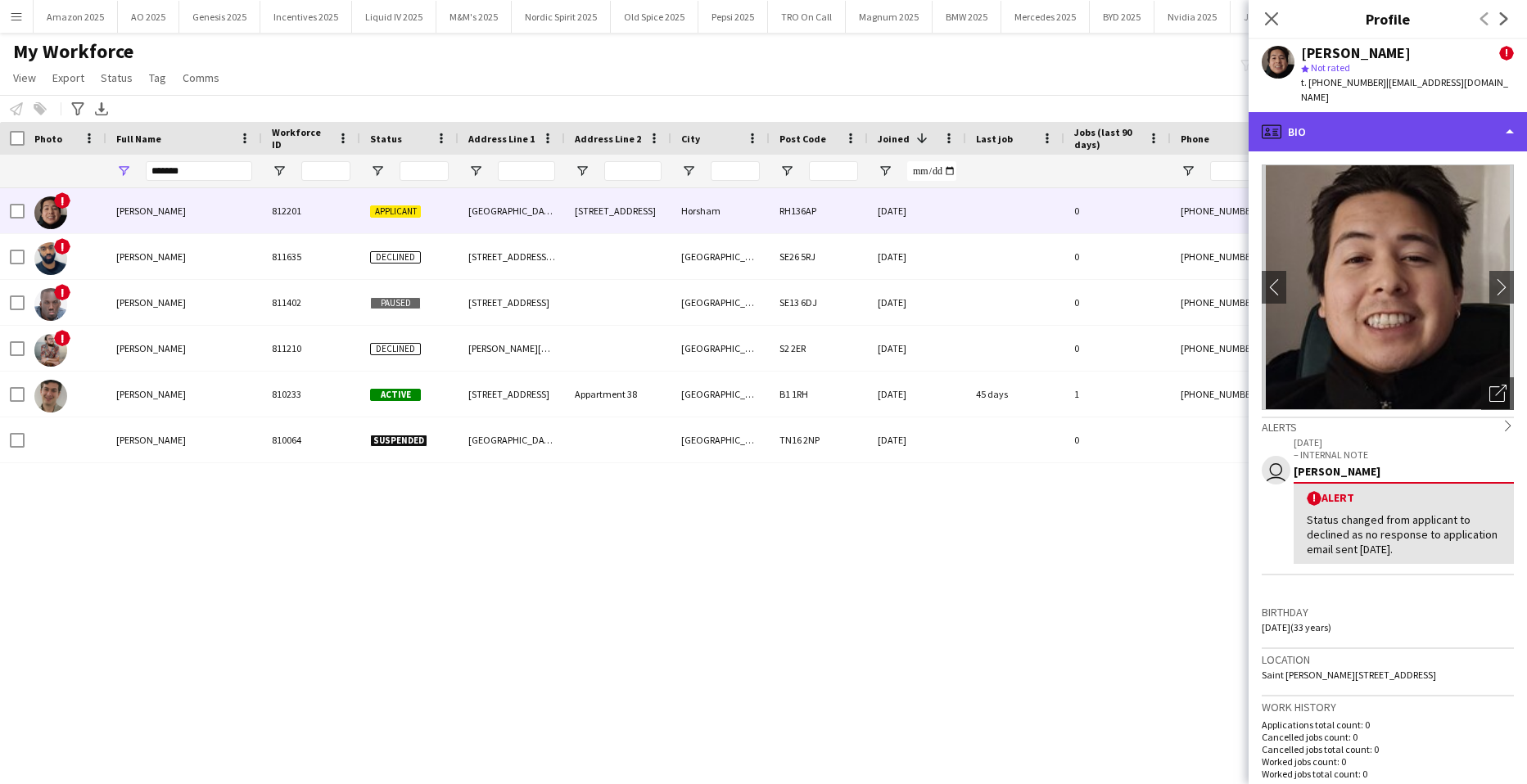
click at [1494, 115] on div "profile Bio" at bounding box center [1388, 132] width 279 height 40
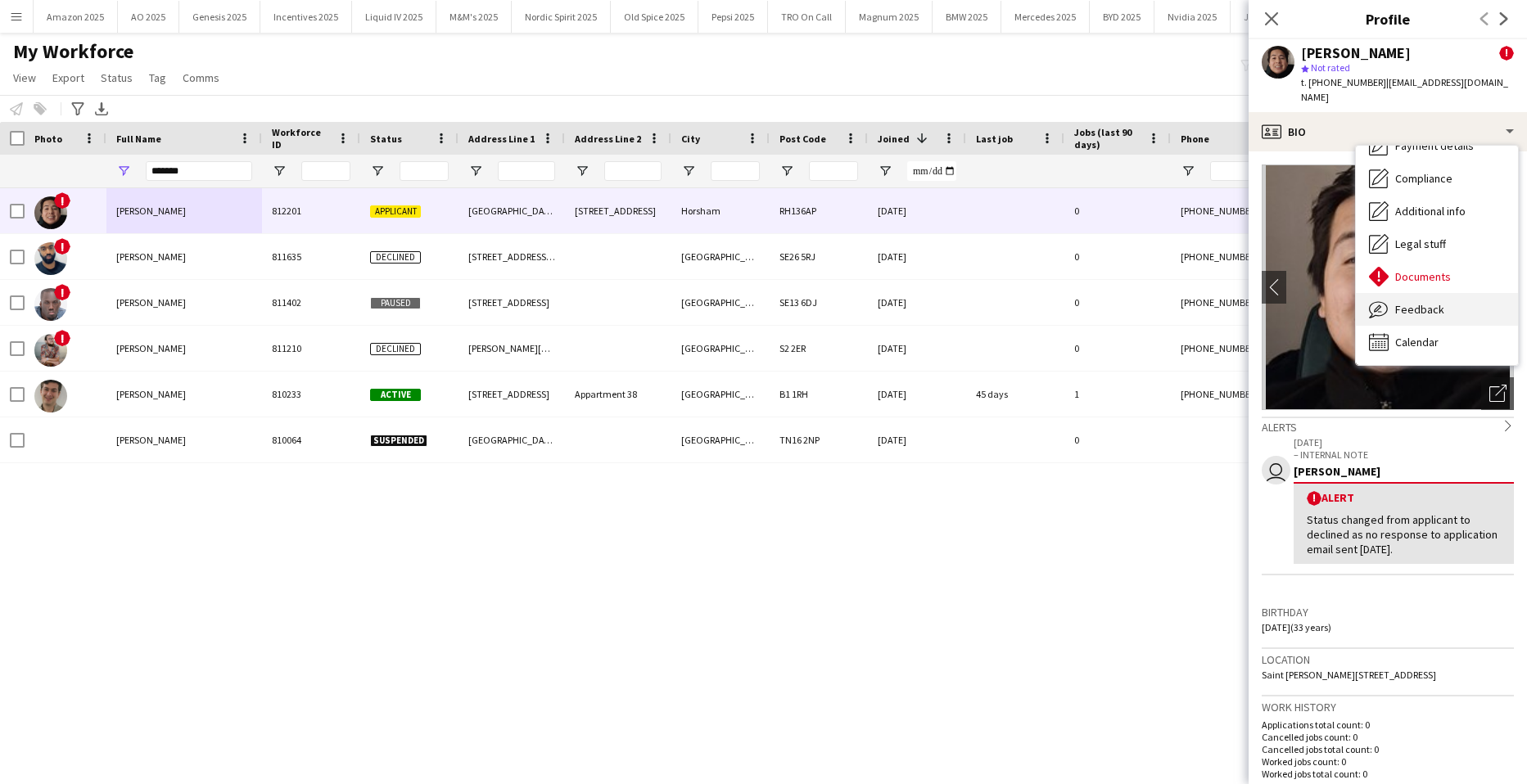
click at [1446, 293] on div "Feedback Feedback" at bounding box center [1437, 310] width 162 height 33
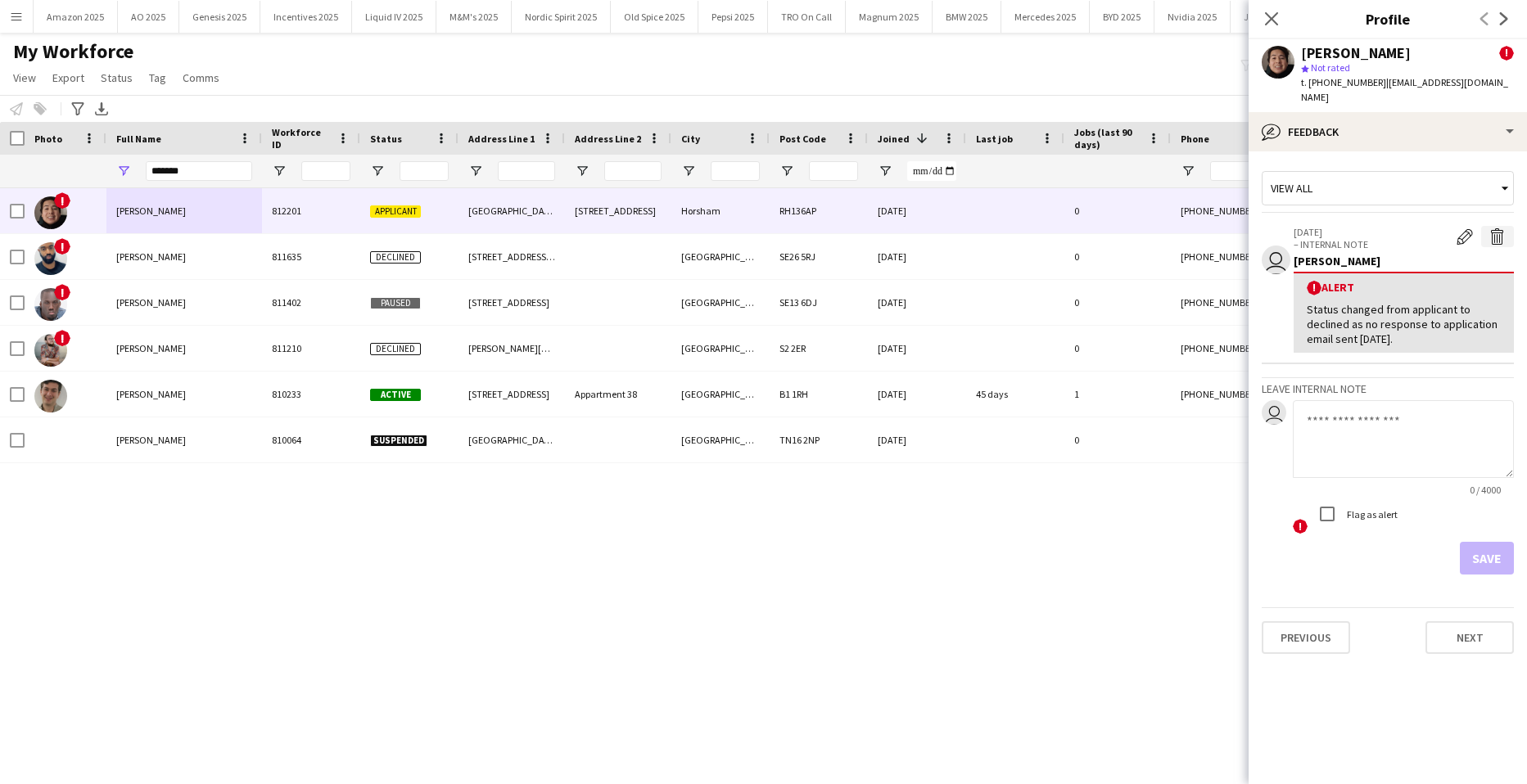
click at [1502, 229] on app-icon "Delete alert" at bounding box center [1498, 236] width 16 height 16
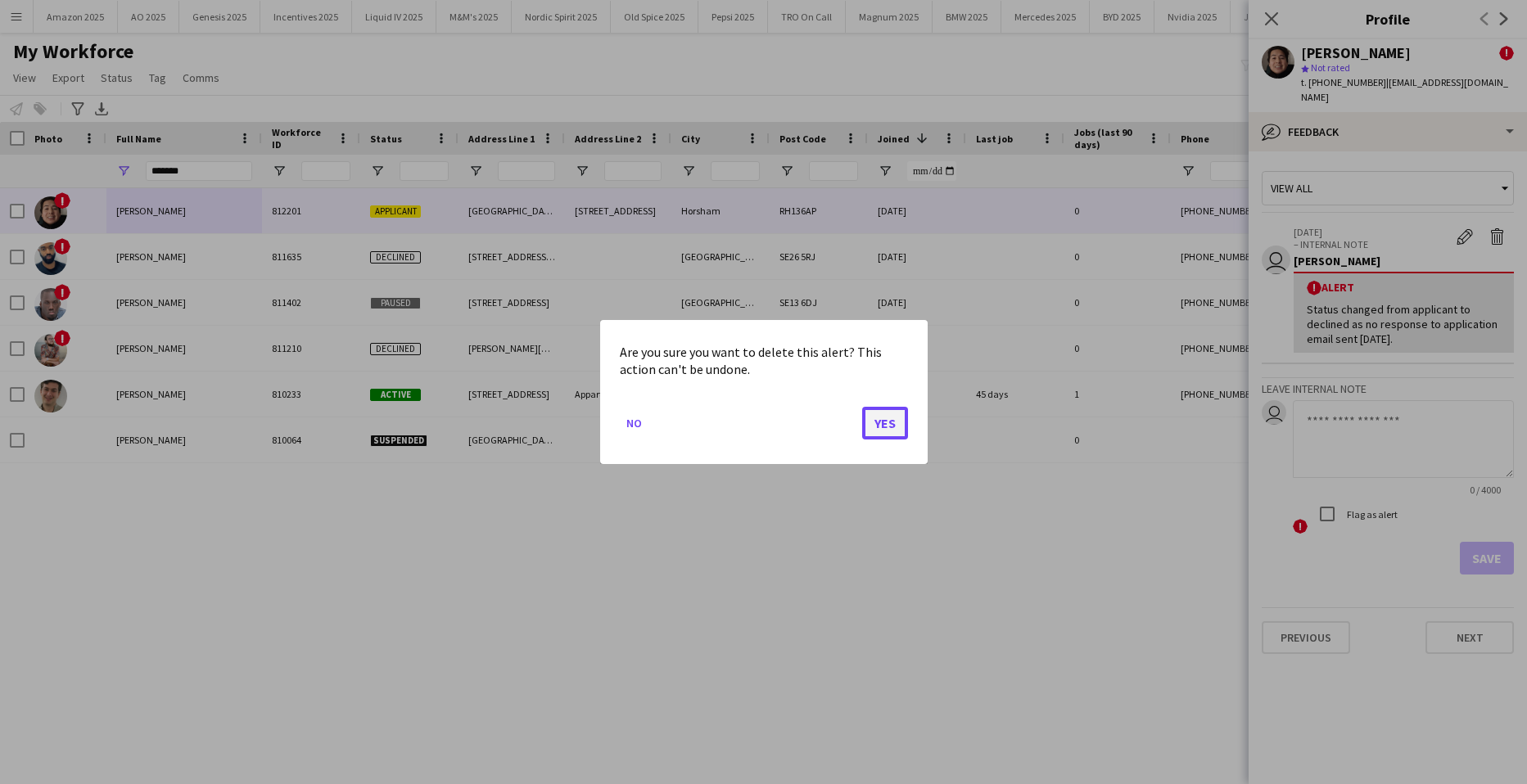
click at [896, 420] on button "Yes" at bounding box center [885, 423] width 46 height 33
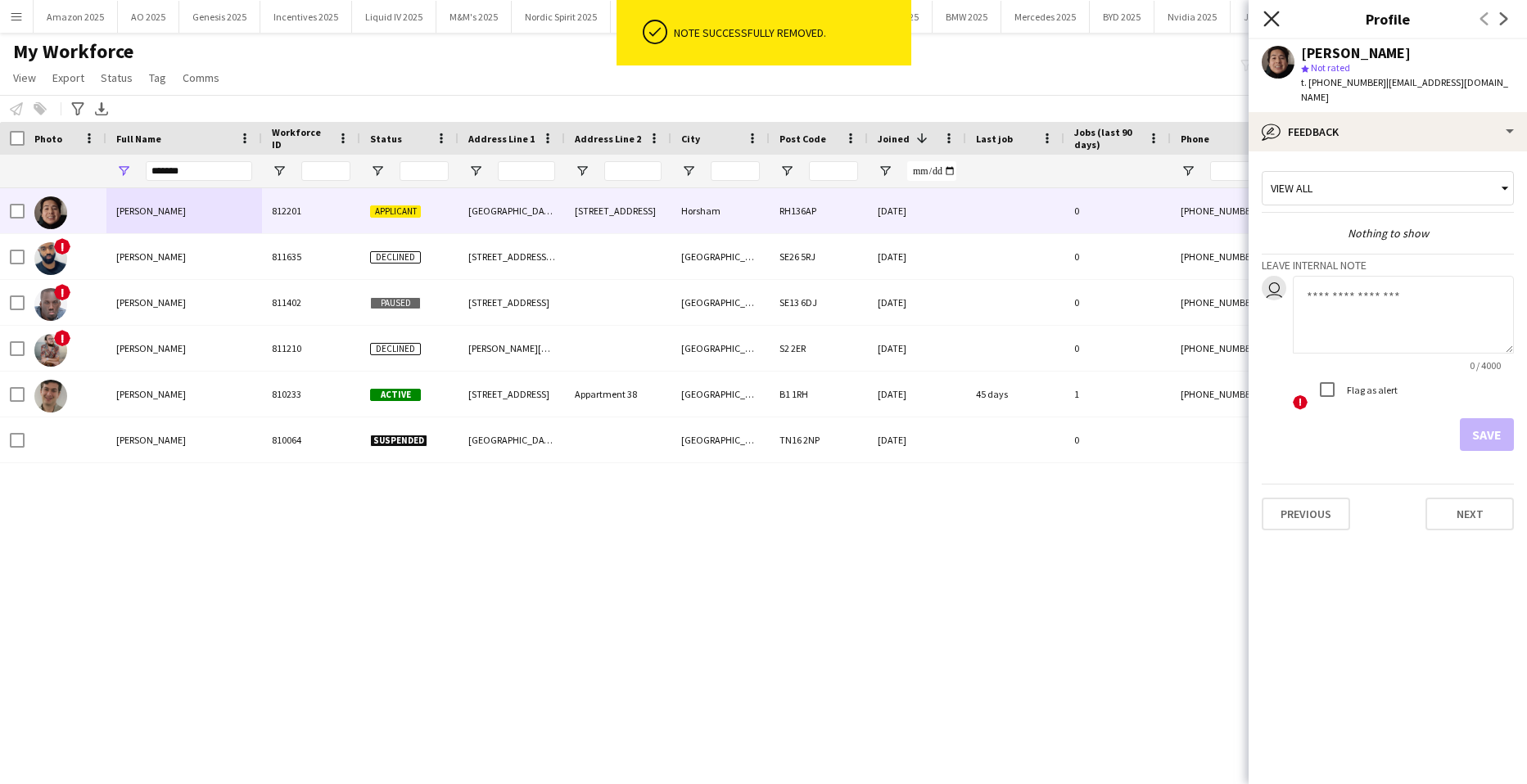
click at [1276, 17] on app-icon "Close pop-in" at bounding box center [1272, 20] width 24 height 24
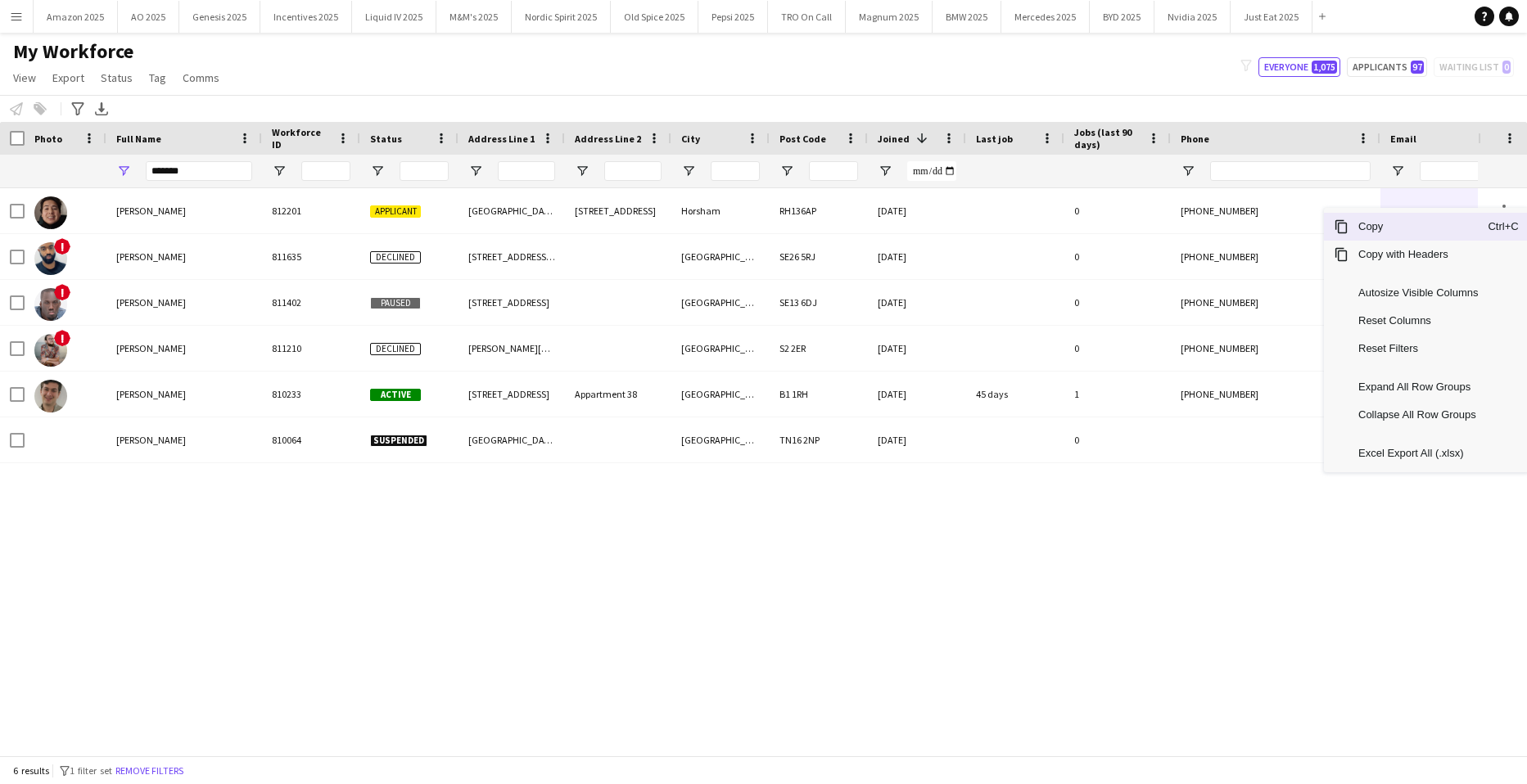
click at [1391, 235] on span "Copy" at bounding box center [1418, 227] width 139 height 28
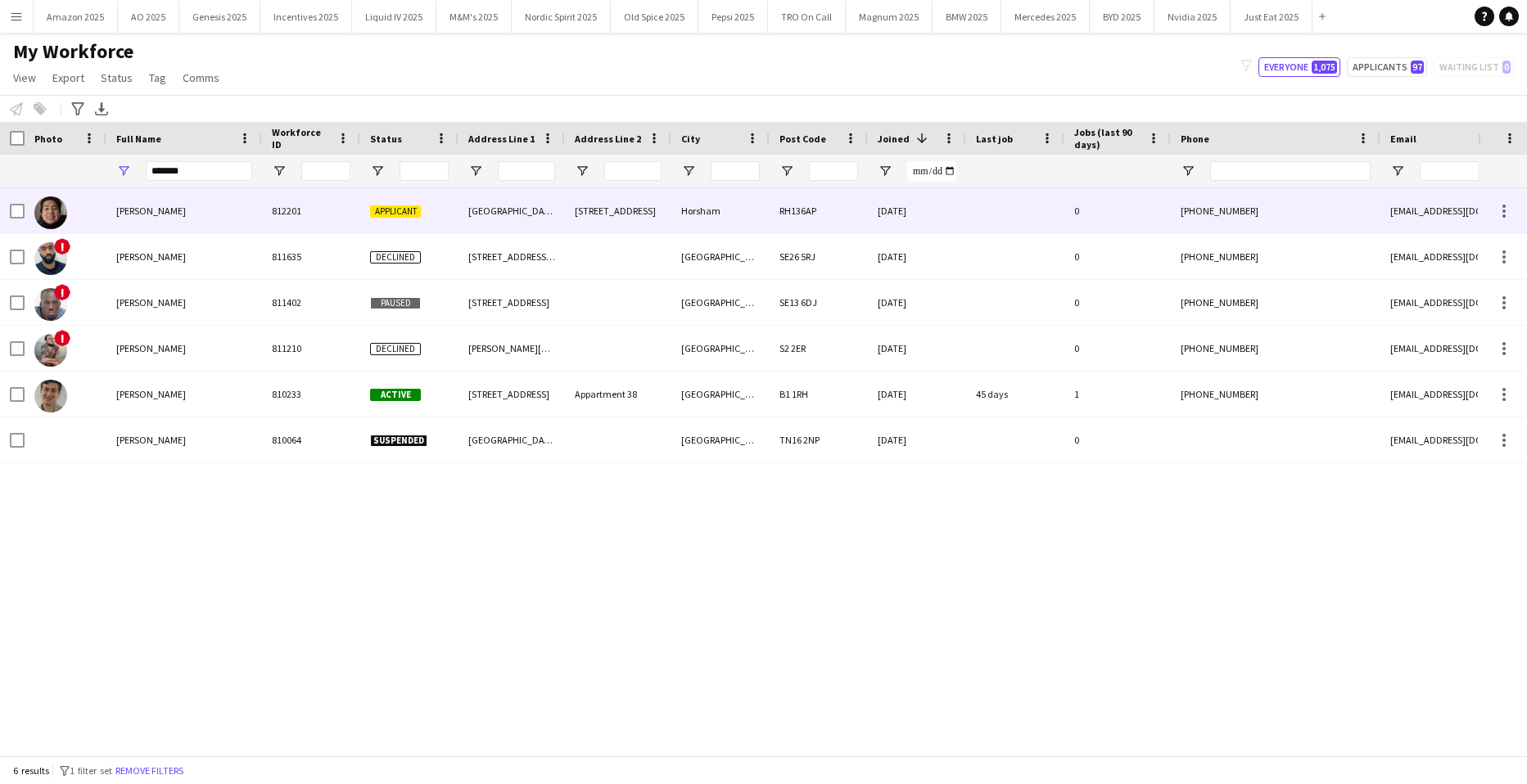
click at [1424, 202] on div "[EMAIL_ADDRESS][DOMAIN_NAME]" at bounding box center [1545, 210] width 328 height 45
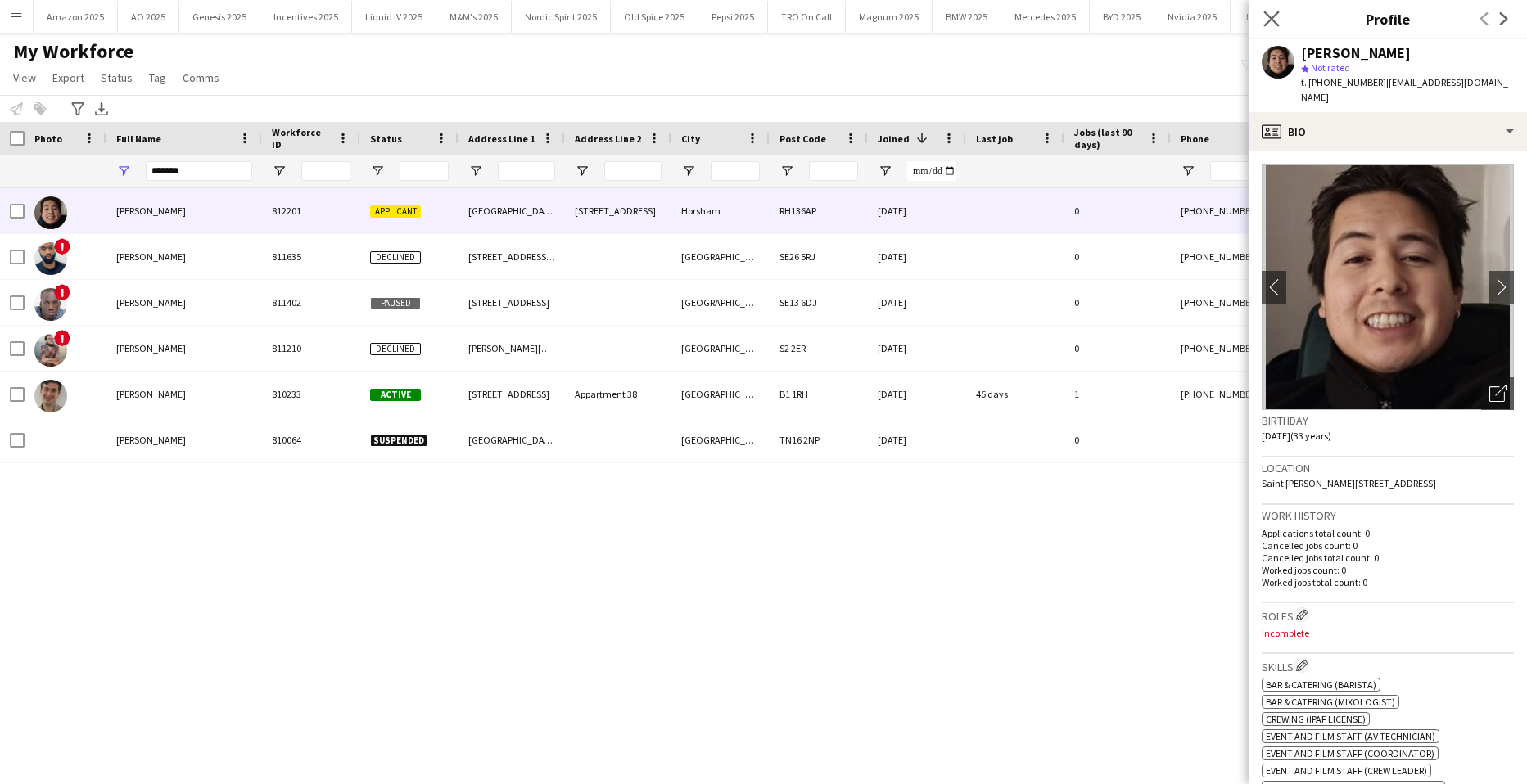
click at [1264, 8] on app-icon "Close pop-in" at bounding box center [1272, 20] width 24 height 24
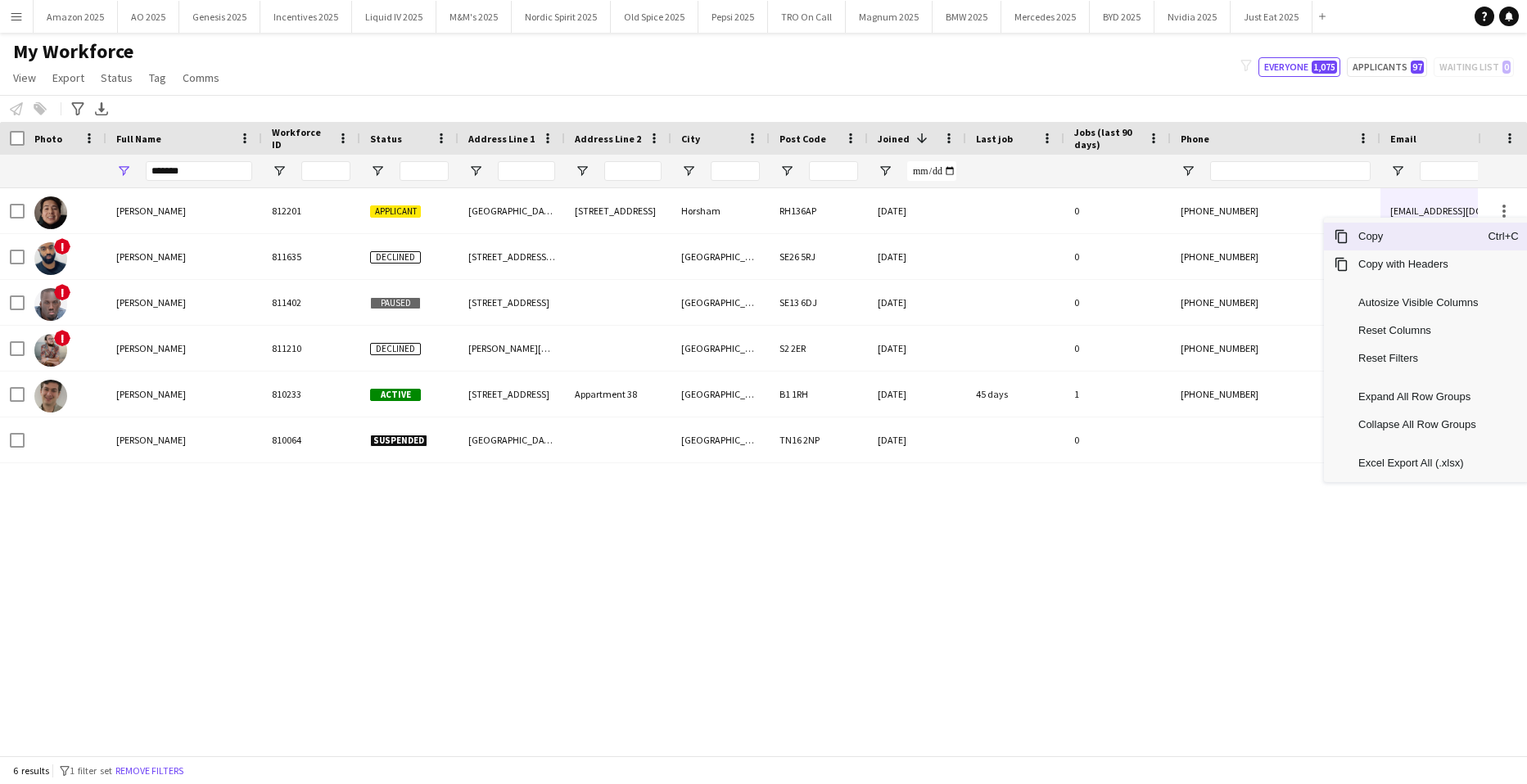
click at [1440, 238] on span "Copy" at bounding box center [1418, 236] width 139 height 28
click at [1408, 235] on span "Copy" at bounding box center [1418, 229] width 139 height 28
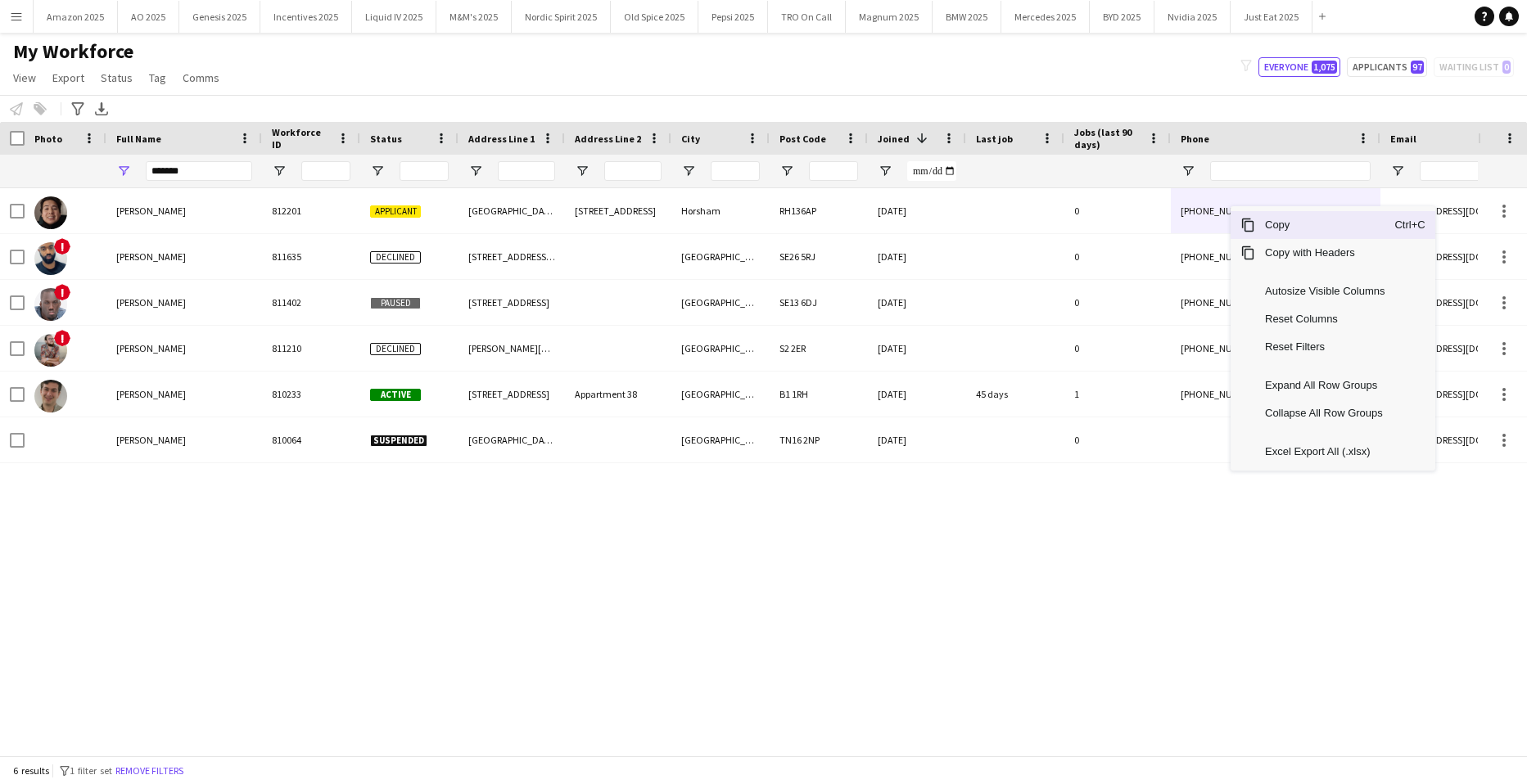
click at [1266, 216] on span "Copy" at bounding box center [1324, 225] width 139 height 28
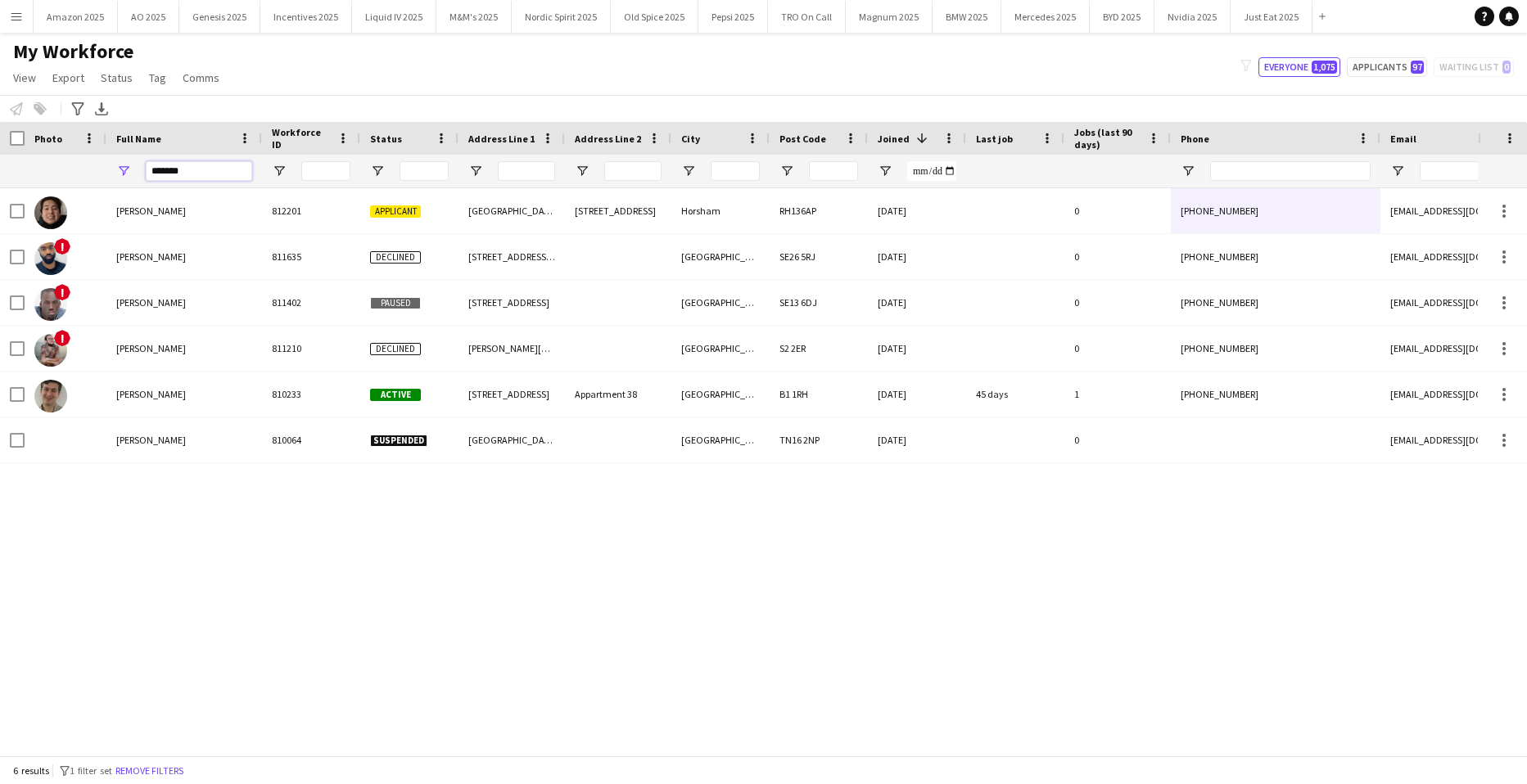
drag, startPoint x: 189, startPoint y: 173, endPoint x: -41, endPoint y: 175, distance: 230.0
click at [0, 175] on html "Menu Boards Boards Boards All jobs Status Workforce Workforce My Workforce Recr…" at bounding box center [764, 392] width 1527 height 784
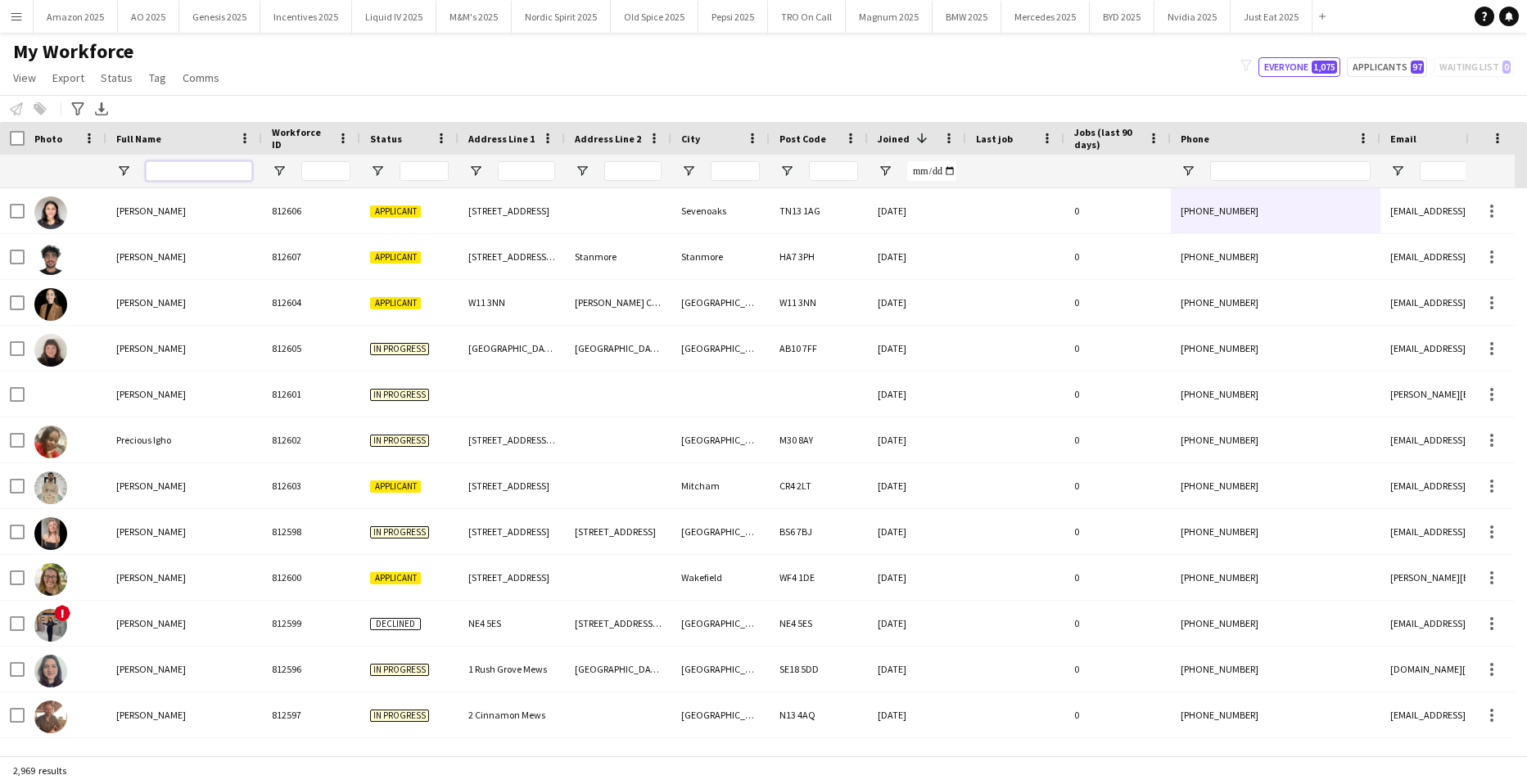
click at [159, 176] on input "Full Name Filter Input" at bounding box center [198, 171] width 106 height 20
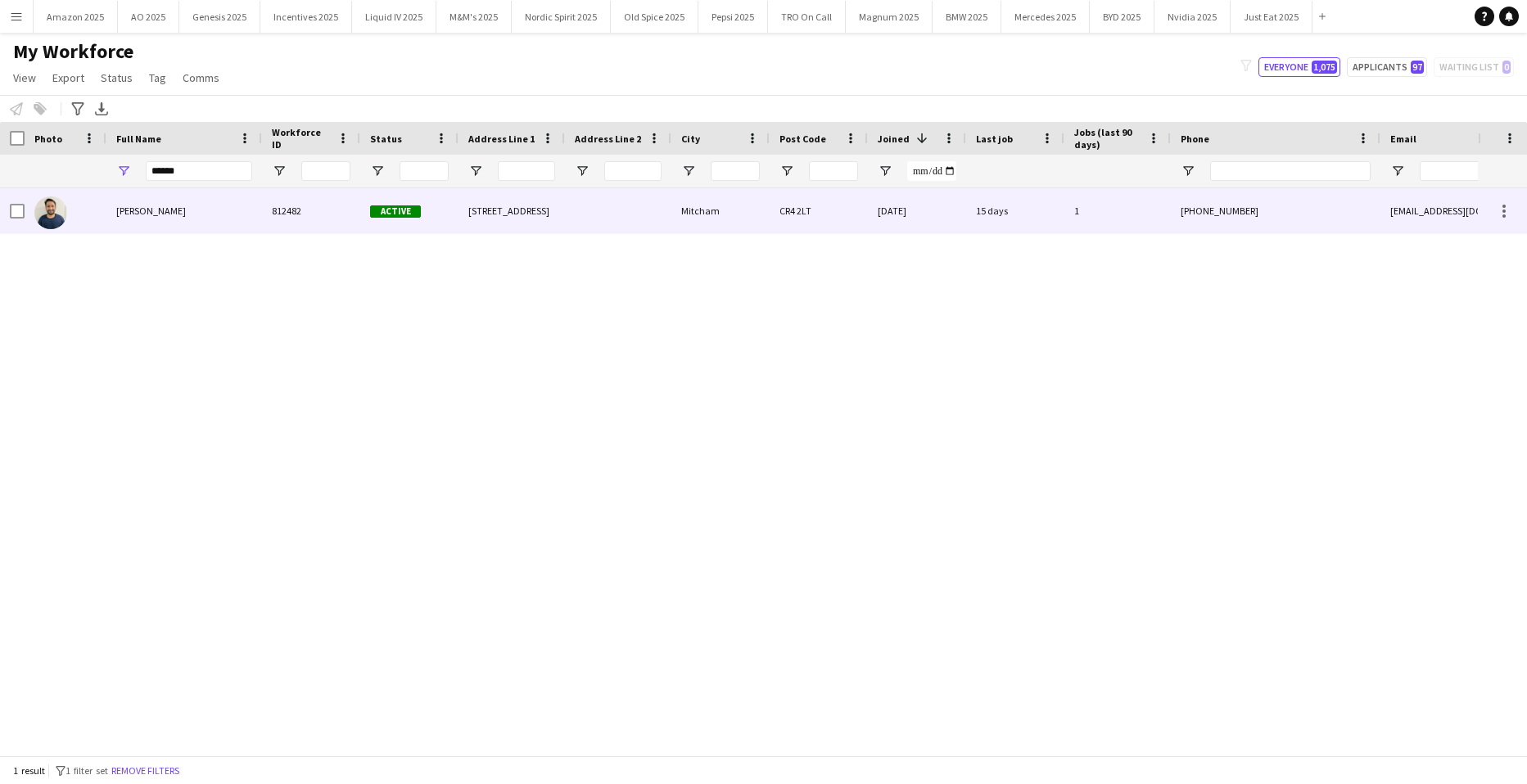
click at [135, 217] on div "[PERSON_NAME]" at bounding box center [184, 210] width 155 height 45
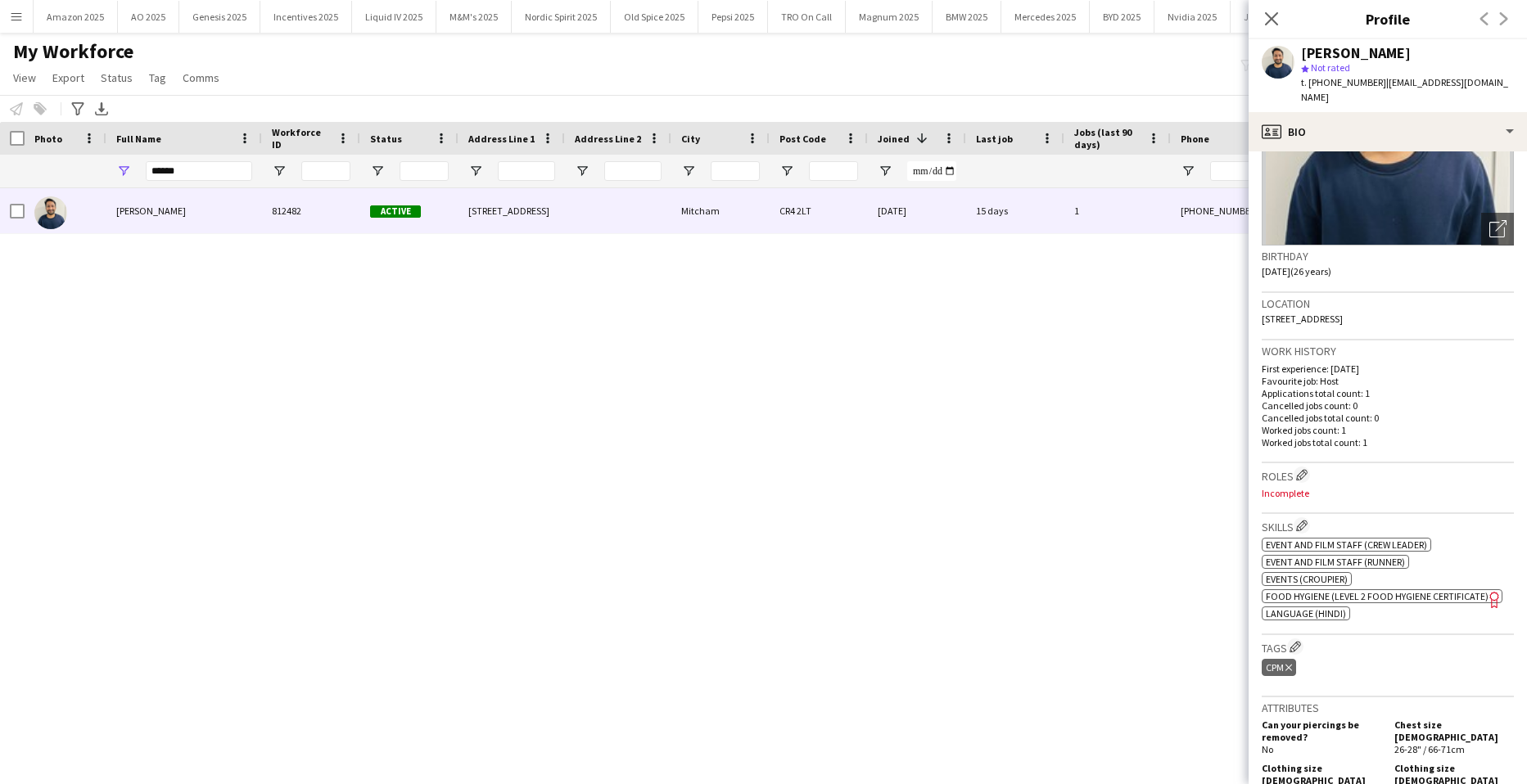
scroll to position [164, 0]
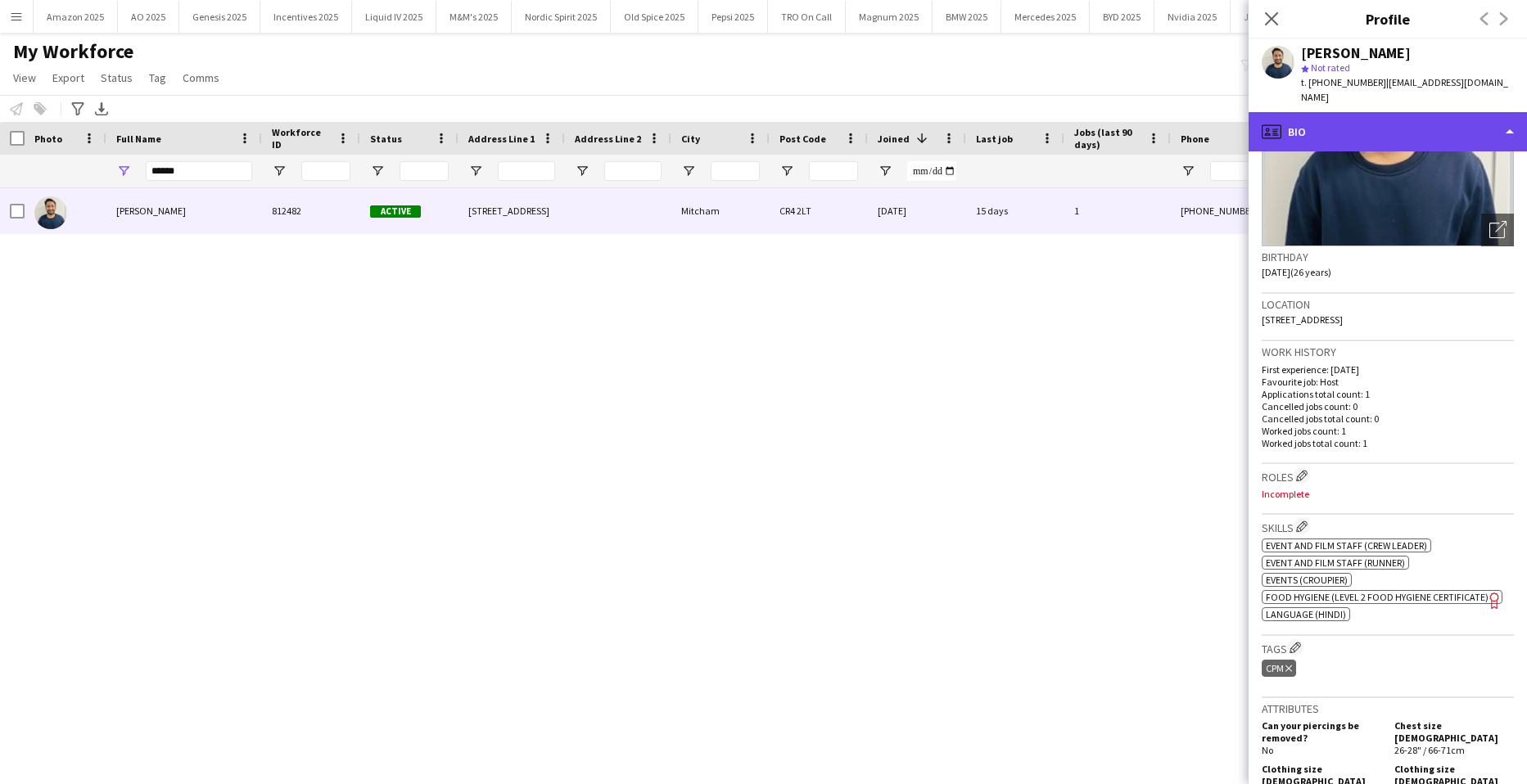
click at [1424, 119] on div "profile Bio" at bounding box center [1388, 132] width 279 height 40
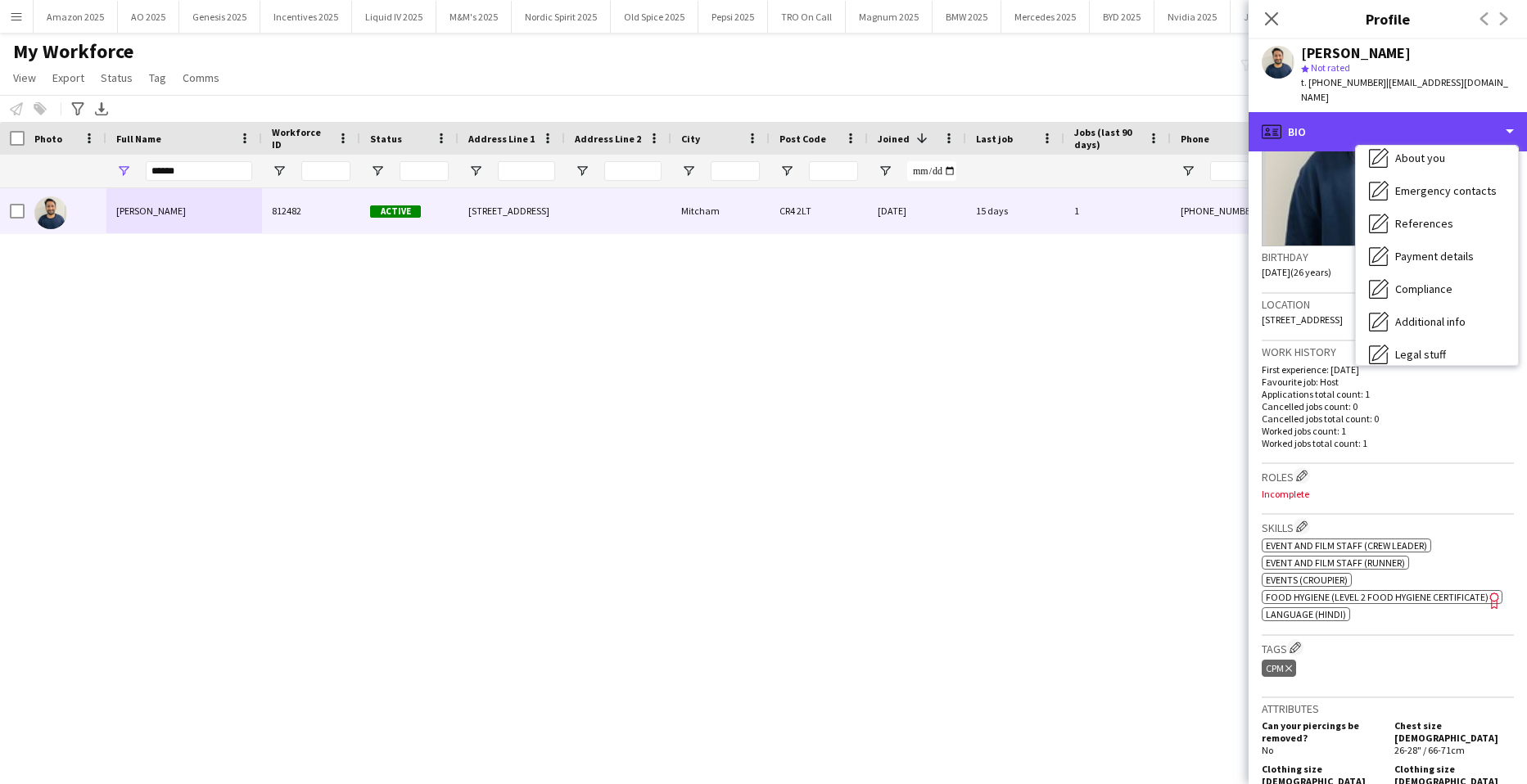
scroll to position [219, 0]
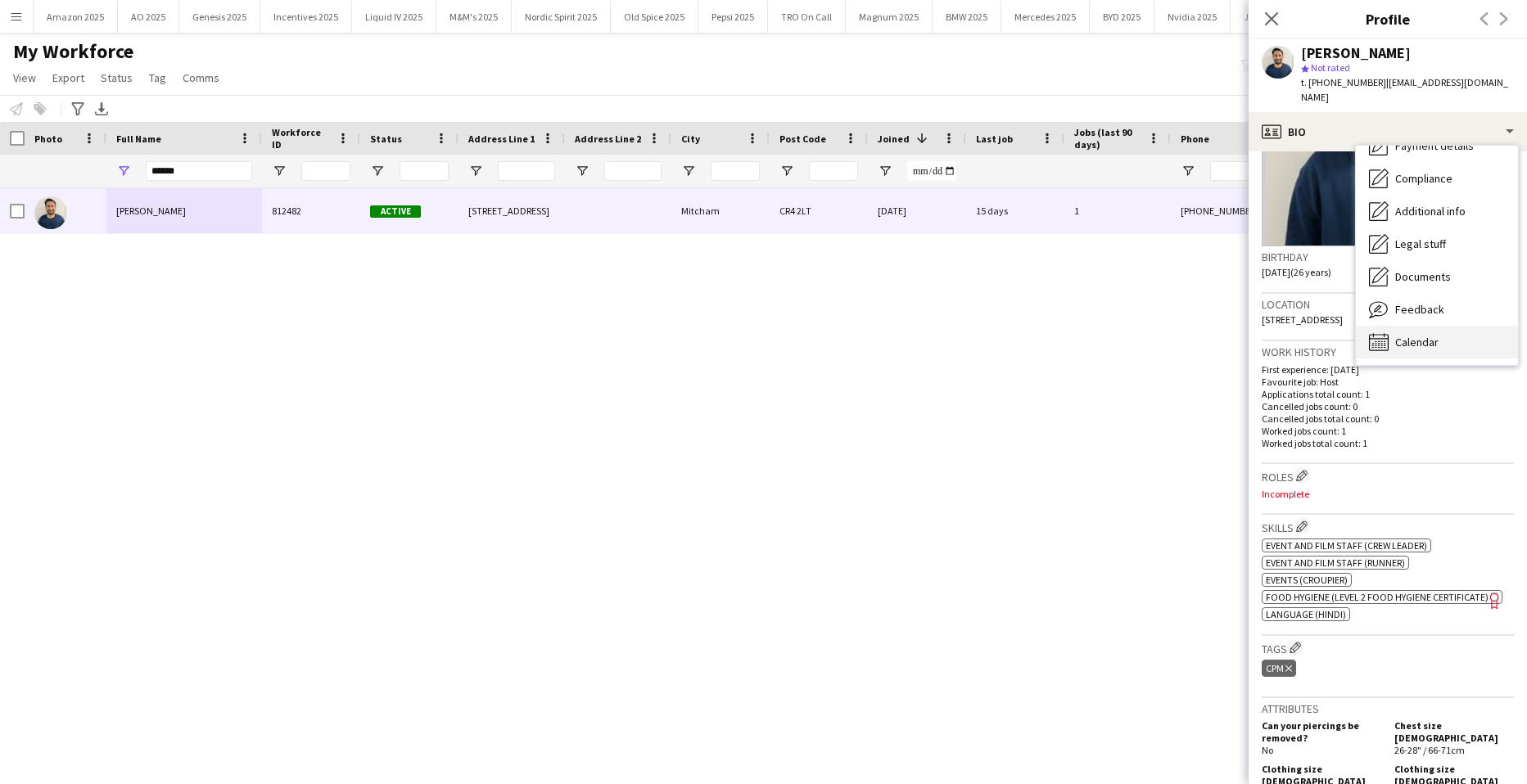
click at [1434, 335] on span "Calendar" at bounding box center [1417, 342] width 43 height 15
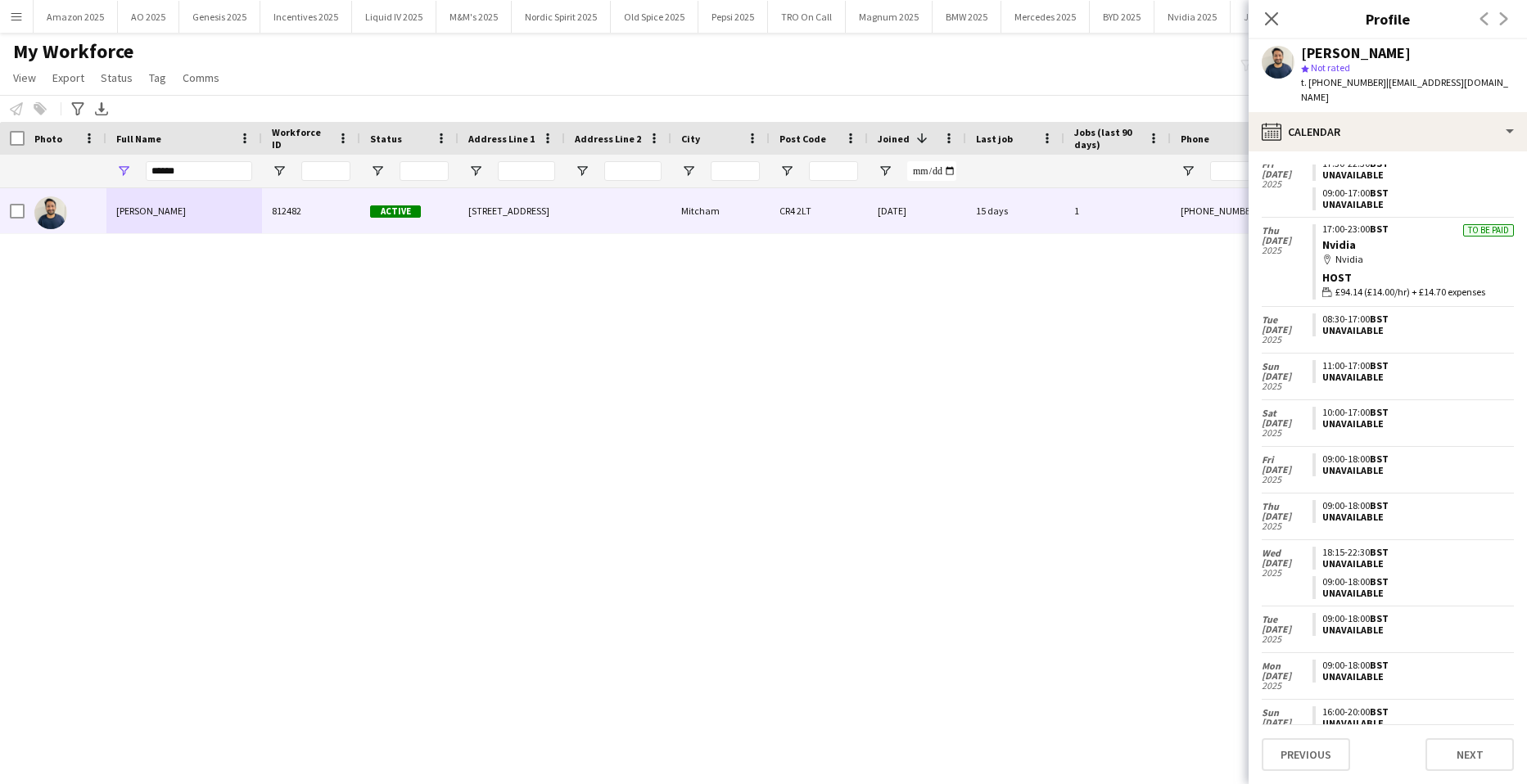
scroll to position [776, 0]
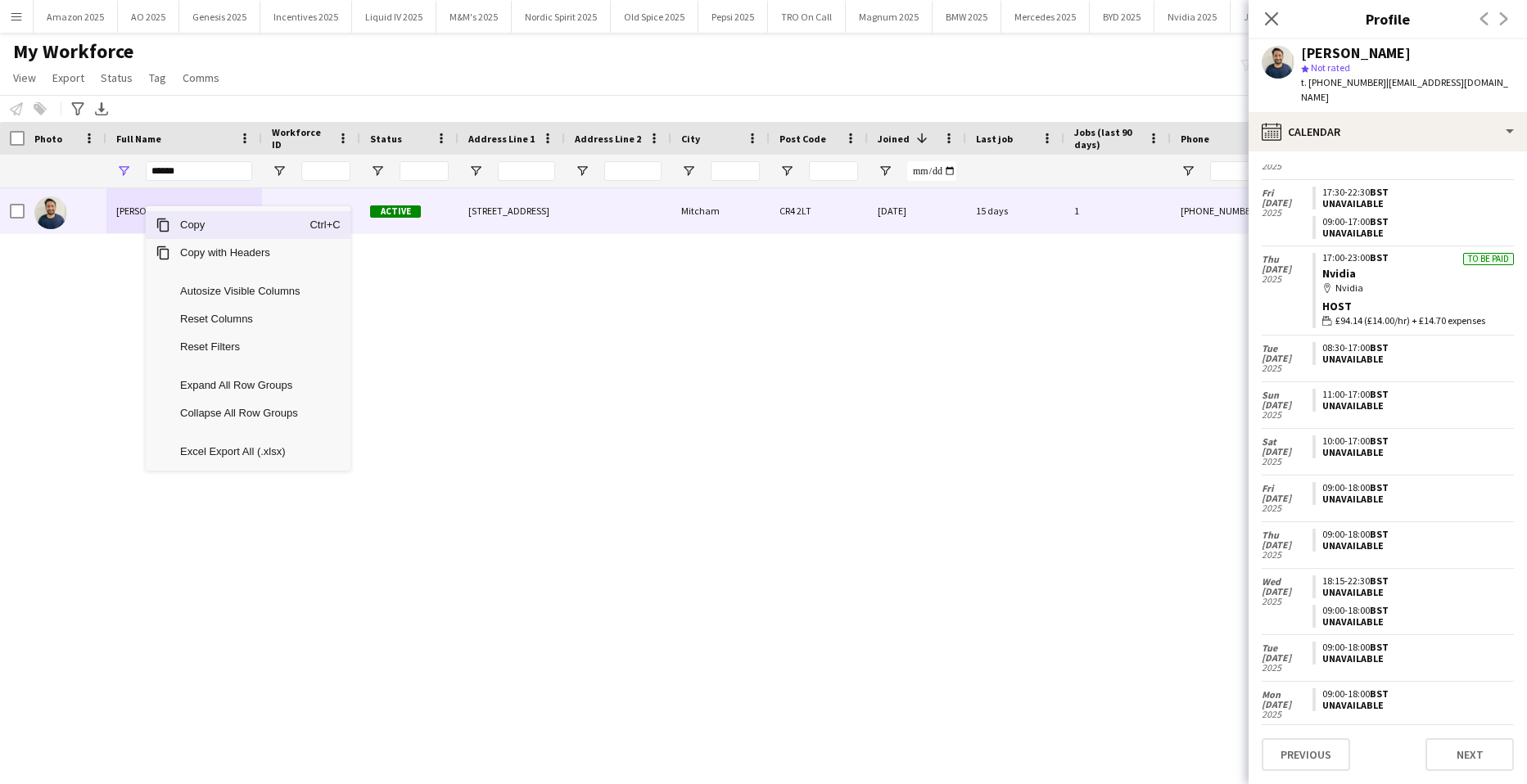
click at [179, 223] on span "Copy" at bounding box center [239, 225] width 139 height 28
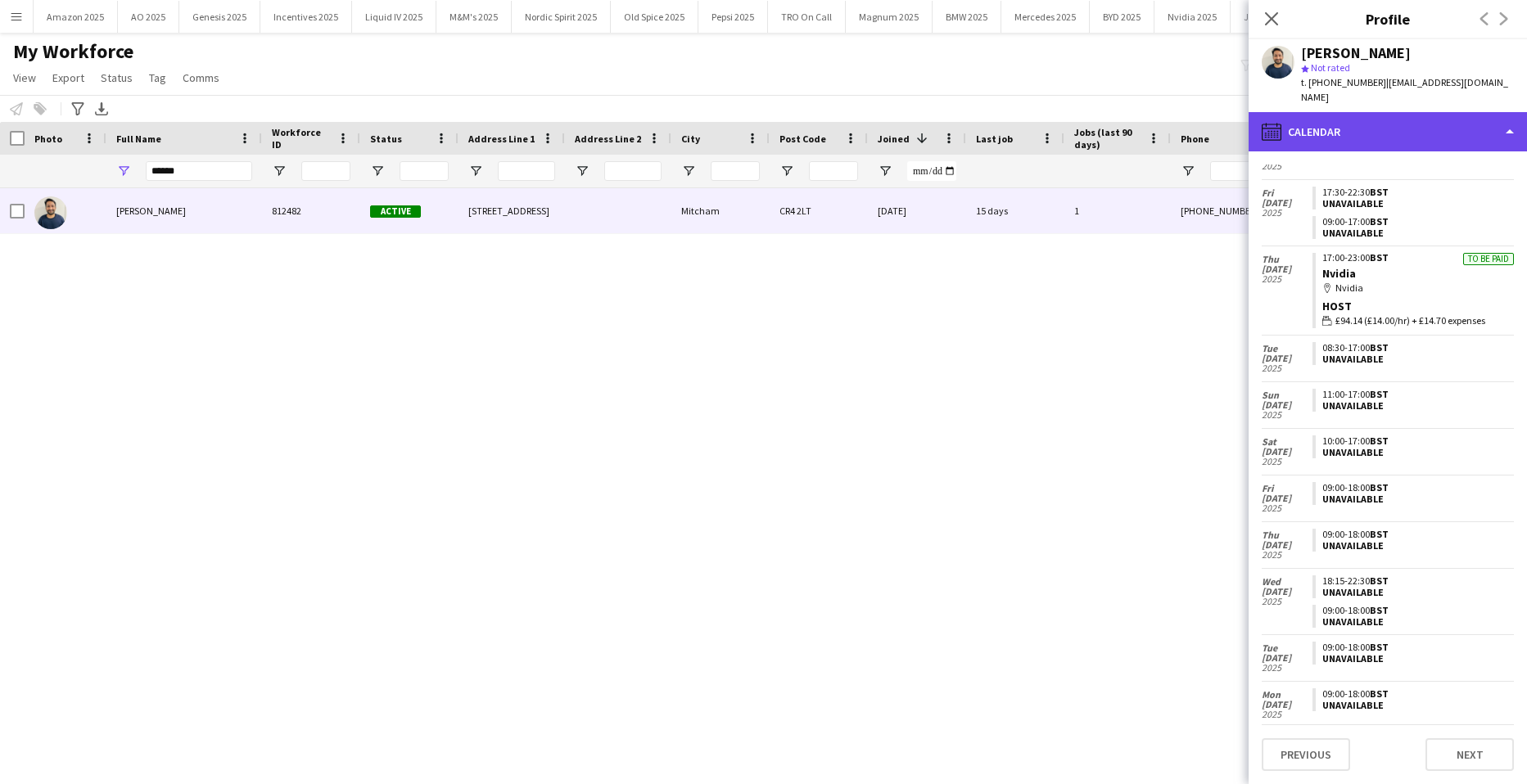
click at [1281, 122] on icon at bounding box center [1272, 131] width 20 height 18
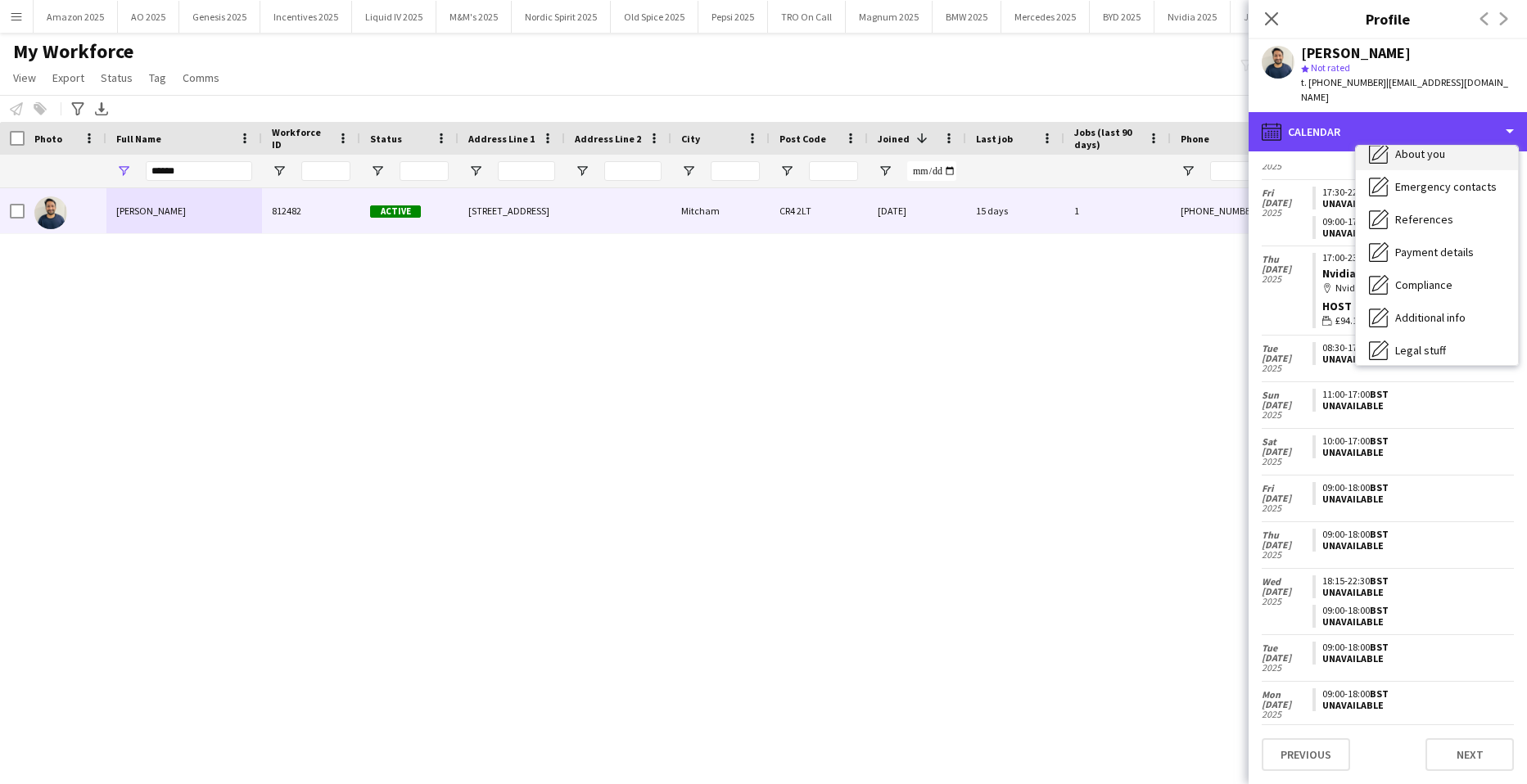
scroll to position [0, 0]
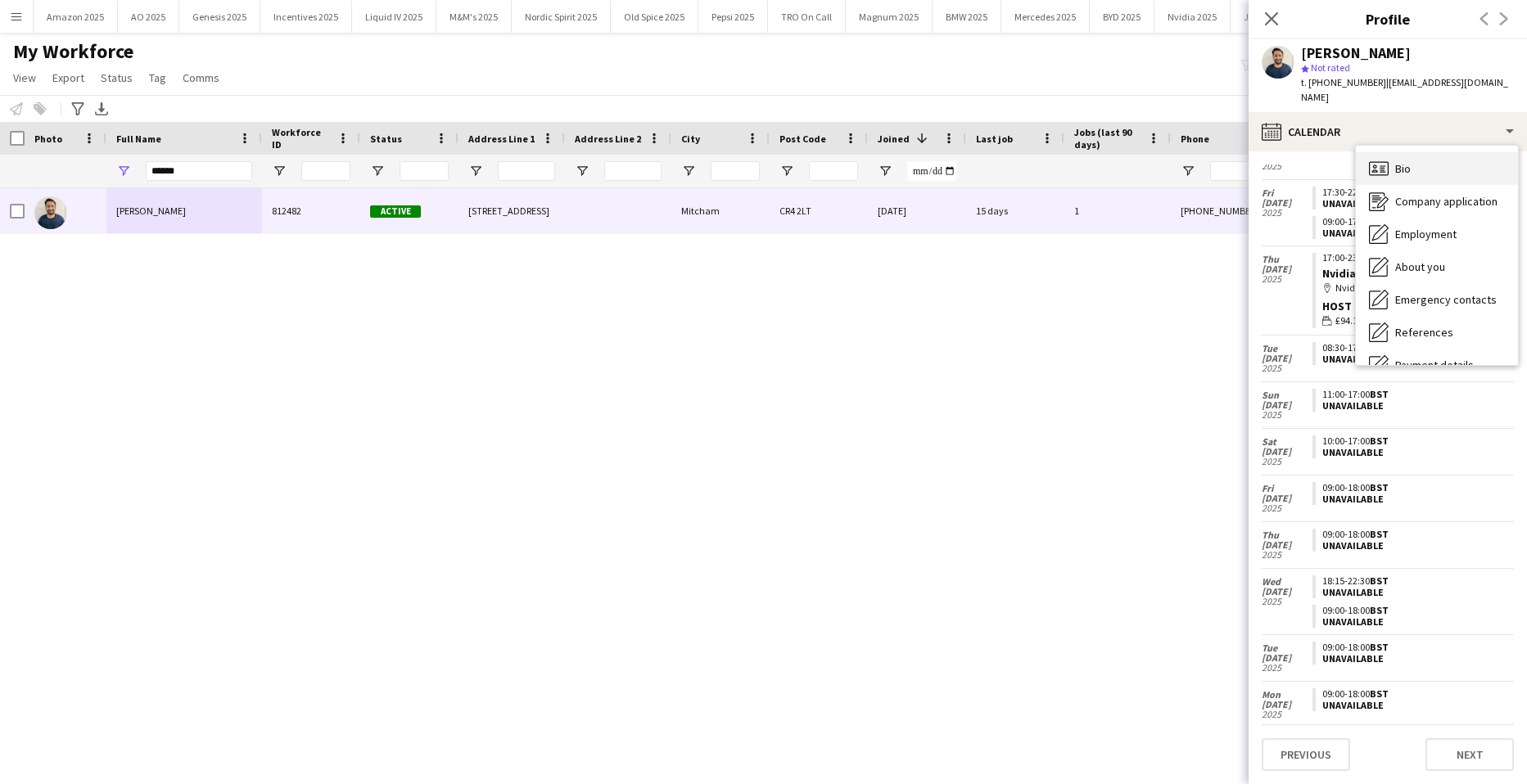
click at [1397, 161] on span "Bio" at bounding box center [1404, 168] width 16 height 15
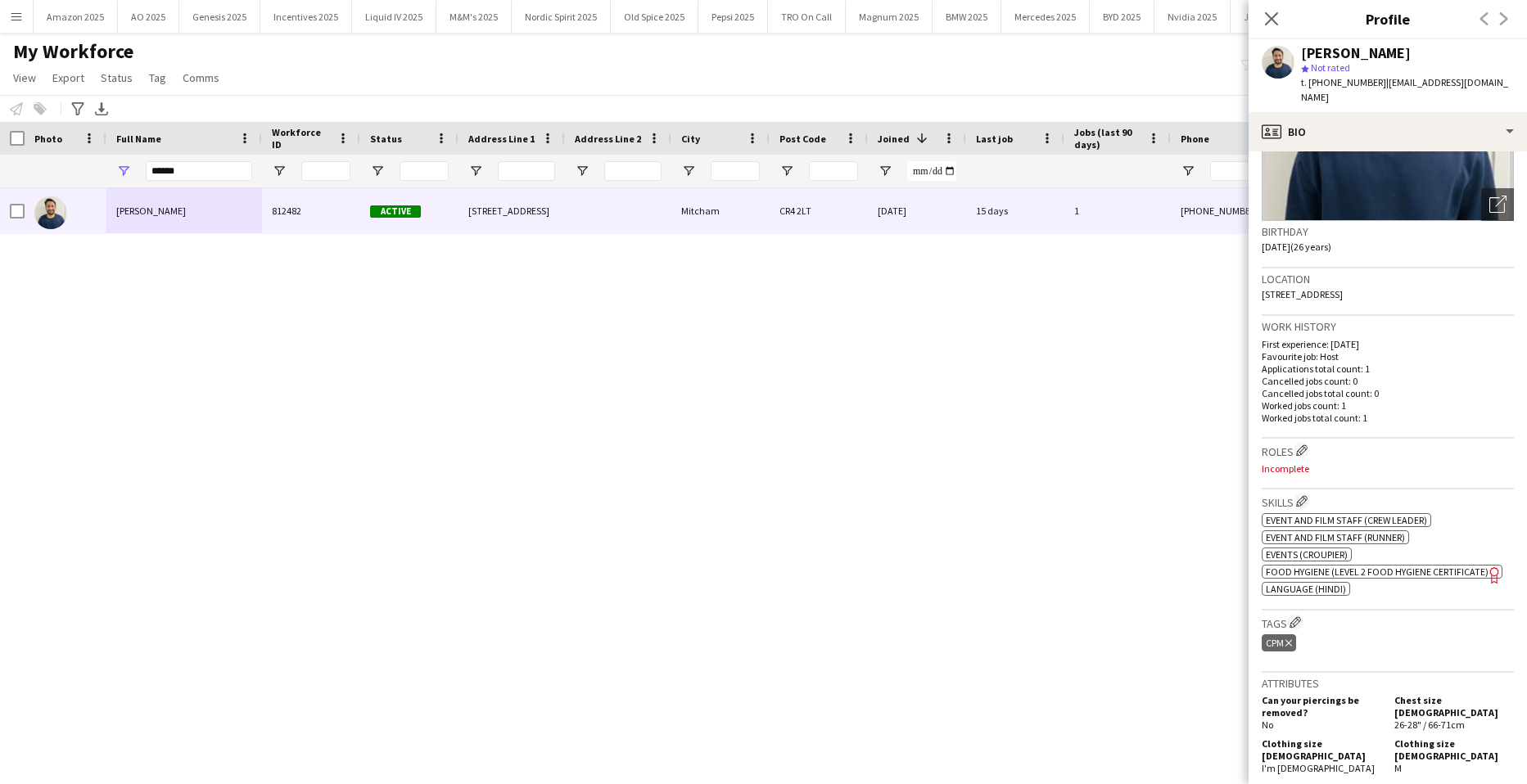
scroll to position [164, 0]
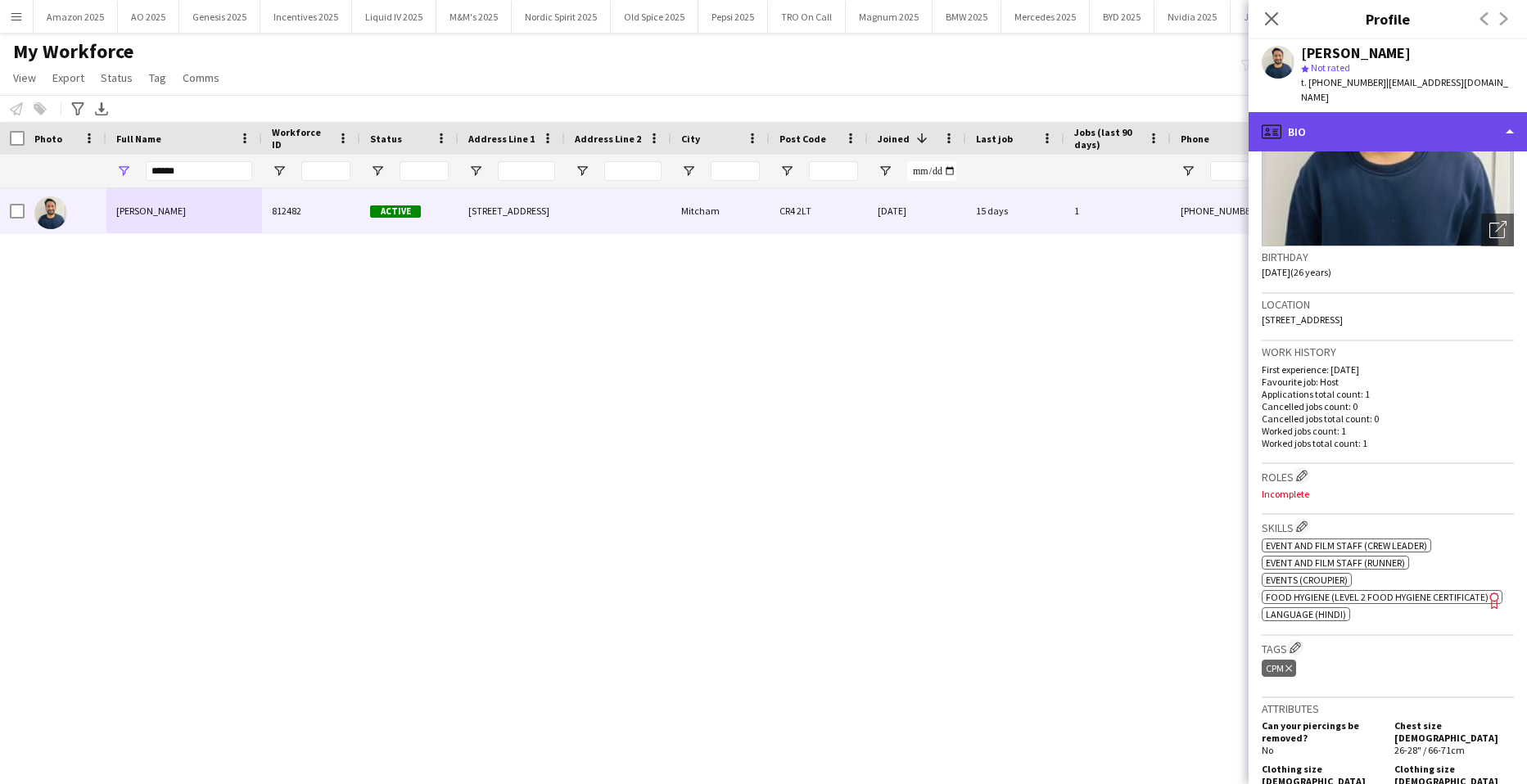
click at [1399, 112] on div "profile Bio" at bounding box center [1388, 132] width 279 height 40
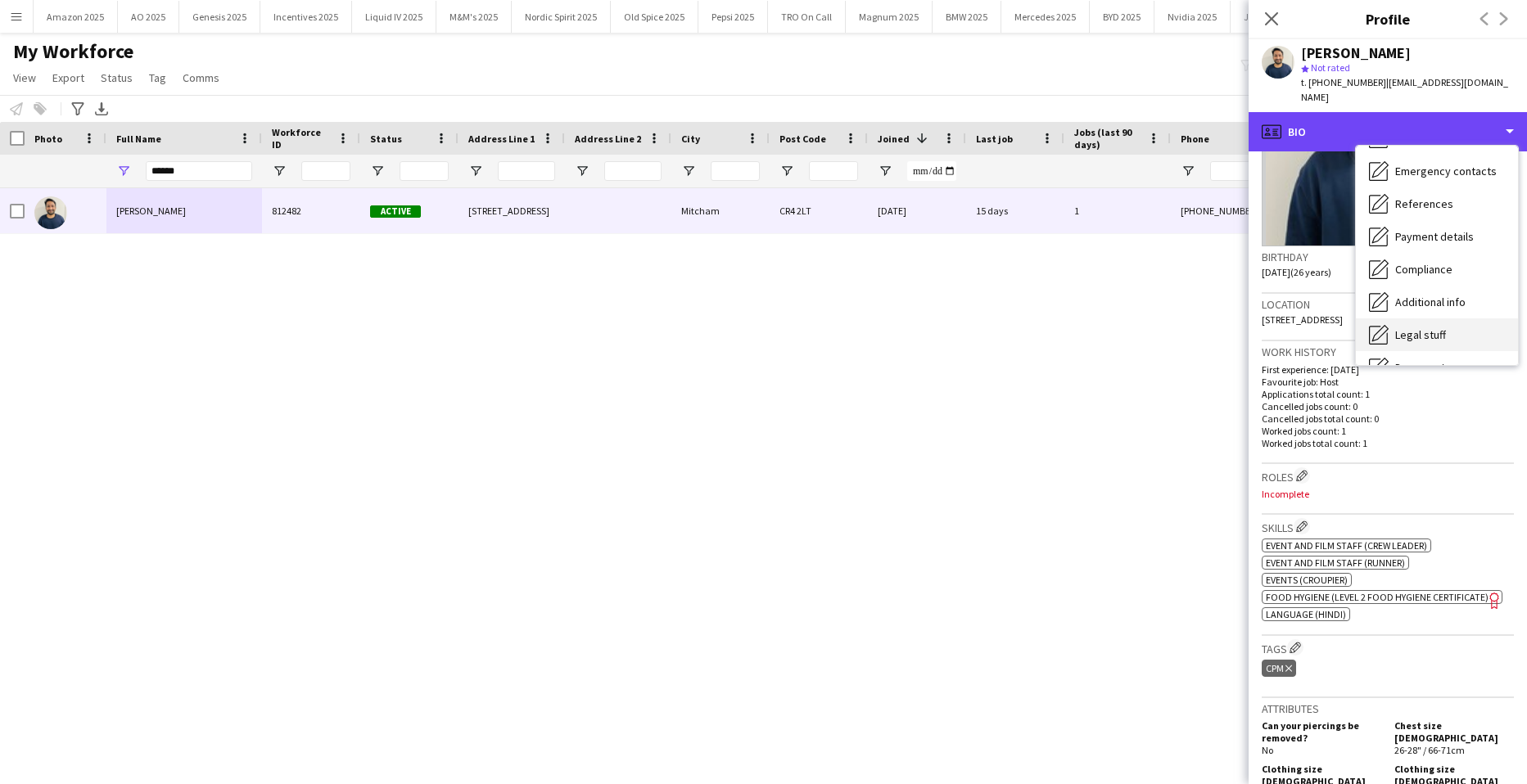
scroll to position [219, 0]
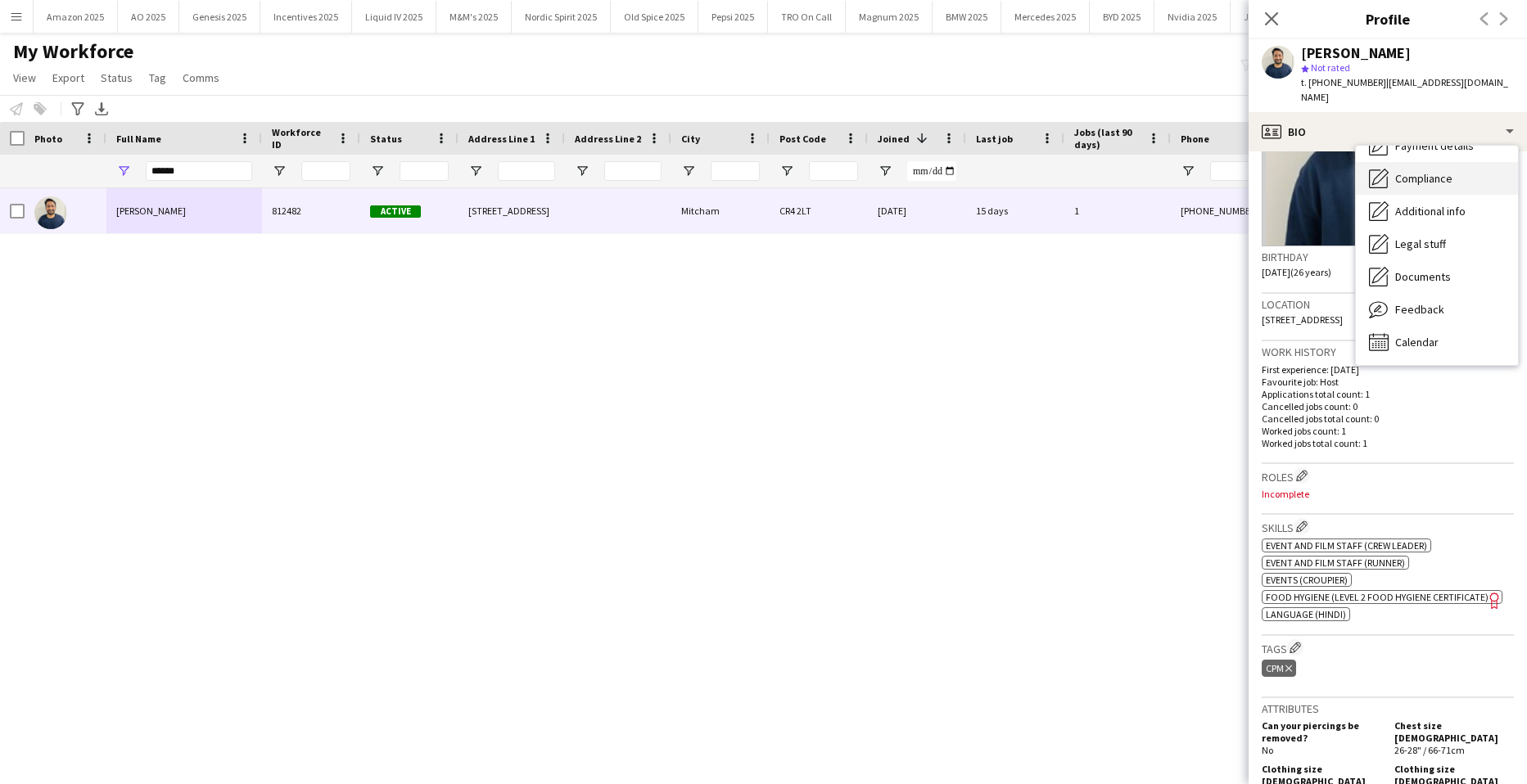
click at [1438, 171] on span "Compliance" at bounding box center [1424, 178] width 57 height 15
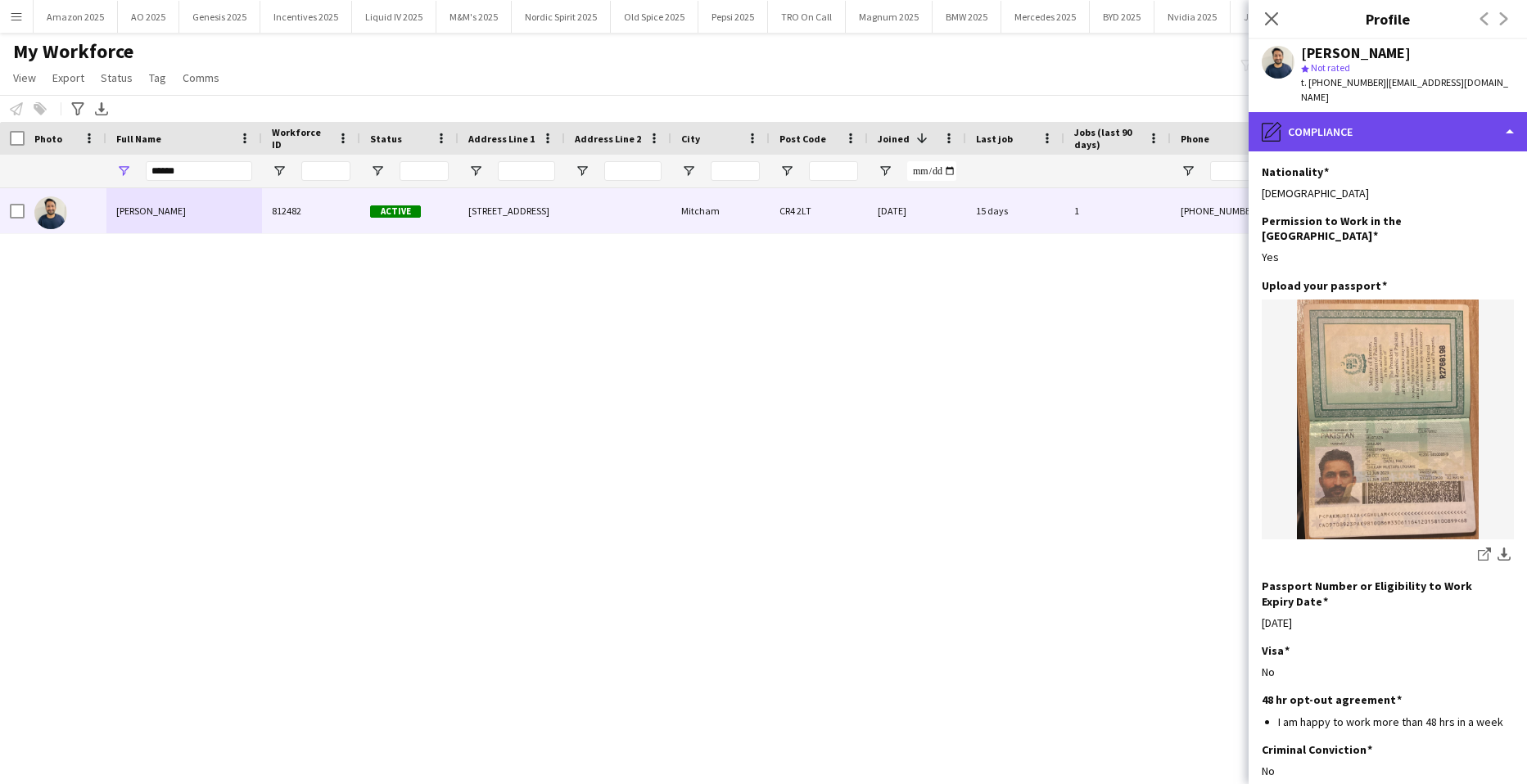
click at [1335, 114] on div "pencil4 Compliance" at bounding box center [1388, 132] width 279 height 40
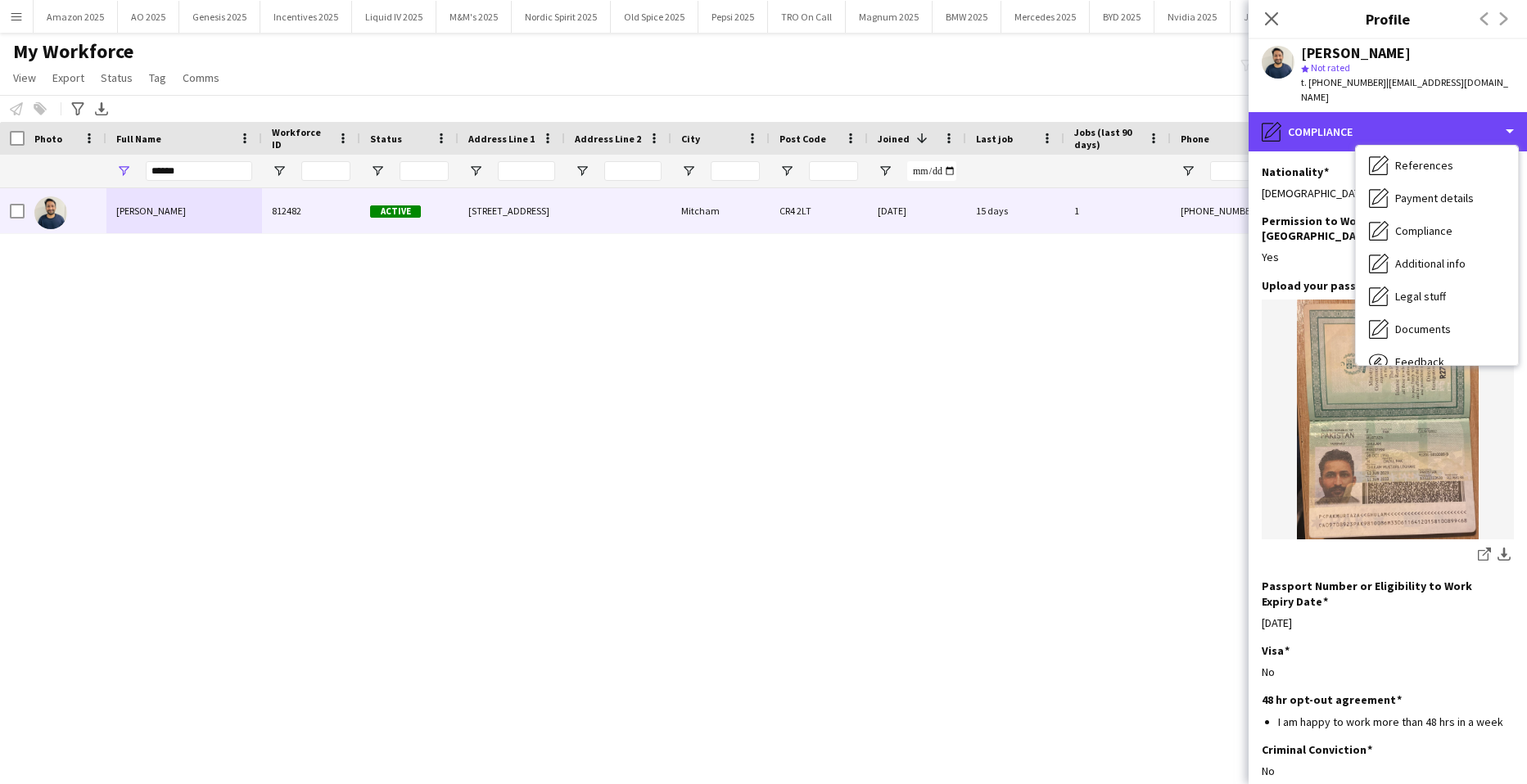
scroll to position [0, 0]
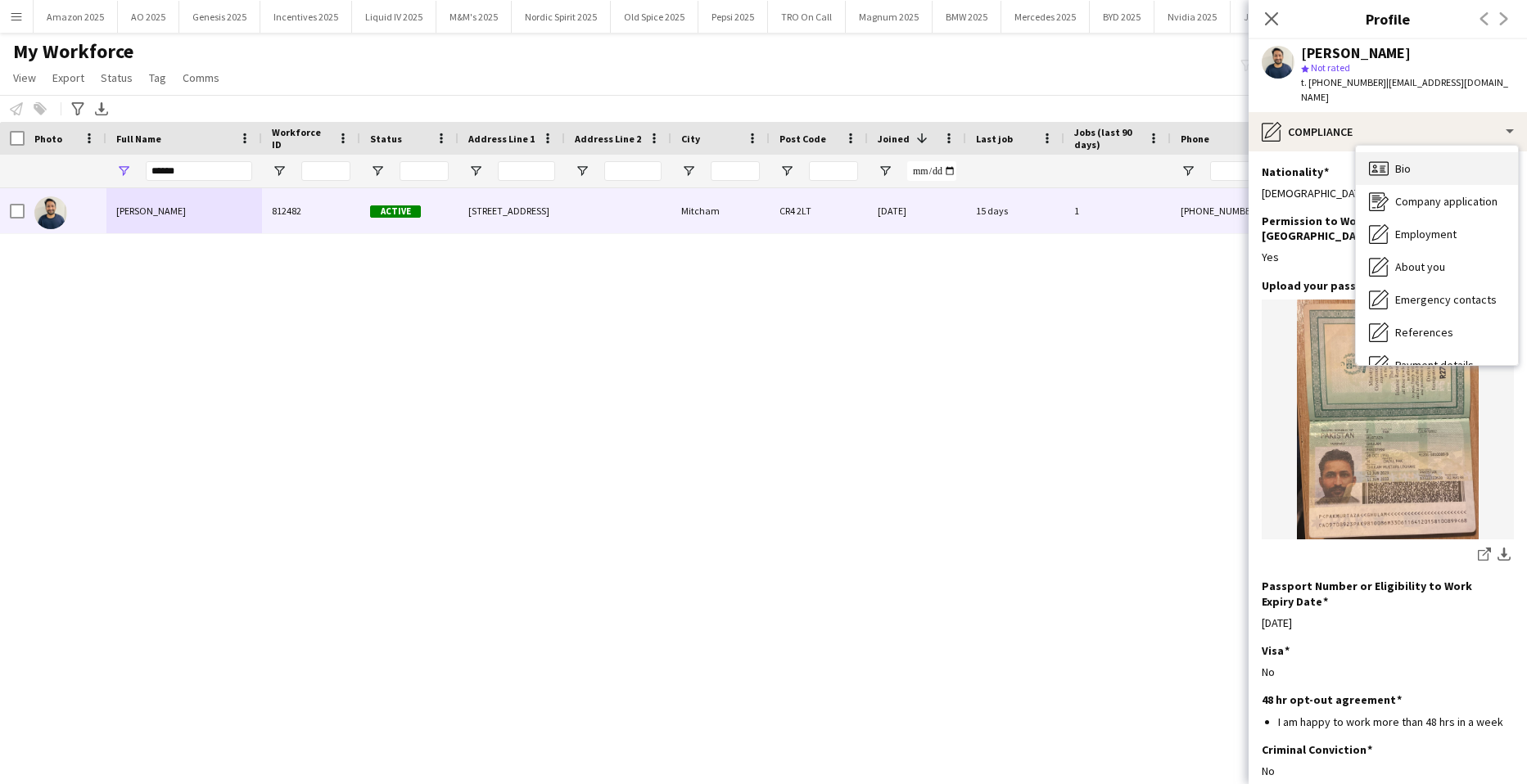
click at [1391, 158] on div "Bio Bio" at bounding box center [1437, 169] width 162 height 33
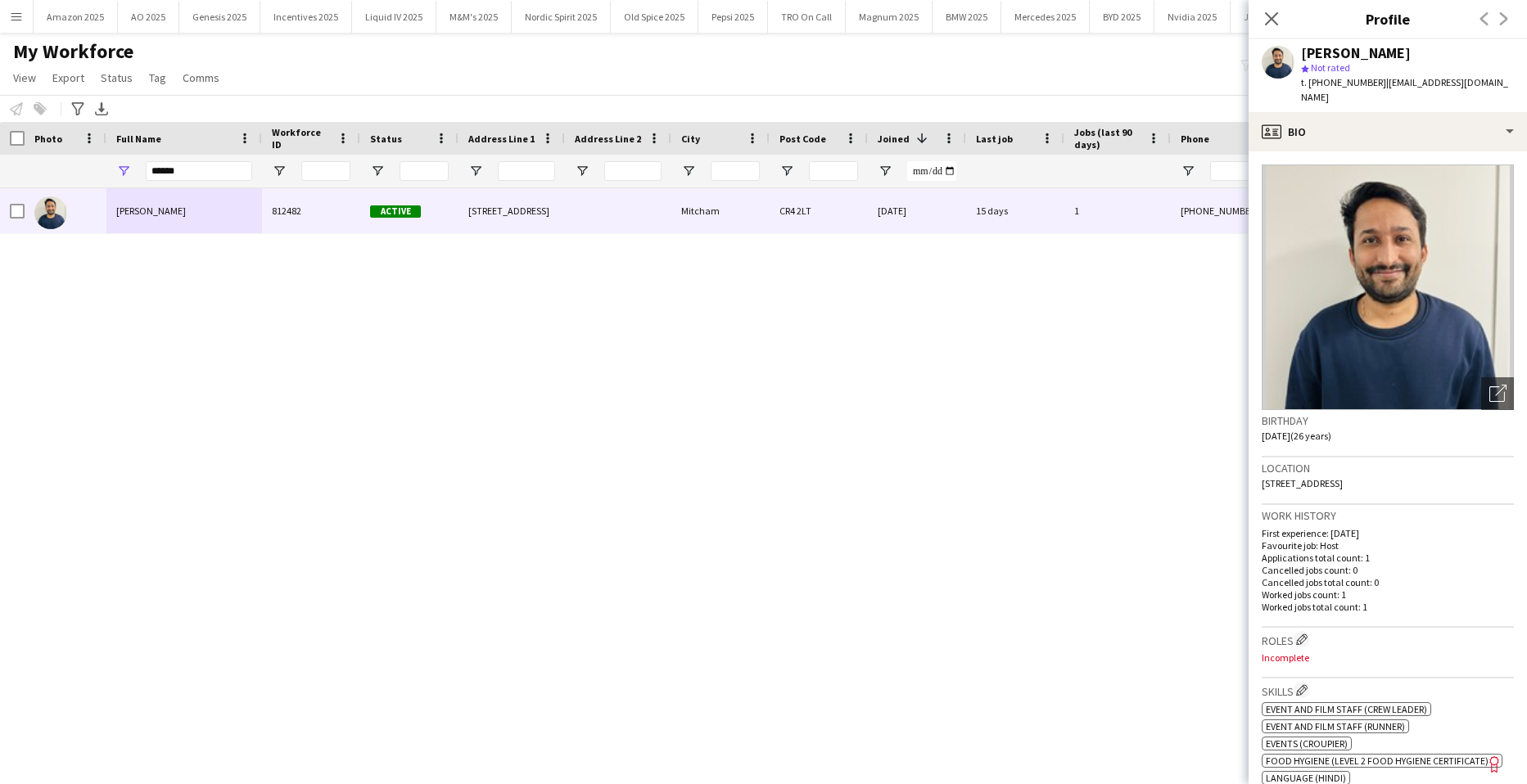
drag, startPoint x: 1257, startPoint y: 463, endPoint x: 1406, endPoint y: 468, distance: 149.1
click at [1406, 468] on app-crew-profile-bio "Open photos pop-in Birthday [DEMOGRAPHIC_DATA] (26 years) Location [STREET_ADDR…" at bounding box center [1388, 468] width 279 height 633
copy span "[STREET_ADDRESS]"
drag, startPoint x: 212, startPoint y: 173, endPoint x: -41, endPoint y: 221, distance: 257.5
click at [0, 221] on html "Menu Boards Boards Boards All jobs Status Workforce Workforce My Workforce Recr…" at bounding box center [764, 392] width 1527 height 784
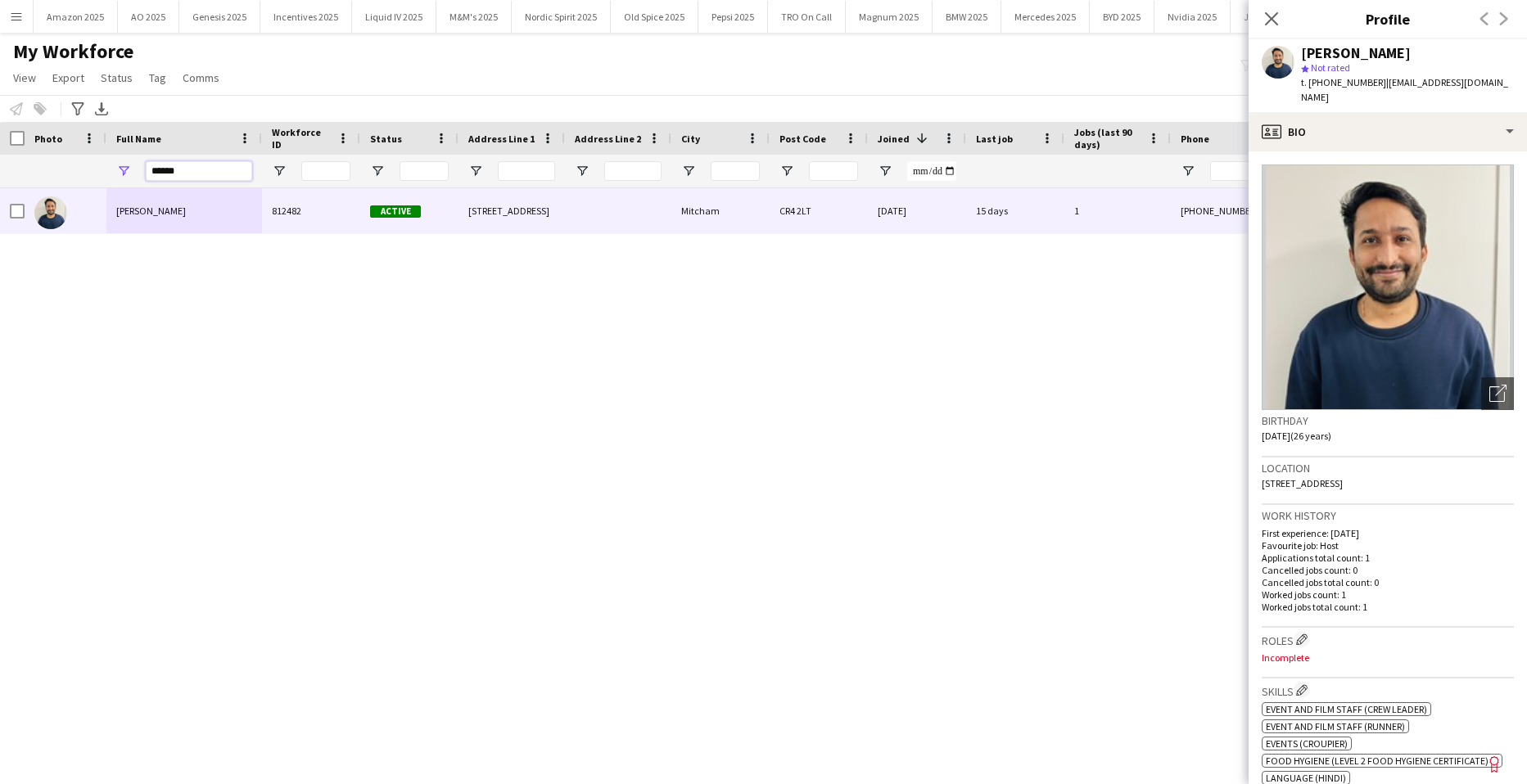
click at [218, 169] on input "******" at bounding box center [198, 171] width 106 height 20
drag, startPoint x: 218, startPoint y: 169, endPoint x: -41, endPoint y: 162, distance: 259.1
click at [0, 162] on html "Menu Boards Boards Boards All jobs Status Workforce Workforce My Workforce Recr…" at bounding box center [764, 392] width 1527 height 784
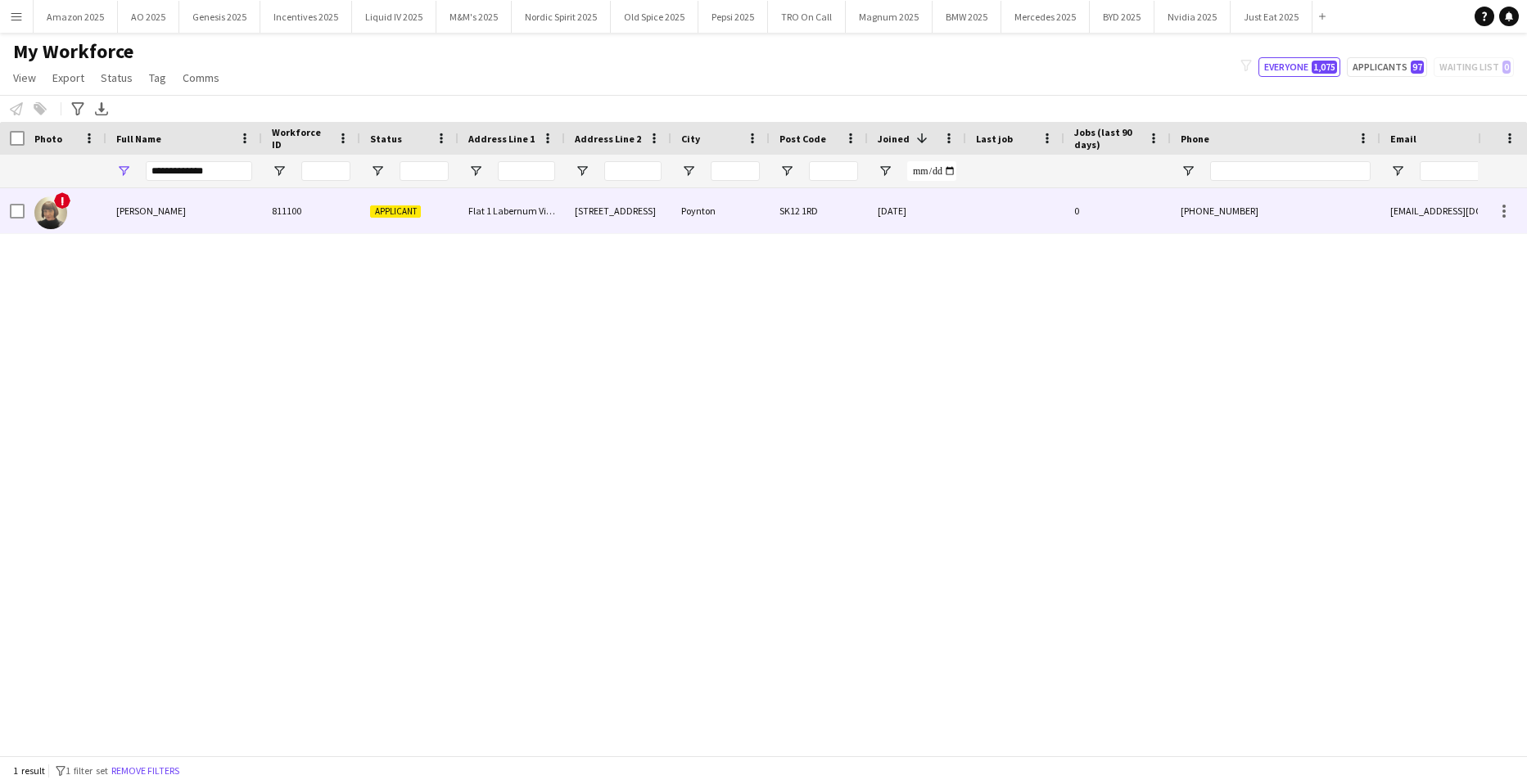
click at [194, 203] on div "[PERSON_NAME]" at bounding box center [184, 210] width 155 height 45
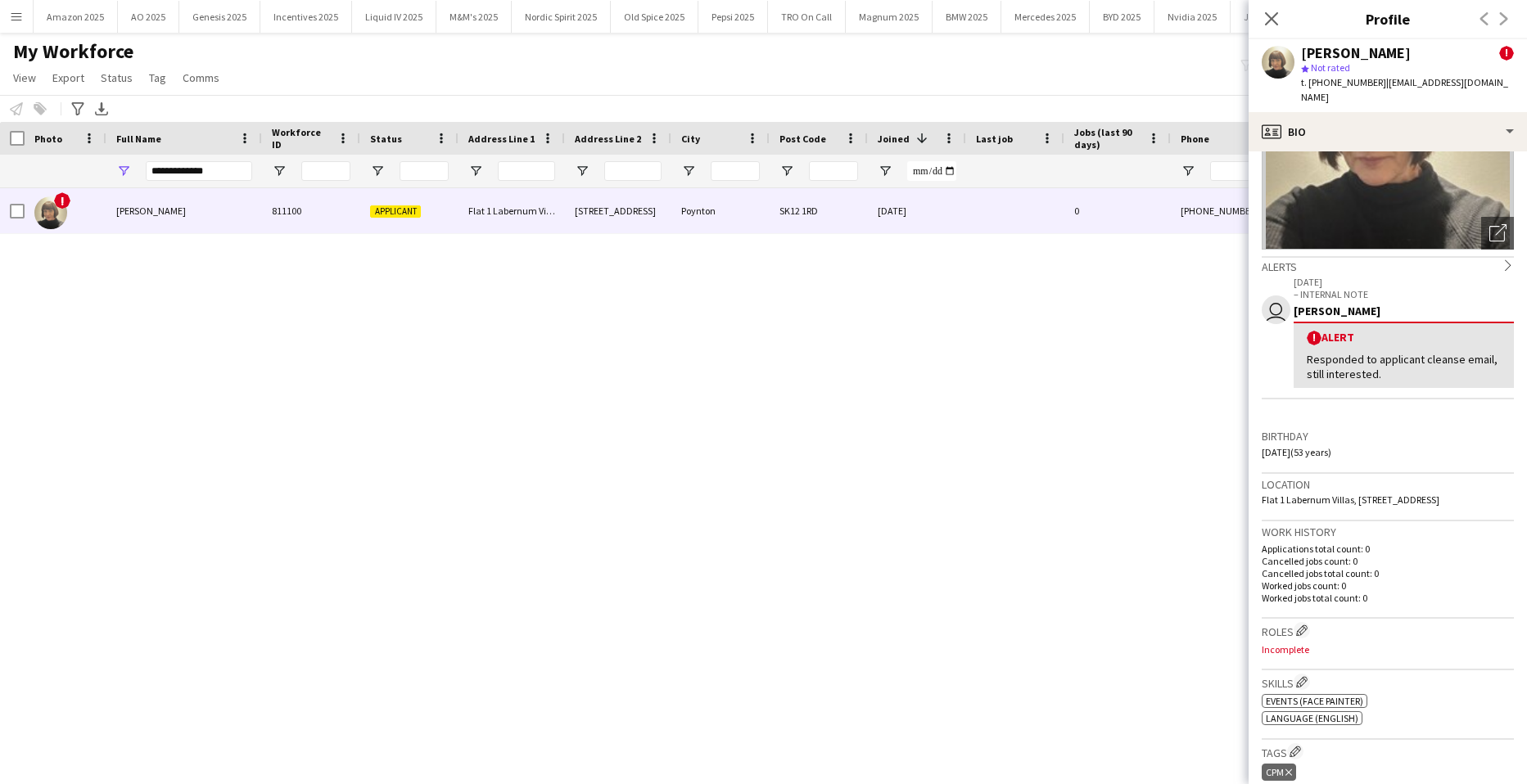
scroll to position [164, 0]
drag, startPoint x: 247, startPoint y: 172, endPoint x: -41, endPoint y: 220, distance: 292.0
click at [0, 220] on html "Menu Boards Boards Boards All jobs Status Workforce Workforce My Workforce Recr…" at bounding box center [764, 392] width 1527 height 784
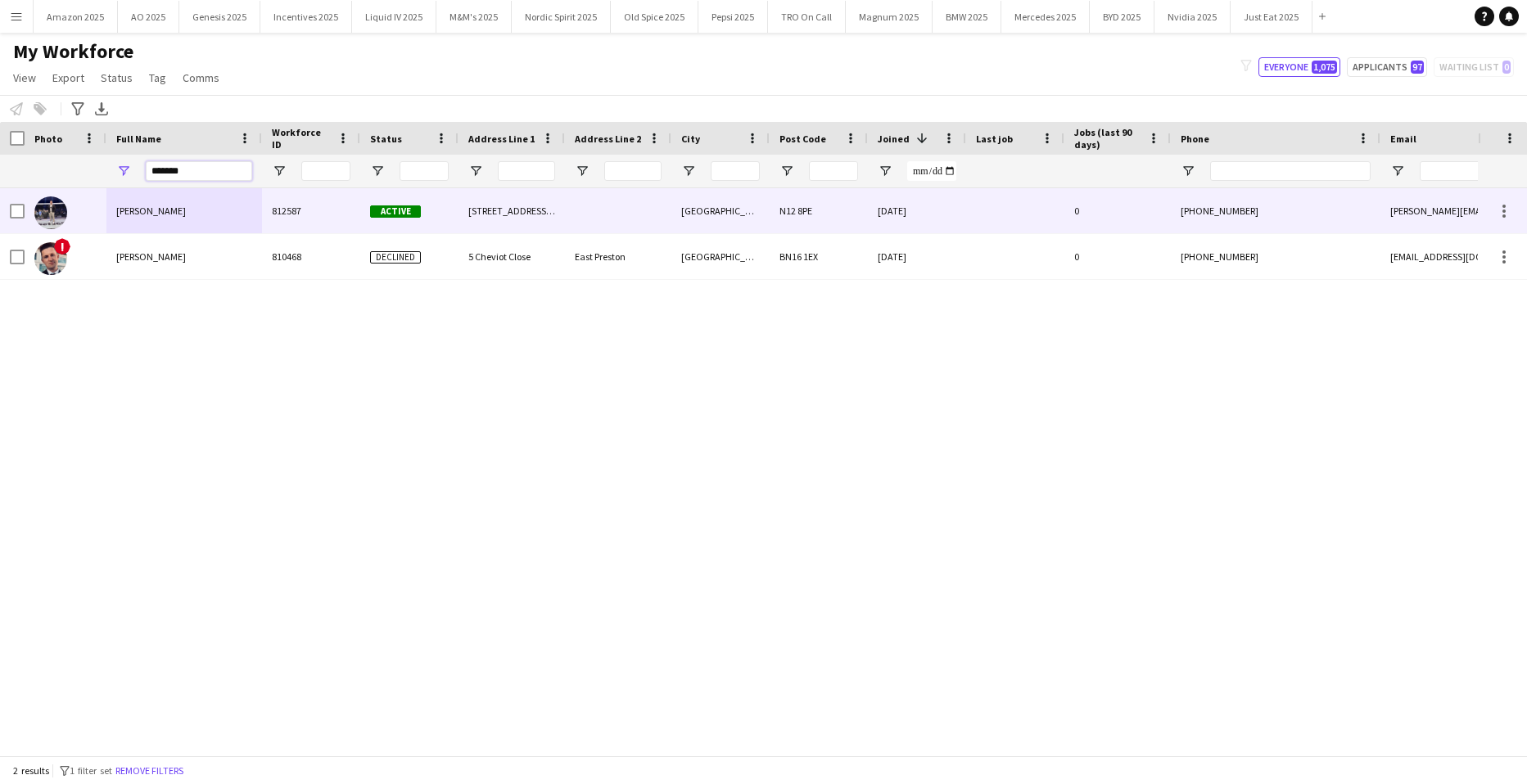
type input "*******"
click at [175, 217] on span "[PERSON_NAME]" at bounding box center [151, 210] width 70 height 12
